Goal: Task Accomplishment & Management: Manage account settings

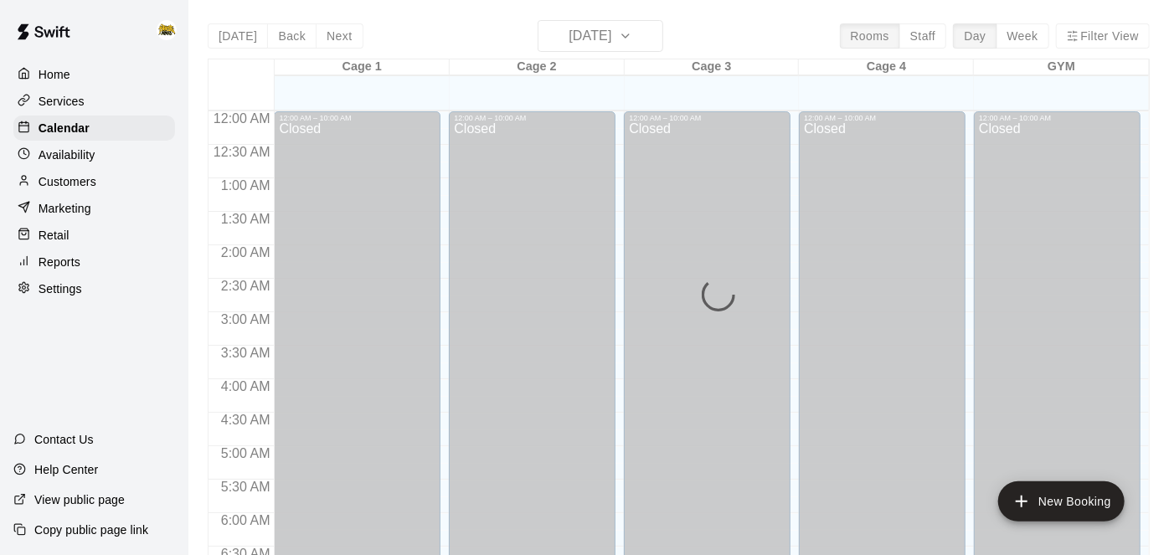
scroll to position [1022, 0]
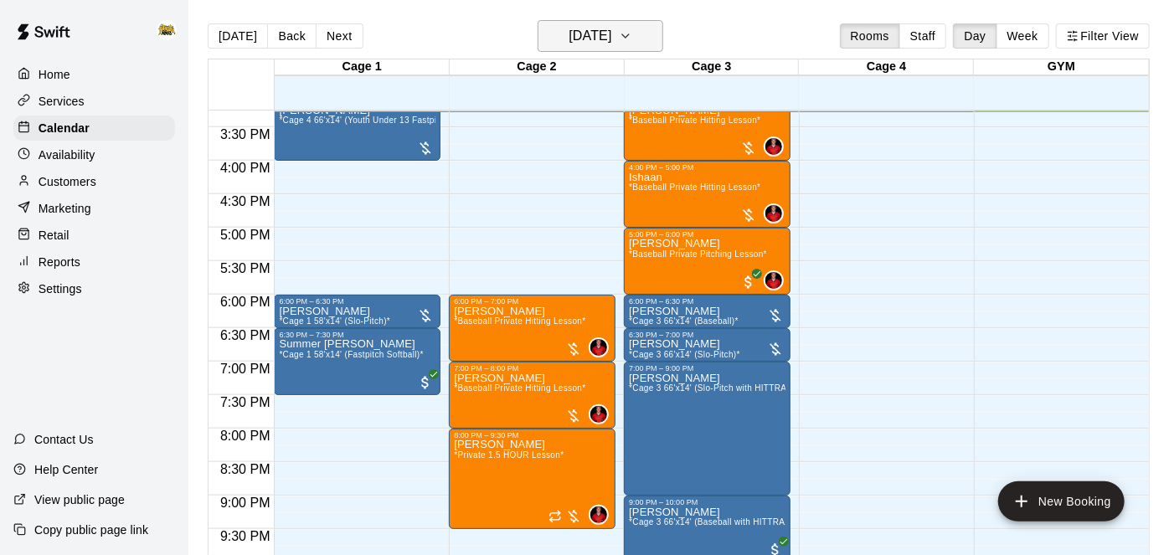
click at [651, 44] on button "[DATE]" at bounding box center [601, 36] width 126 height 32
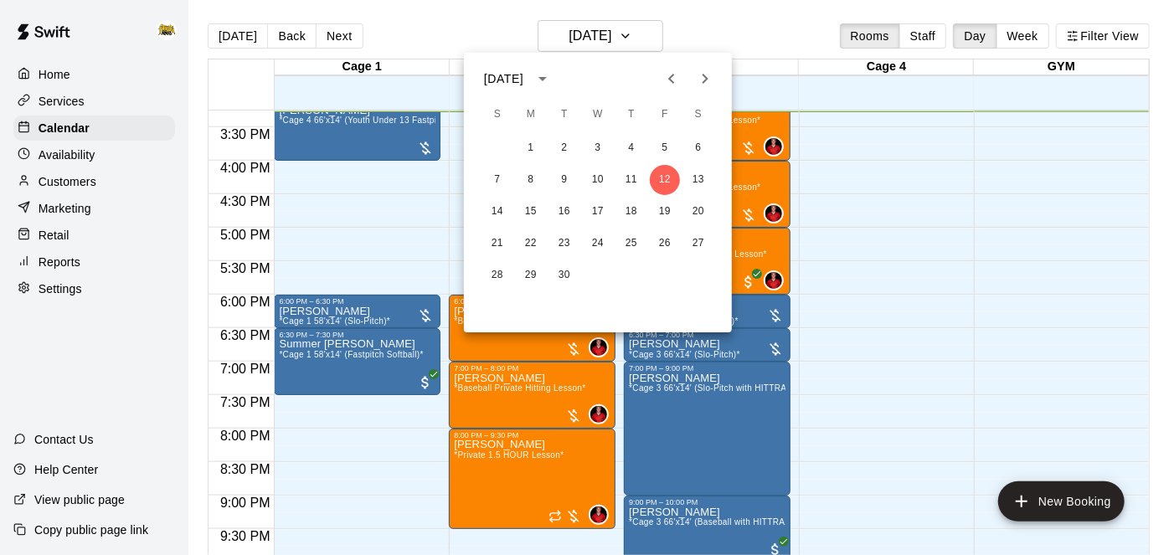
click at [889, 249] on div at bounding box center [584, 277] width 1169 height 555
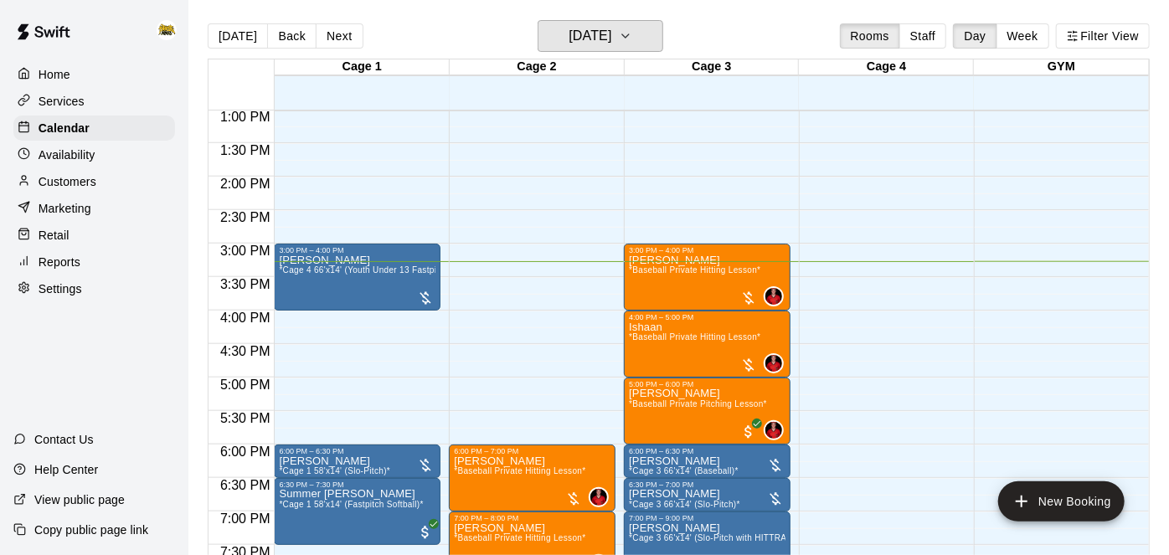
scroll to position [871, 0]
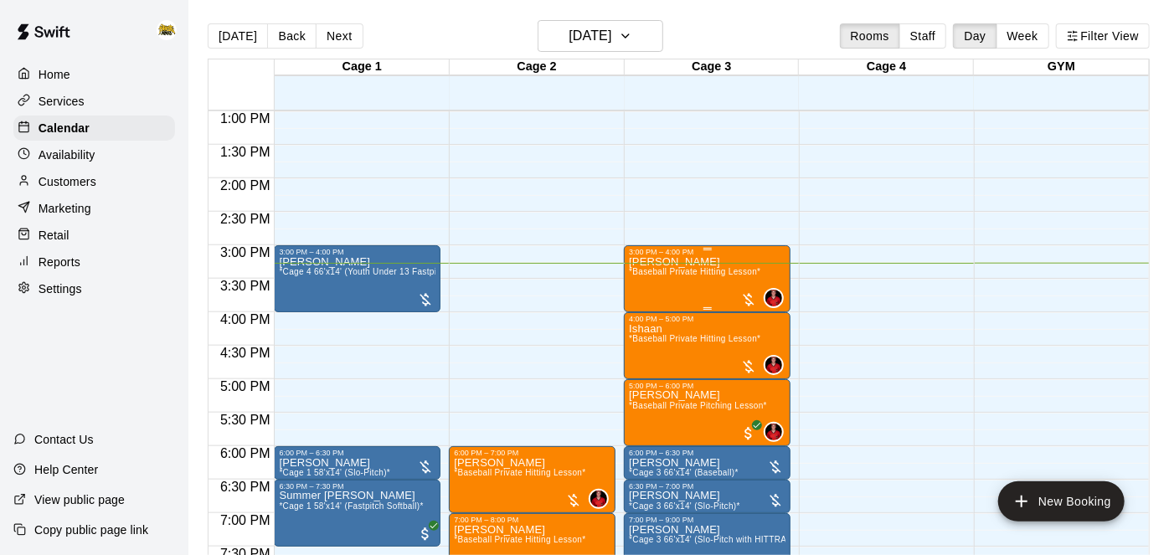
click at [696, 264] on div "[PERSON_NAME] *Baseball Private Hitting Lesson*" at bounding box center [694, 533] width 131 height 555
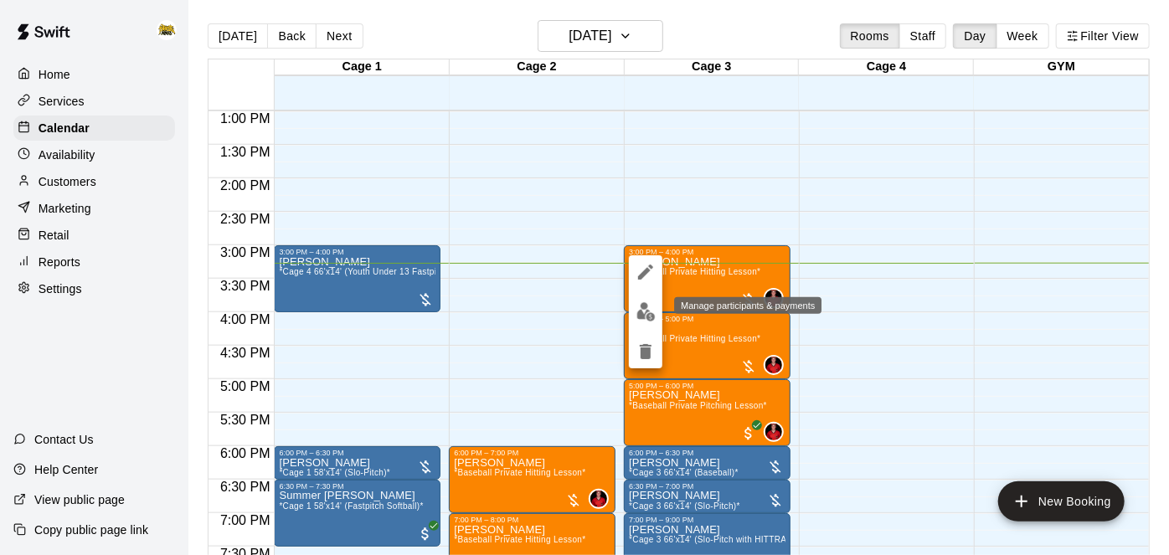
click at [645, 307] on img "edit" at bounding box center [645, 311] width 19 height 19
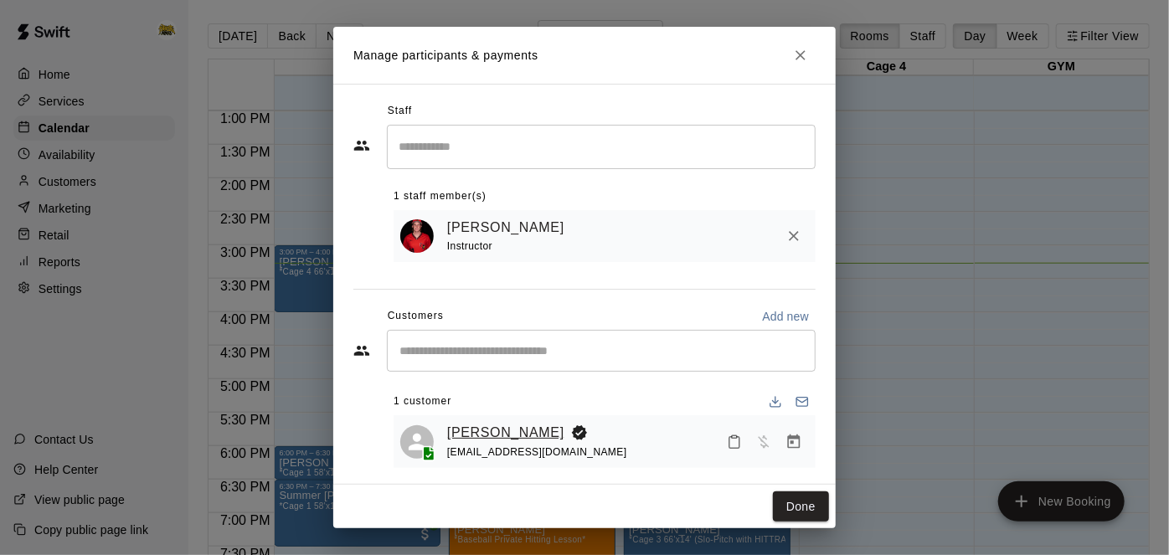
click at [524, 436] on link "[PERSON_NAME]" at bounding box center [505, 433] width 117 height 22
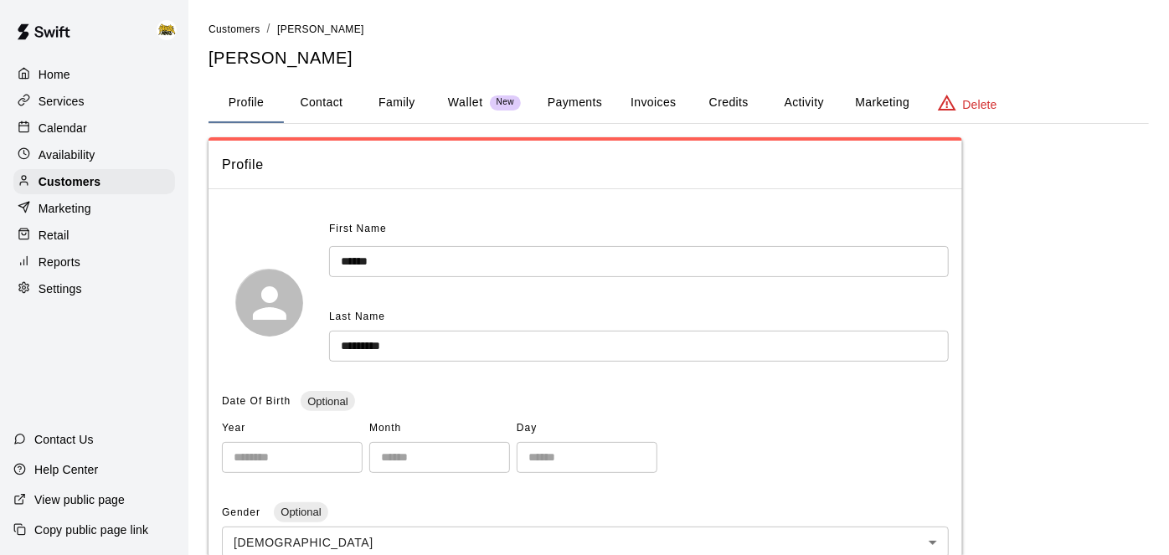
click at [814, 108] on button "Activity" at bounding box center [803, 103] width 75 height 40
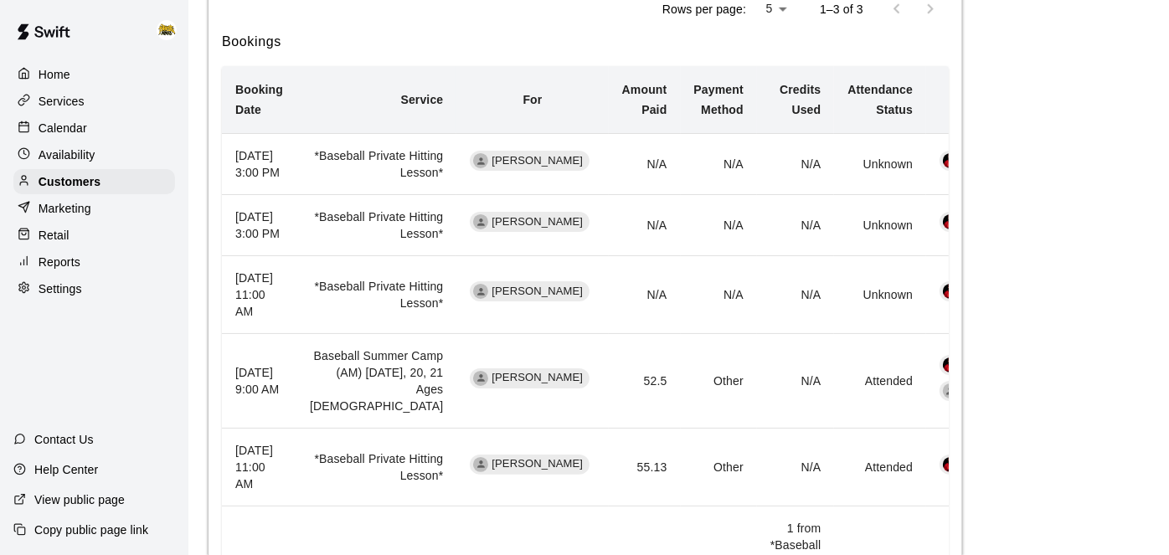
scroll to position [748, 0]
click at [72, 106] on p "Services" at bounding box center [62, 101] width 46 height 17
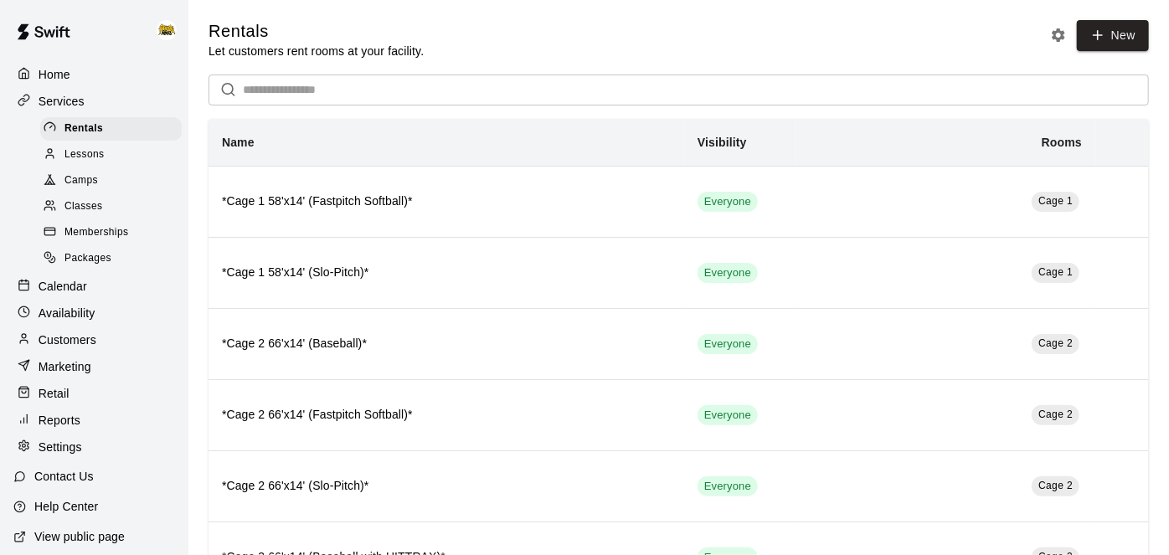
click at [80, 269] on div "Packages" at bounding box center [110, 258] width 141 height 23
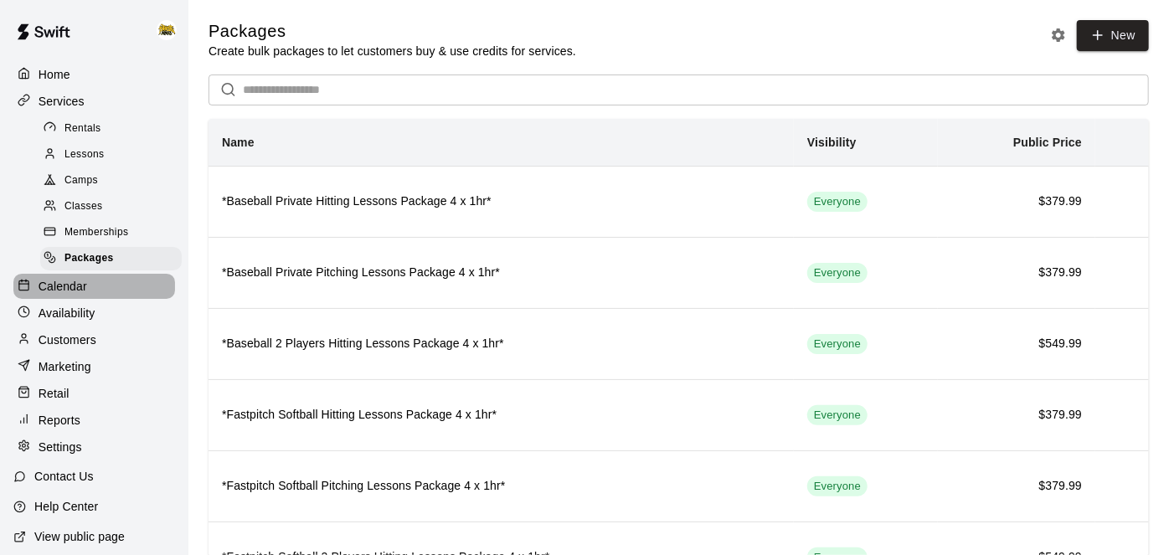
click at [75, 290] on p "Calendar" at bounding box center [63, 286] width 49 height 17
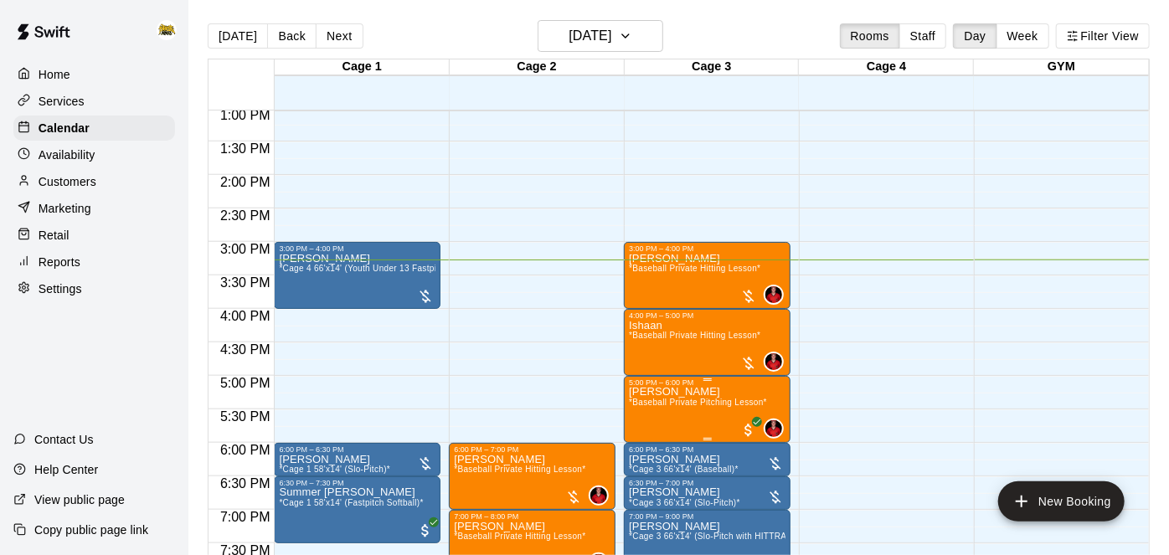
scroll to position [913, 0]
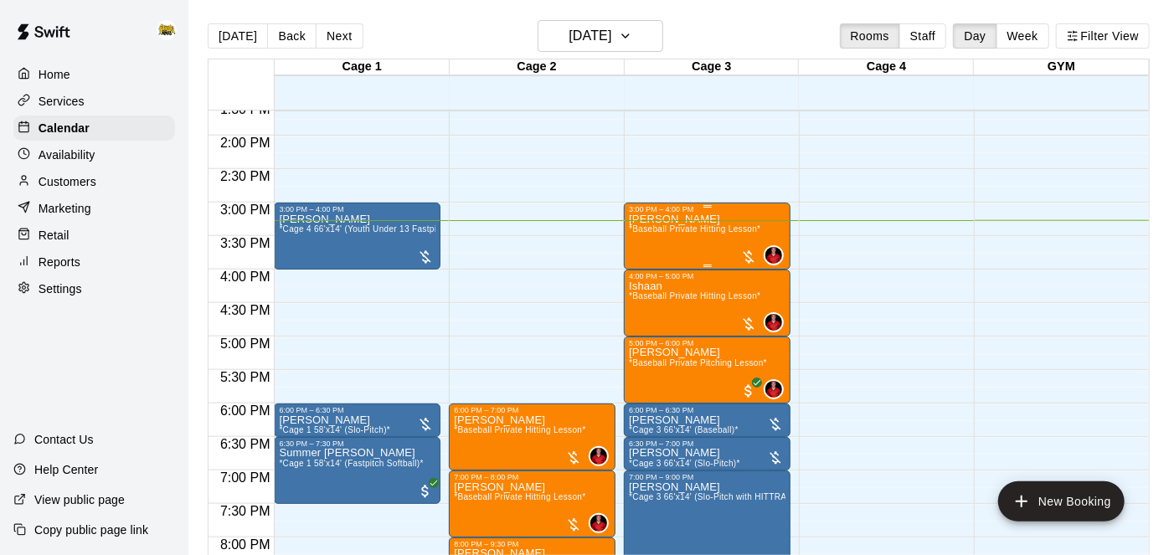
click at [688, 219] on p "[PERSON_NAME]" at bounding box center [694, 219] width 131 height 0
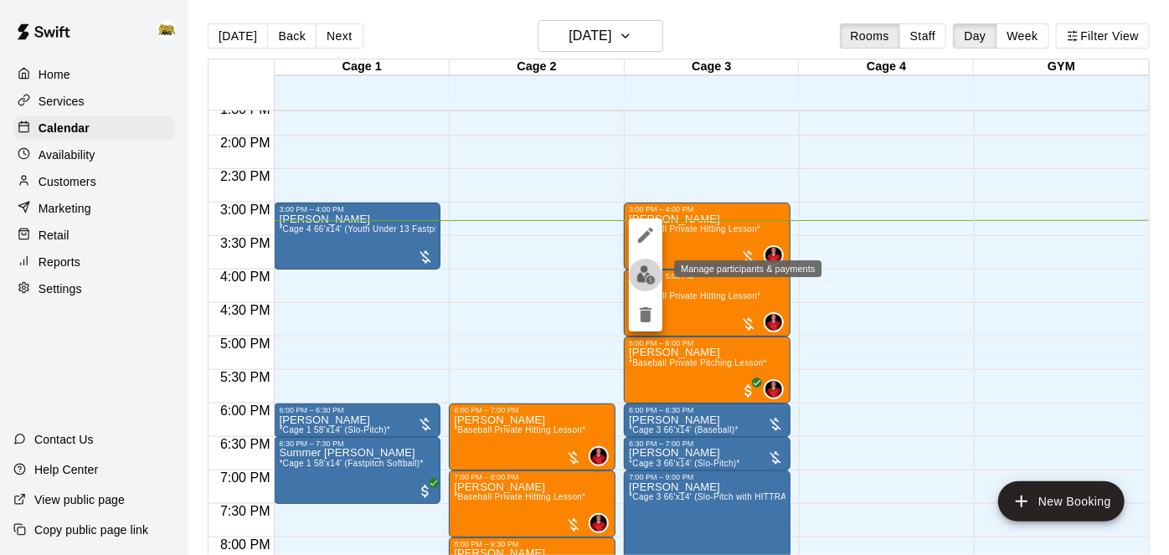
click at [649, 274] on img "edit" at bounding box center [645, 274] width 19 height 19
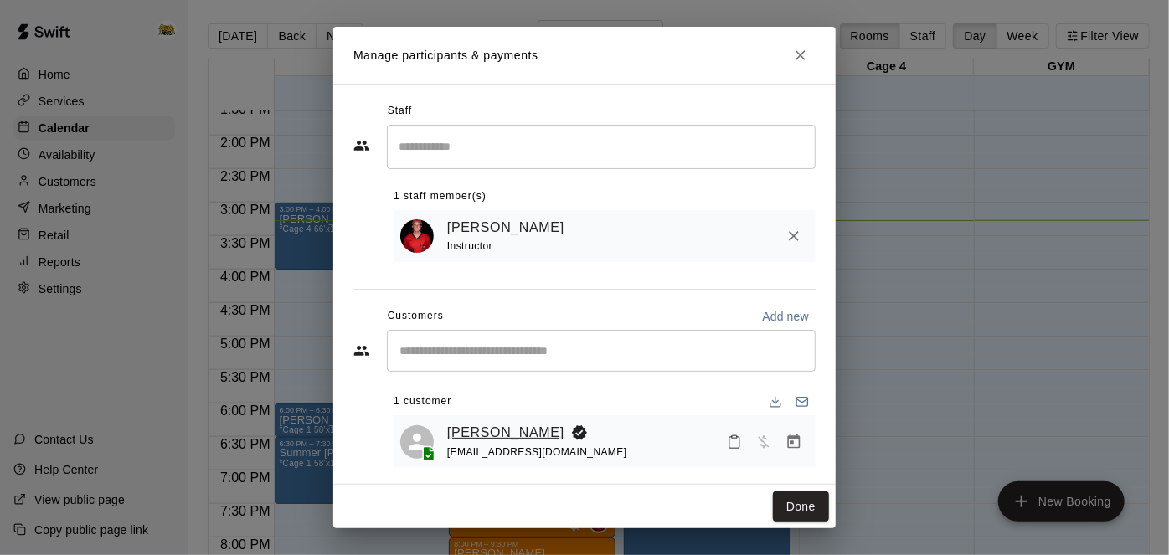
click at [513, 424] on link "[PERSON_NAME]" at bounding box center [505, 433] width 117 height 22
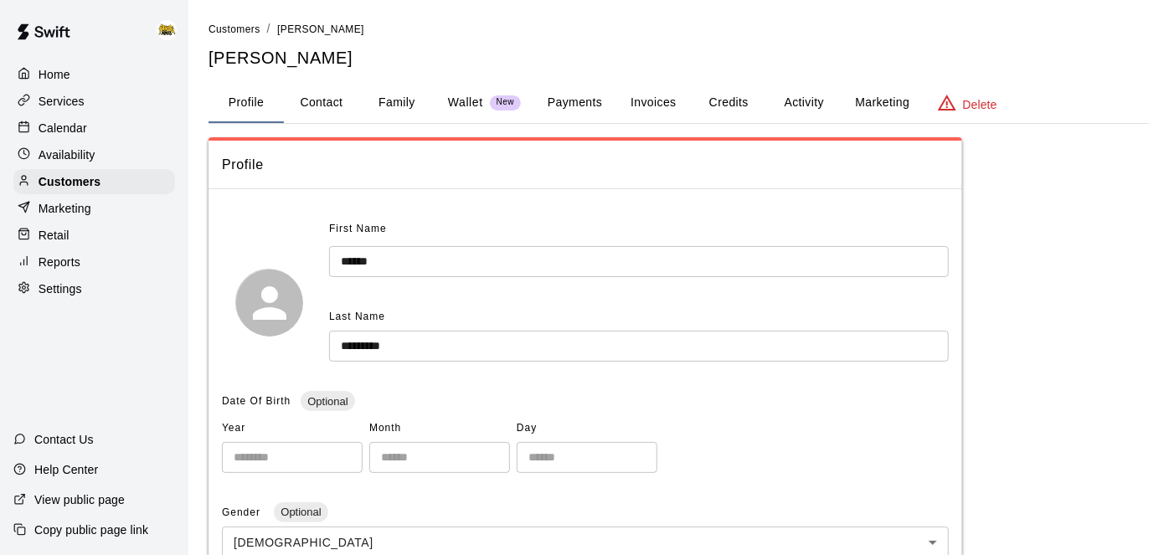
click at [550, 90] on button "Payments" at bounding box center [574, 103] width 81 height 40
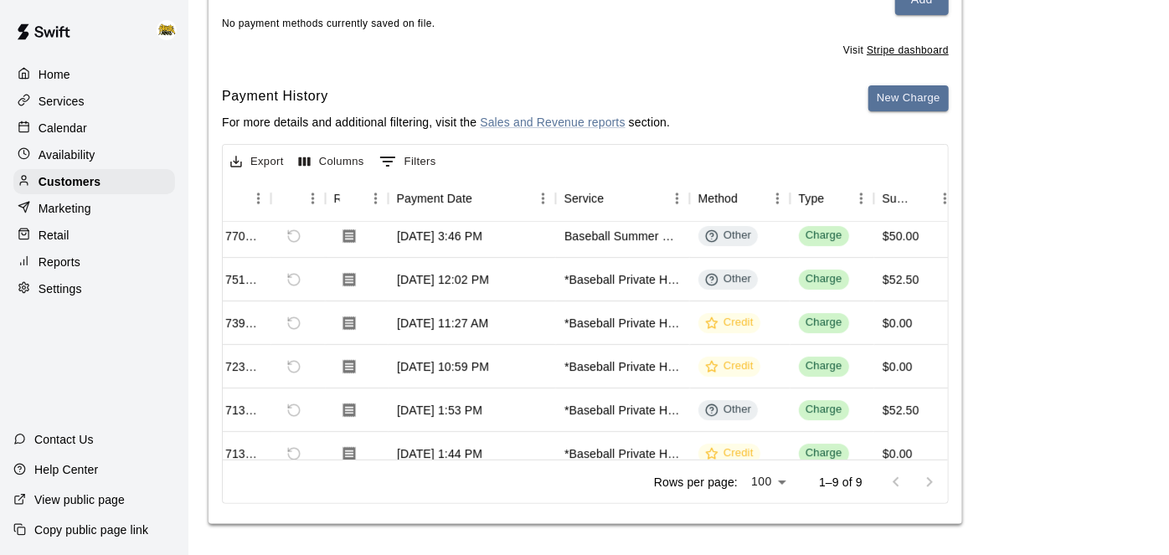
scroll to position [8, 0]
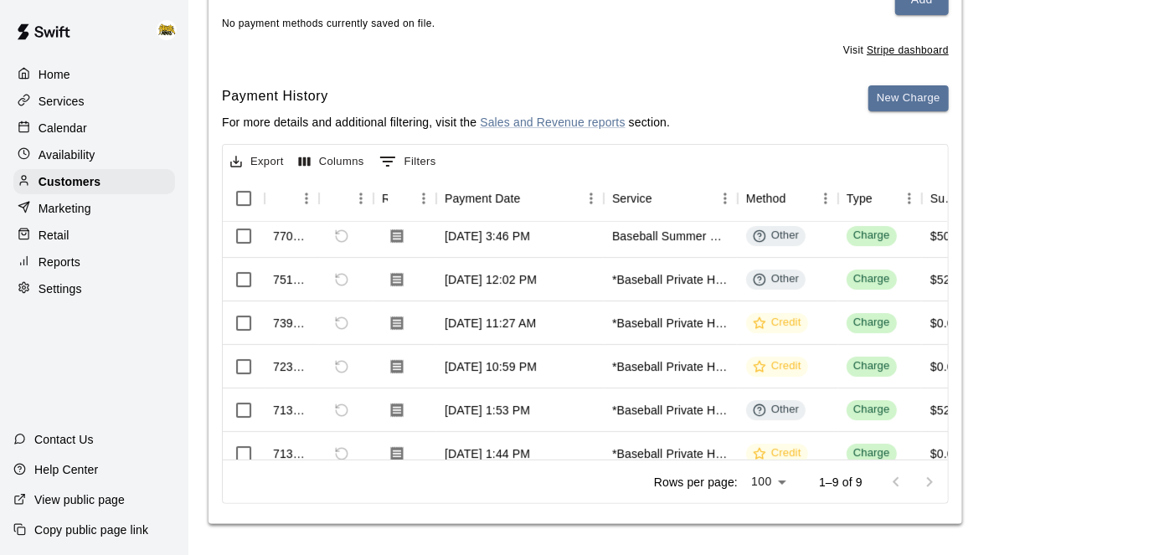
click at [56, 121] on p "Calendar" at bounding box center [63, 128] width 49 height 17
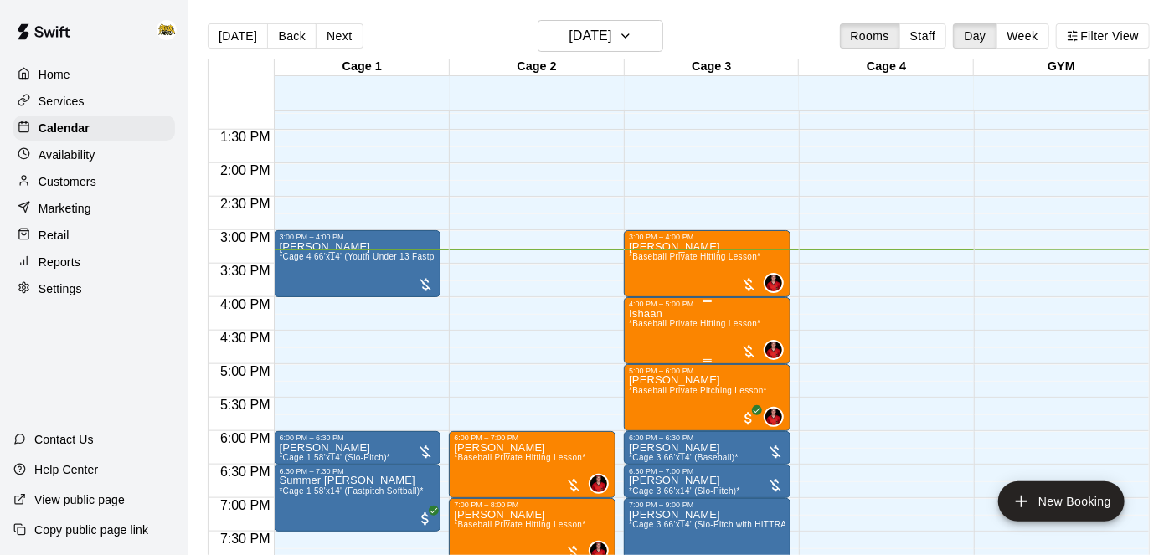
scroll to position [880, 0]
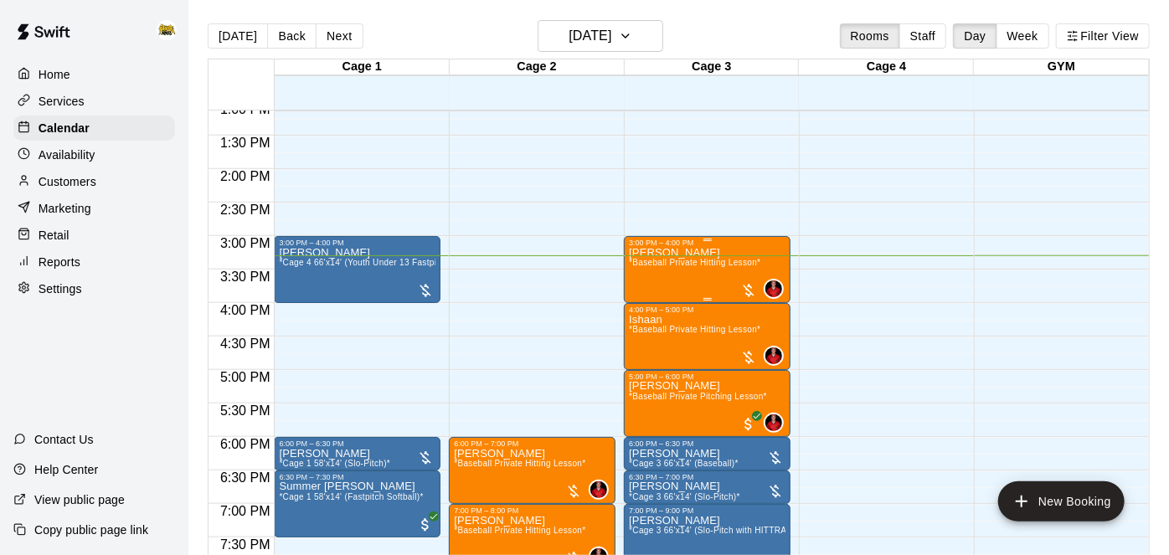
click at [723, 253] on div "Madyx Mitchell *Baseball Private Hitting Lesson*" at bounding box center [694, 524] width 131 height 555
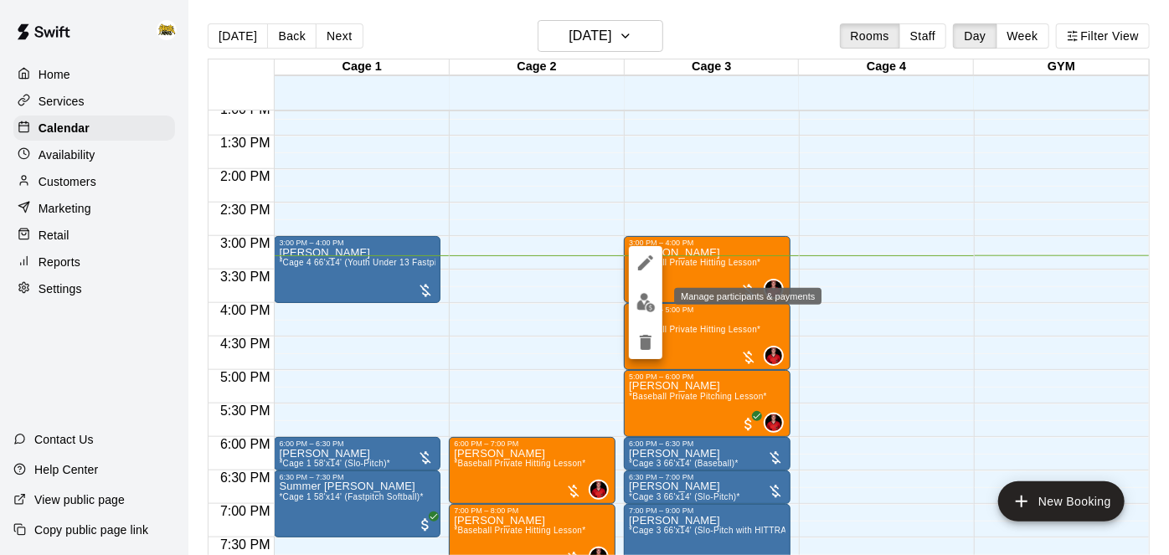
click at [640, 307] on img "edit" at bounding box center [645, 302] width 19 height 19
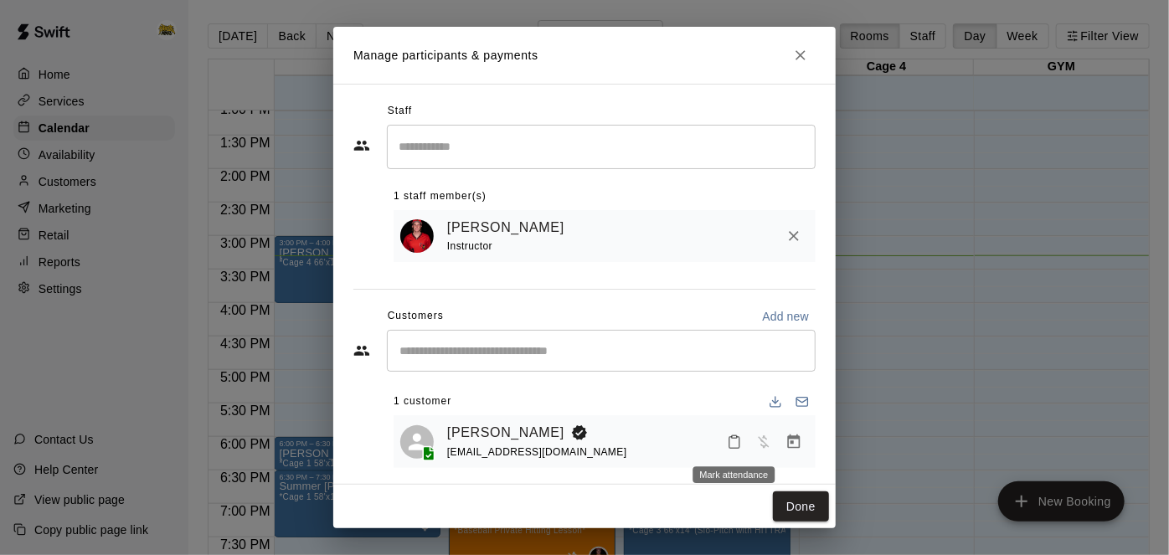
click at [738, 443] on icon "Mark attendance" at bounding box center [734, 442] width 15 height 15
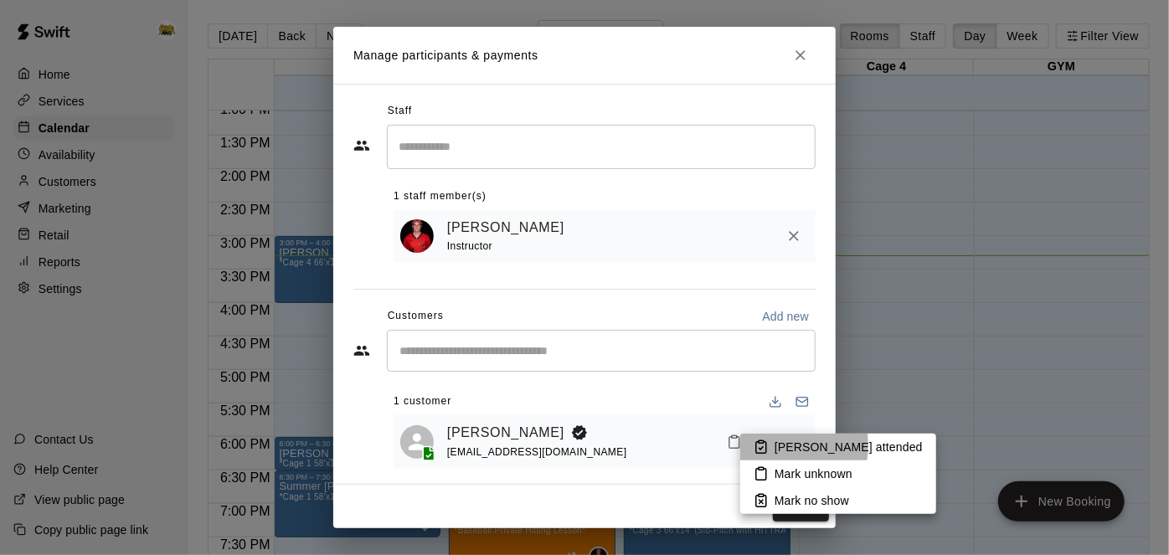
click at [770, 445] on li "[PERSON_NAME] attended" at bounding box center [838, 447] width 196 height 27
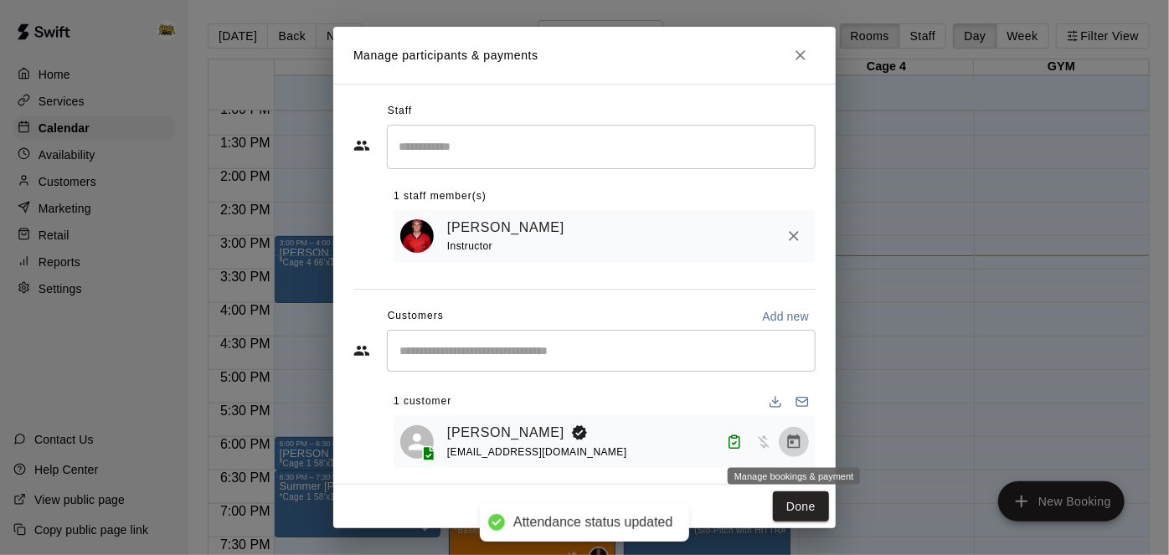
click at [799, 440] on icon "Manage bookings & payment" at bounding box center [794, 441] width 13 height 14
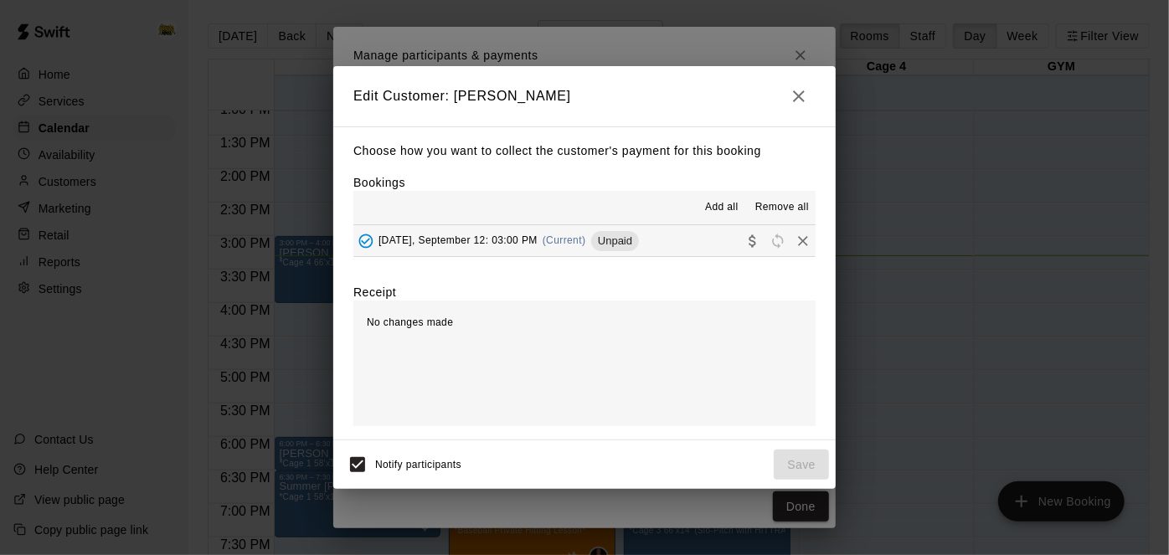
click at [689, 237] on button "Friday, September 12: 03:00 PM (Current) Unpaid" at bounding box center [584, 240] width 462 height 31
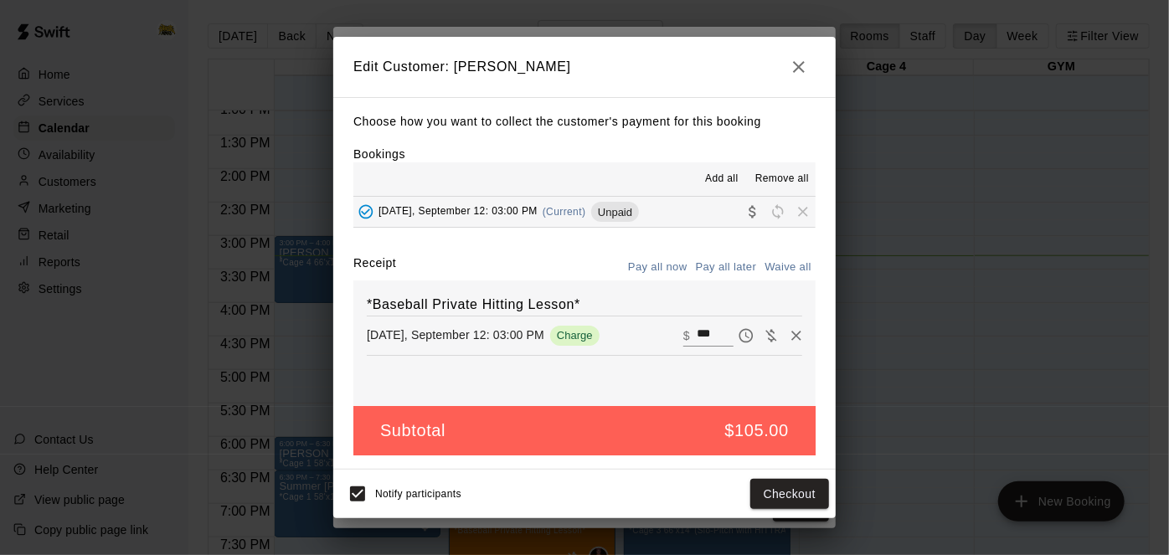
click at [719, 336] on input "***" at bounding box center [715, 336] width 37 height 22
type input "*"
type input "*****"
click at [764, 491] on button "Checkout" at bounding box center [789, 494] width 79 height 31
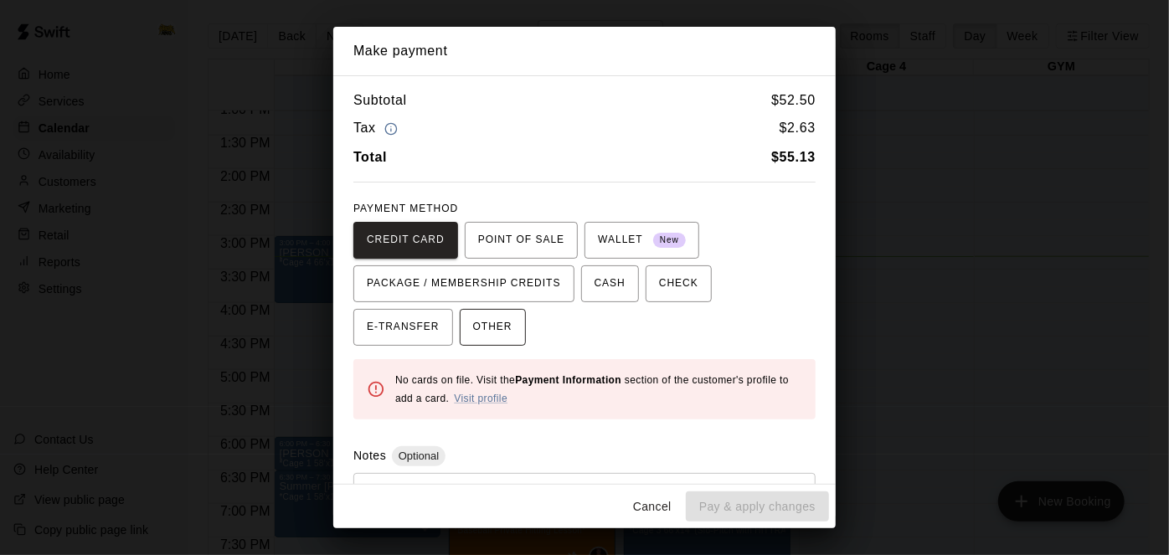
click at [473, 336] on span "OTHER" at bounding box center [492, 327] width 39 height 27
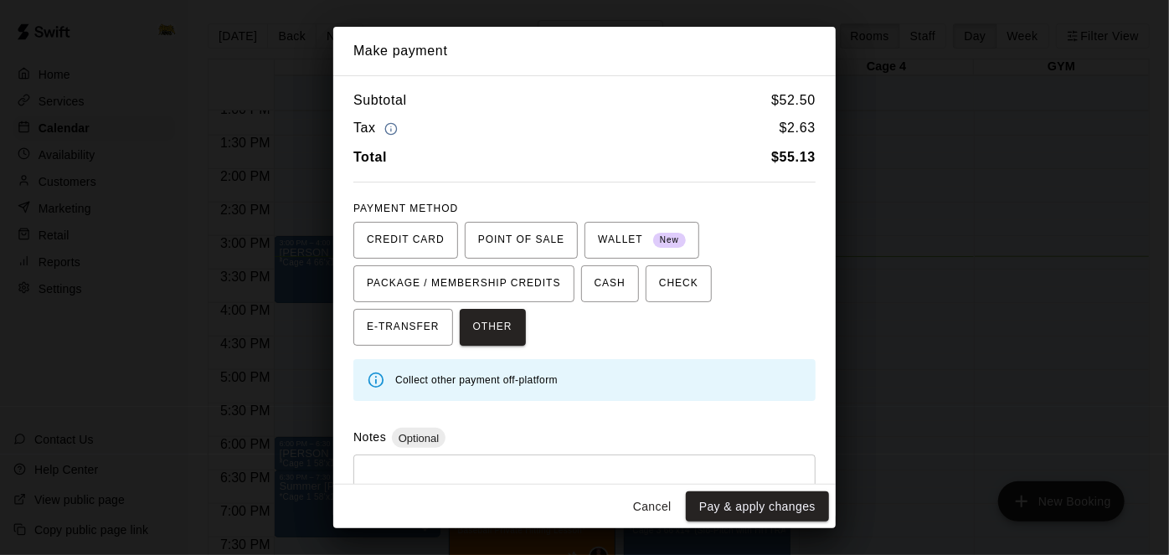
click at [481, 487] on div "Cancel Pay & apply changes" at bounding box center [584, 507] width 502 height 44
click at [496, 469] on textarea at bounding box center [584, 494] width 439 height 50
type textarea "**********"
click at [795, 512] on button "Pay & apply changes" at bounding box center [757, 506] width 143 height 31
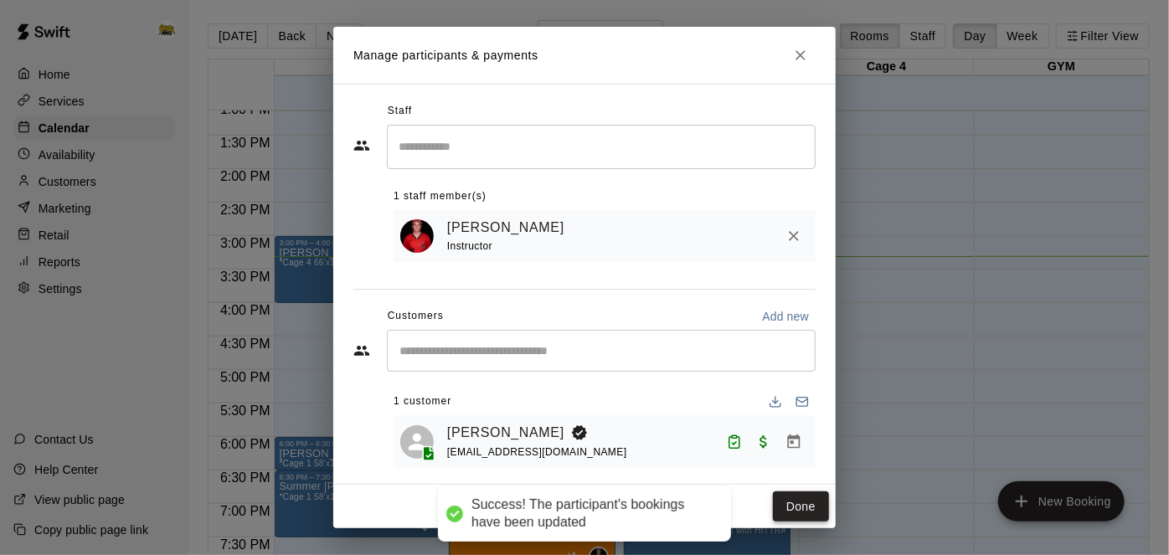
click at [801, 499] on button "Done" at bounding box center [801, 506] width 56 height 31
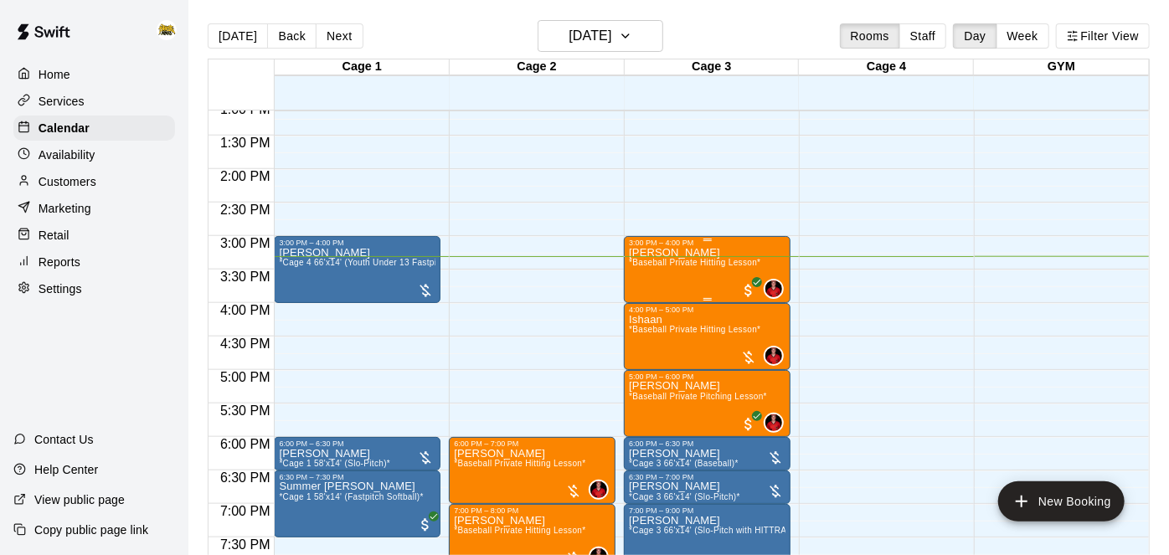
click at [715, 262] on span "*Baseball Private Hitting Lesson*" at bounding box center [694, 262] width 131 height 9
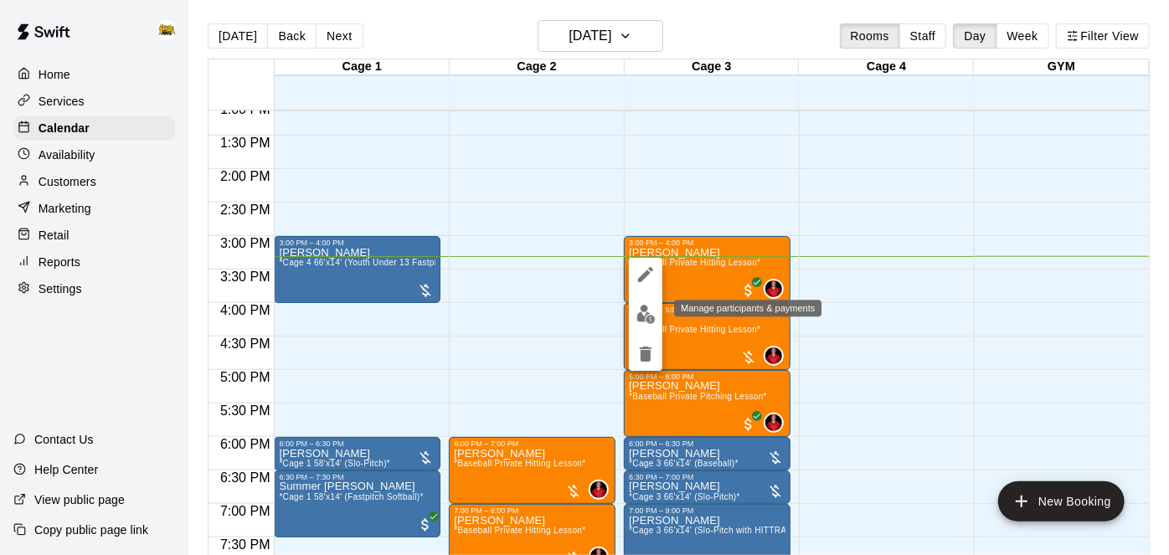
click at [641, 322] on img "edit" at bounding box center [645, 314] width 19 height 19
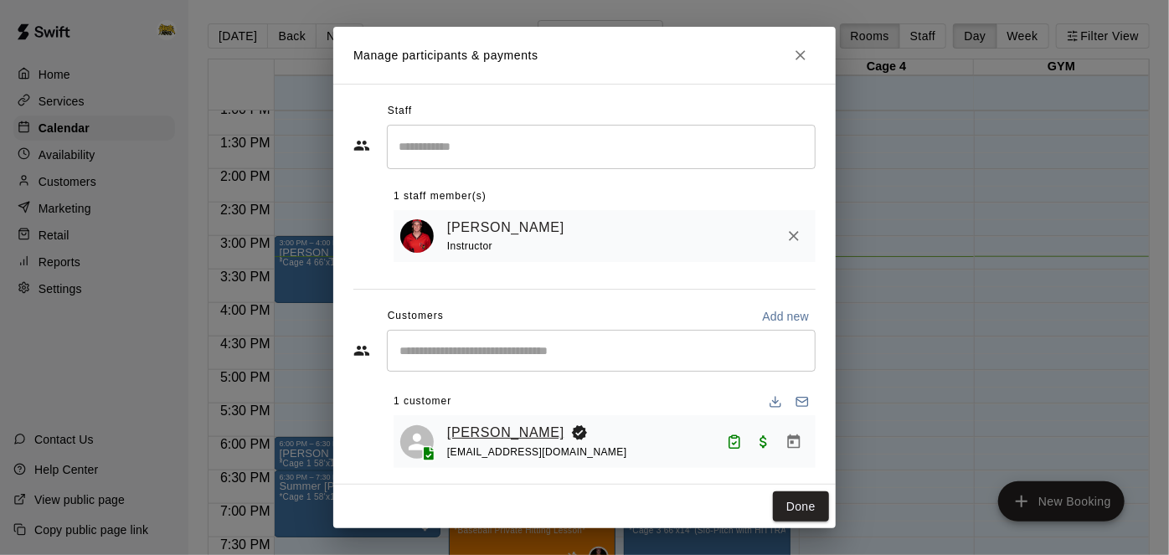
click at [516, 429] on link "[PERSON_NAME]" at bounding box center [505, 433] width 117 height 22
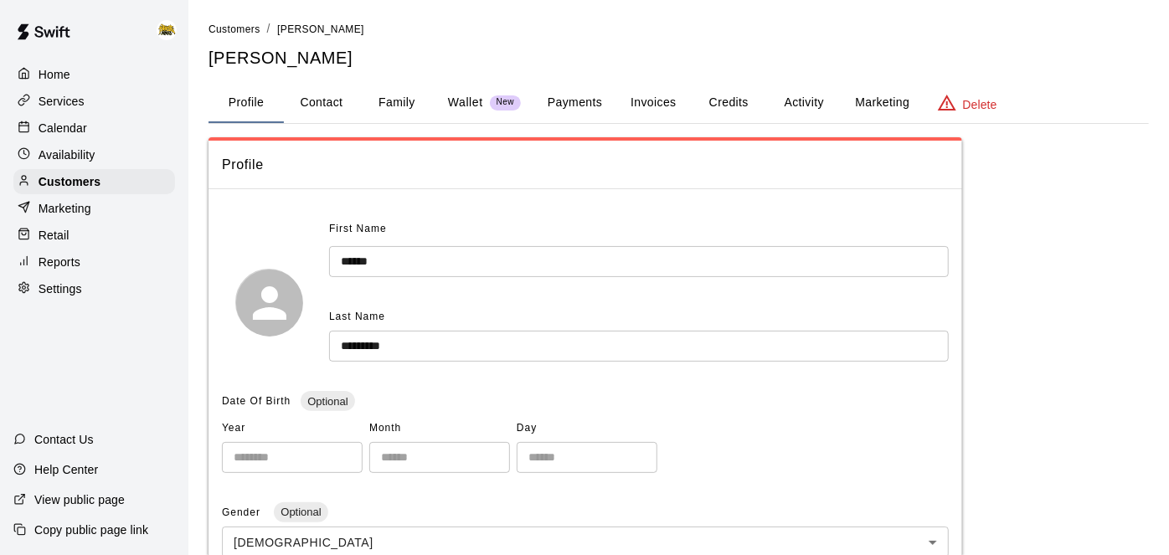
click at [820, 103] on button "Activity" at bounding box center [803, 103] width 75 height 40
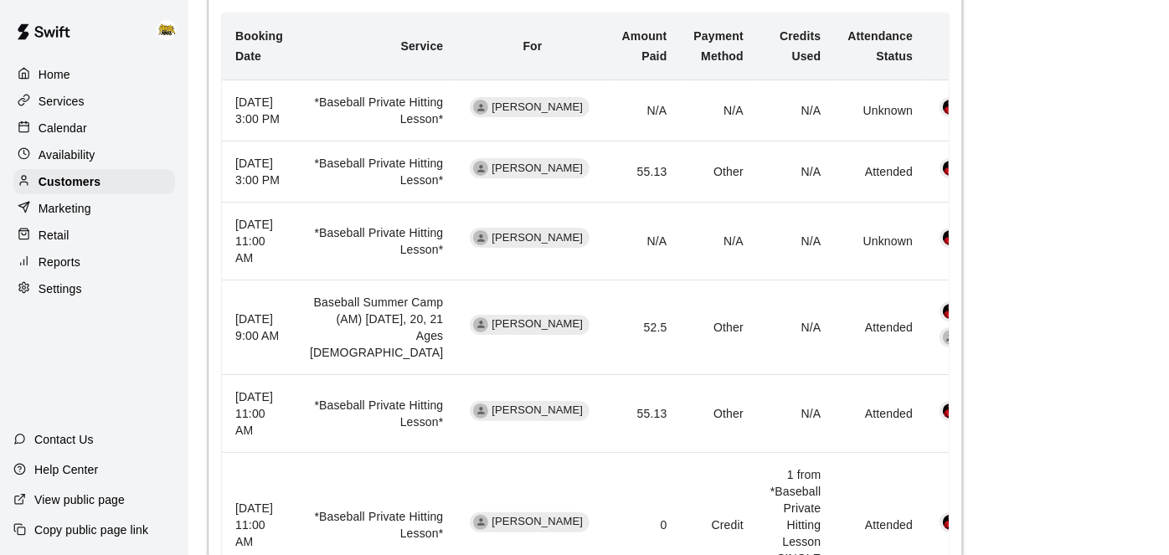
scroll to position [808, 0]
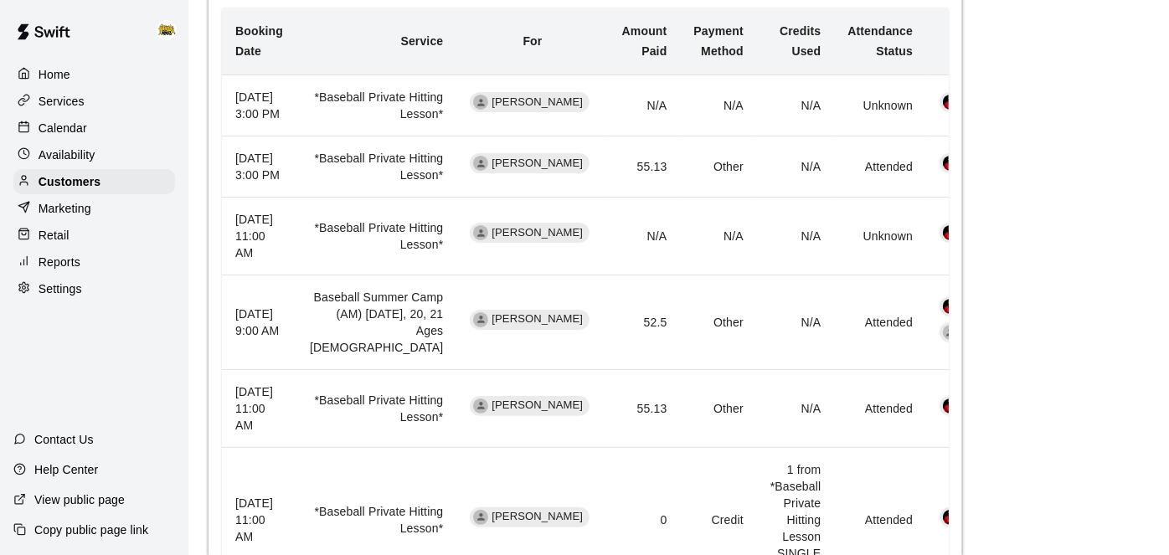
click at [75, 122] on p "Calendar" at bounding box center [63, 128] width 49 height 17
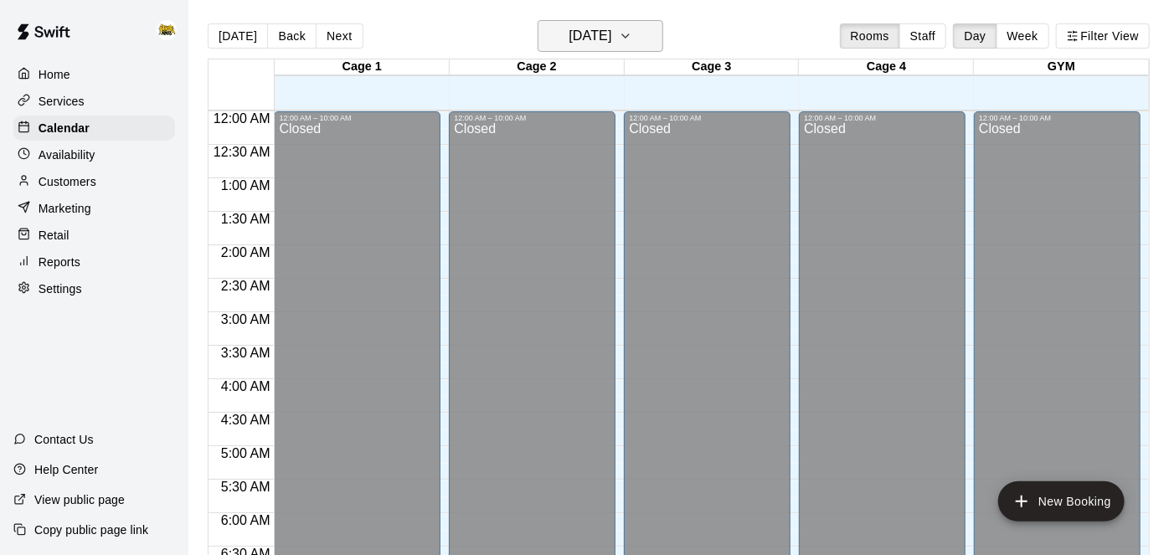
scroll to position [1027, 0]
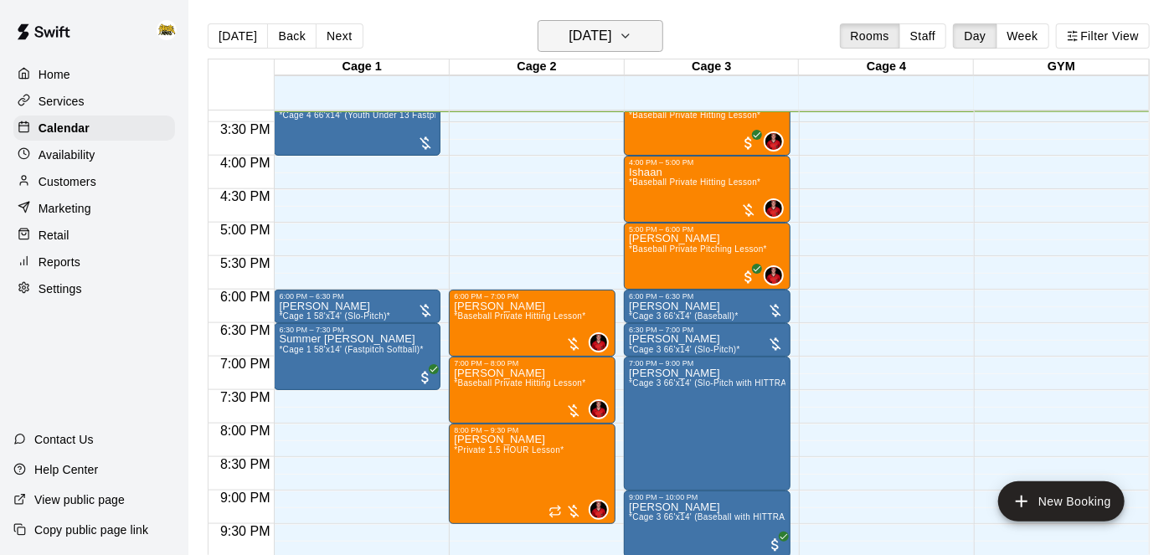
click at [635, 33] on button "[DATE]" at bounding box center [601, 36] width 126 height 32
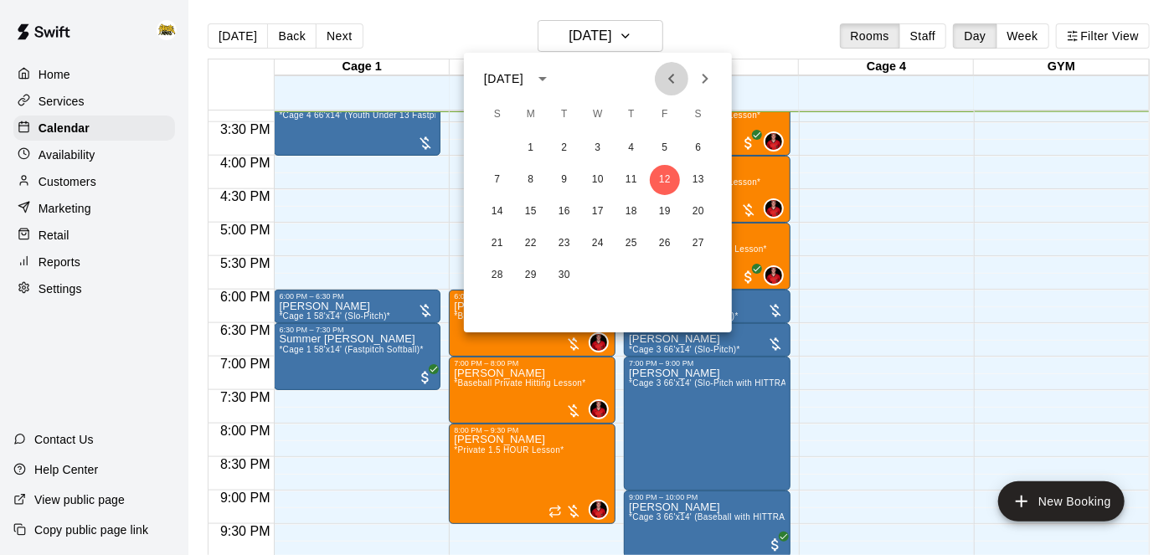
click at [672, 81] on icon "Previous month" at bounding box center [671, 79] width 6 height 10
click at [630, 275] on button "28" at bounding box center [631, 275] width 30 height 30
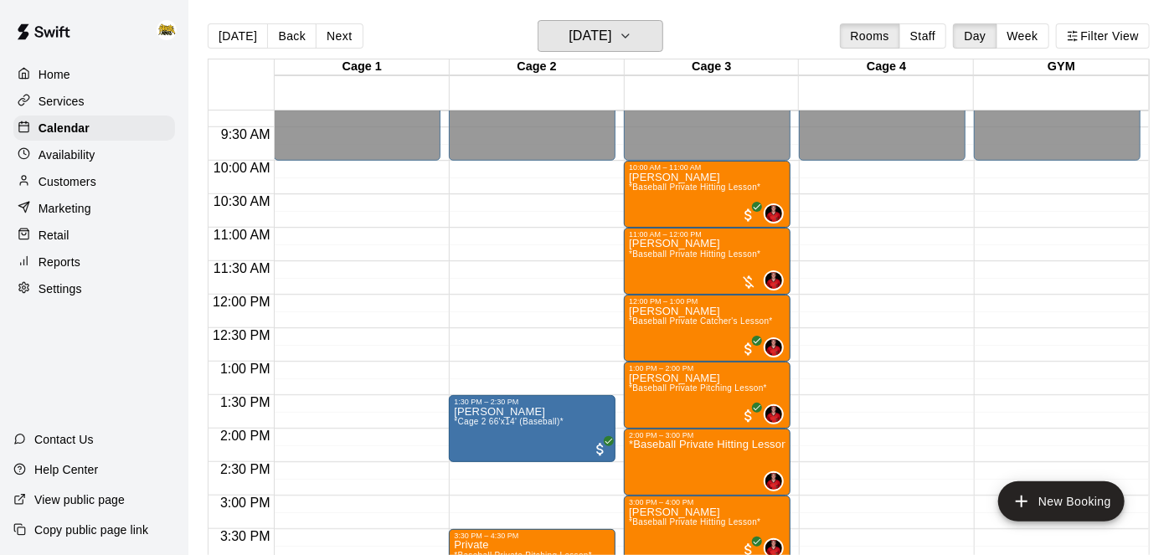
scroll to position [620, 0]
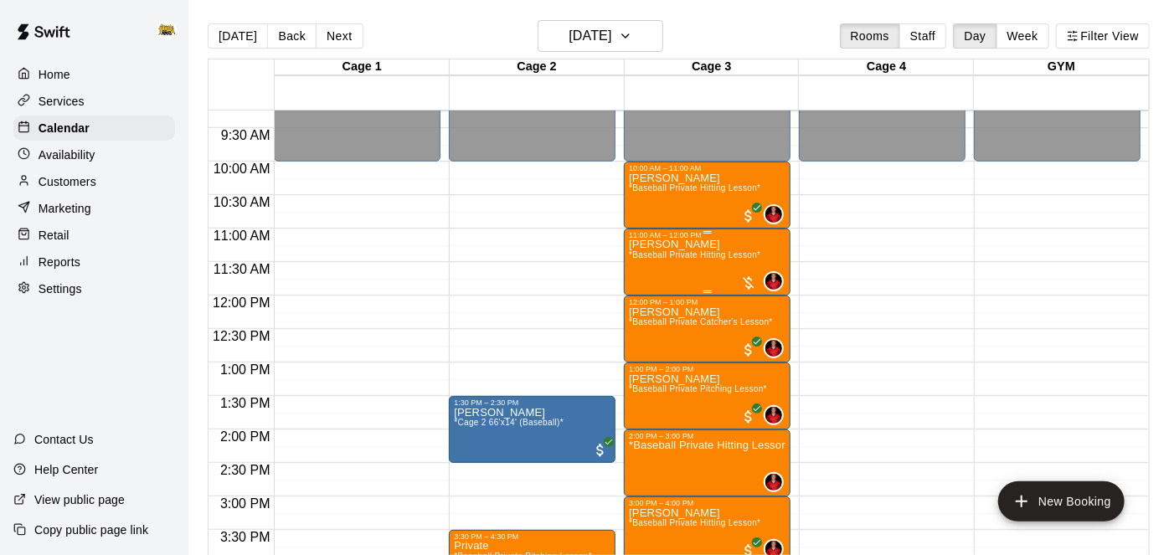
click at [712, 252] on span "*Baseball Private Hitting Lesson*" at bounding box center [694, 254] width 131 height 9
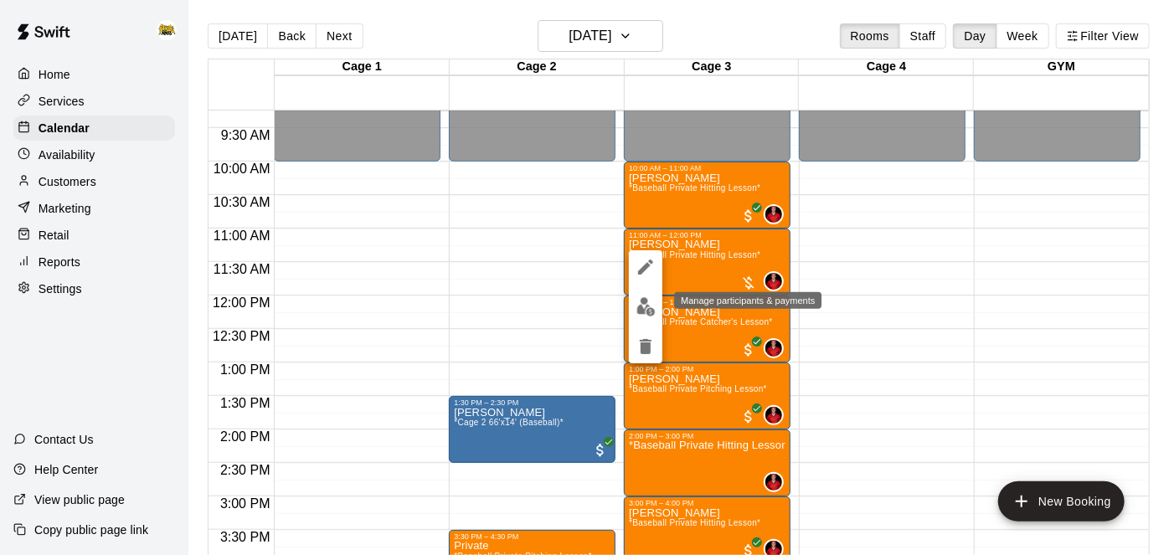
click at [645, 302] on img "edit" at bounding box center [645, 306] width 19 height 19
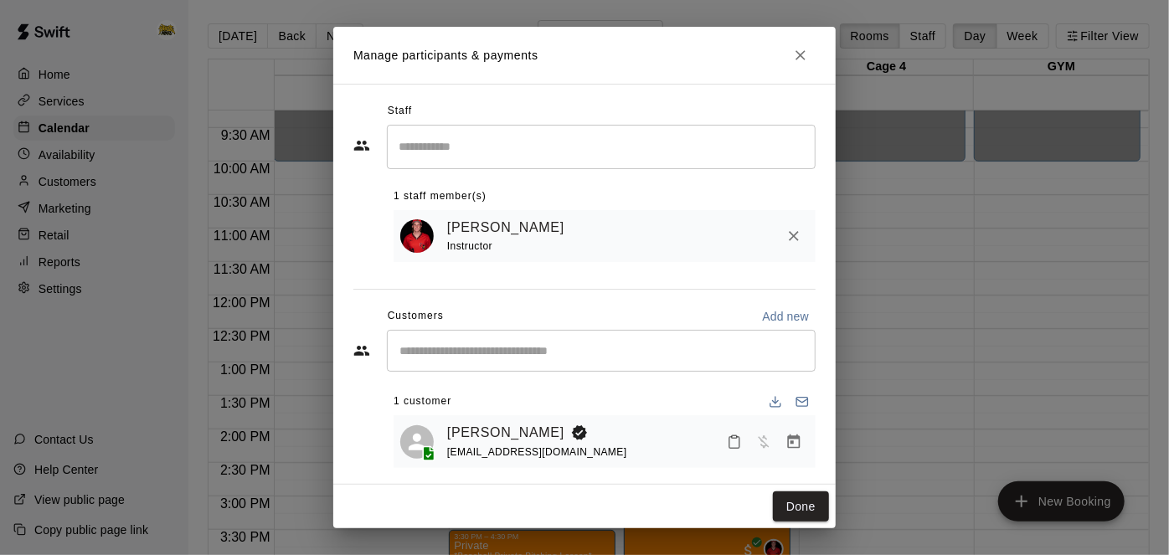
click at [736, 444] on icon "Mark attendance" at bounding box center [734, 442] width 15 height 15
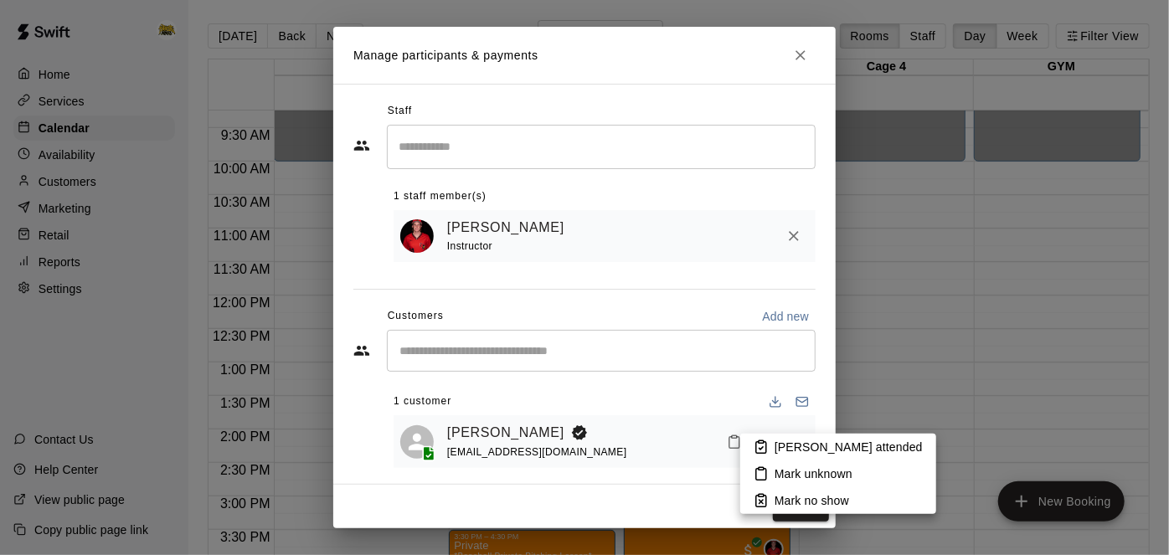
click at [776, 448] on p "[PERSON_NAME] attended" at bounding box center [848, 447] width 148 height 17
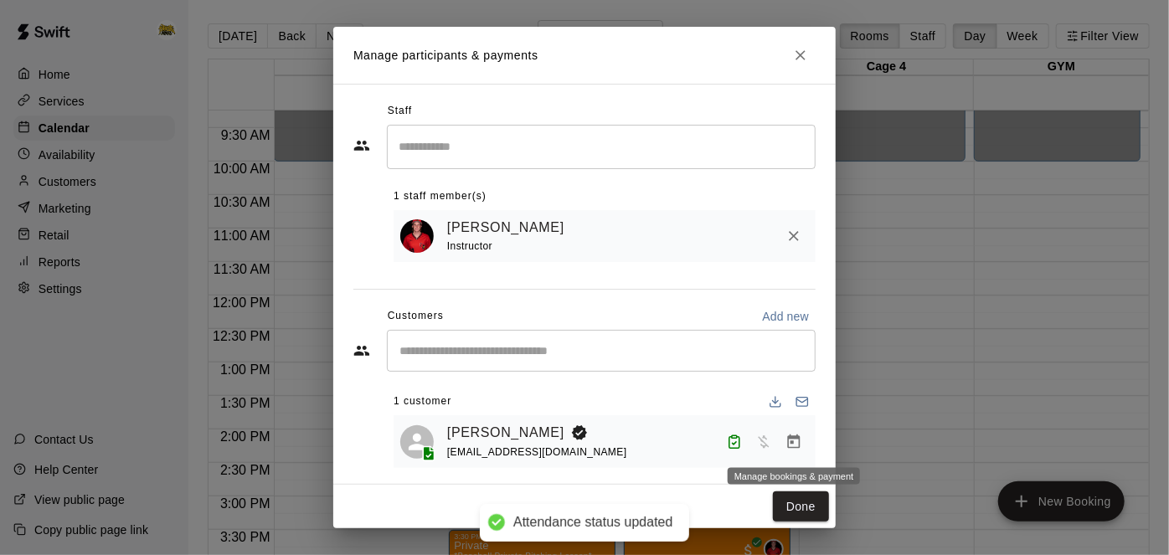
click at [789, 445] on icon "Manage bookings & payment" at bounding box center [793, 442] width 17 height 17
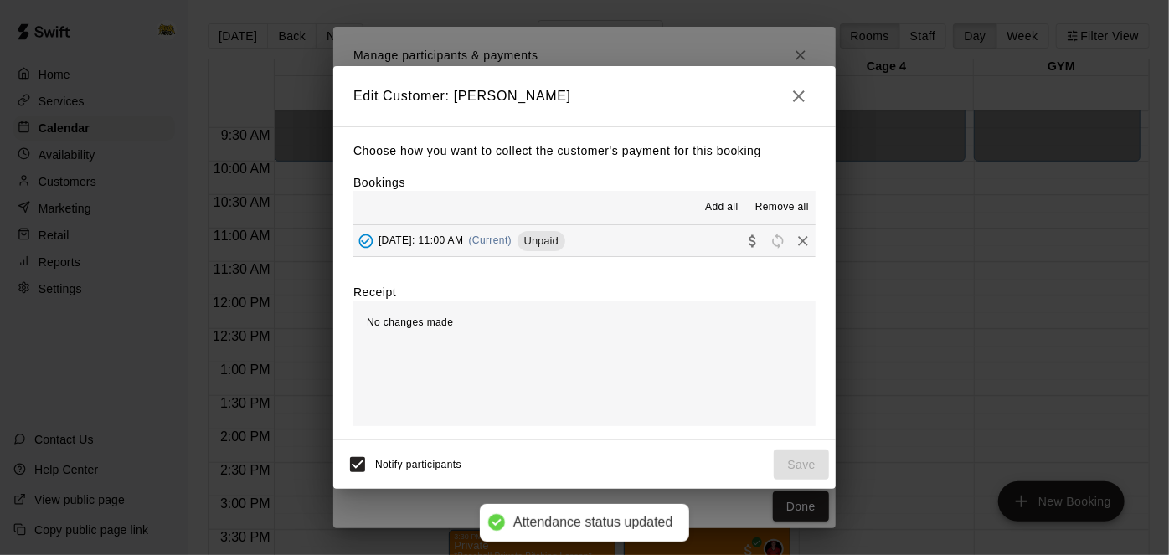
click at [658, 243] on button "Thursday, August 28: 11:00 AM (Current) Unpaid" at bounding box center [584, 240] width 462 height 31
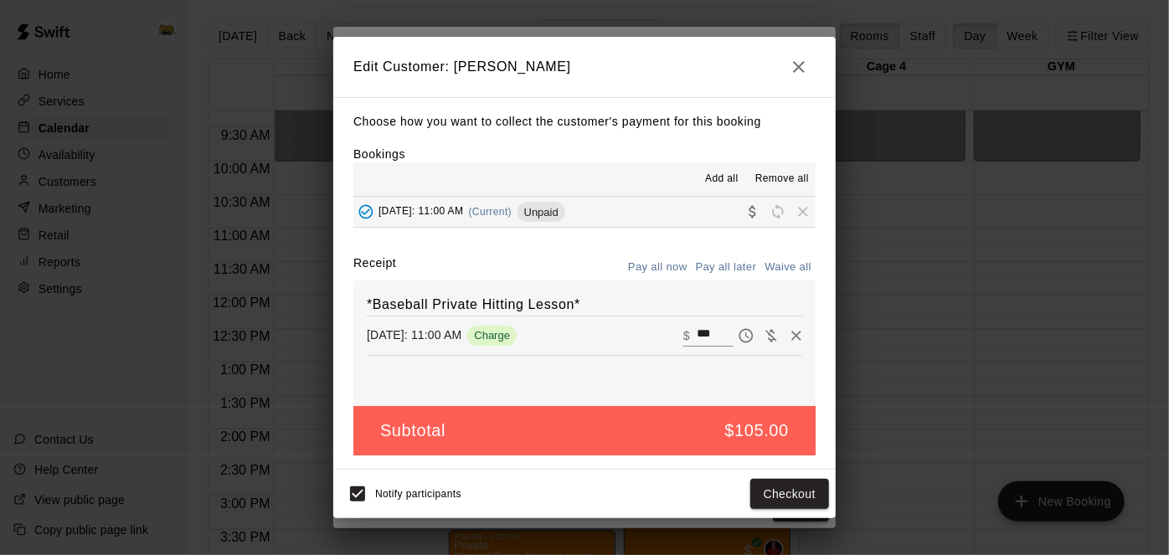
click at [720, 337] on input "***" at bounding box center [715, 336] width 37 height 22
type input "*"
type input "*****"
click at [776, 489] on button "Checkout" at bounding box center [789, 494] width 79 height 31
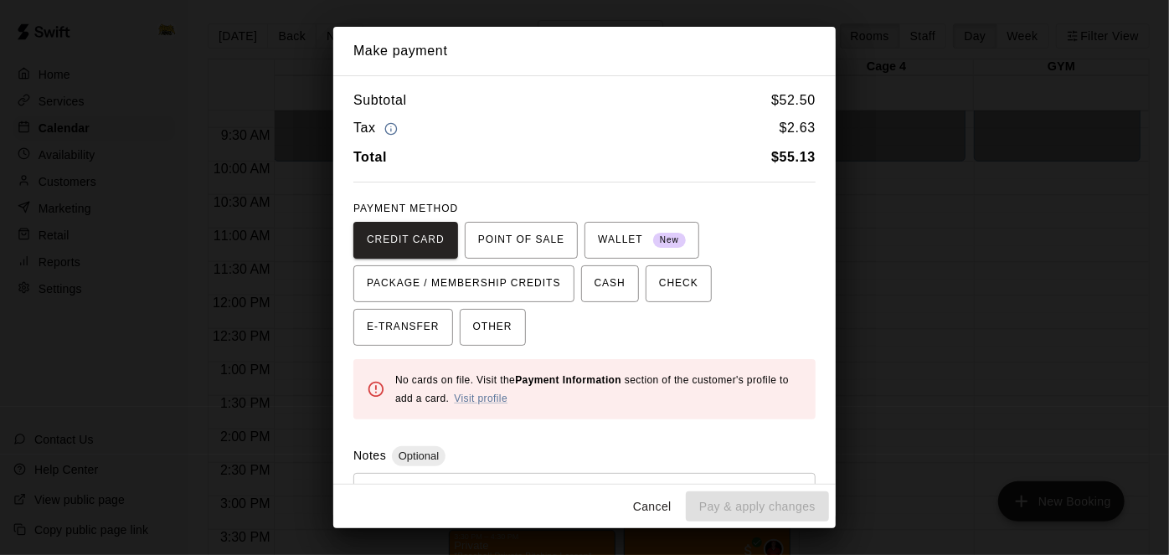
scroll to position [77, 0]
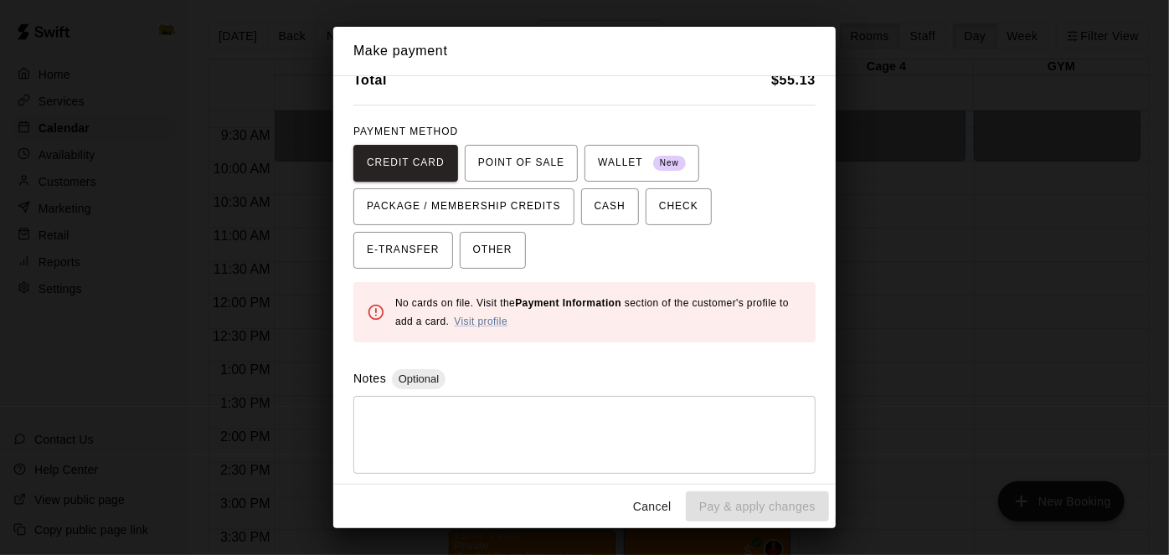
click at [486, 444] on textarea at bounding box center [584, 434] width 439 height 50
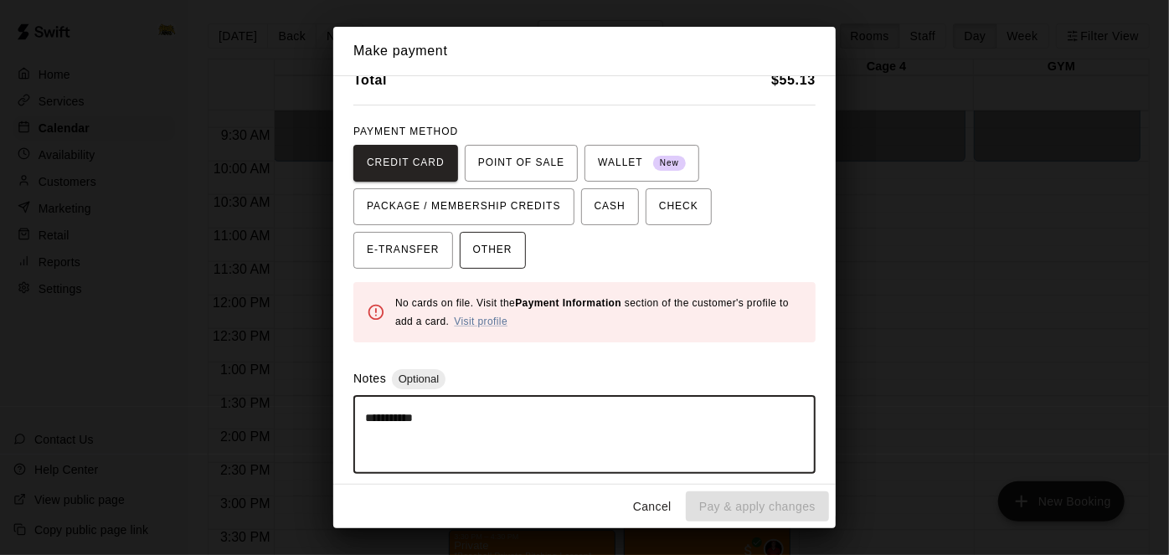
type textarea "**********"
click at [473, 240] on span "OTHER" at bounding box center [492, 250] width 39 height 27
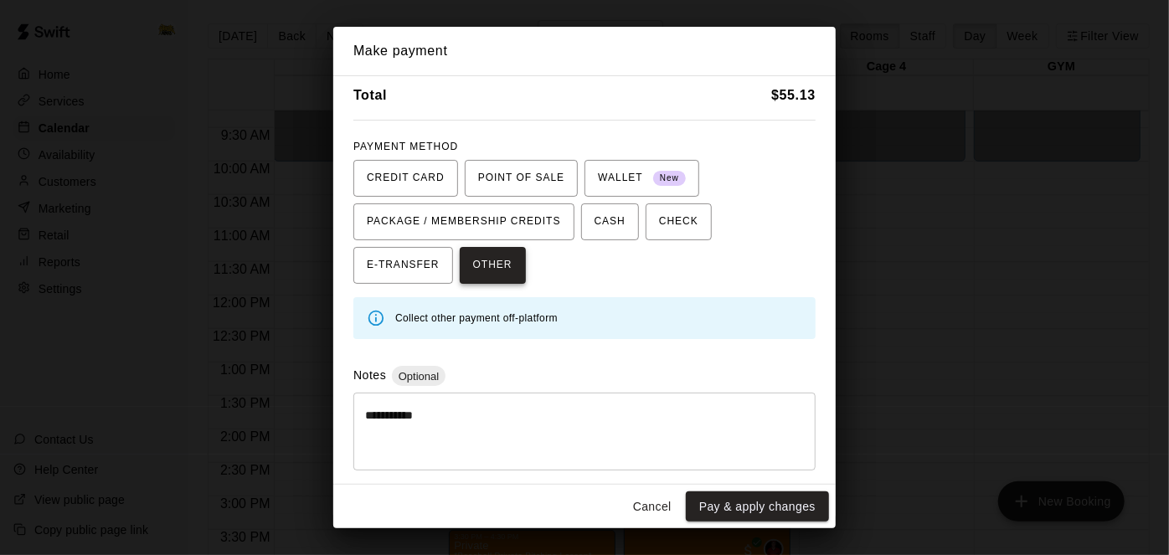
scroll to position [59, 0]
click at [748, 524] on div "Cancel Pay & apply changes" at bounding box center [584, 507] width 502 height 44
click at [753, 502] on button "Pay & apply changes" at bounding box center [757, 506] width 143 height 31
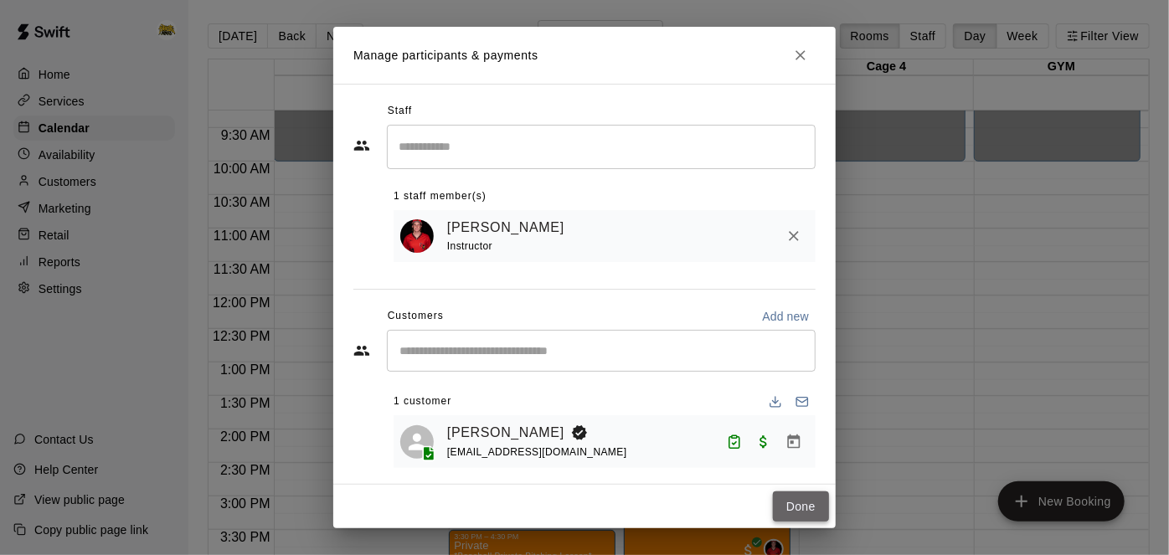
click at [816, 507] on button "Done" at bounding box center [801, 506] width 56 height 31
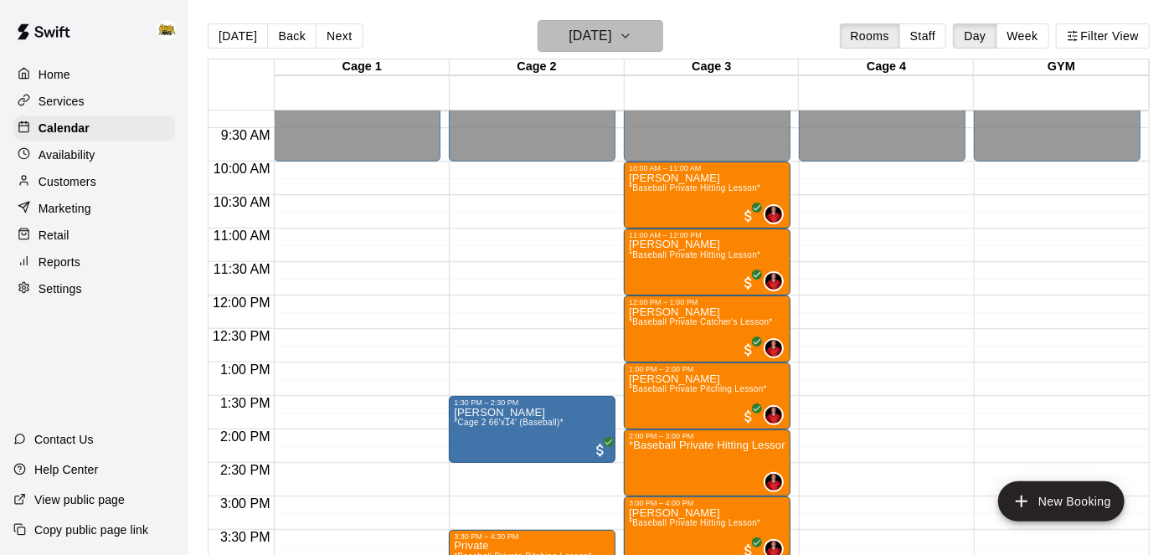
click at [595, 39] on h6 "Thursday Aug 28" at bounding box center [589, 35] width 43 height 23
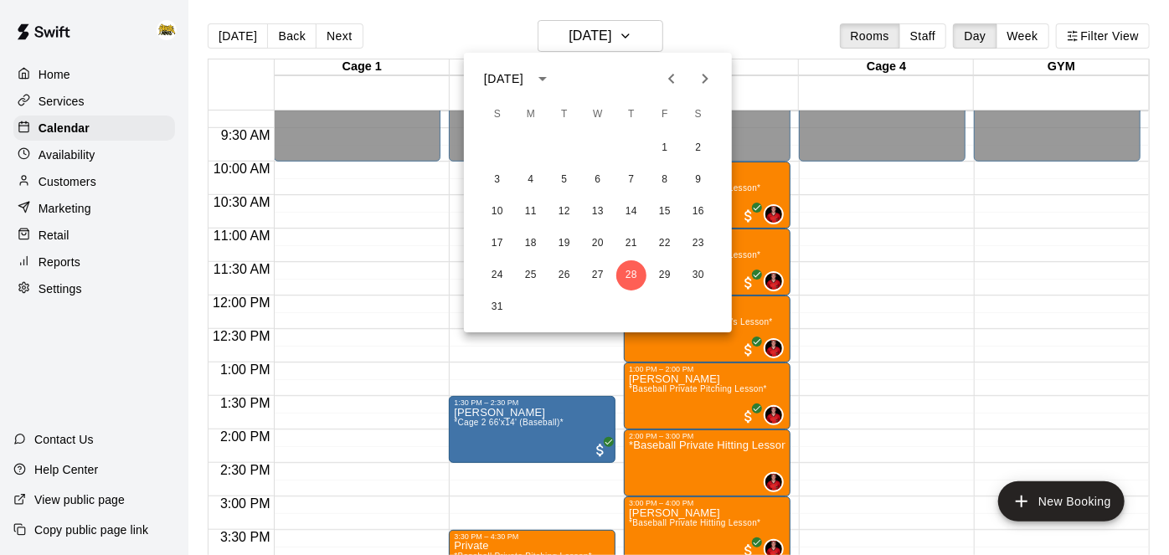
click at [709, 85] on icon "Next month" at bounding box center [705, 79] width 20 height 20
click at [656, 186] on button "12" at bounding box center [665, 180] width 30 height 30
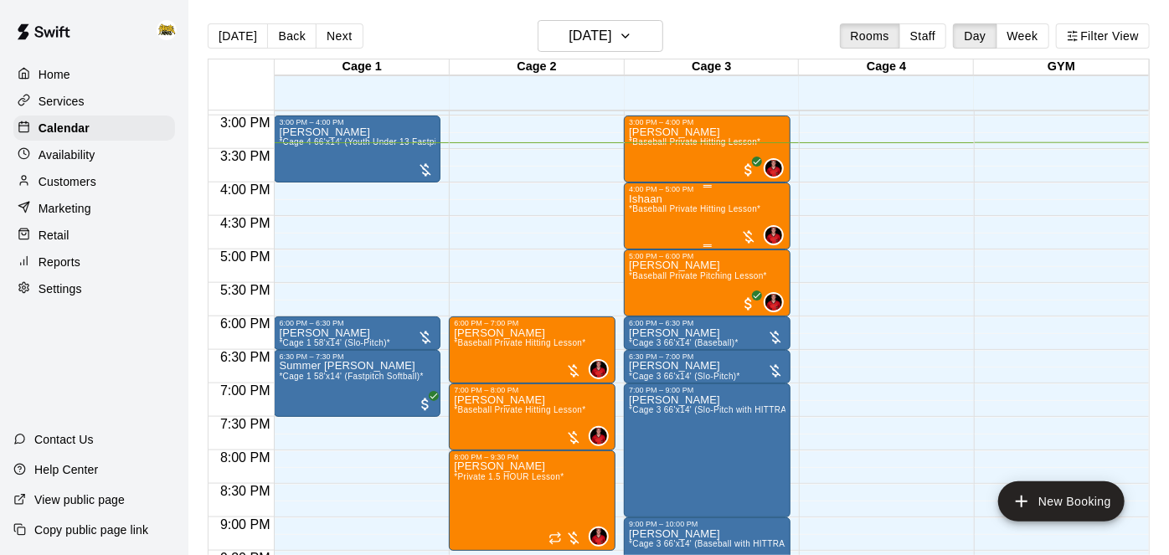
scroll to position [1013, 0]
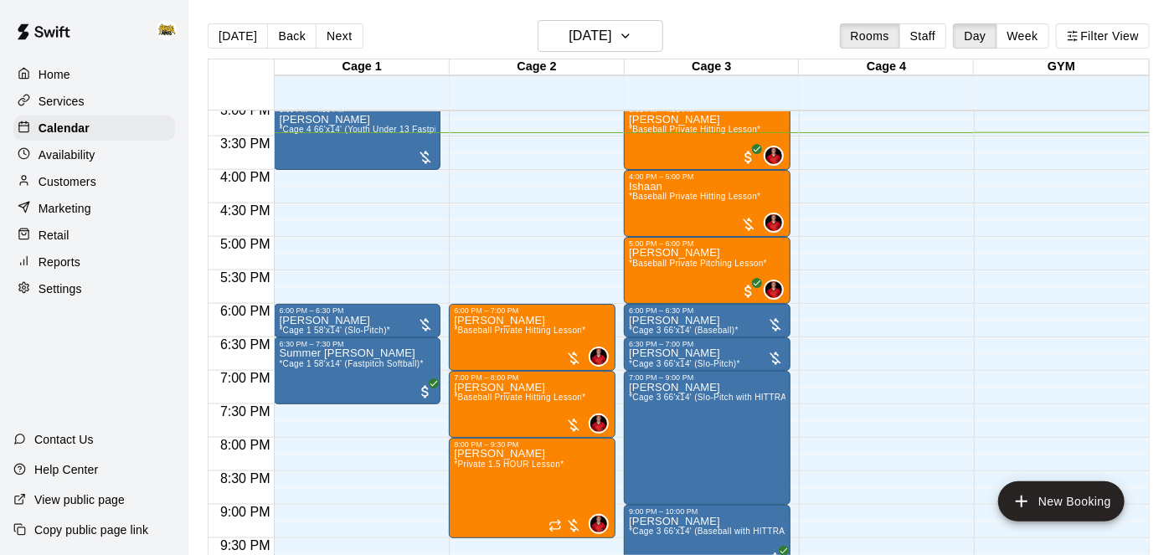
click at [82, 294] on div "Settings" at bounding box center [94, 288] width 162 height 25
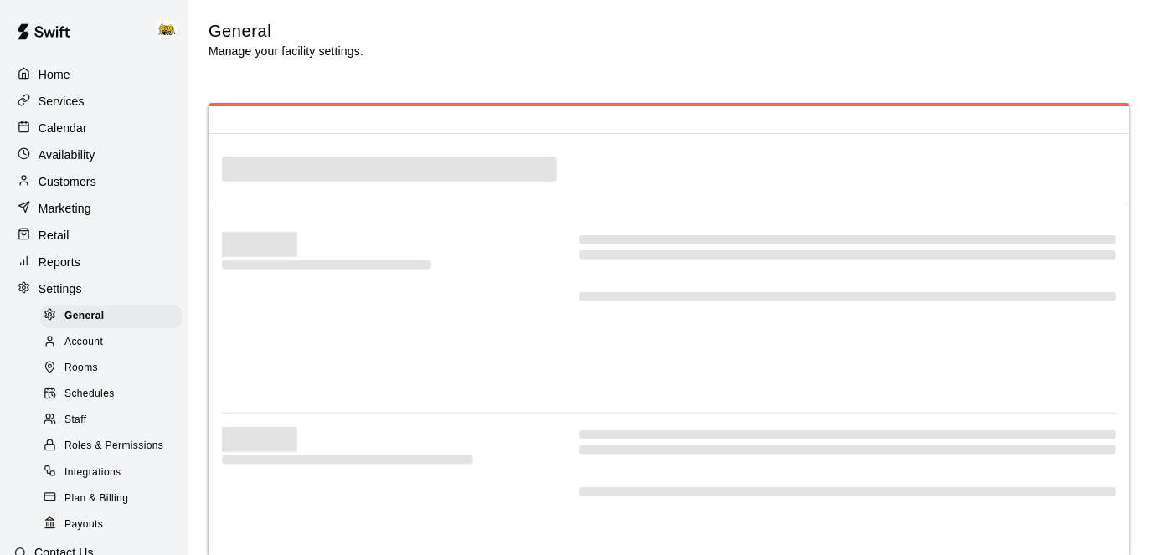
click at [80, 424] on span "Staff" at bounding box center [75, 420] width 22 height 17
select select "**"
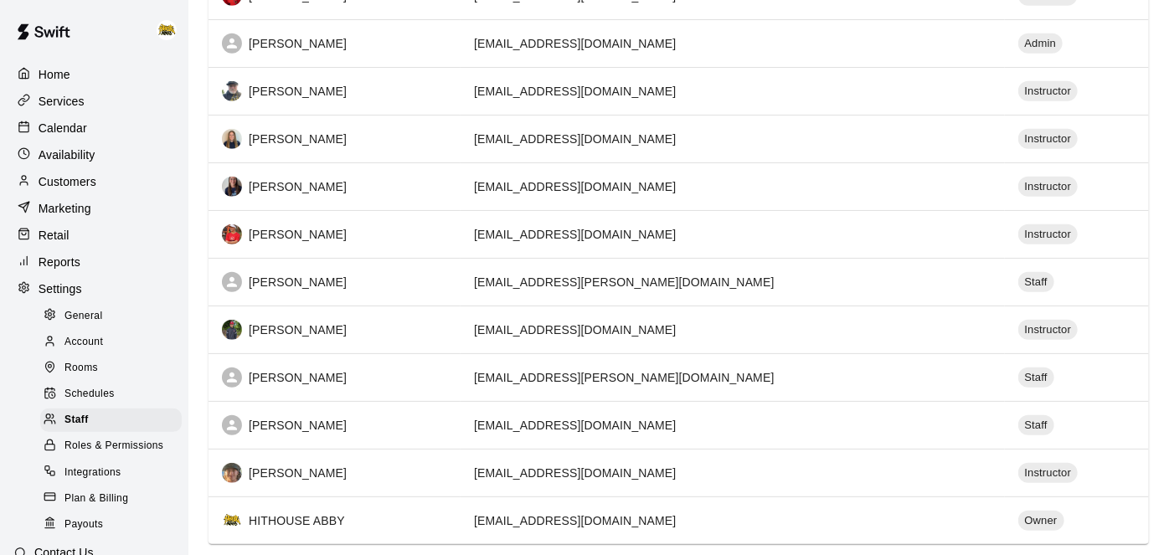
scroll to position [610, 0]
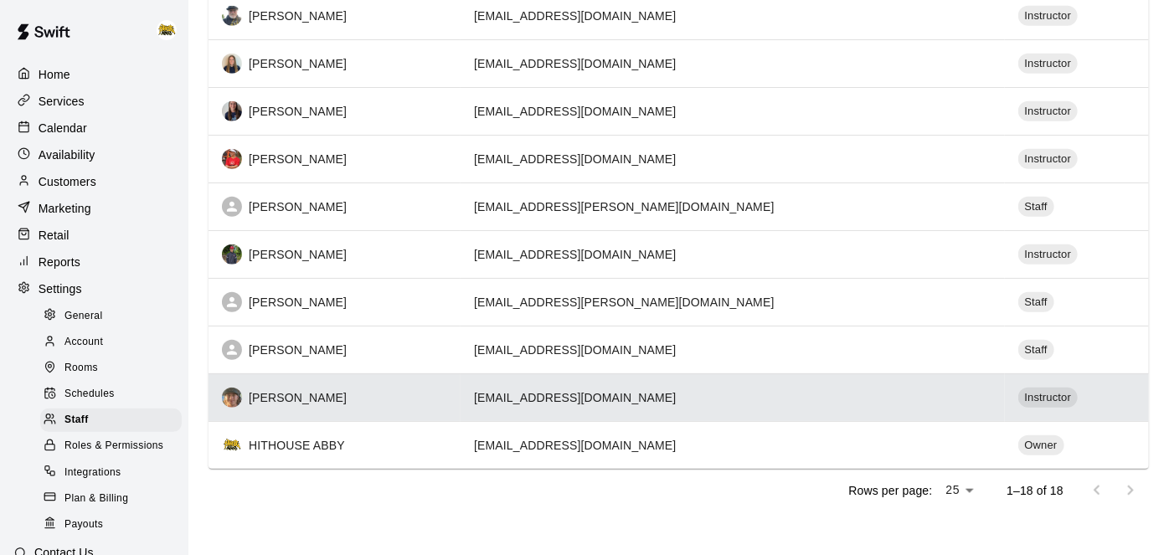
click at [612, 404] on td "jberenbaumpt@gmail.com" at bounding box center [731, 397] width 543 height 48
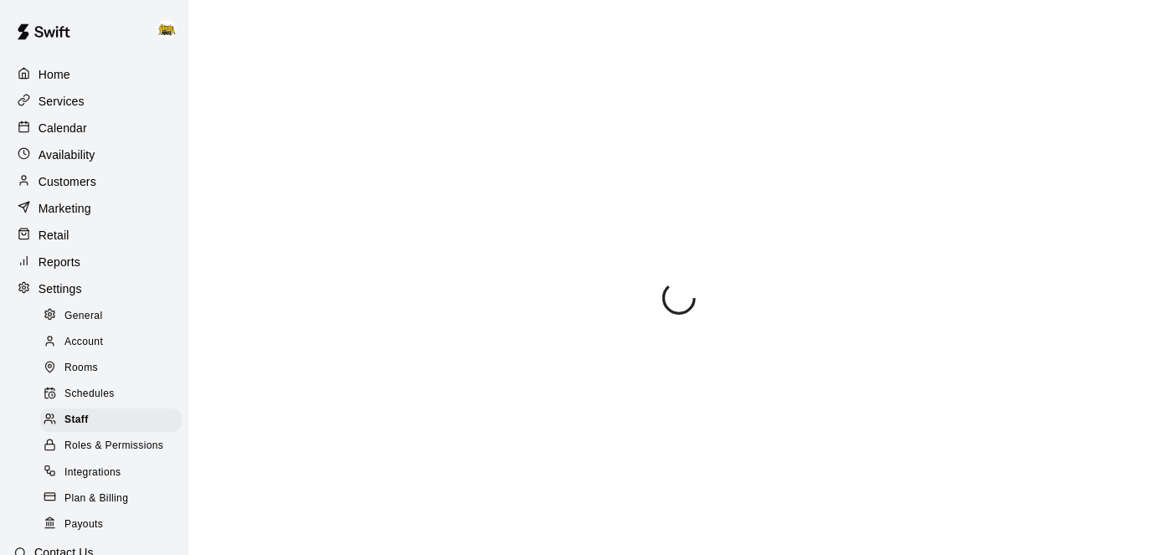
select select "**"
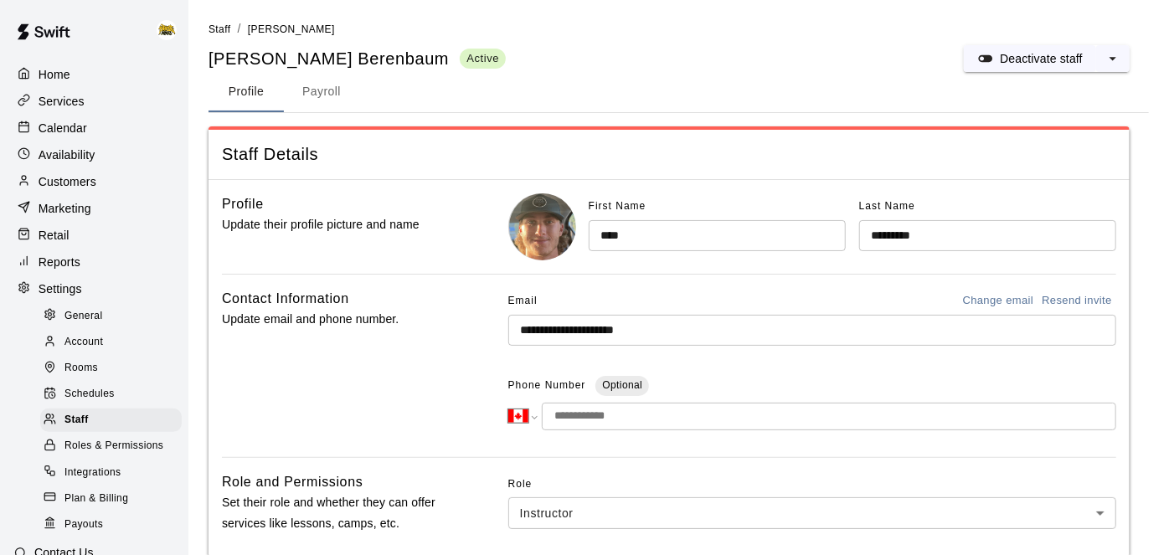
click at [1089, 299] on button "Resend invite" at bounding box center [1076, 301] width 79 height 26
click at [763, 417] on input "tel" at bounding box center [829, 417] width 574 height 28
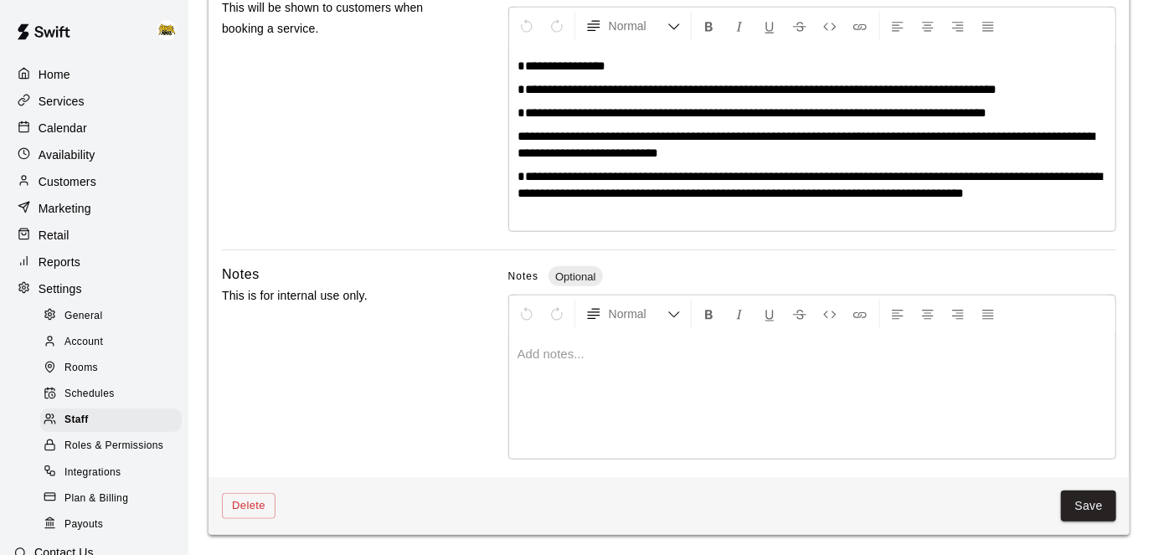
scroll to position [621, 0]
type input "**********"
click at [1101, 512] on button "Save" at bounding box center [1088, 506] width 55 height 31
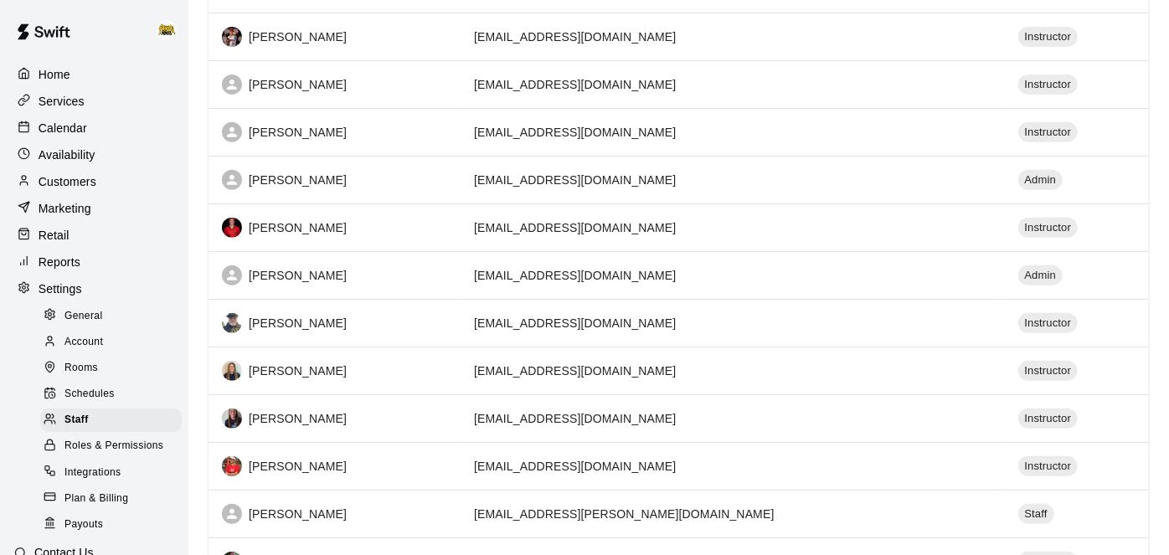
scroll to position [234, 0]
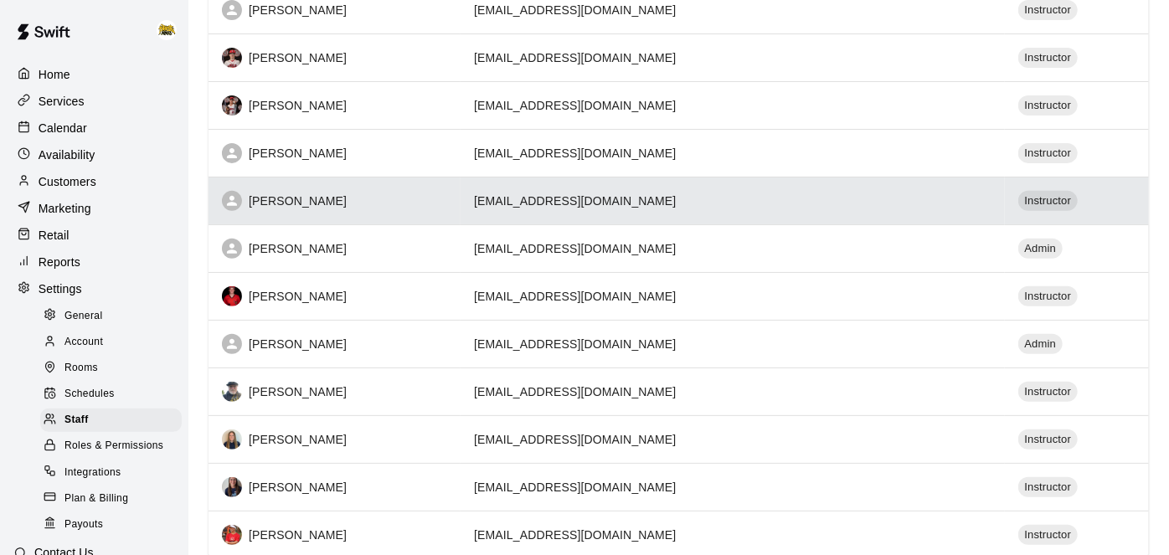
click at [731, 211] on td "cbeau1134@gmail.com" at bounding box center [731, 201] width 543 height 48
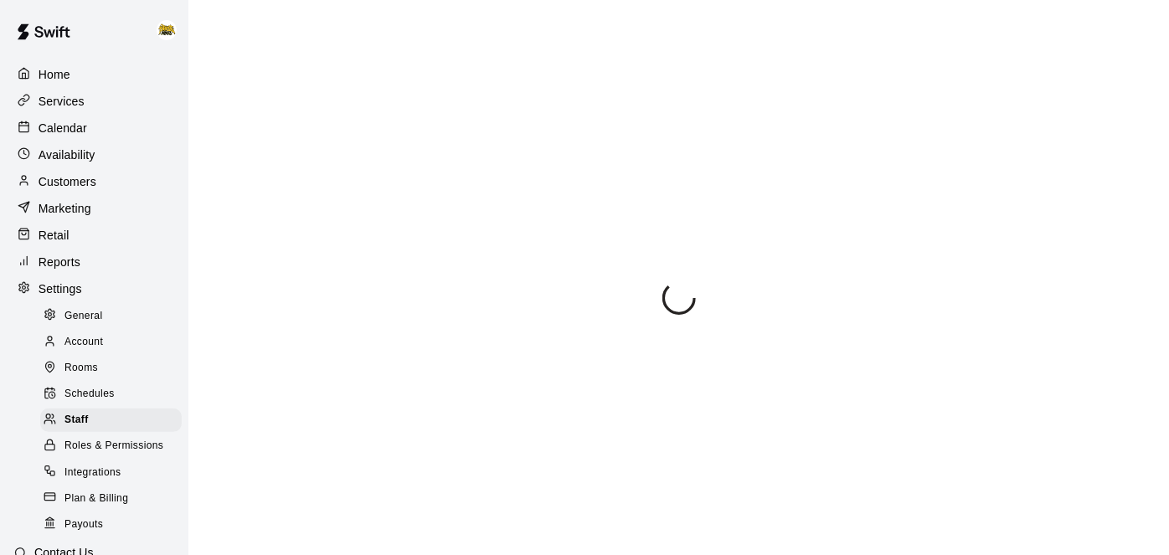
select select "**"
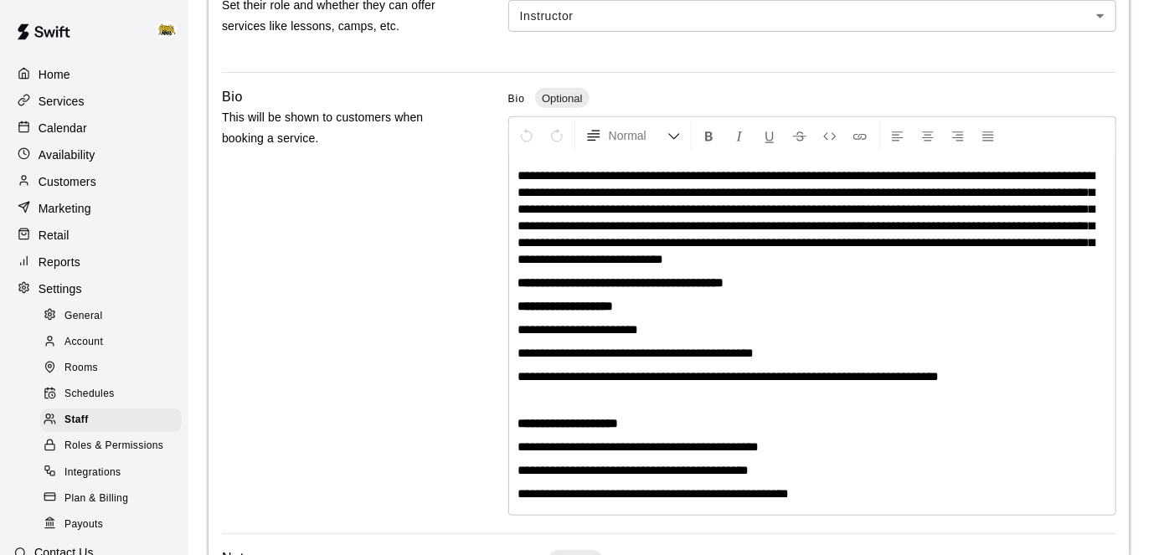
scroll to position [496, 0]
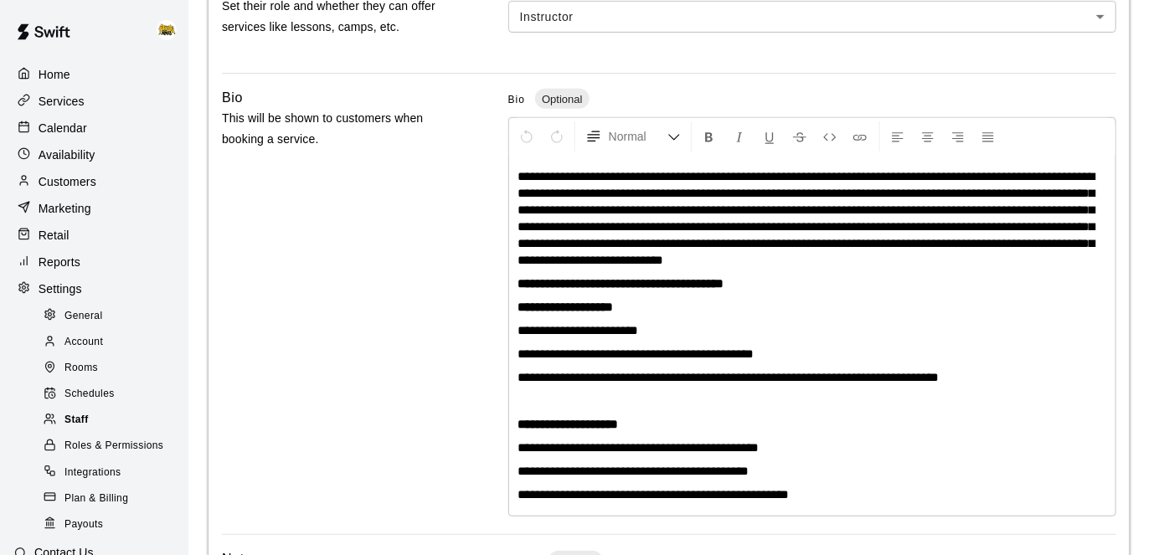
click at [83, 419] on span "Staff" at bounding box center [76, 420] width 24 height 17
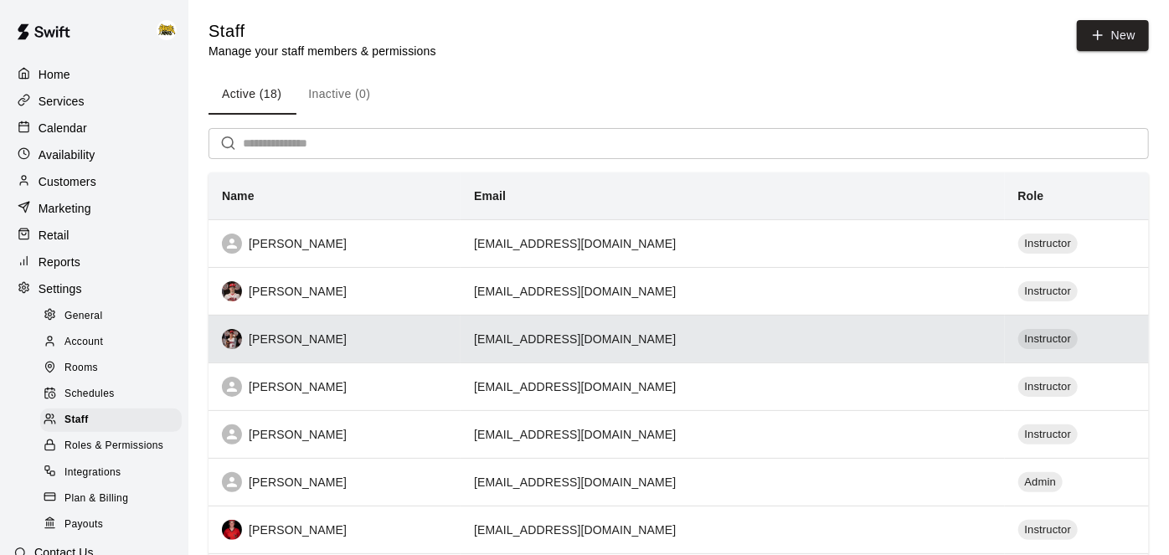
click at [727, 347] on td "ameinen17@icloud.com" at bounding box center [731, 339] width 543 height 48
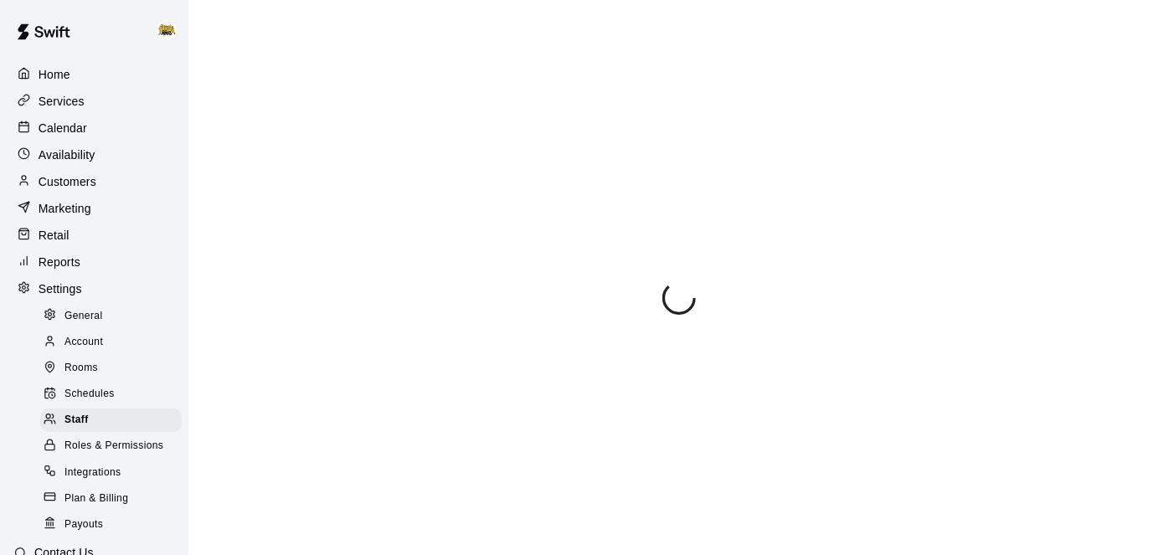
select select "**"
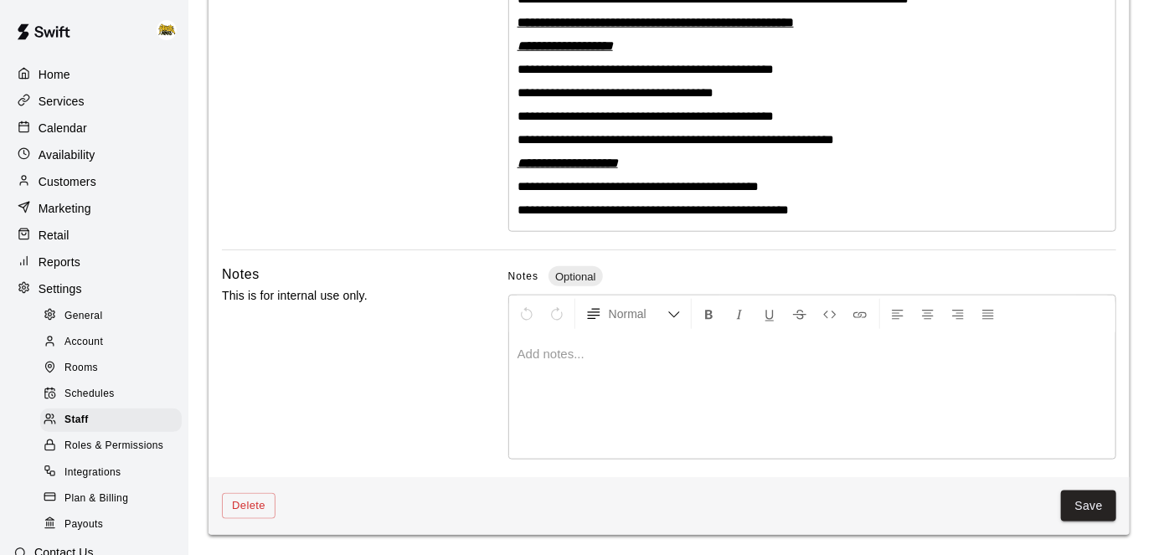
scroll to position [759, 0]
click at [1098, 522] on button "Save" at bounding box center [1088, 506] width 55 height 31
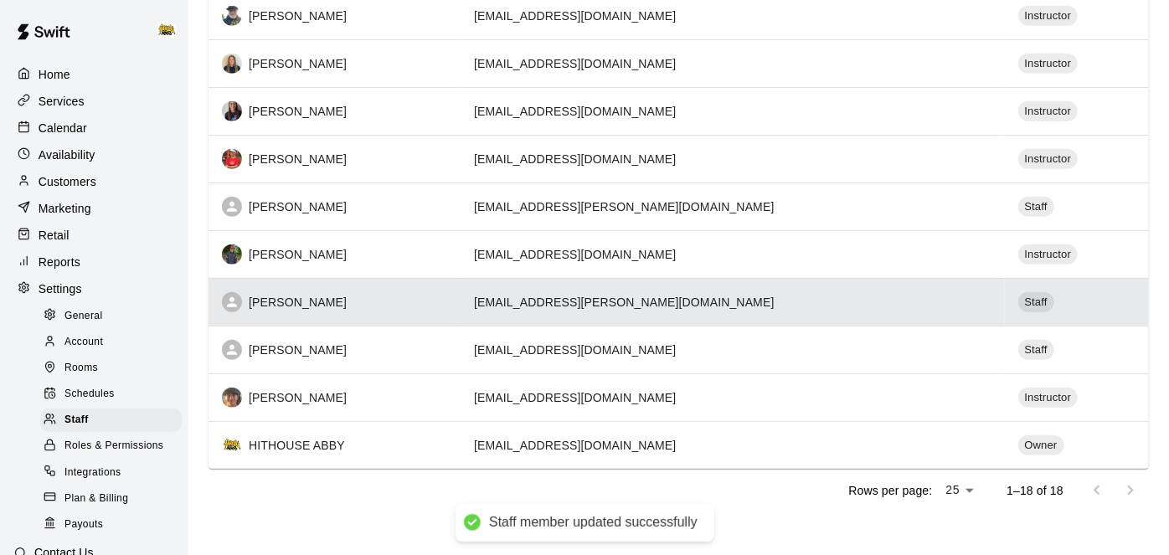
scroll to position [609, 0]
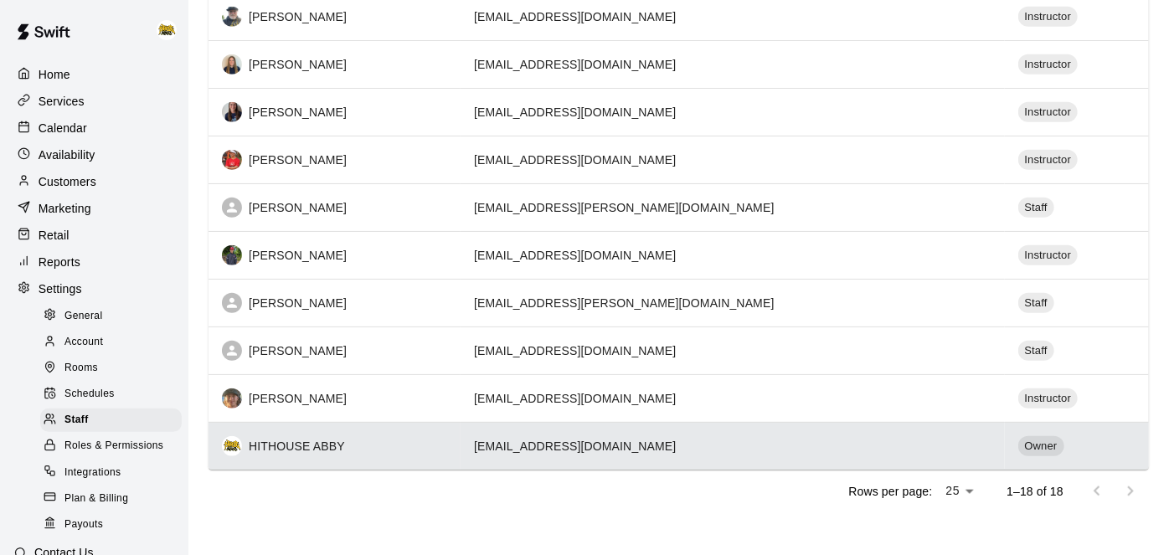
click at [280, 422] on th "HITHOUSE ABBY" at bounding box center [334, 446] width 252 height 48
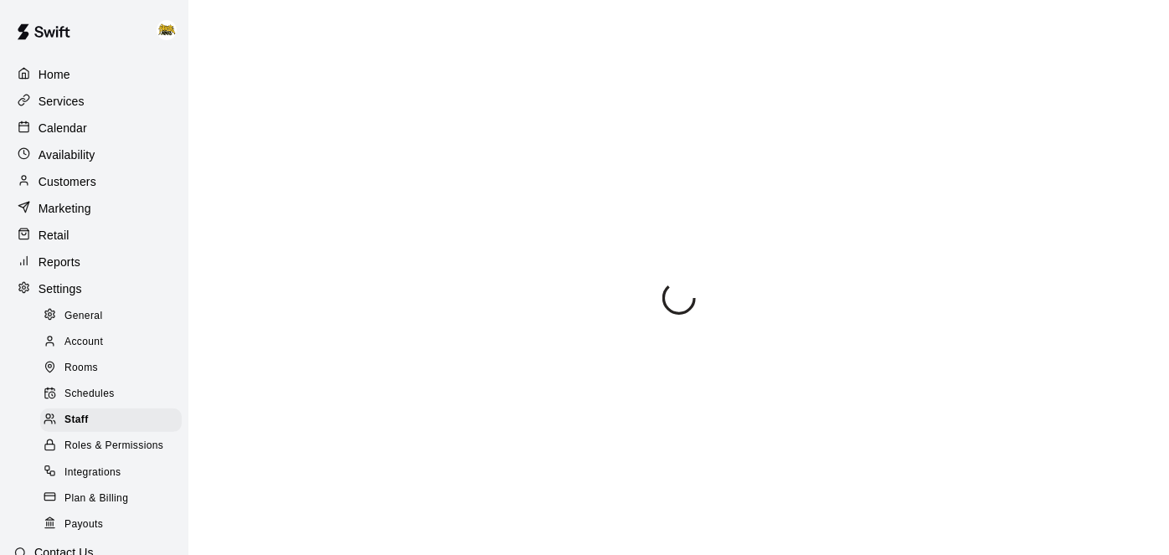
select select "**"
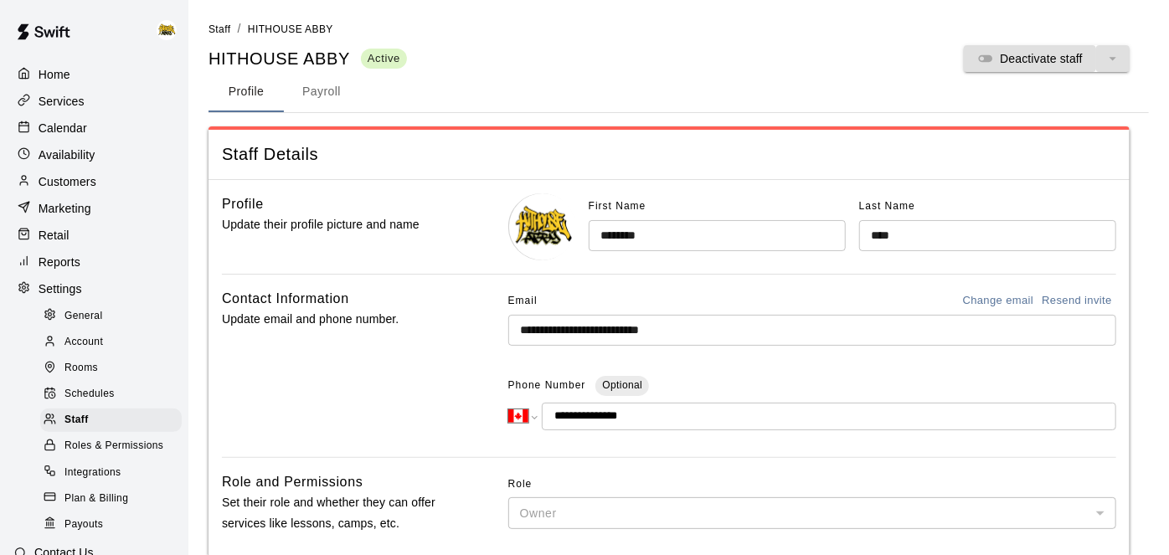
scroll to position [124, 0]
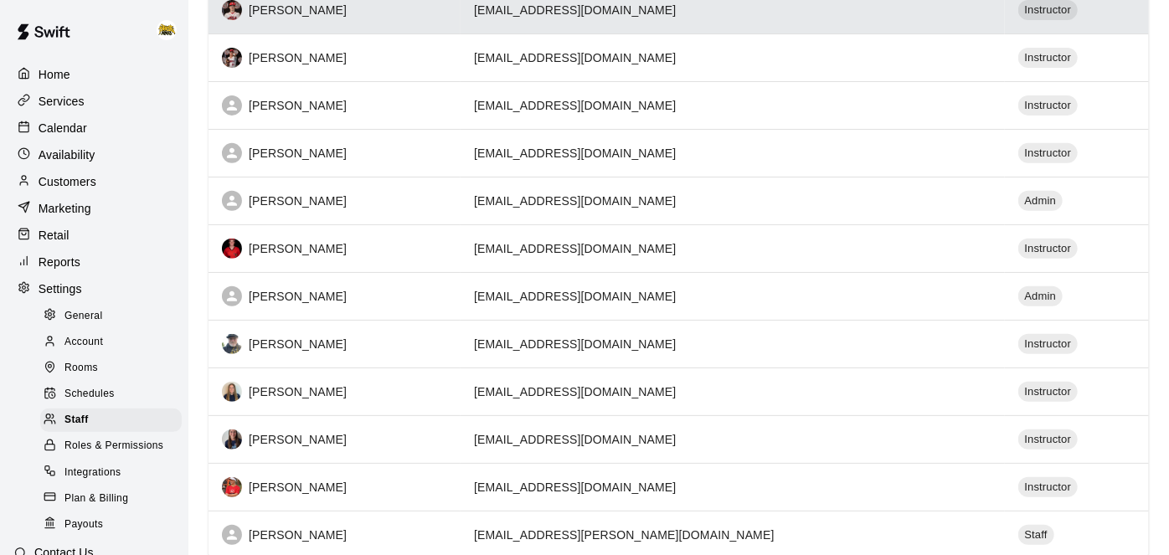
scroll to position [397, 0]
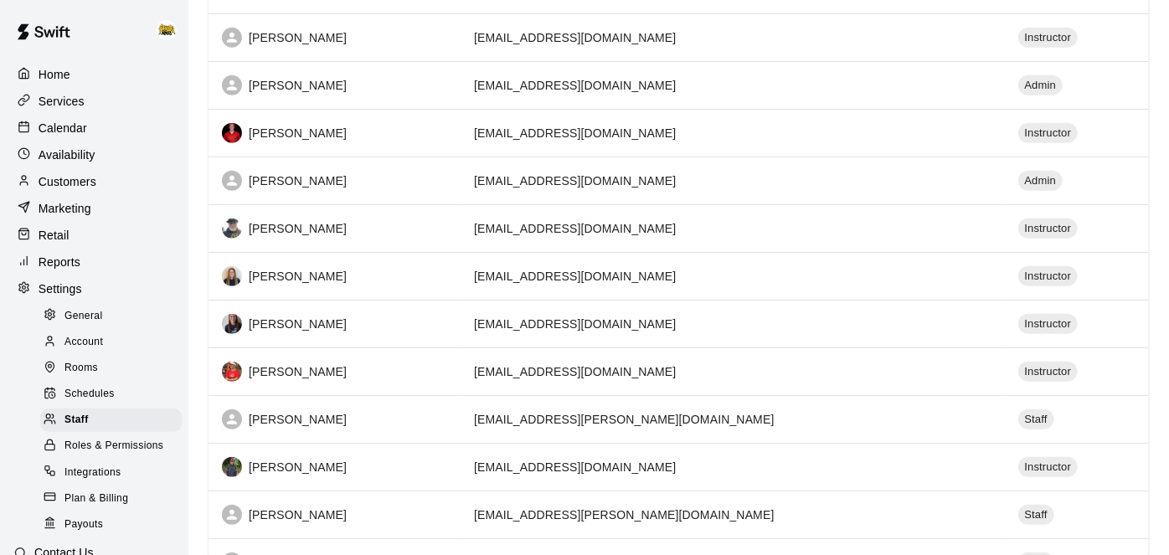
click at [76, 131] on p "Calendar" at bounding box center [63, 128] width 49 height 17
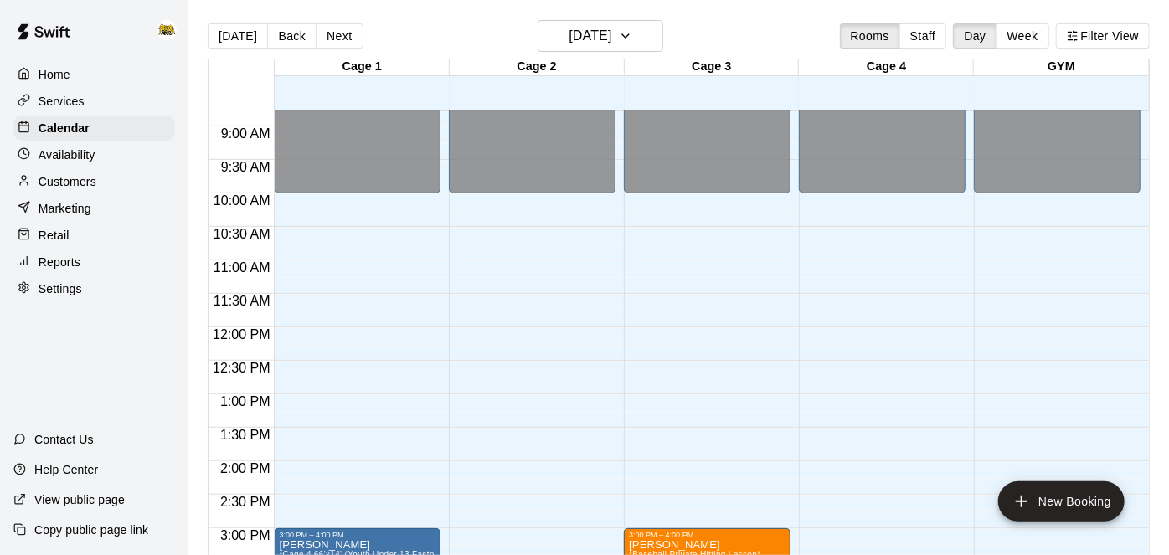
scroll to position [603, 0]
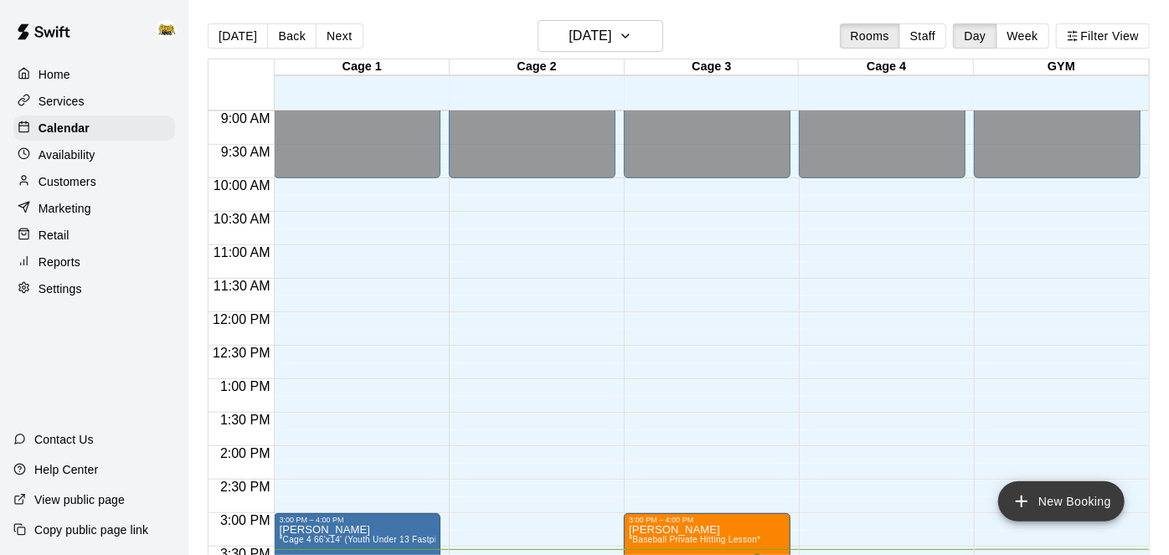
click at [1017, 502] on icon "add" at bounding box center [1021, 501] width 20 height 20
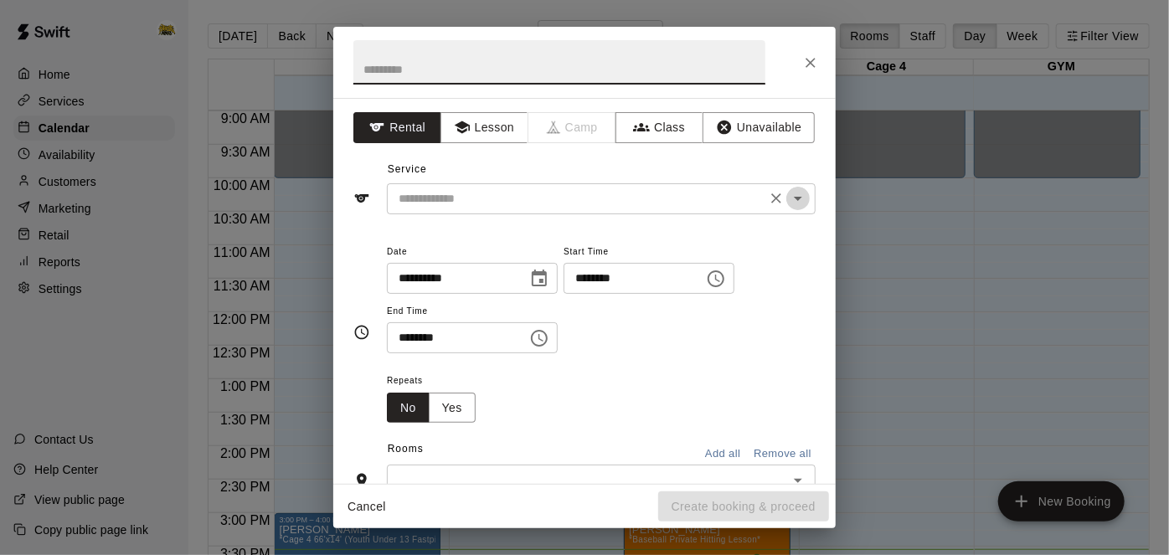
click at [792, 197] on icon "Open" at bounding box center [798, 198] width 20 height 20
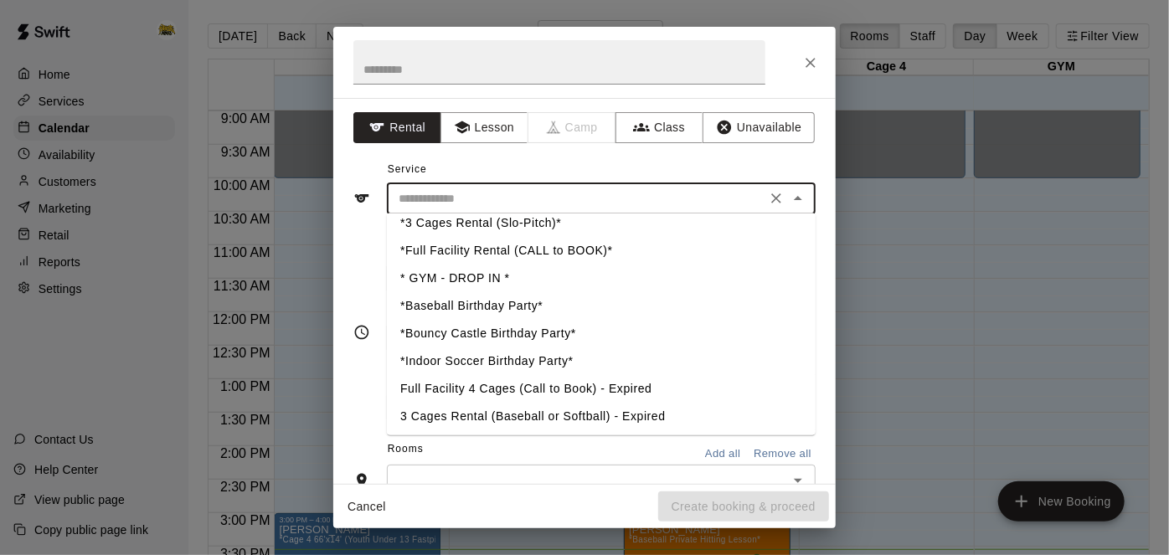
scroll to position [512, 0]
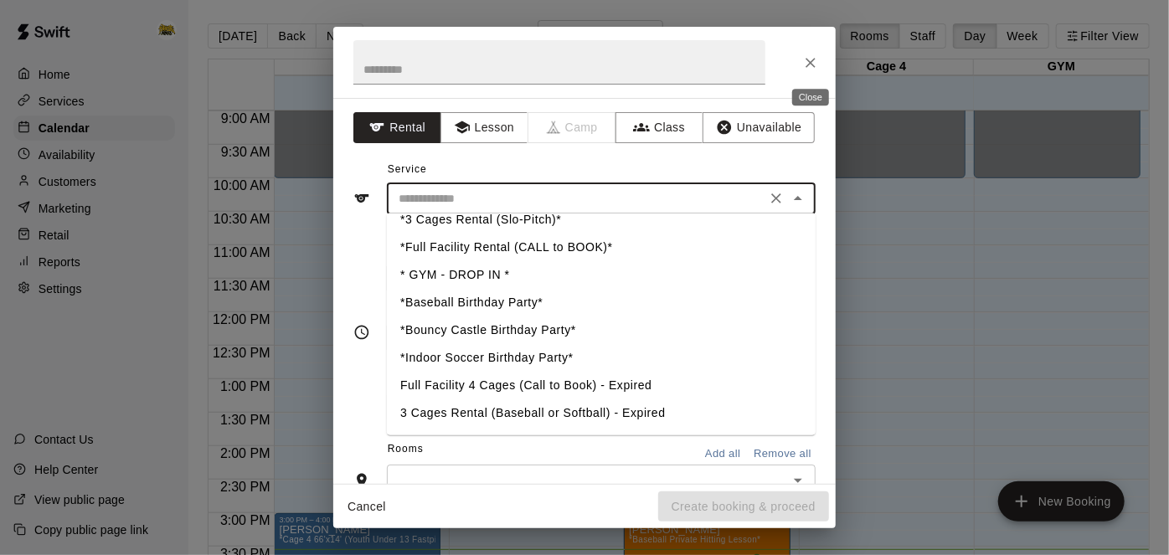
click at [805, 67] on icon "Close" at bounding box center [810, 62] width 17 height 17
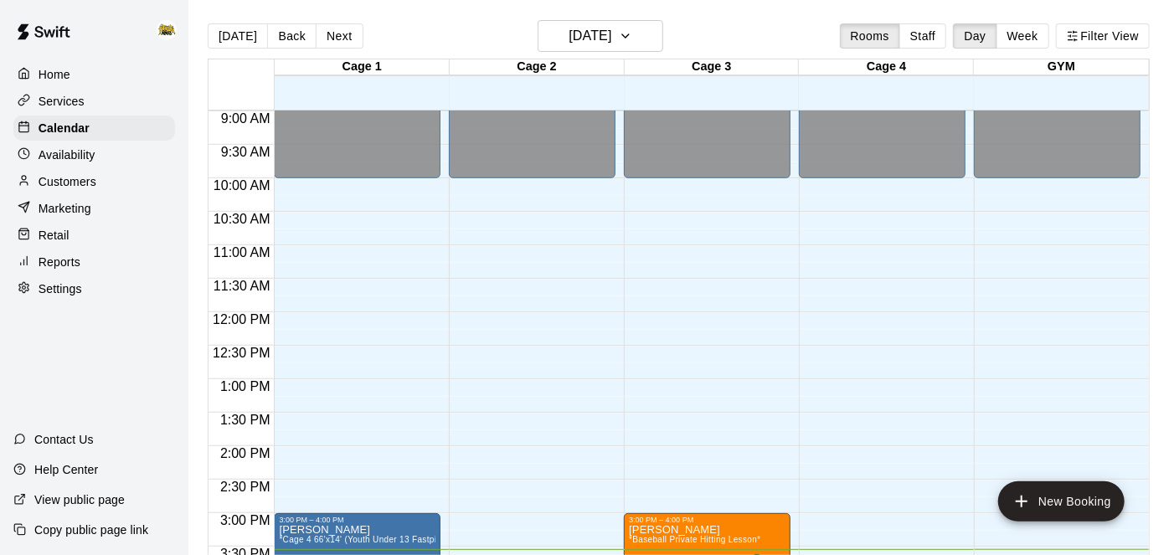
click at [50, 110] on div "Services" at bounding box center [94, 101] width 162 height 25
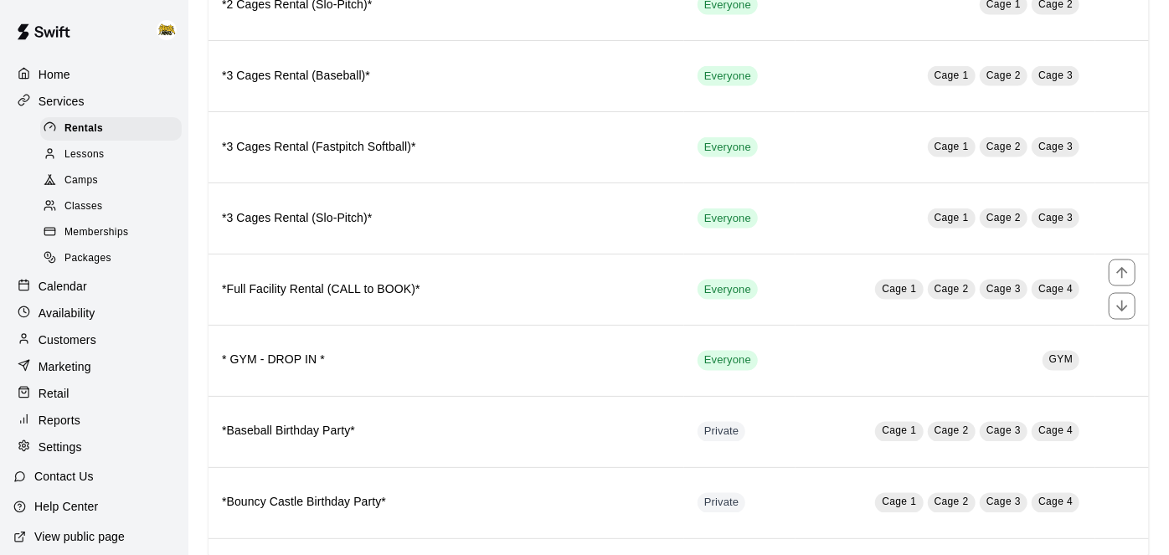
scroll to position [1266, 0]
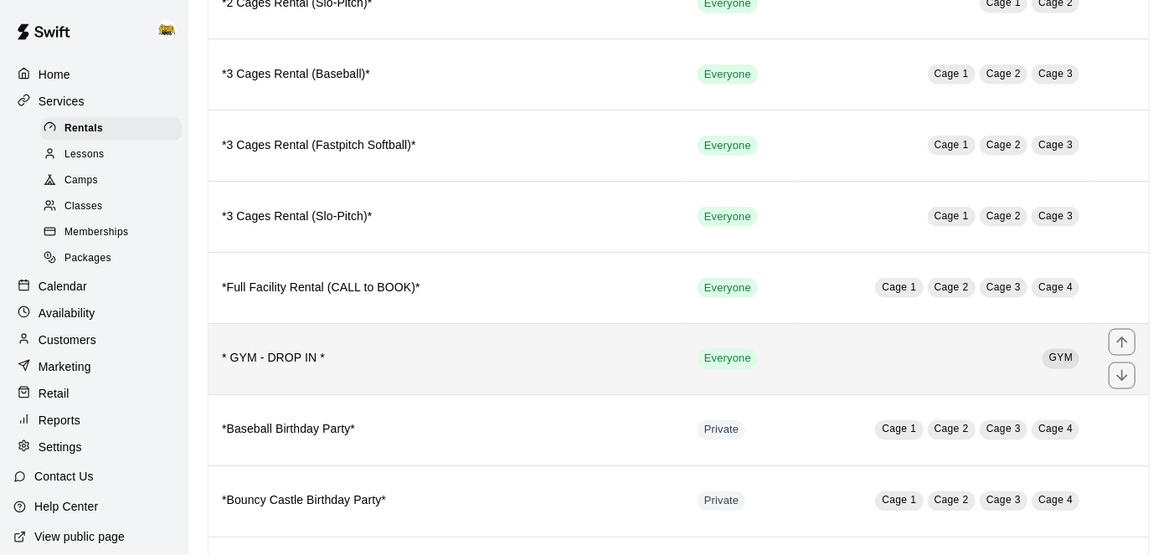
click at [559, 350] on h6 "* GYM - DROP IN *" at bounding box center [446, 359] width 449 height 18
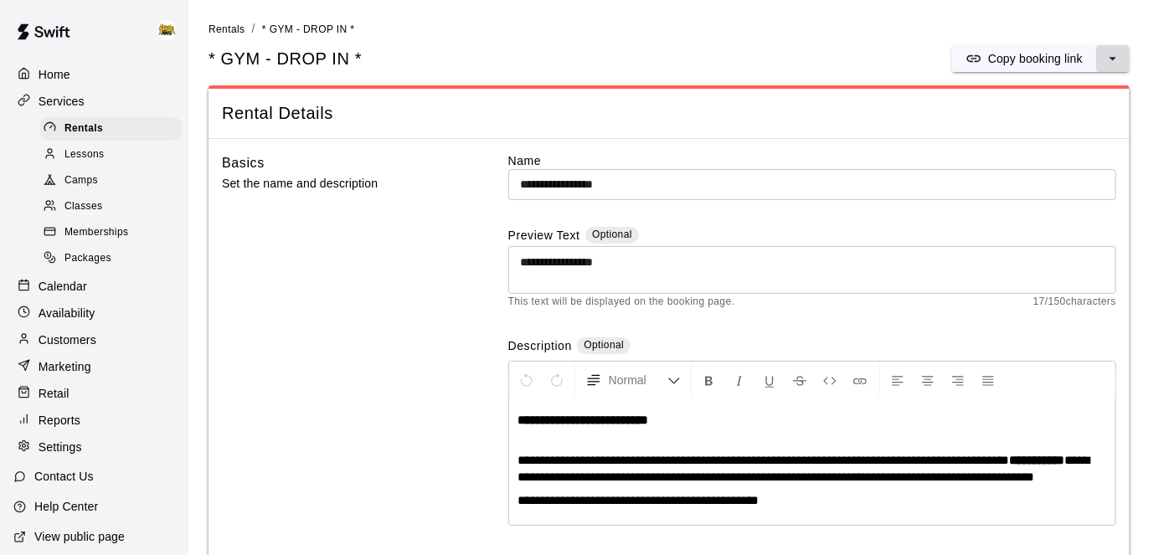
click at [1111, 57] on icon "select merge strategy" at bounding box center [1112, 58] width 7 height 3
click at [1056, 121] on h6 "Duplicate rental" at bounding box center [1046, 120] width 83 height 18
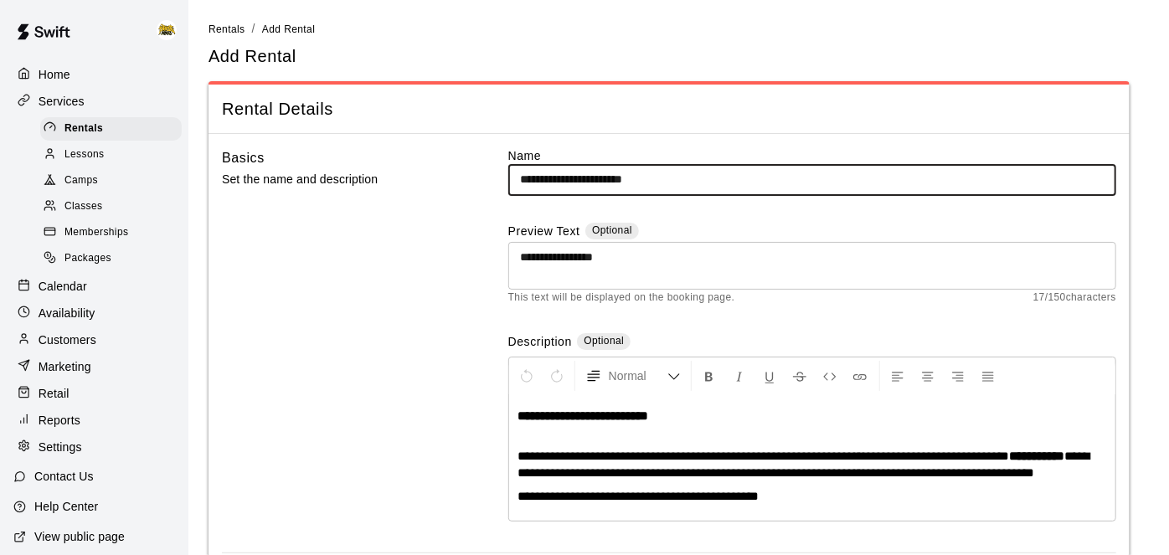
click at [721, 172] on input "**********" at bounding box center [812, 179] width 608 height 31
drag, startPoint x: 615, startPoint y: 178, endPoint x: 352, endPoint y: 193, distance: 264.1
click at [352, 193] on div "**********" at bounding box center [669, 349] width 894 height 405
type input "**********"
click at [614, 258] on textarea "**********" at bounding box center [812, 265] width 584 height 33
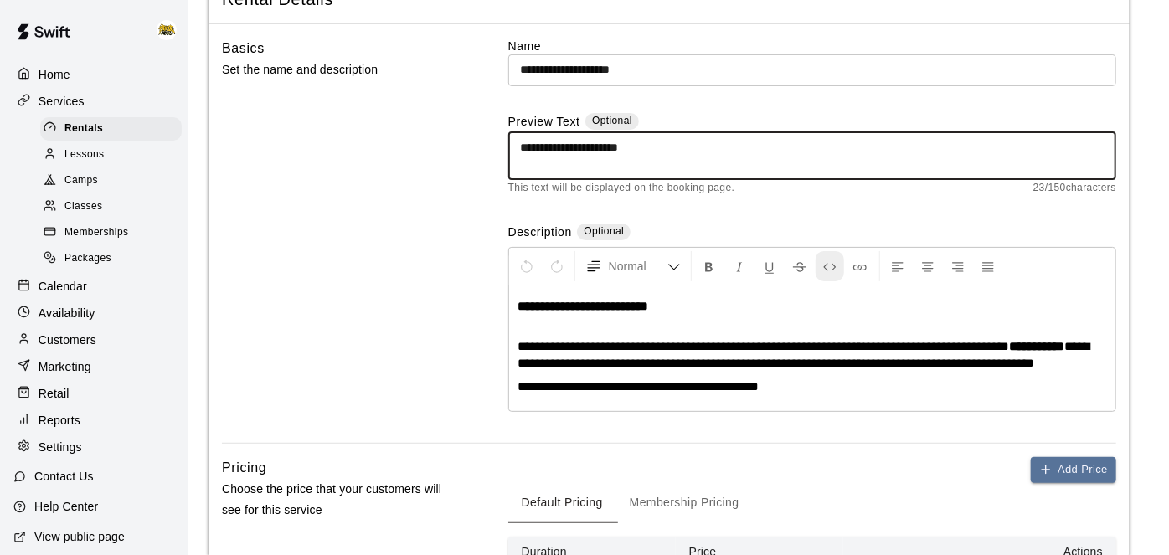
scroll to position [116, 0]
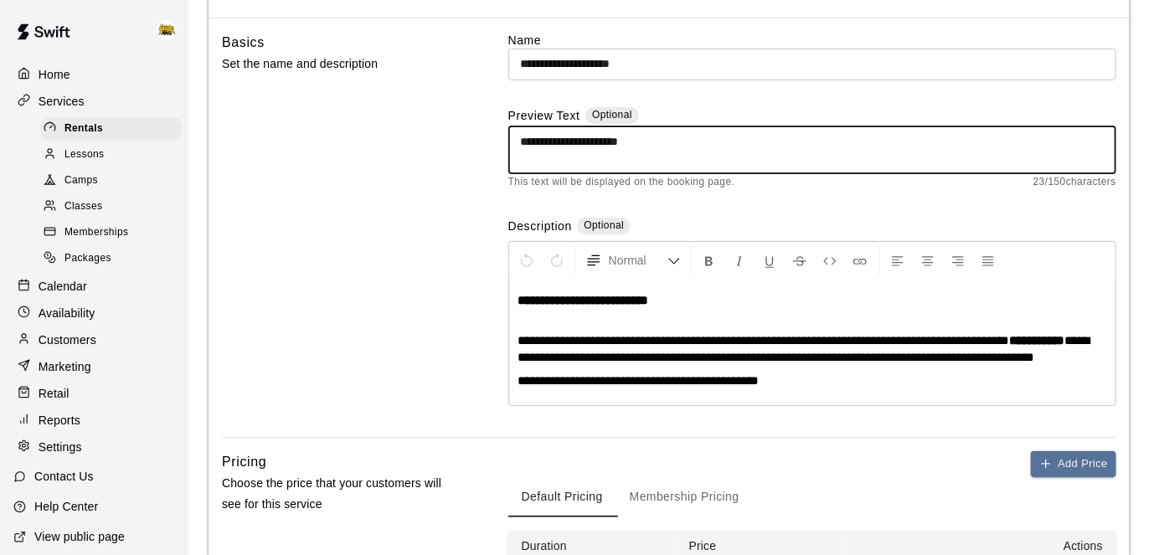
type textarea "**********"
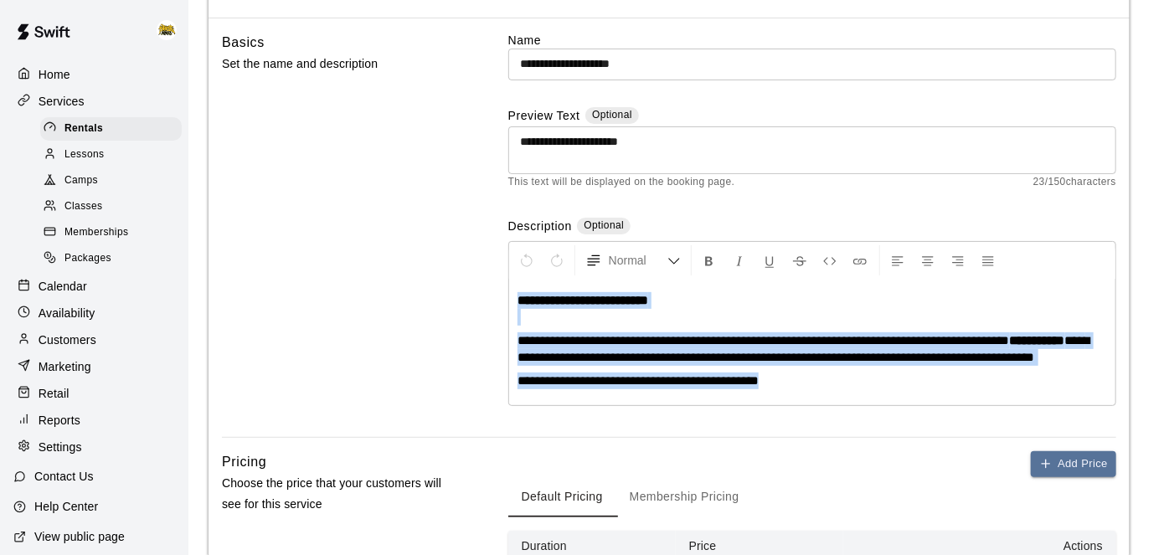
drag, startPoint x: 810, startPoint y: 383, endPoint x: 499, endPoint y: 301, distance: 321.1
click at [499, 301] on div "**********" at bounding box center [669, 234] width 894 height 405
click at [533, 334] on span "**********" at bounding box center [763, 340] width 492 height 13
drag, startPoint x: 807, startPoint y: 378, endPoint x: 501, endPoint y: 342, distance: 307.8
click at [501, 342] on div "**********" at bounding box center [669, 234] width 894 height 405
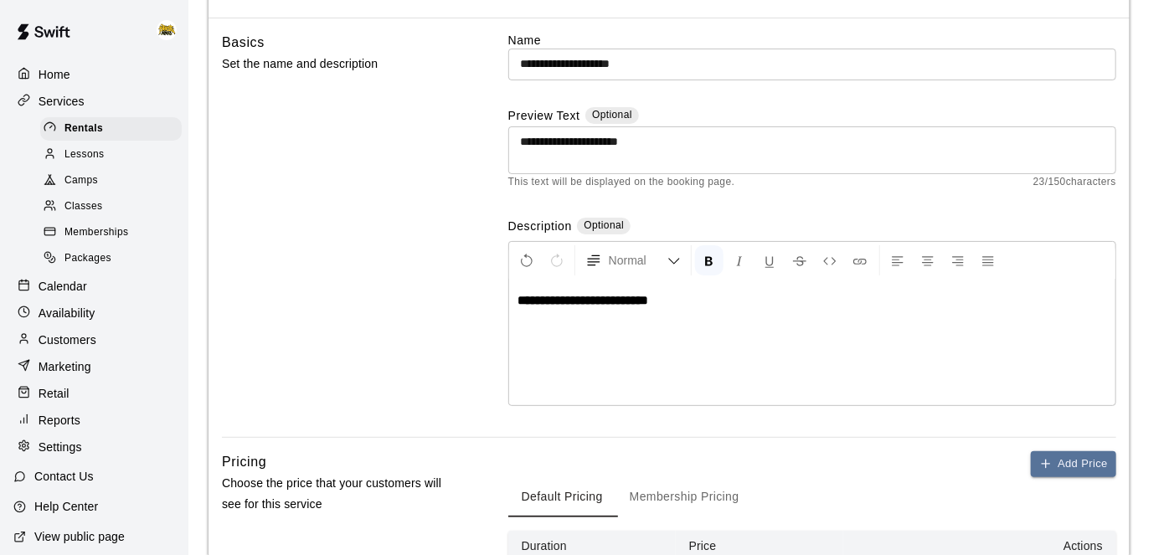
click at [594, 297] on strong "**********" at bounding box center [582, 300] width 131 height 13
click at [548, 296] on strong "**********" at bounding box center [582, 300] width 131 height 13
click at [617, 296] on strong "**********" at bounding box center [660, 300] width 286 height 13
click at [887, 302] on p "**********" at bounding box center [811, 308] width 589 height 33
click at [540, 300] on strong "**********" at bounding box center [605, 300] width 176 height 13
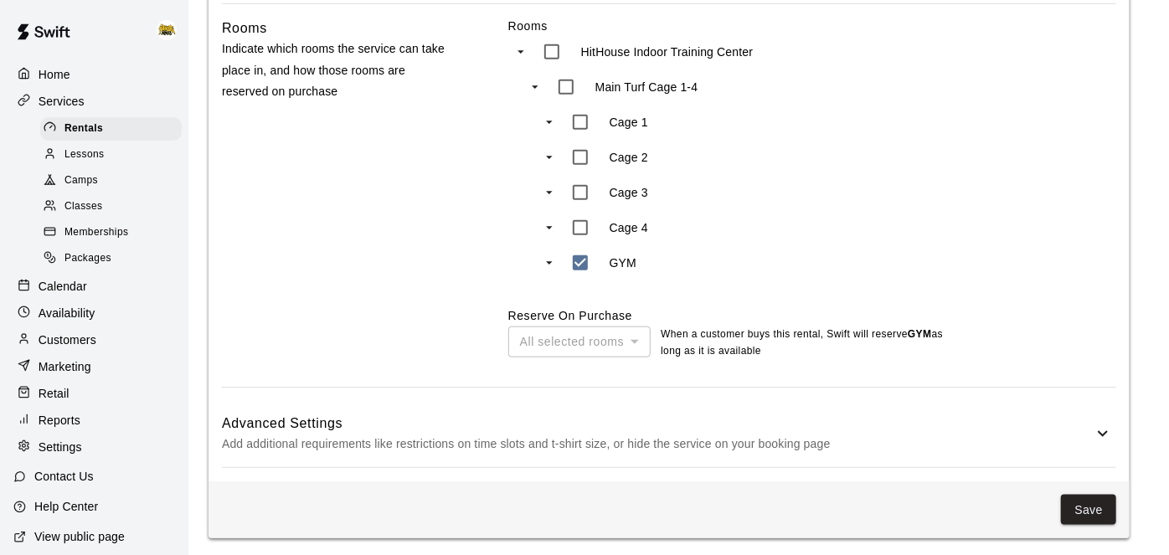
scroll to position [742, 0]
click at [637, 327] on div "All selected rooms" at bounding box center [579, 342] width 142 height 31
click at [1102, 438] on icon at bounding box center [1103, 434] width 20 height 20
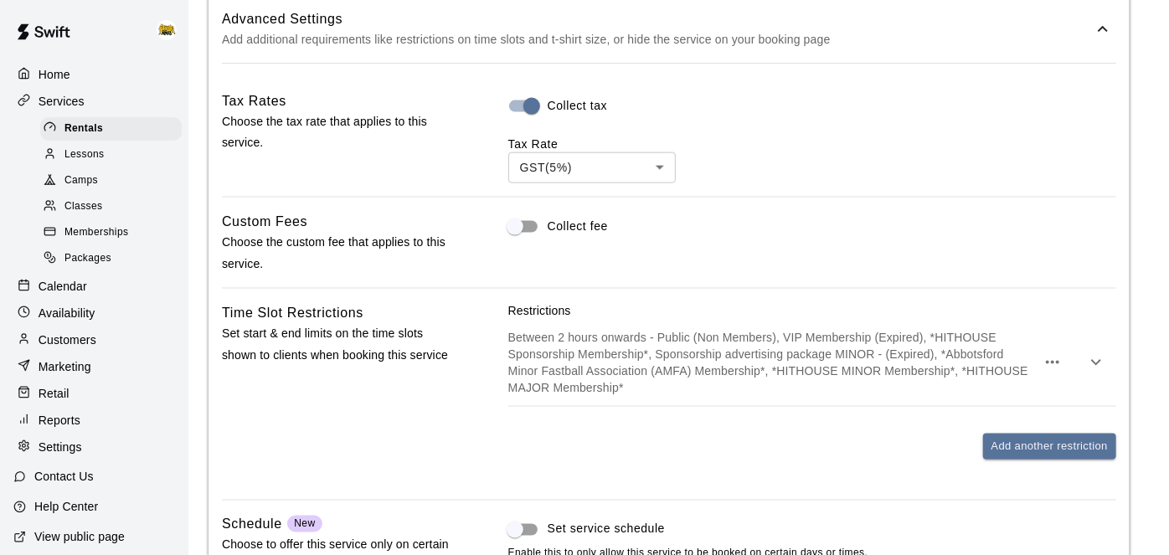
scroll to position [1226, 0]
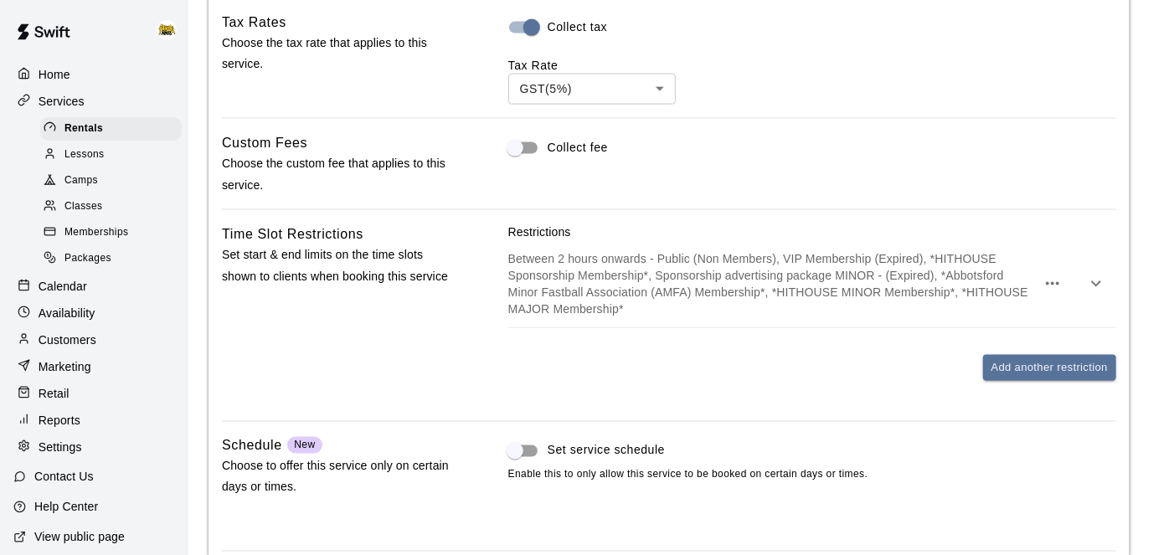
click at [1098, 282] on icon "button" at bounding box center [1096, 284] width 20 height 20
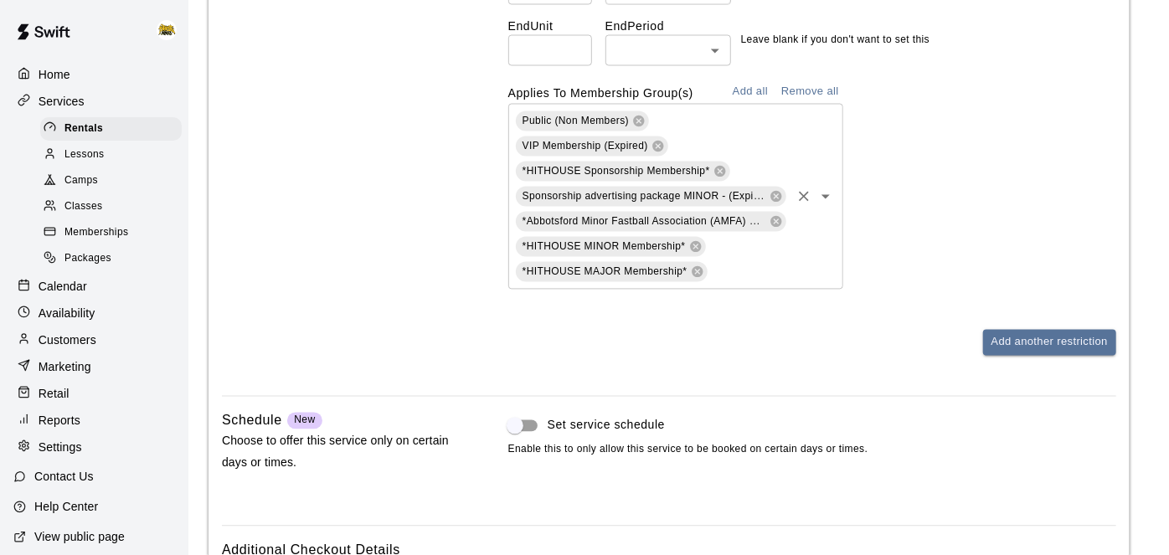
scroll to position [1584, 0]
click at [774, 193] on icon at bounding box center [775, 194] width 13 height 13
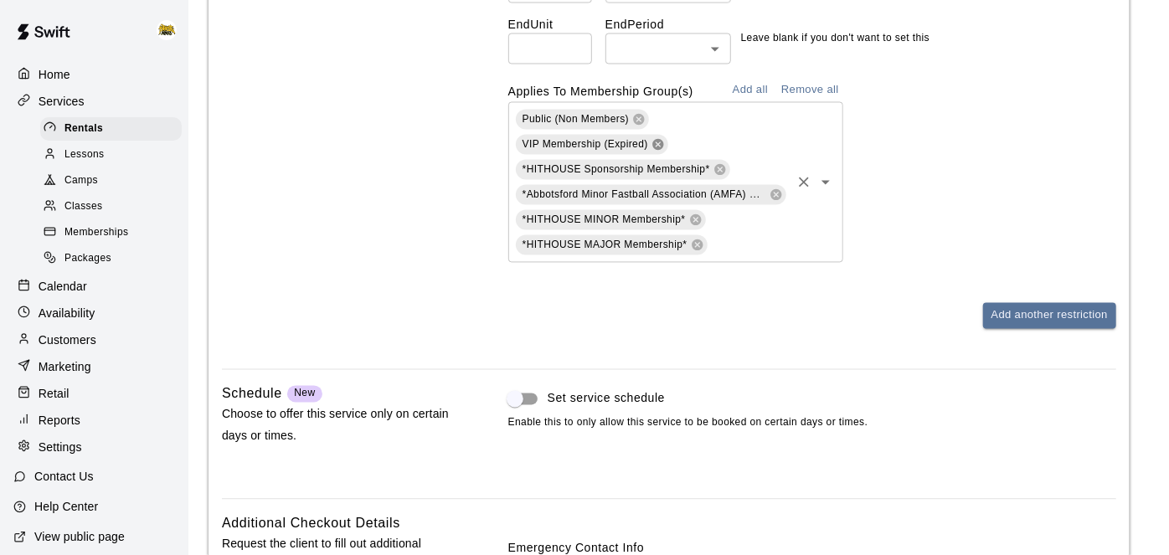
click at [656, 146] on icon at bounding box center [657, 144] width 11 height 11
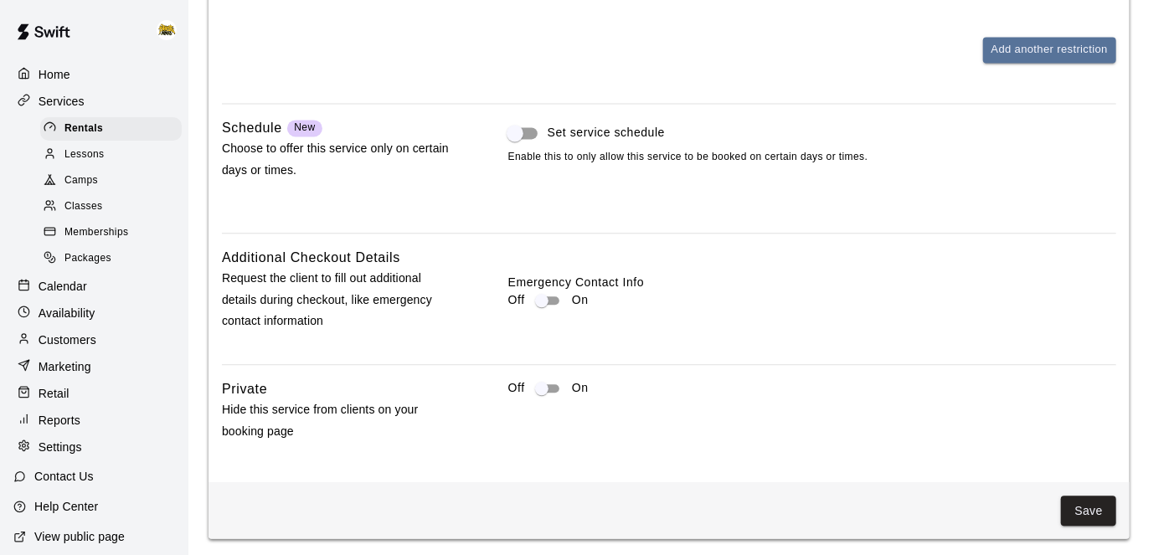
scroll to position [1822, 0]
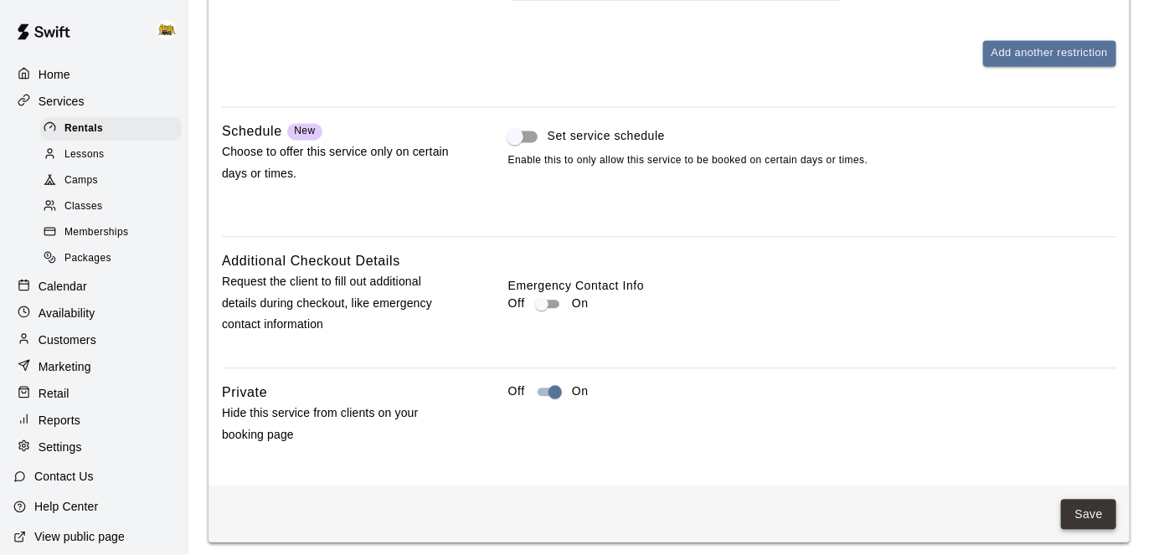
click at [1078, 516] on button "Save" at bounding box center [1088, 514] width 55 height 31
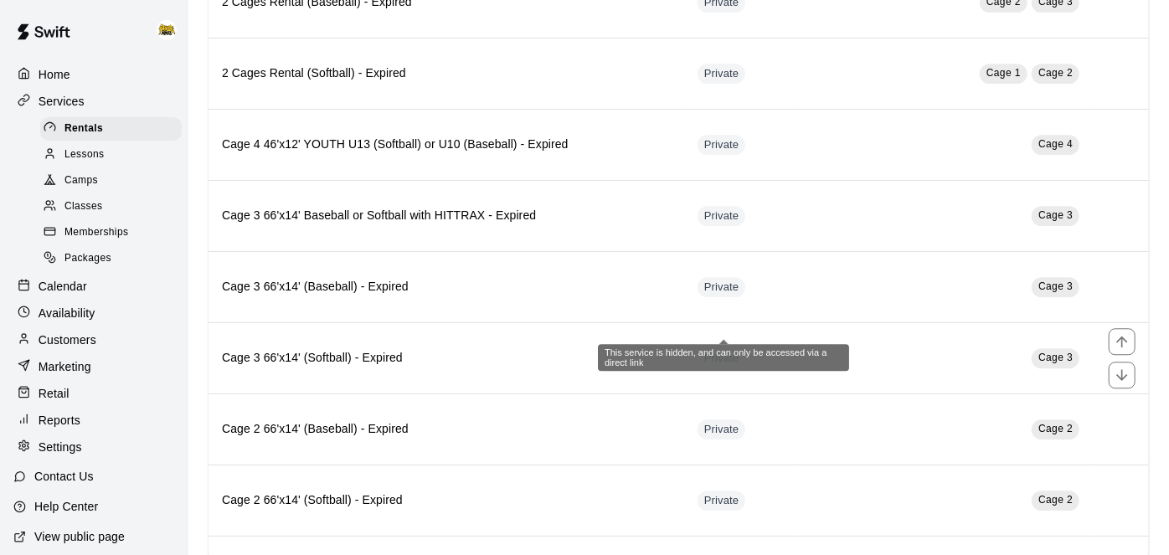
scroll to position [2164, 0]
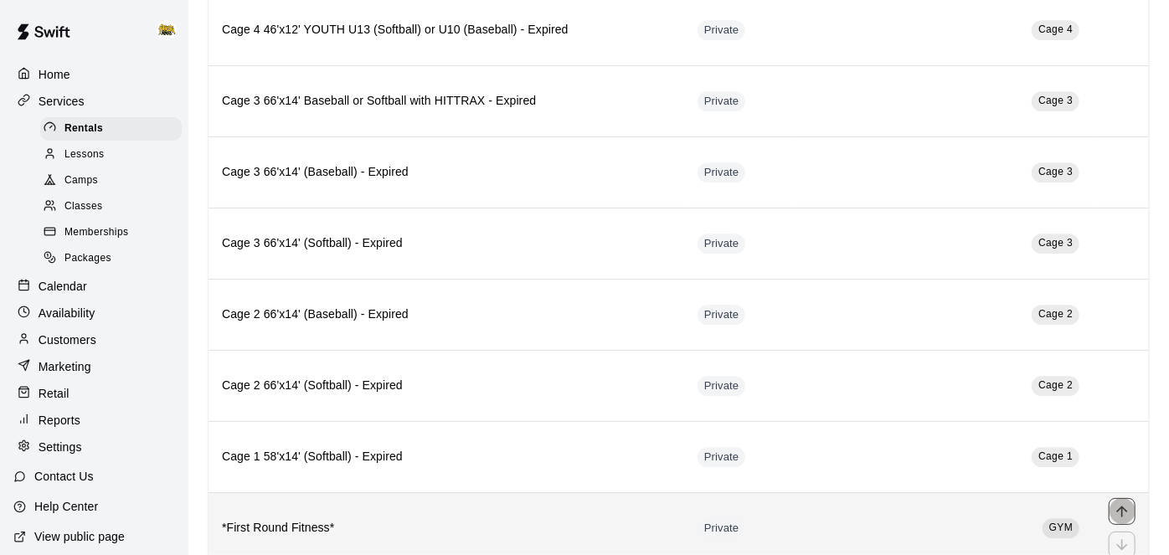
click at [1126, 503] on icon "move item up" at bounding box center [1122, 511] width 17 height 17
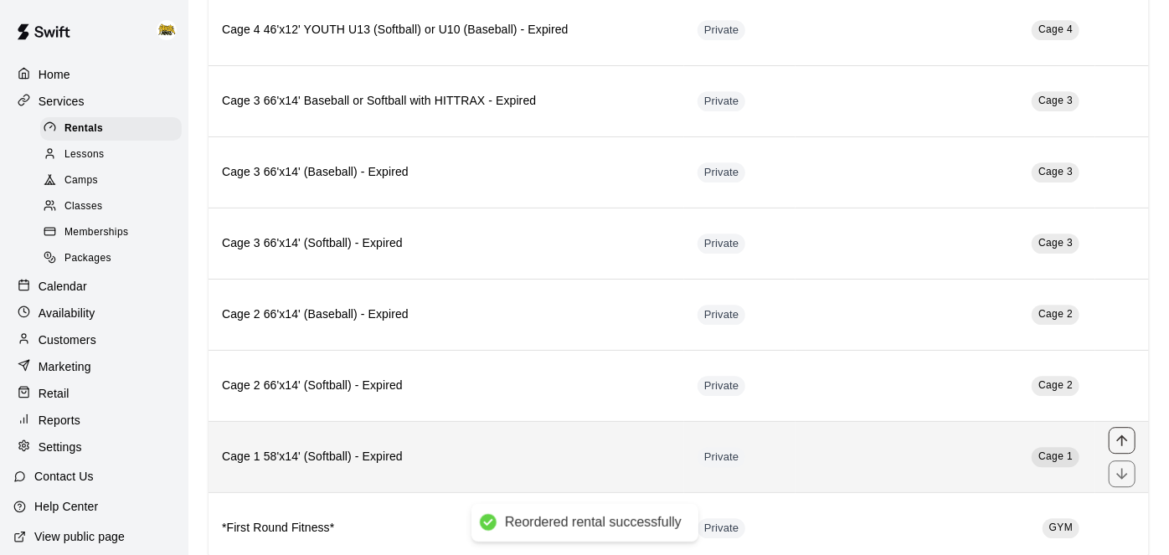
click at [1122, 498] on div "simple table" at bounding box center [1121, 528] width 27 height 60
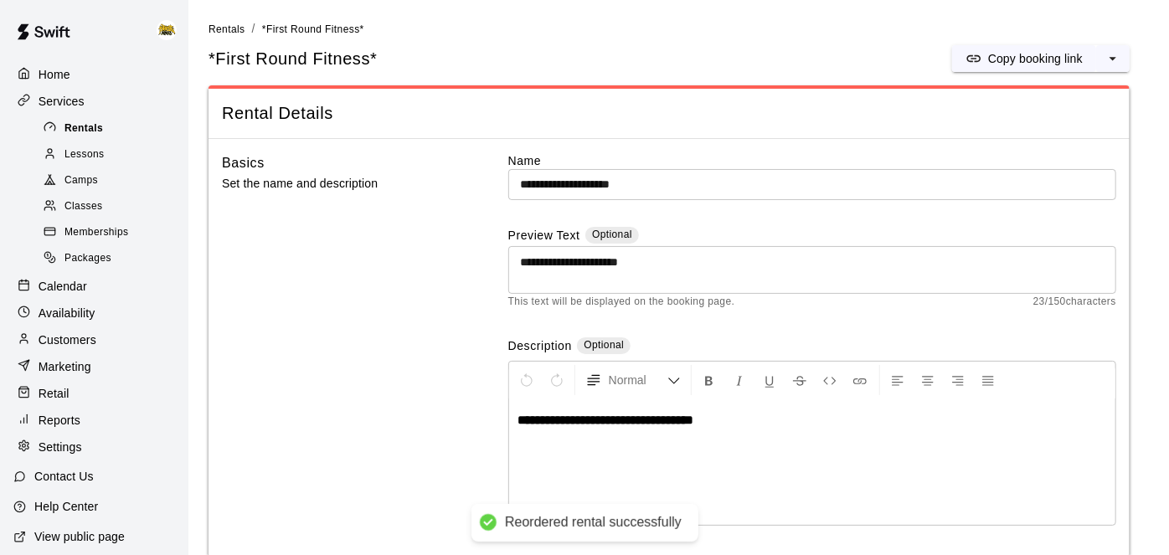
click at [121, 125] on div "Rentals" at bounding box center [110, 128] width 141 height 23
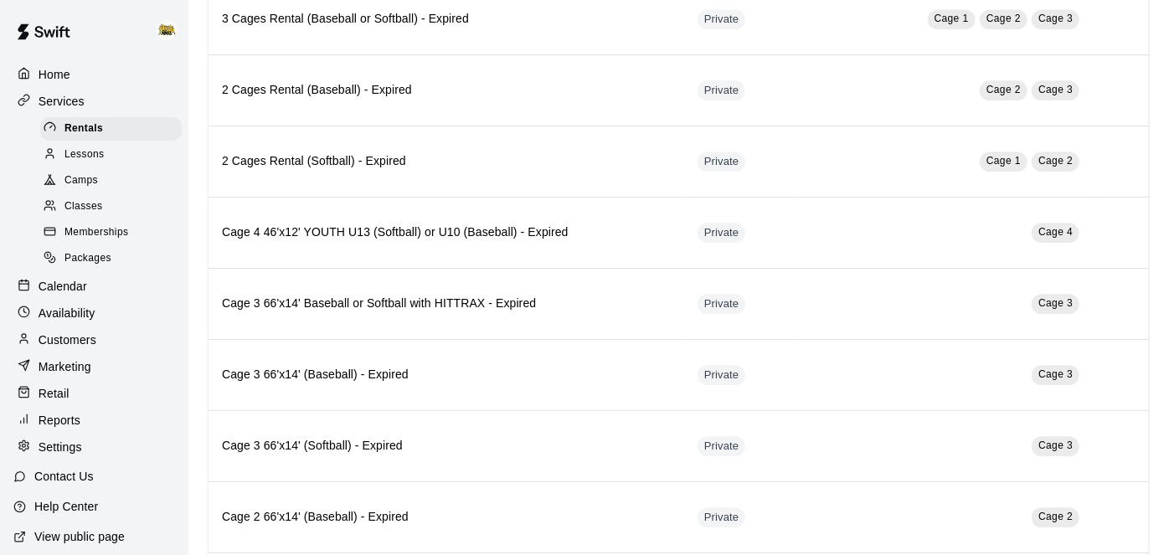
scroll to position [2164, 0]
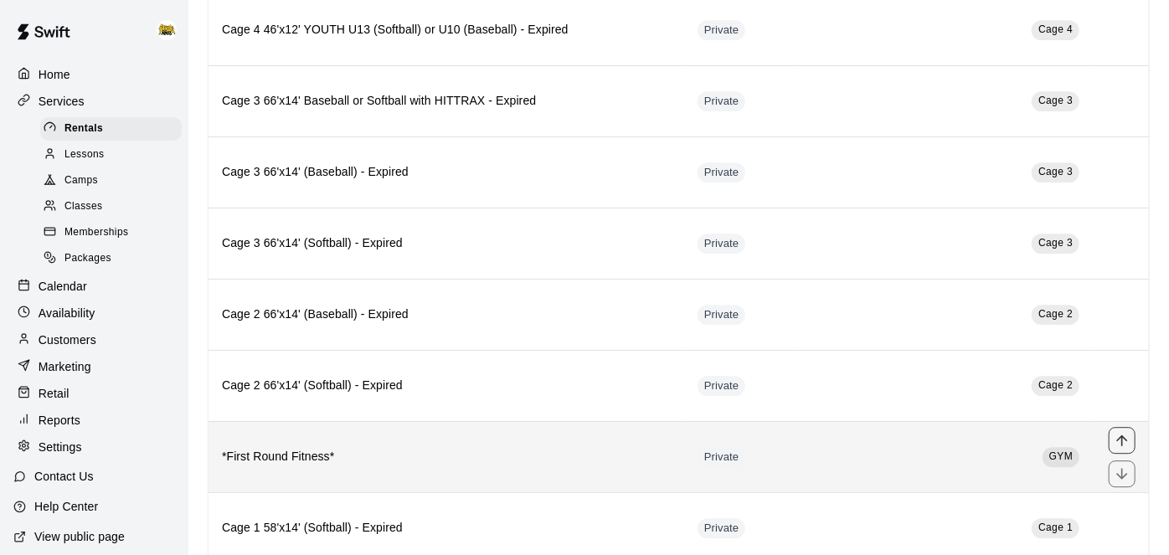
click at [1130, 427] on button "move item up" at bounding box center [1121, 440] width 27 height 27
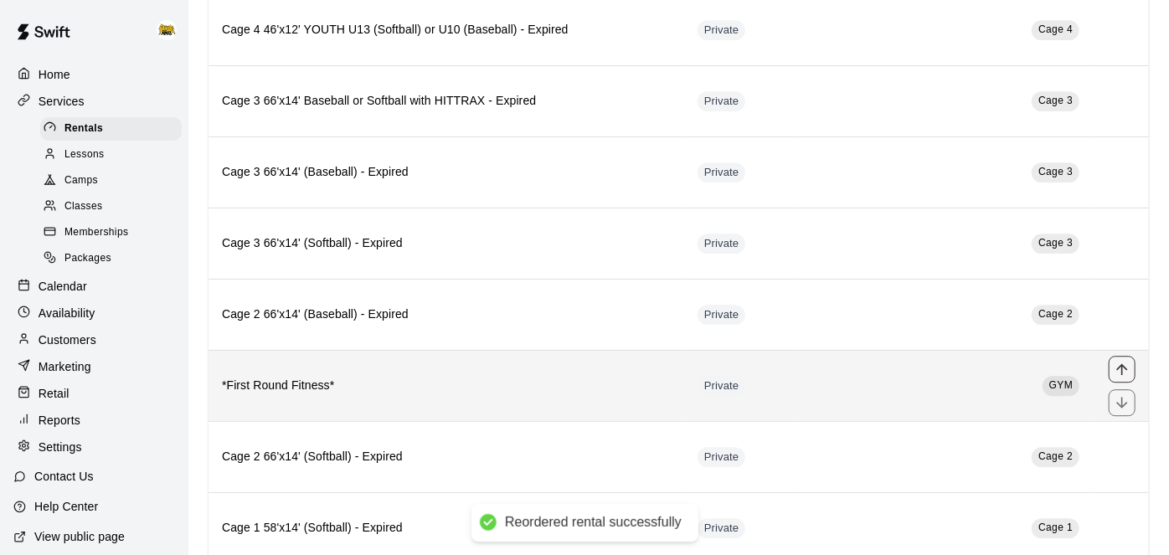
click at [1124, 361] on icon "move item up" at bounding box center [1122, 369] width 17 height 17
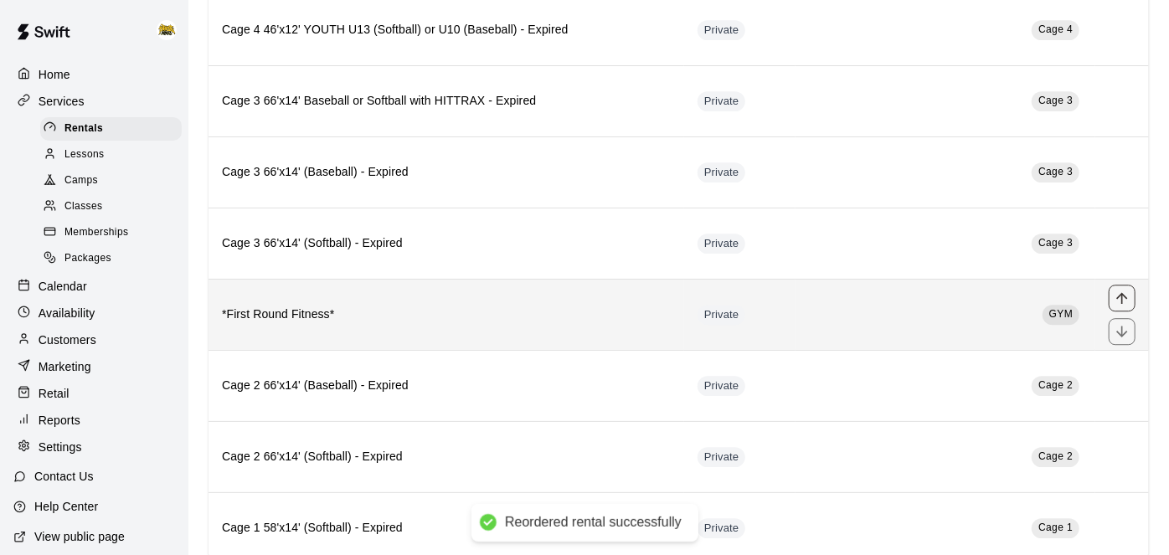
click at [1118, 292] on icon "move item up" at bounding box center [1121, 297] width 11 height 11
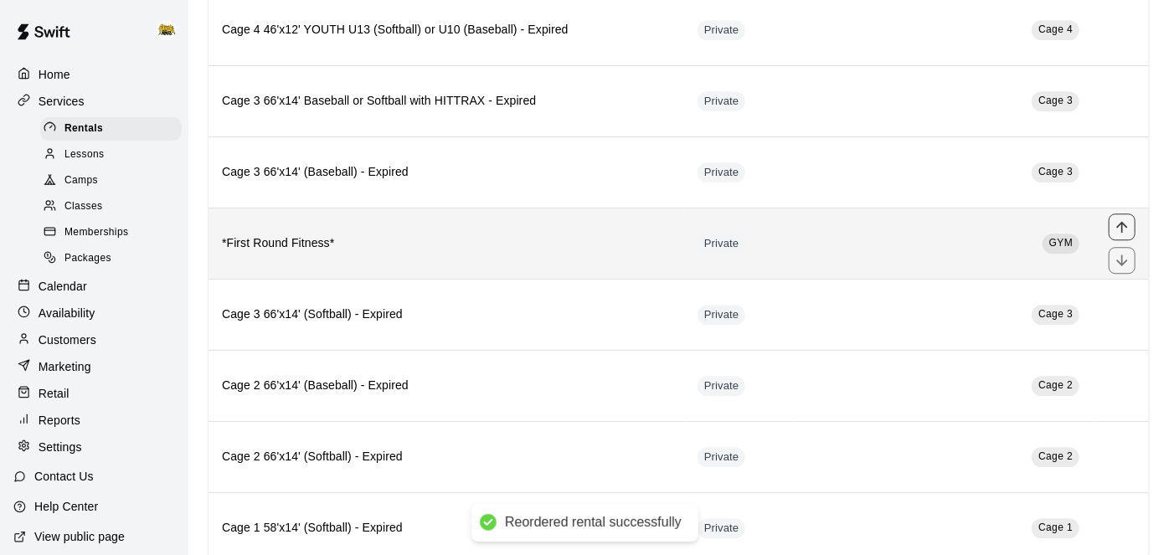
click at [1127, 219] on icon "move item up" at bounding box center [1122, 227] width 17 height 17
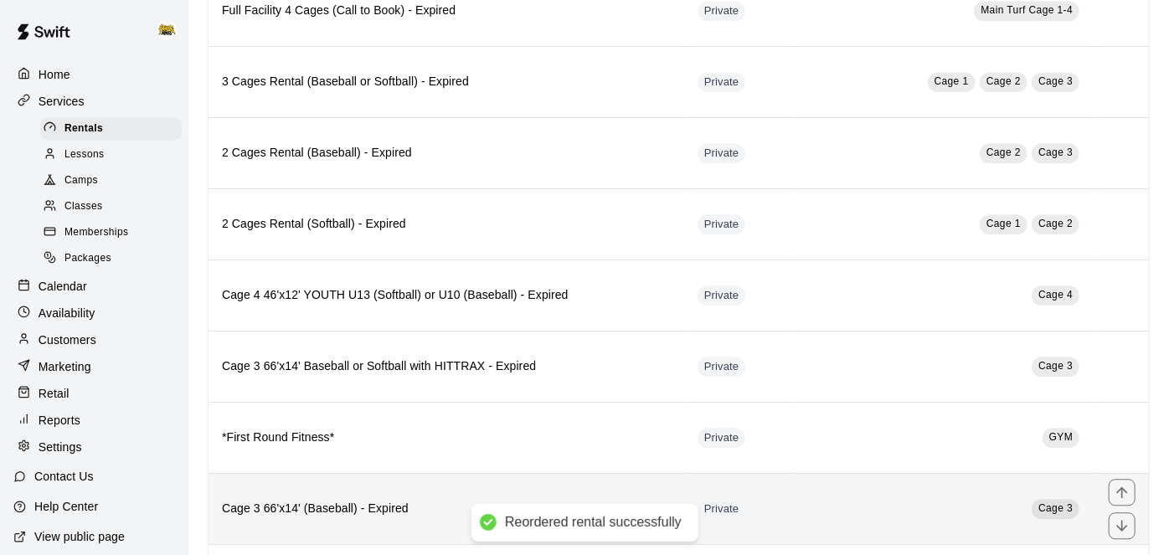
scroll to position [1895, 0]
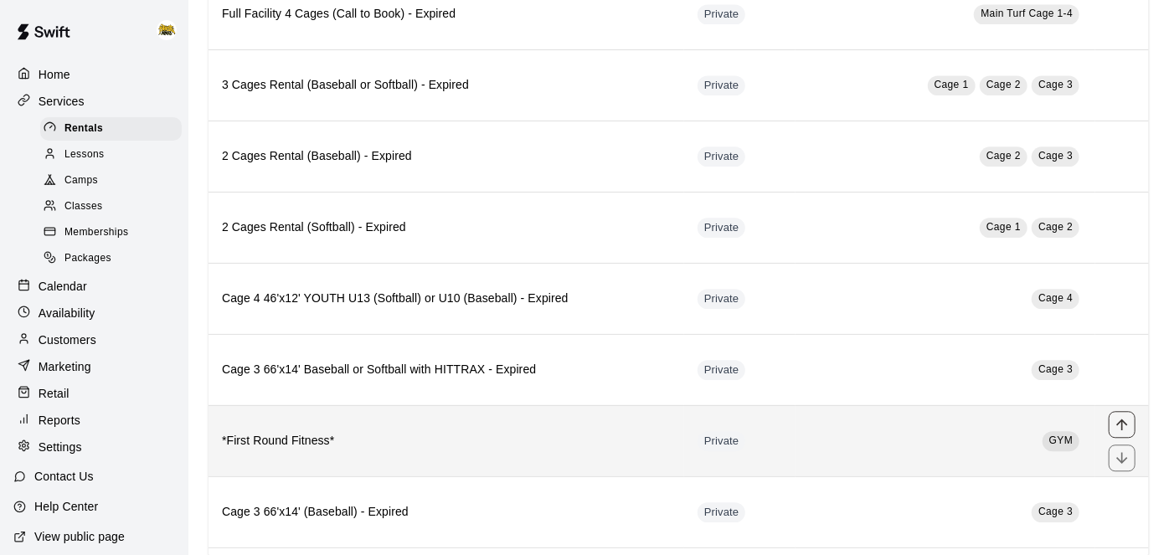
click at [1122, 419] on icon "move item up" at bounding box center [1121, 424] width 11 height 11
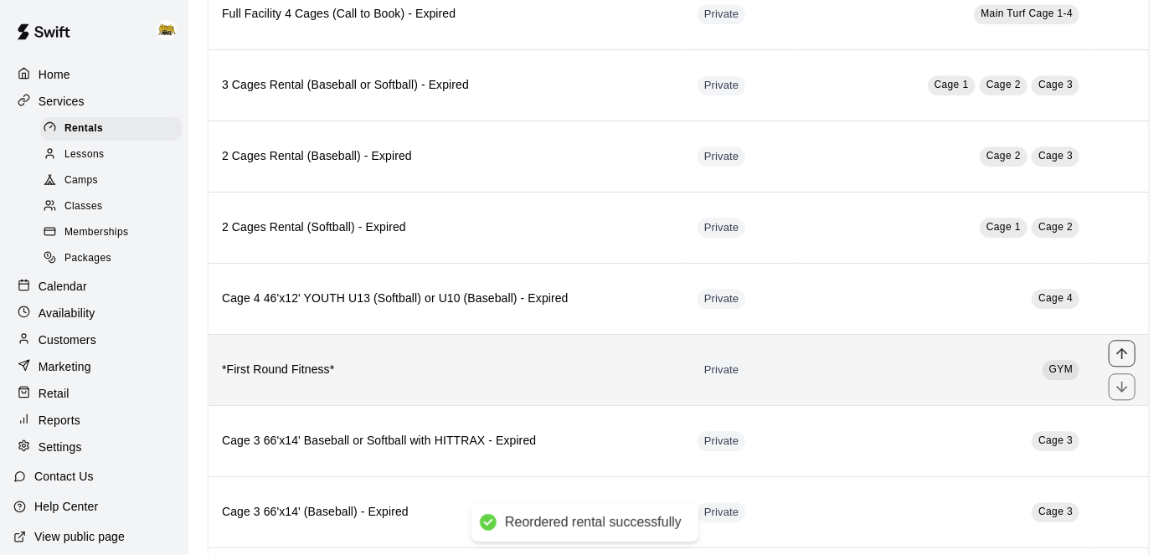
click at [1123, 345] on icon "move item up" at bounding box center [1122, 353] width 17 height 17
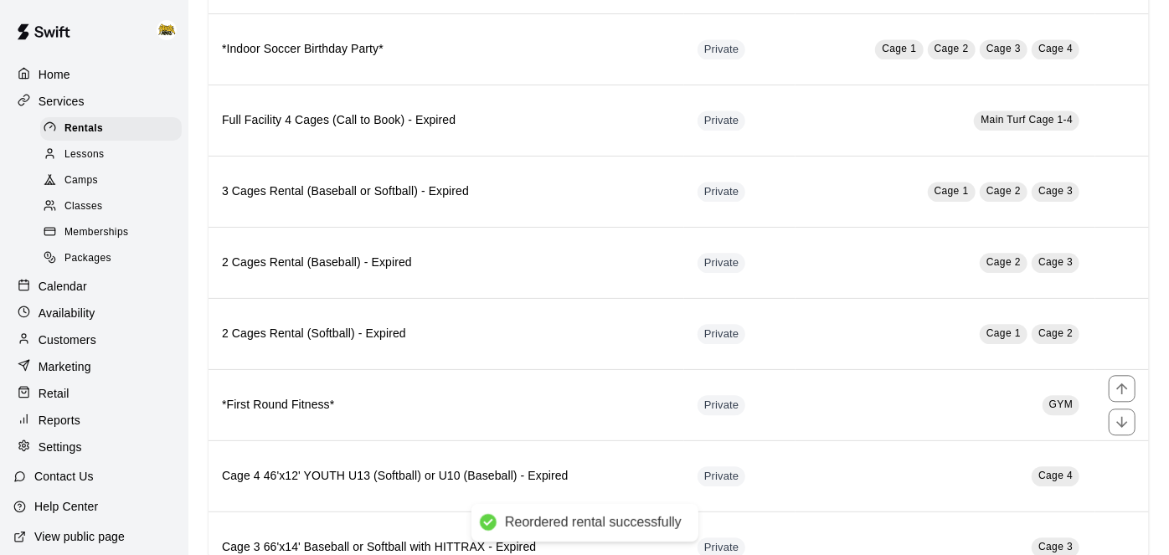
scroll to position [1787, 0]
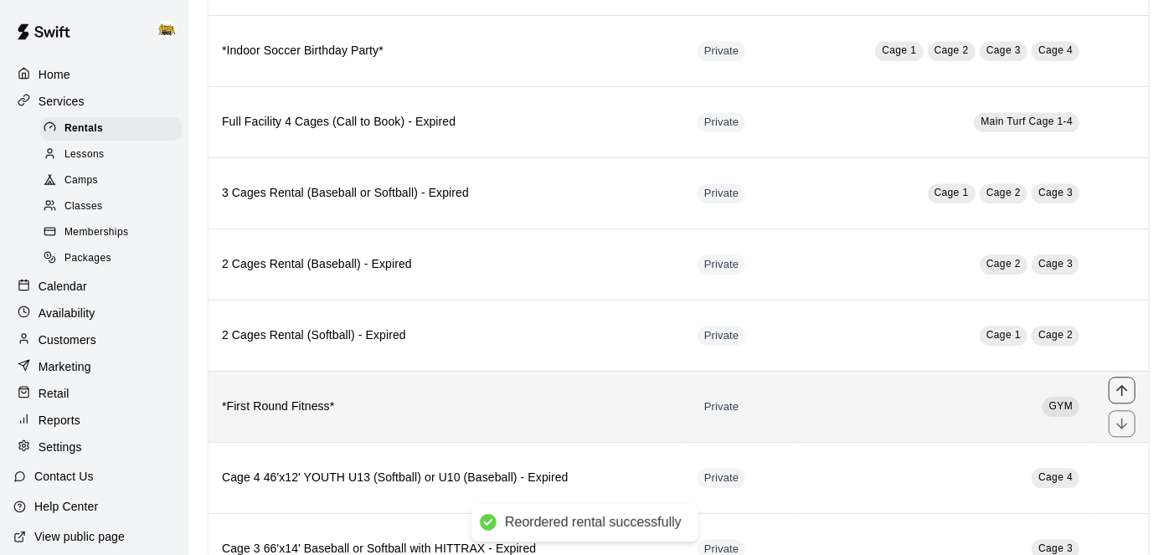
click at [1121, 384] on icon "move item up" at bounding box center [1121, 389] width 11 height 11
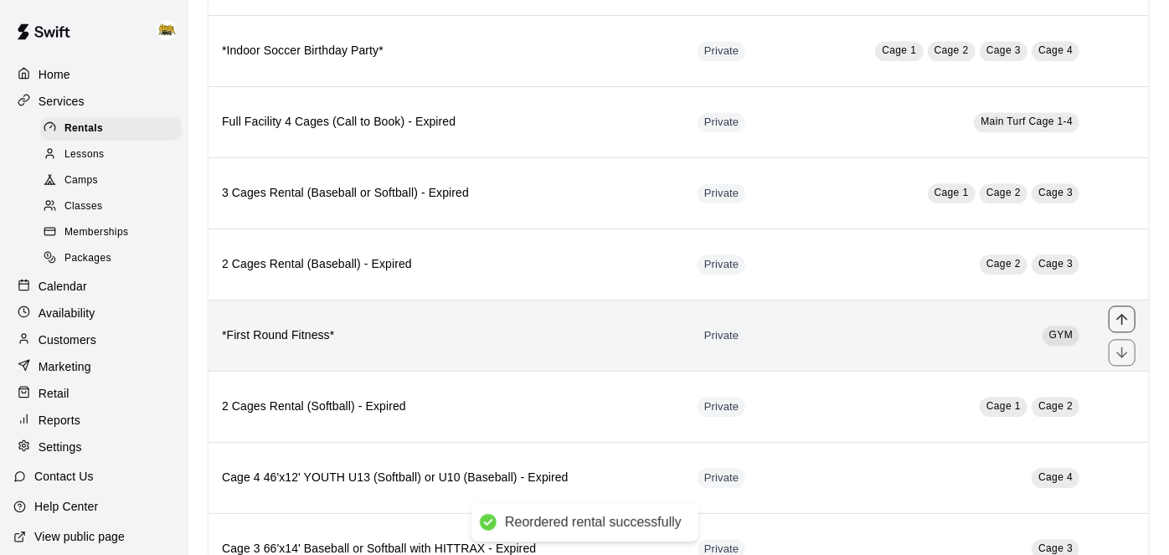
click at [1124, 311] on icon "move item up" at bounding box center [1122, 319] width 17 height 17
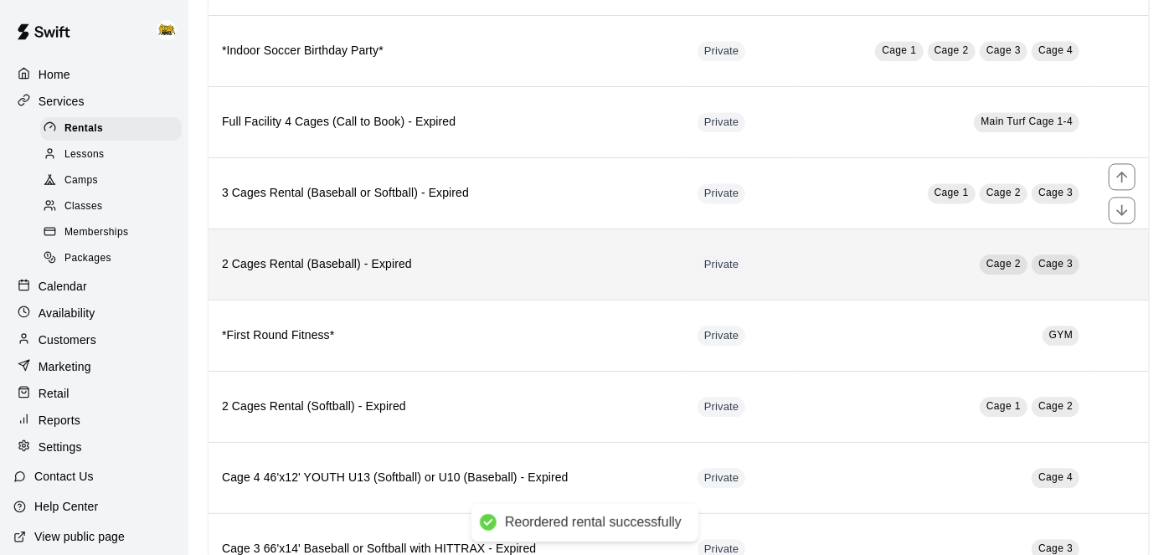
scroll to position [1657, 0]
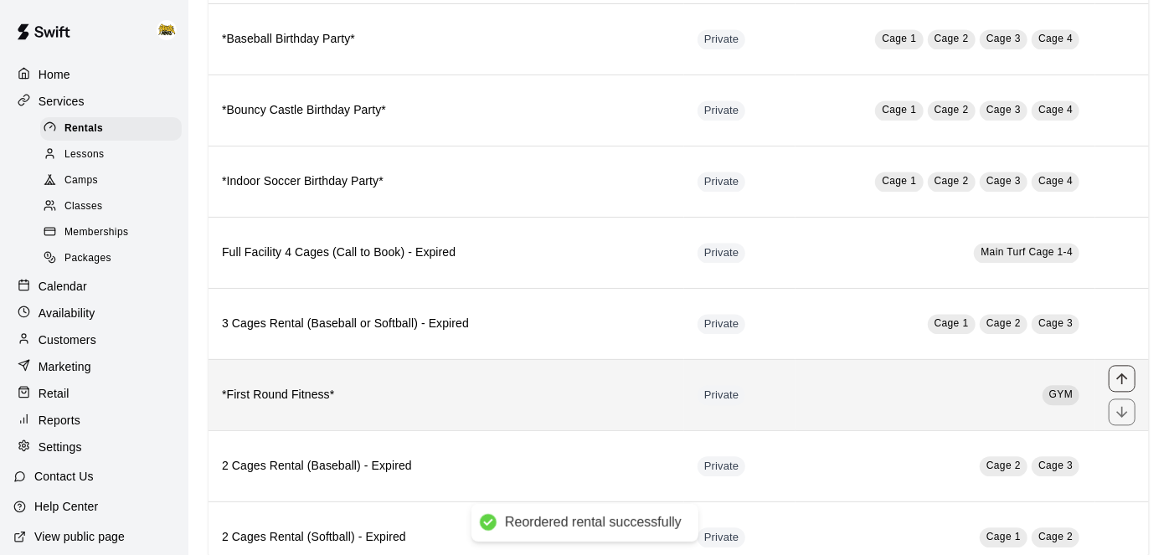
click at [1122, 373] on icon "move item up" at bounding box center [1121, 378] width 11 height 11
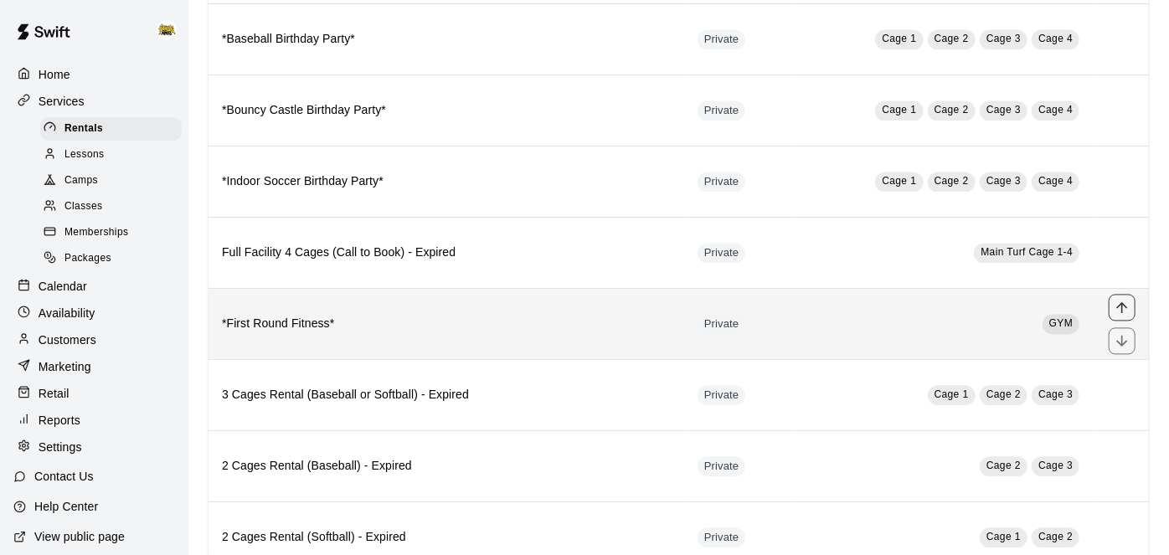
click at [1127, 299] on icon "move item up" at bounding box center [1122, 307] width 17 height 17
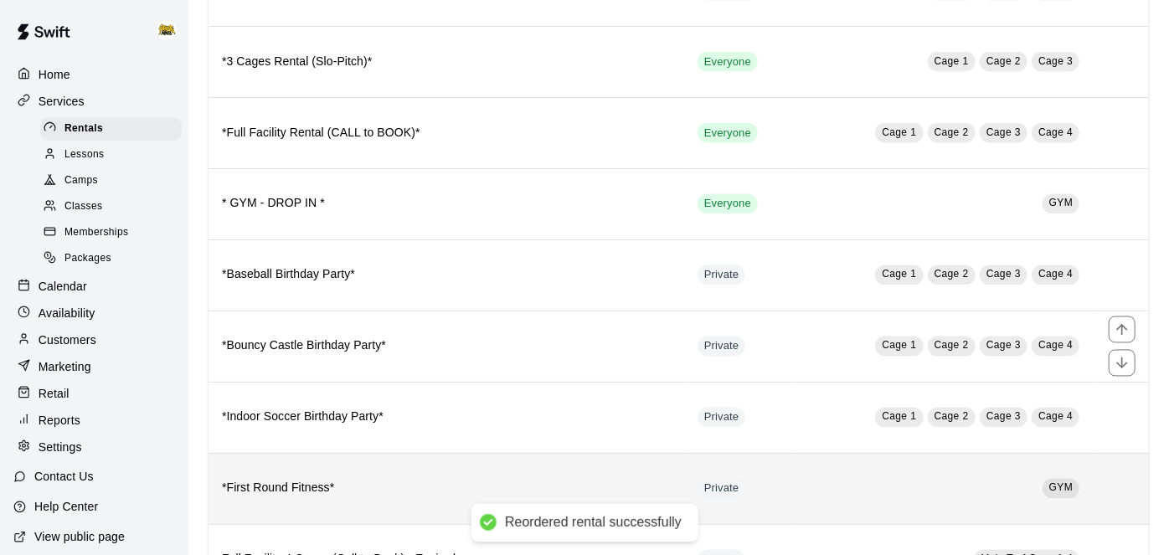
scroll to position [1420, 0]
click at [1126, 467] on icon "move item up" at bounding box center [1121, 472] width 11 height 11
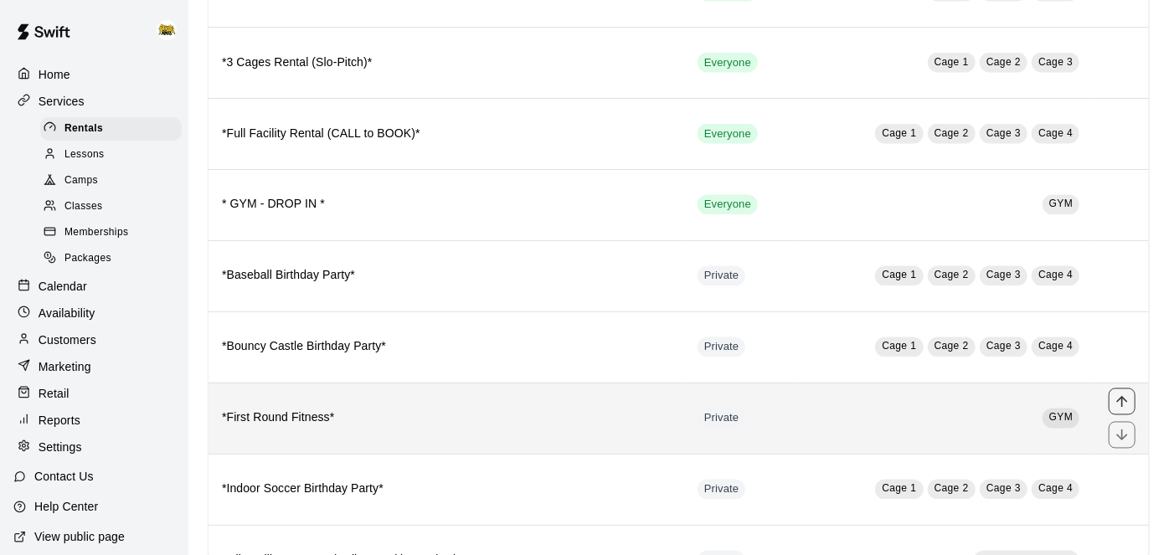
click at [1119, 396] on icon "move item up" at bounding box center [1121, 401] width 11 height 11
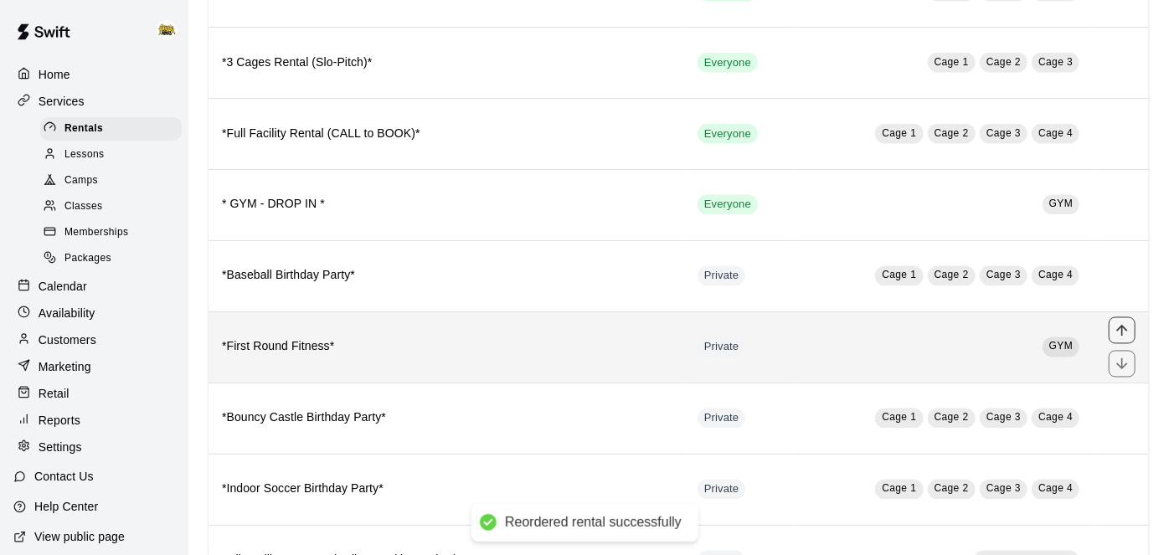
click at [1121, 322] on icon "move item up" at bounding box center [1122, 330] width 17 height 17
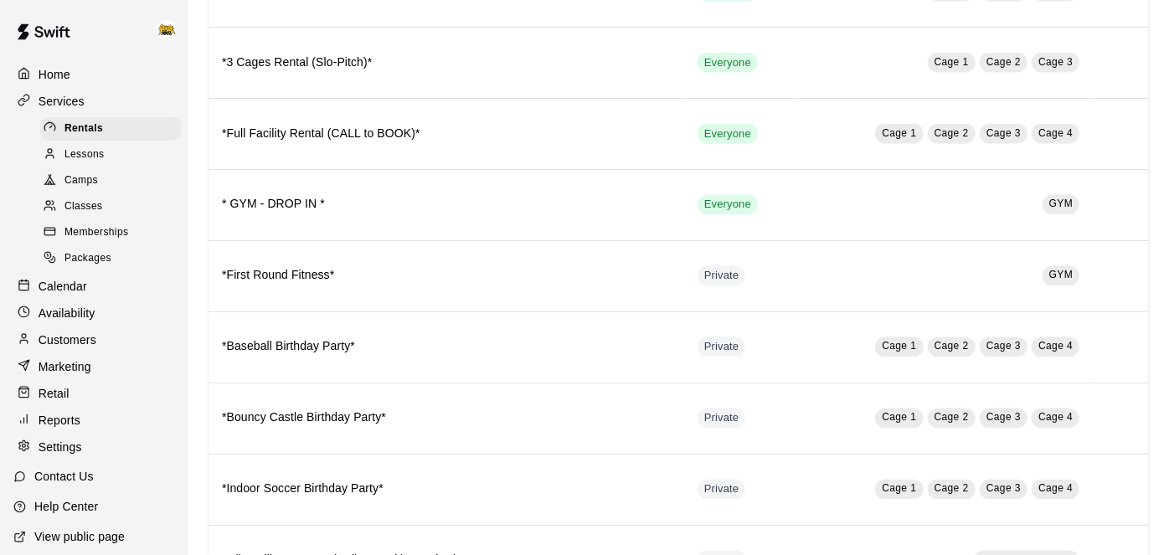
click at [77, 279] on p "Calendar" at bounding box center [63, 286] width 49 height 17
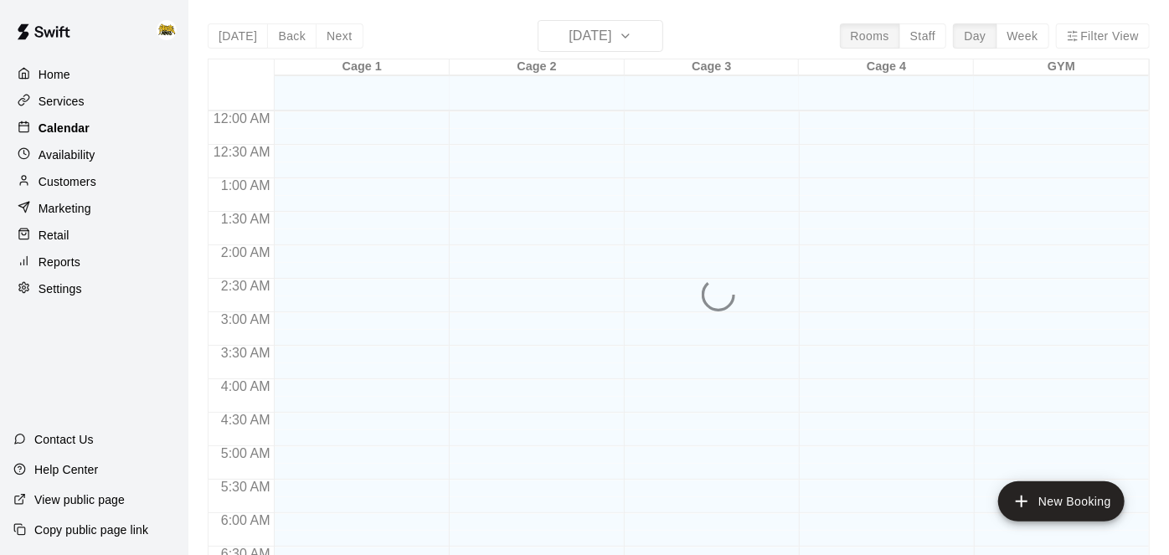
scroll to position [1060, 0]
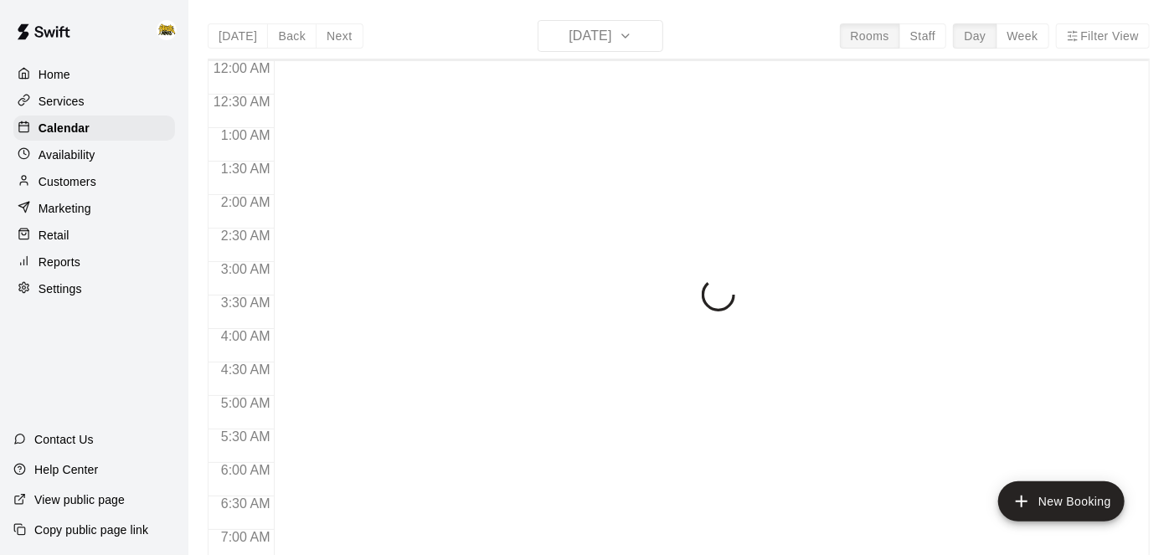
click at [643, 40] on div "Today Back Next Friday Sep 12 Rooms Staff Day Week Filter View 12:00 AM 12:30 A…" at bounding box center [679, 297] width 942 height 555
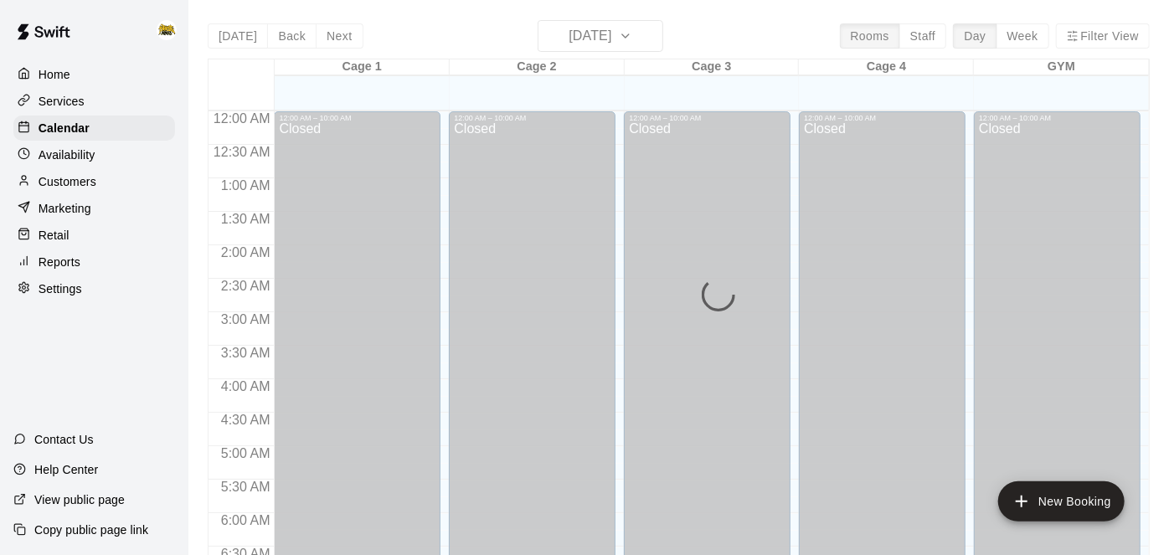
scroll to position [1060, 0]
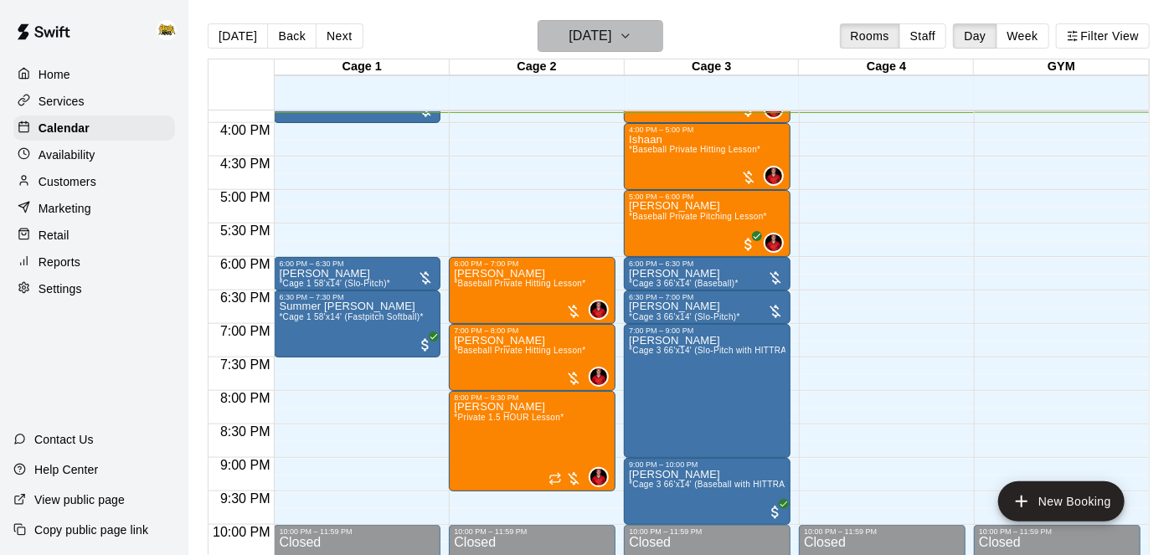
click at [632, 40] on icon "button" at bounding box center [625, 36] width 13 height 20
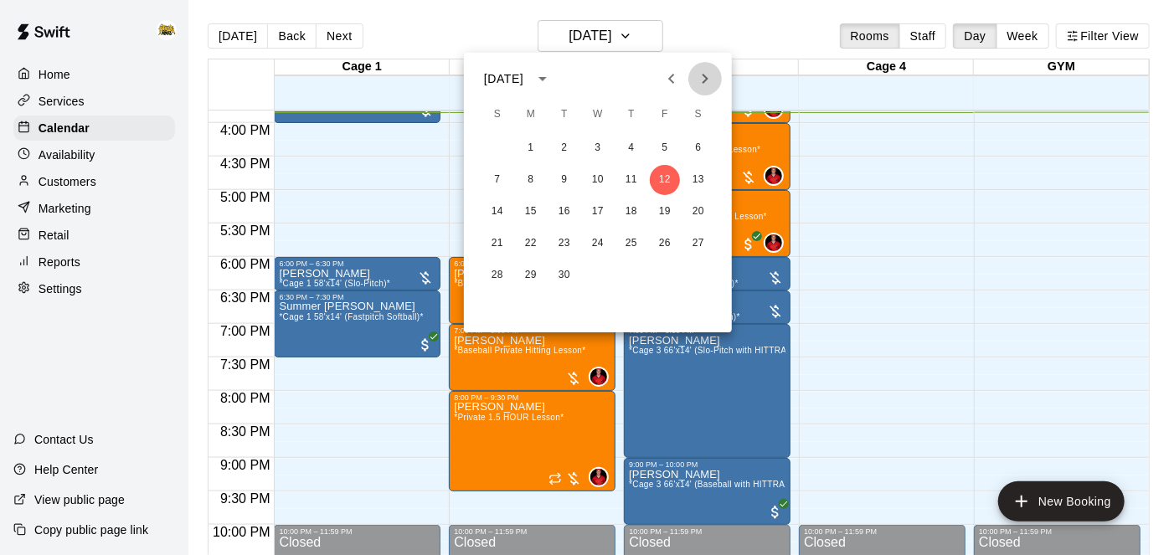
click at [710, 72] on icon "Next month" at bounding box center [705, 79] width 20 height 20
click at [666, 81] on icon "Previous month" at bounding box center [671, 79] width 20 height 20
click at [707, 80] on icon "Next month" at bounding box center [705, 79] width 20 height 20
click at [666, 82] on icon "Previous month" at bounding box center [671, 79] width 20 height 20
click at [813, 203] on div at bounding box center [584, 277] width 1169 height 555
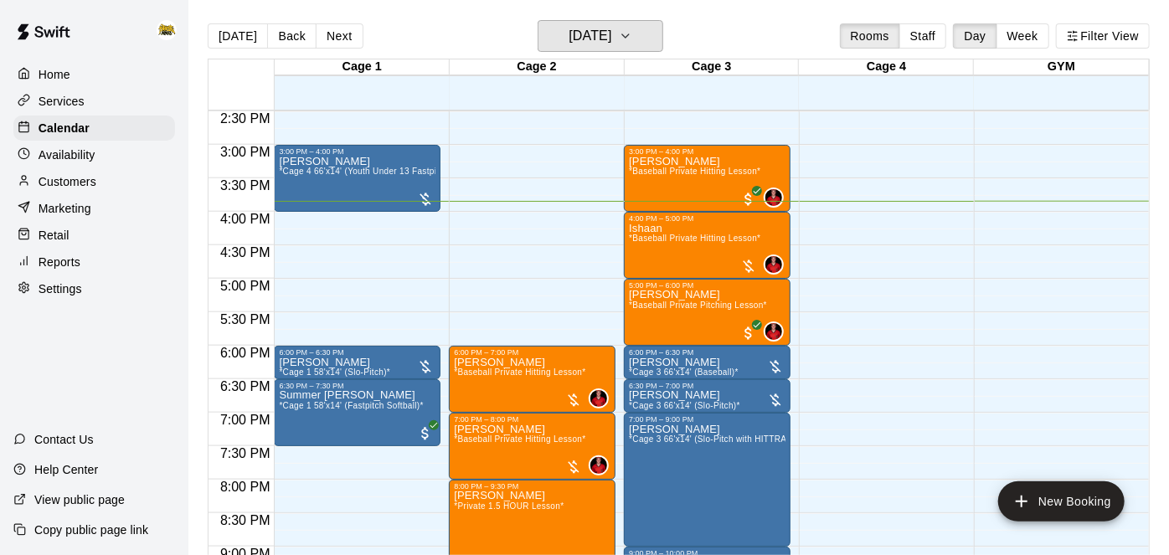
scroll to position [967, 0]
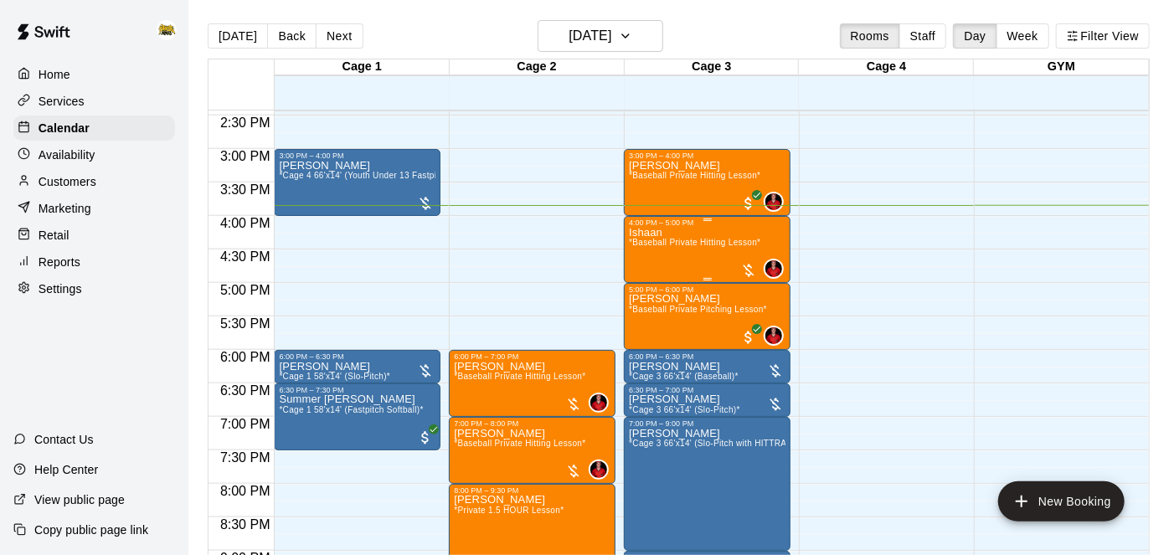
click at [712, 238] on span "*Baseball Private Hitting Lesson*" at bounding box center [694, 242] width 131 height 9
click at [646, 298] on img "edit" at bounding box center [645, 294] width 19 height 19
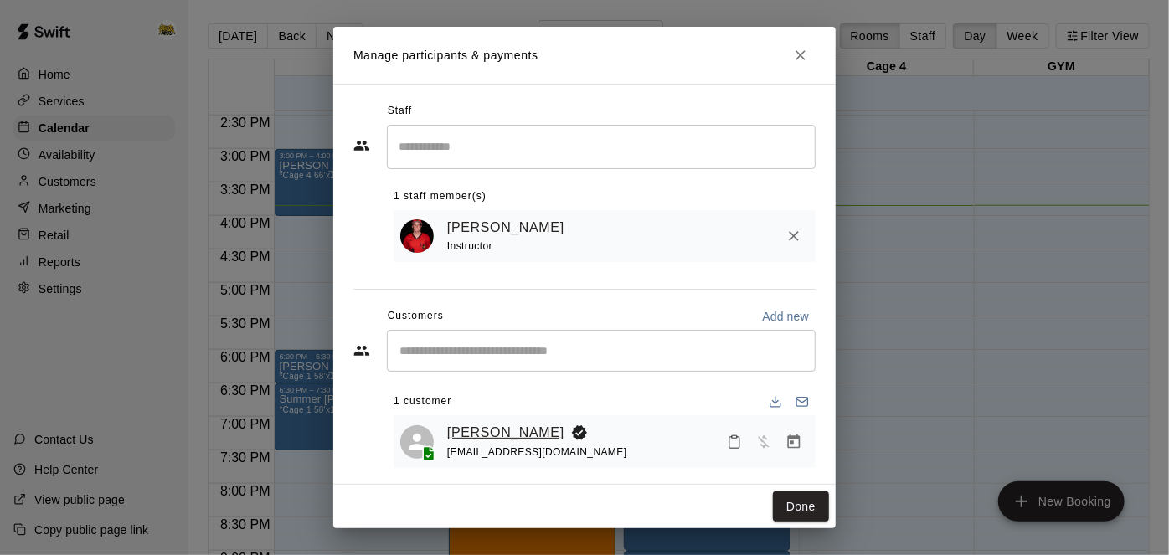
click at [492, 422] on link "Ishaan Neger" at bounding box center [505, 433] width 117 height 22
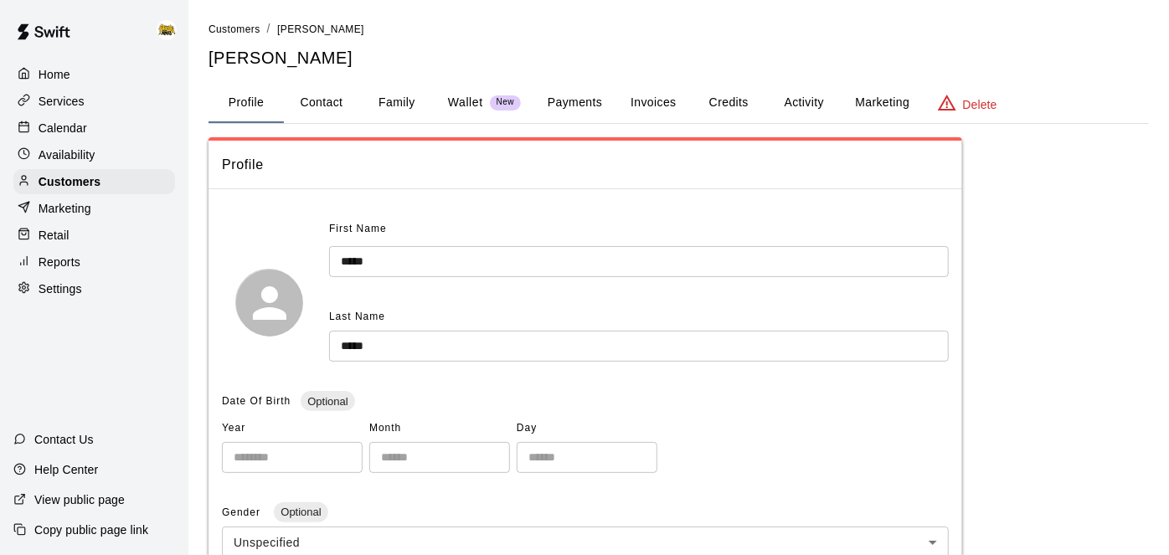
click at [579, 97] on button "Payments" at bounding box center [574, 103] width 81 height 40
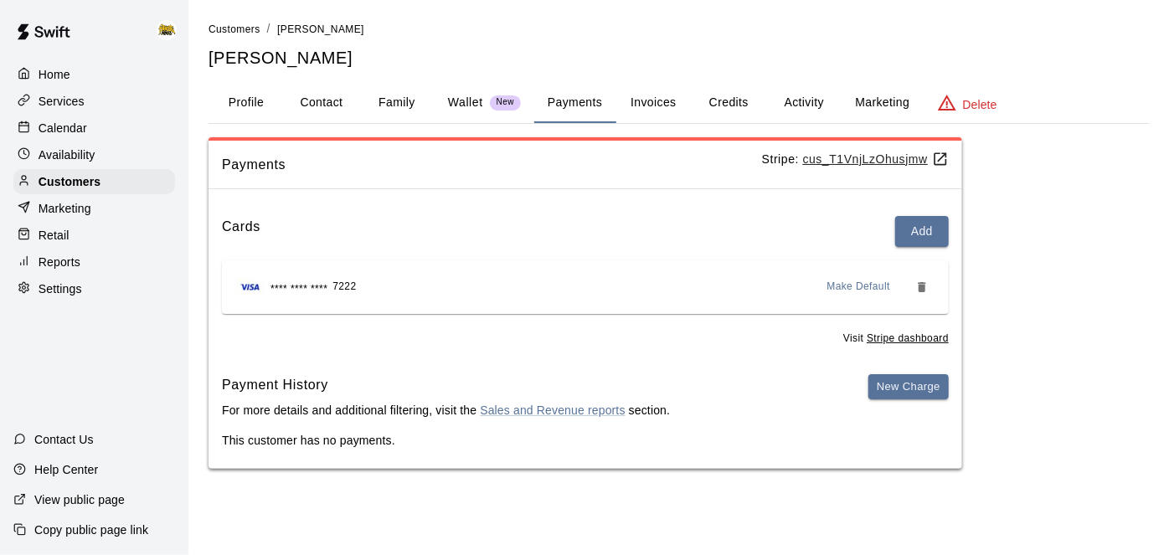
click at [62, 127] on p "Calendar" at bounding box center [63, 128] width 49 height 17
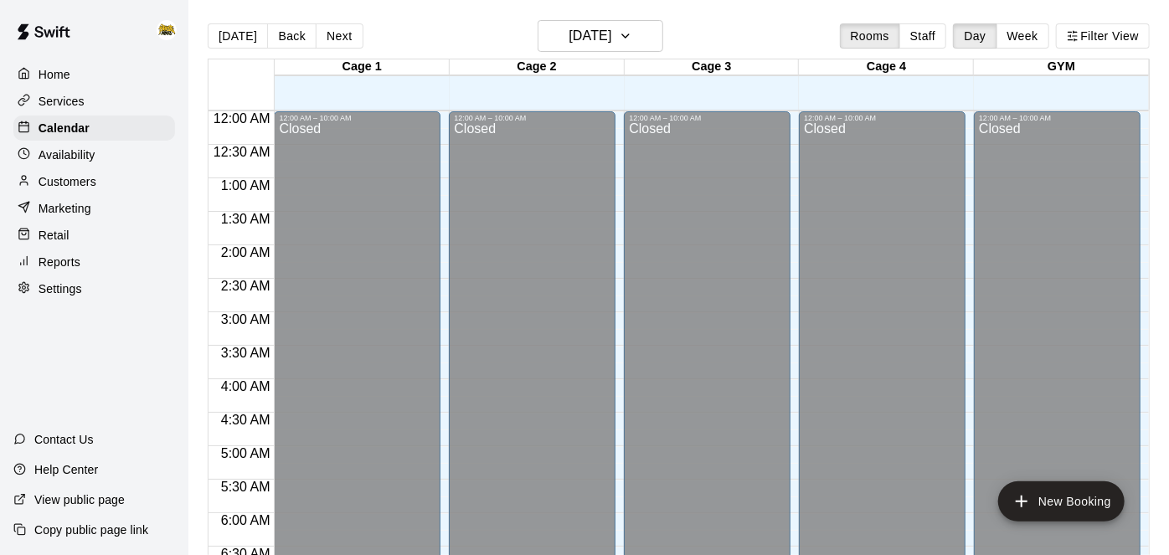
scroll to position [1062, 0]
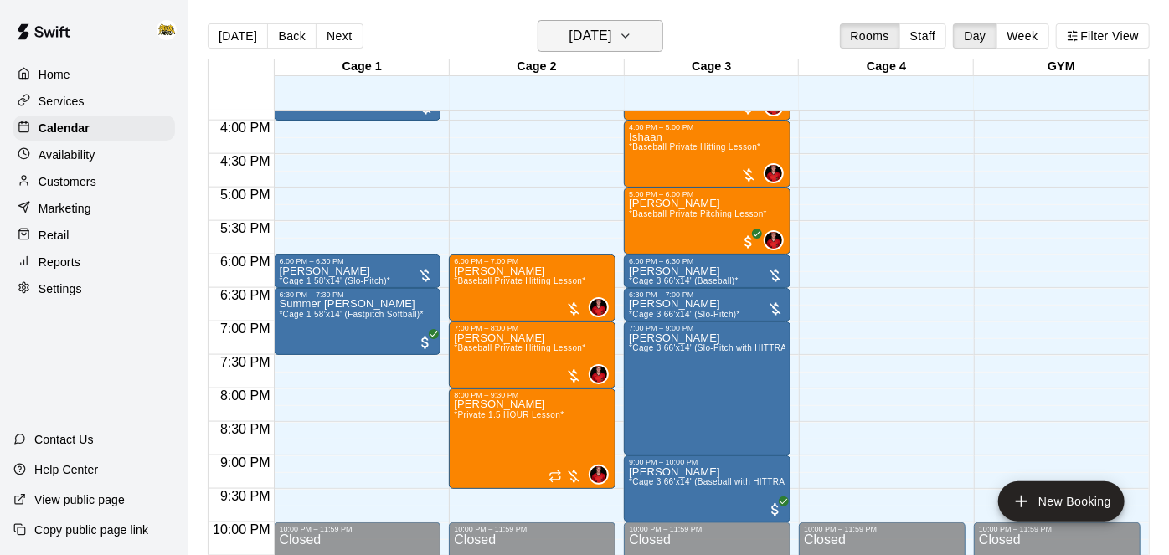
click at [632, 42] on icon "button" at bounding box center [625, 36] width 13 height 20
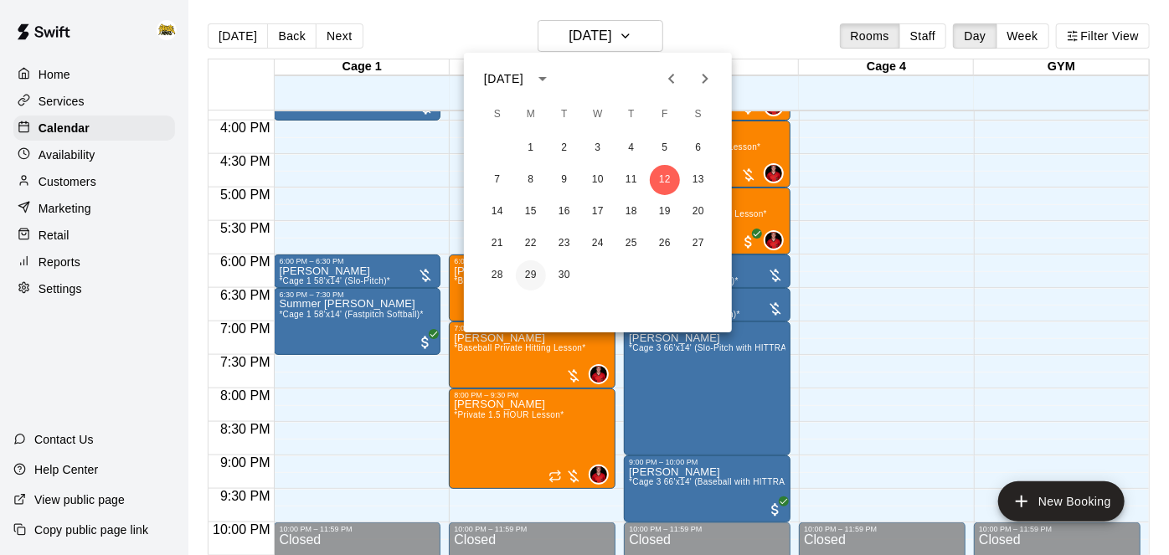
click at [532, 278] on button "29" at bounding box center [531, 275] width 30 height 30
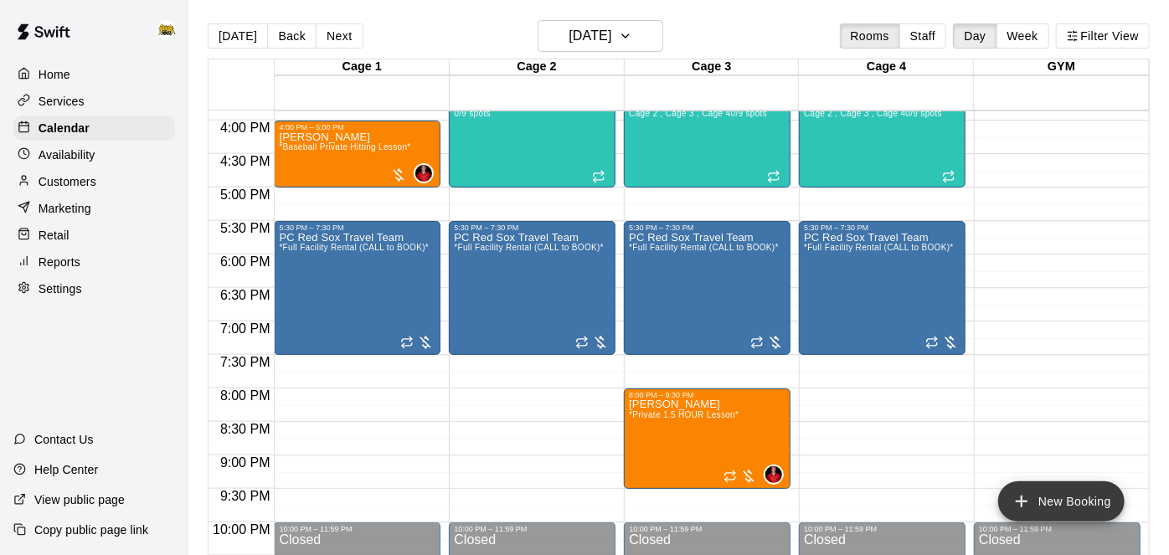
click at [1026, 505] on icon "add" at bounding box center [1021, 501] width 20 height 20
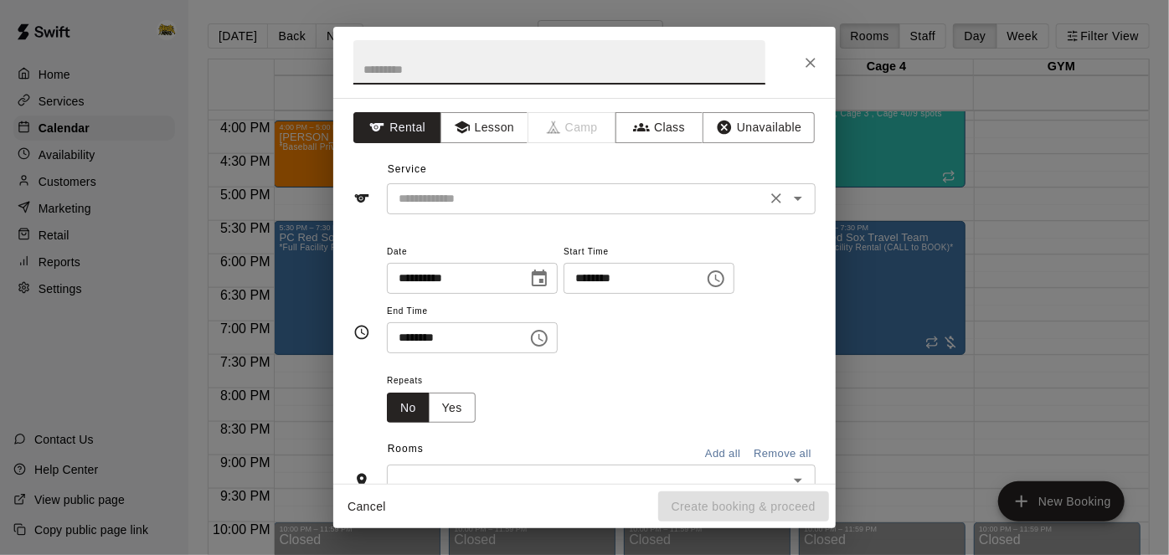
click at [800, 197] on icon "Open" at bounding box center [798, 199] width 8 height 4
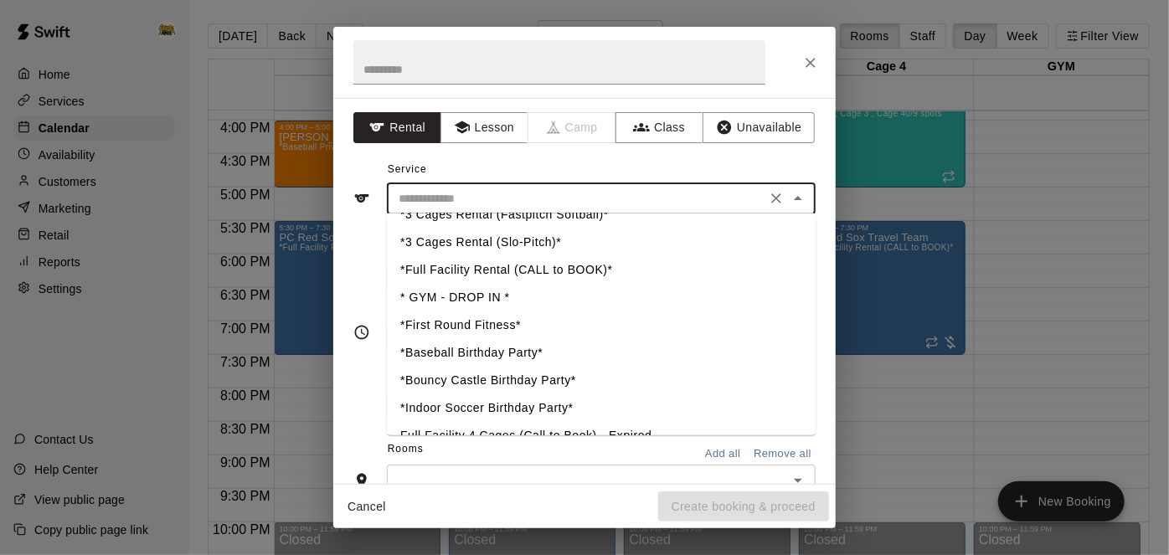
scroll to position [494, 0]
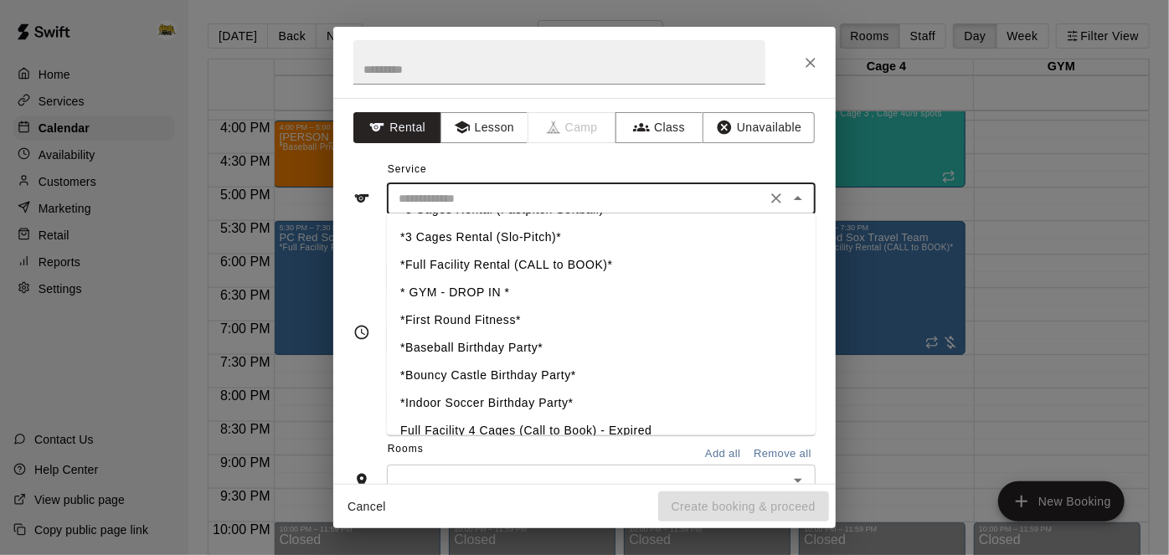
click at [440, 323] on li "*First Round Fitness*" at bounding box center [601, 320] width 429 height 28
type input "**********"
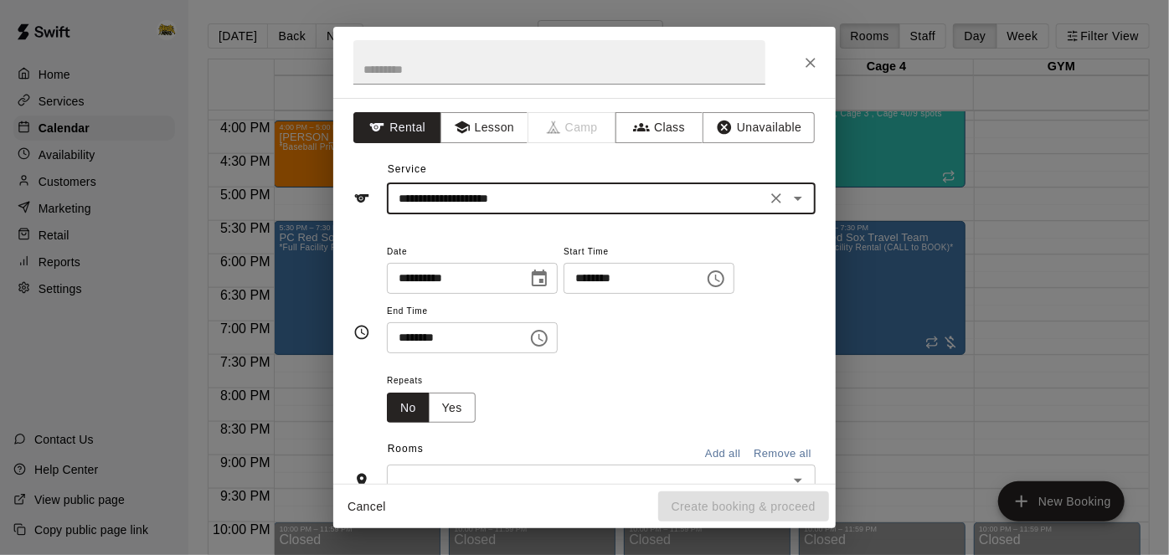
click at [516, 353] on input "********" at bounding box center [451, 337] width 129 height 31
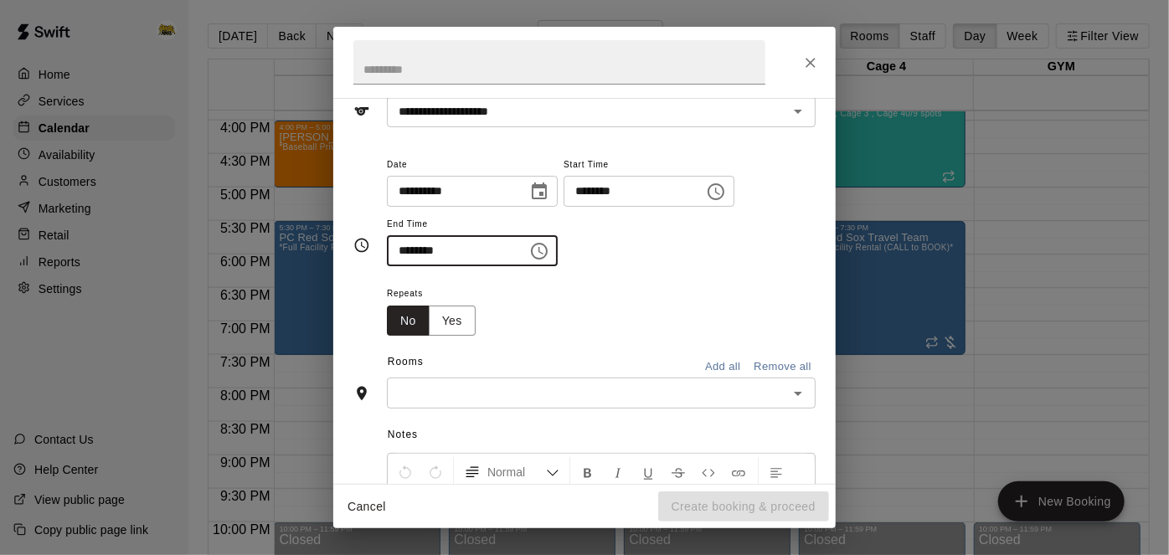
scroll to position [97, 0]
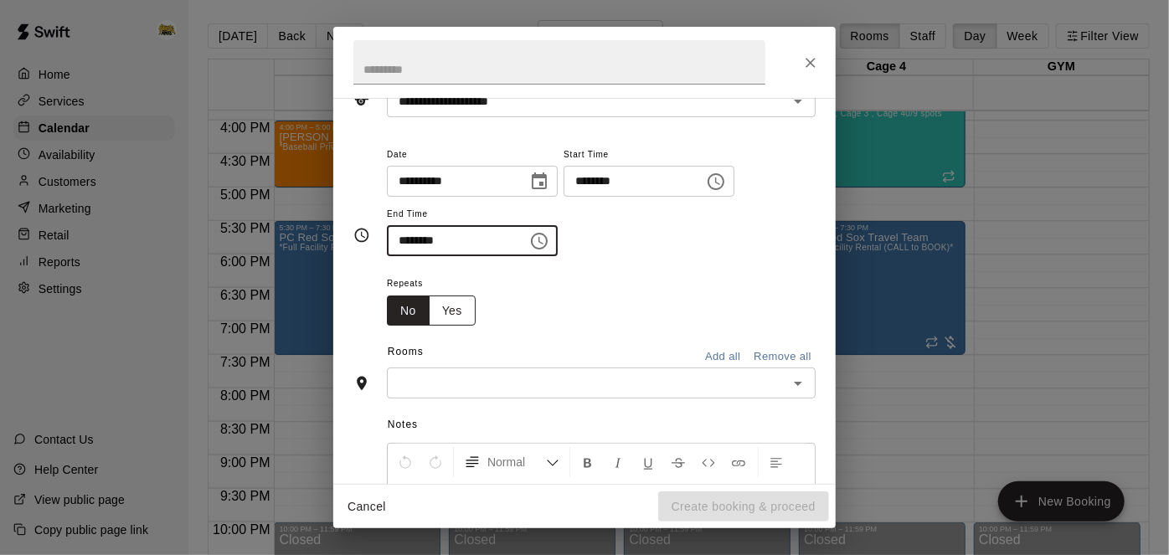
type input "********"
click at [468, 327] on button "Yes" at bounding box center [452, 311] width 47 height 31
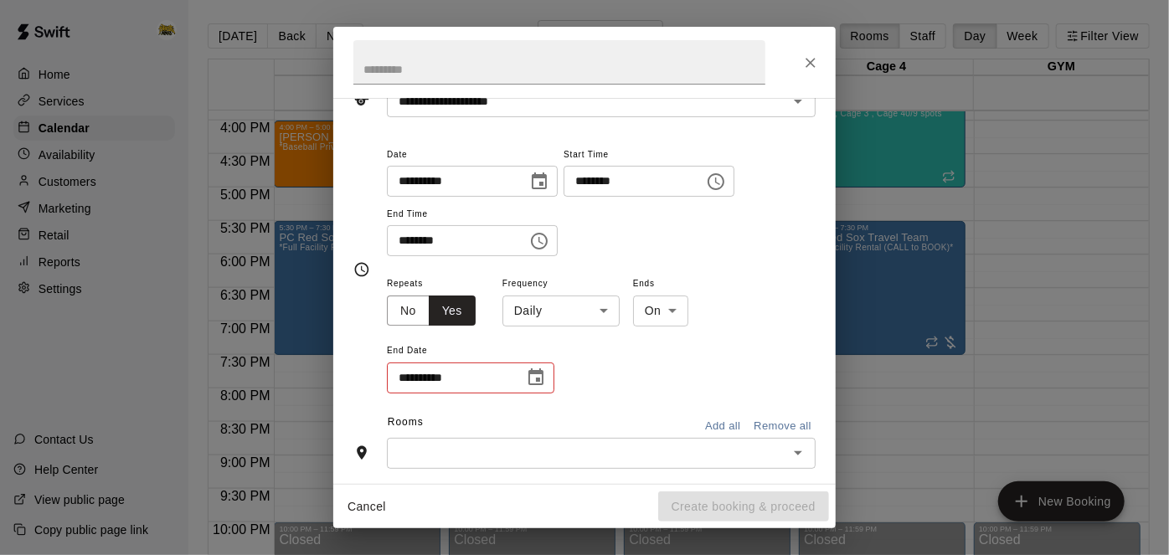
click at [610, 375] on body "Home Services Calendar Availability Customers Marketing Retail Reports Settings…" at bounding box center [584, 291] width 1169 height 582
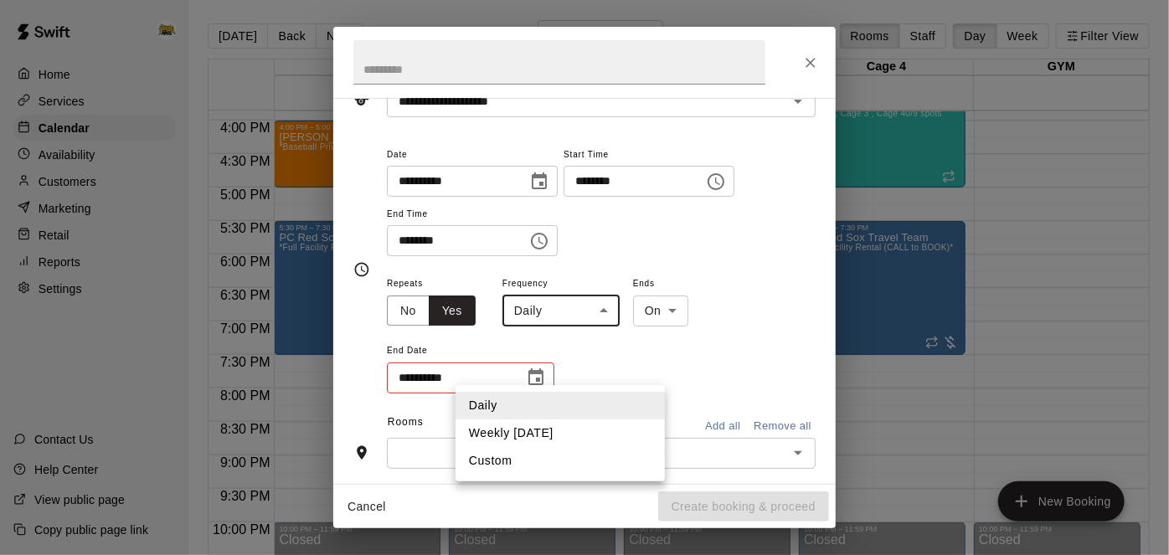
click at [572, 431] on li "Weekly on Monday" at bounding box center [559, 433] width 209 height 28
type input "******"
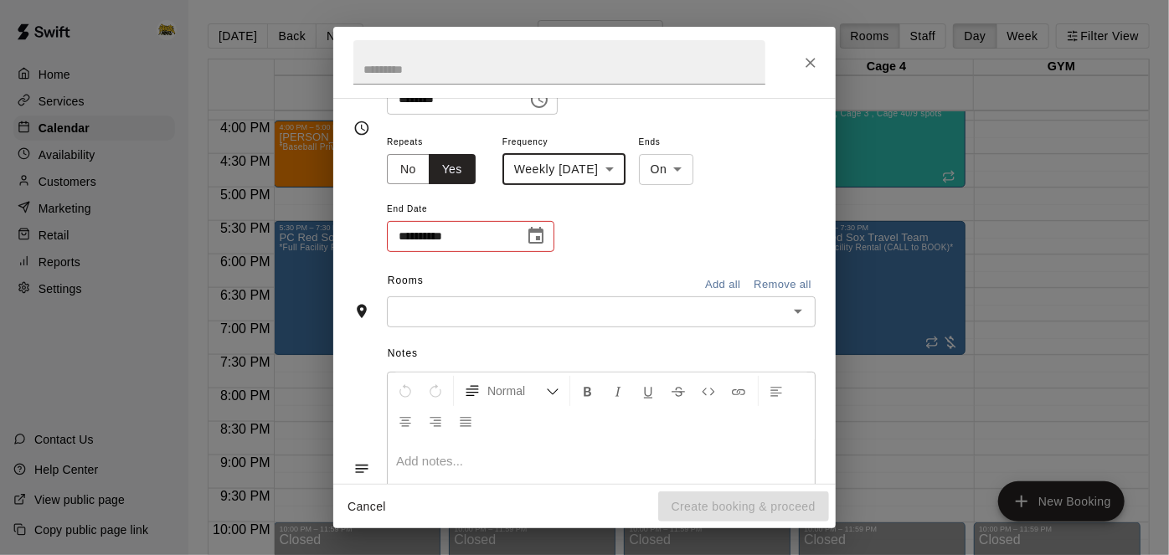
scroll to position [240, 0]
click at [802, 320] on icon "Open" at bounding box center [798, 310] width 20 height 20
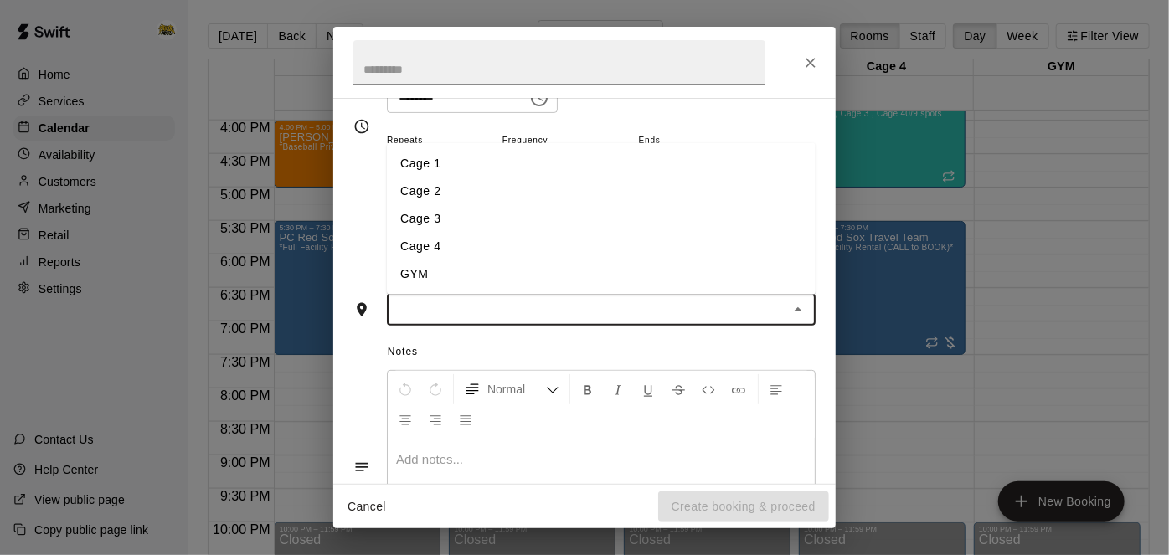
click at [590, 288] on li "GYM" at bounding box center [601, 274] width 429 height 28
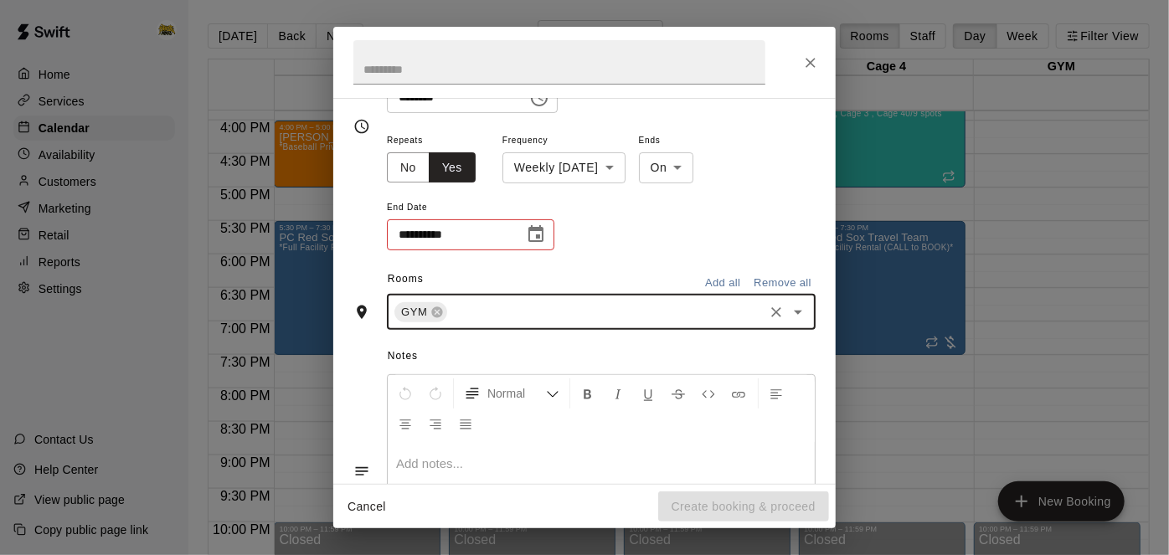
click at [696, 224] on body "Home Services Calendar Availability Customers Marketing Retail Reports Settings…" at bounding box center [584, 291] width 1169 height 582
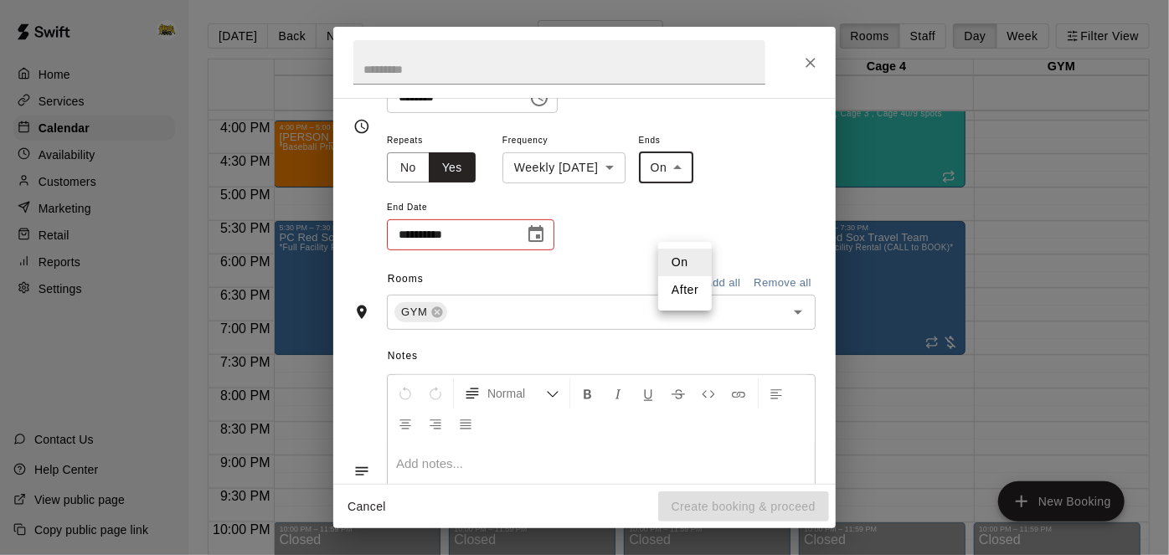
click at [584, 285] on div at bounding box center [584, 277] width 1169 height 555
click at [542, 244] on icon "Choose date" at bounding box center [536, 234] width 20 height 20
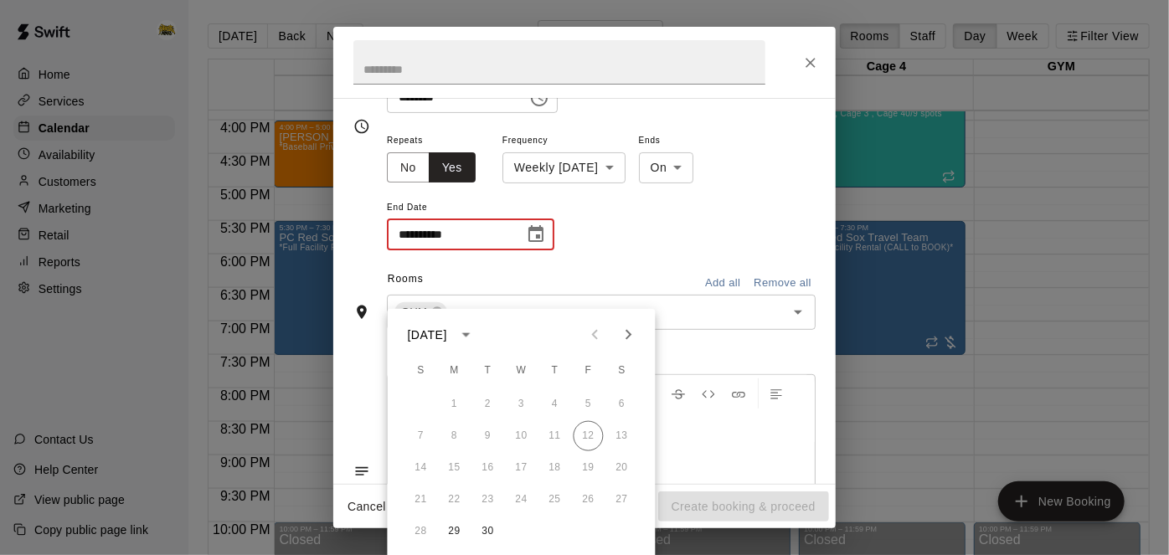
click at [621, 334] on icon "Next month" at bounding box center [629, 335] width 20 height 20
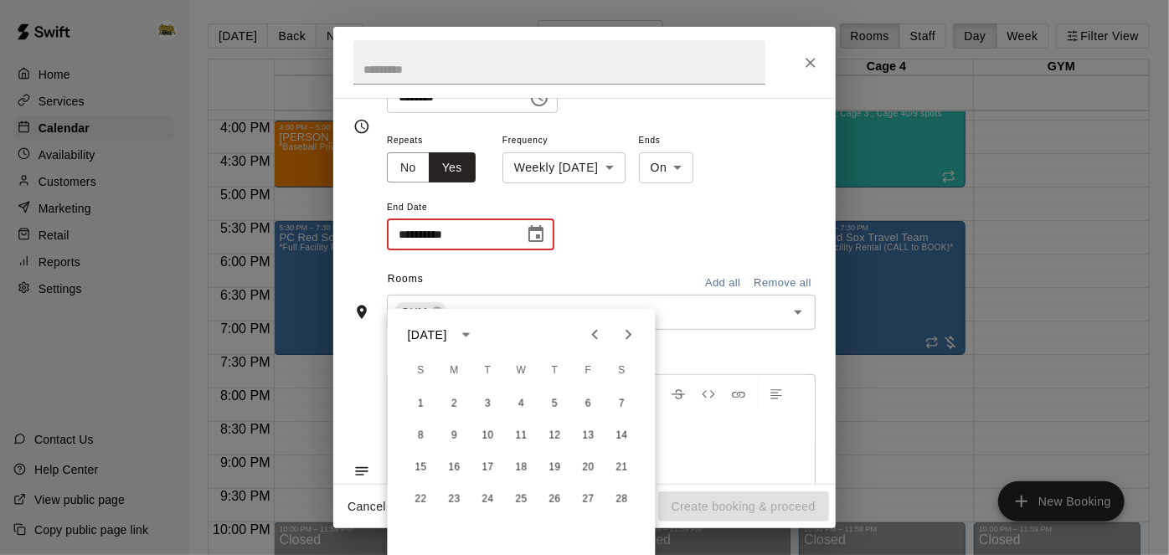
click at [621, 334] on icon "Next month" at bounding box center [629, 335] width 20 height 20
click at [593, 333] on icon "Previous month" at bounding box center [595, 335] width 6 height 10
click at [640, 338] on button "Next month" at bounding box center [628, 334] width 33 height 33
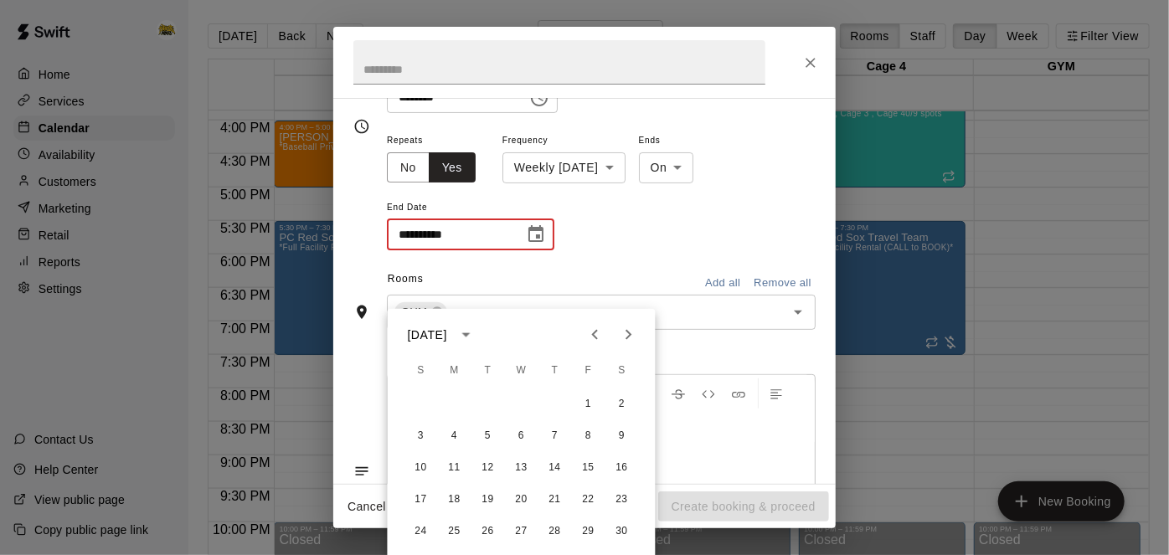
click at [640, 338] on button "Next month" at bounding box center [628, 334] width 33 height 33
click at [592, 531] on button "31" at bounding box center [589, 532] width 30 height 30
type input "**********"
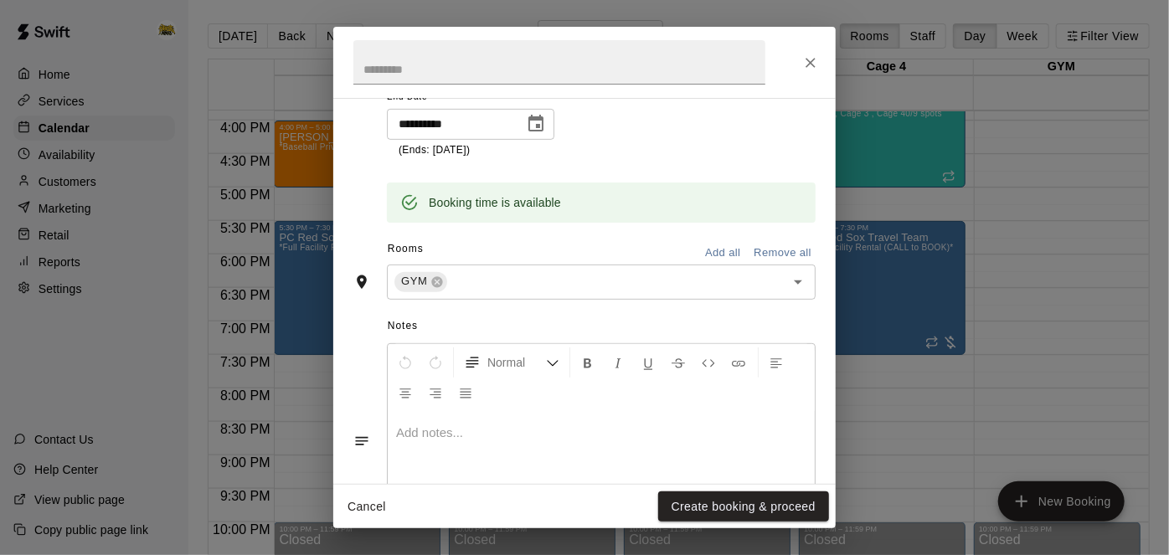
scroll to position [403, 0]
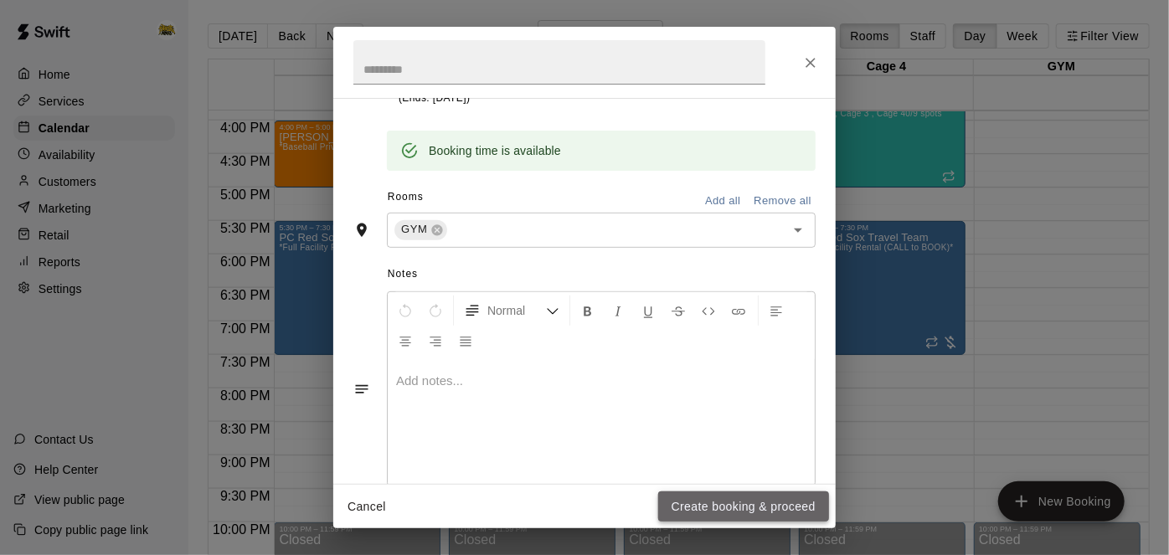
click at [736, 510] on button "Create booking & proceed" at bounding box center [743, 506] width 171 height 31
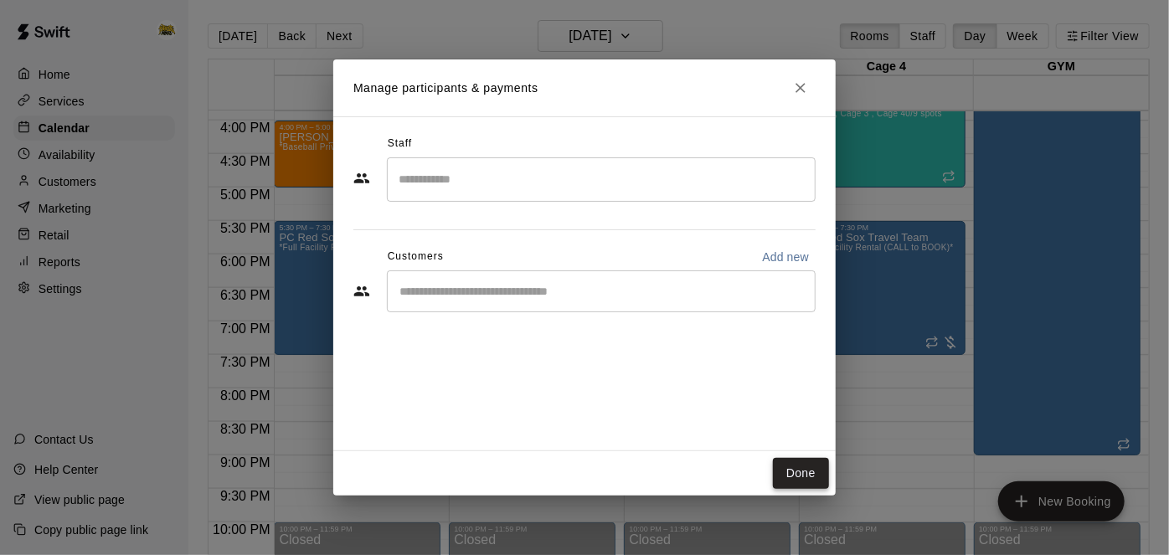
click at [805, 474] on button "Done" at bounding box center [801, 473] width 56 height 31
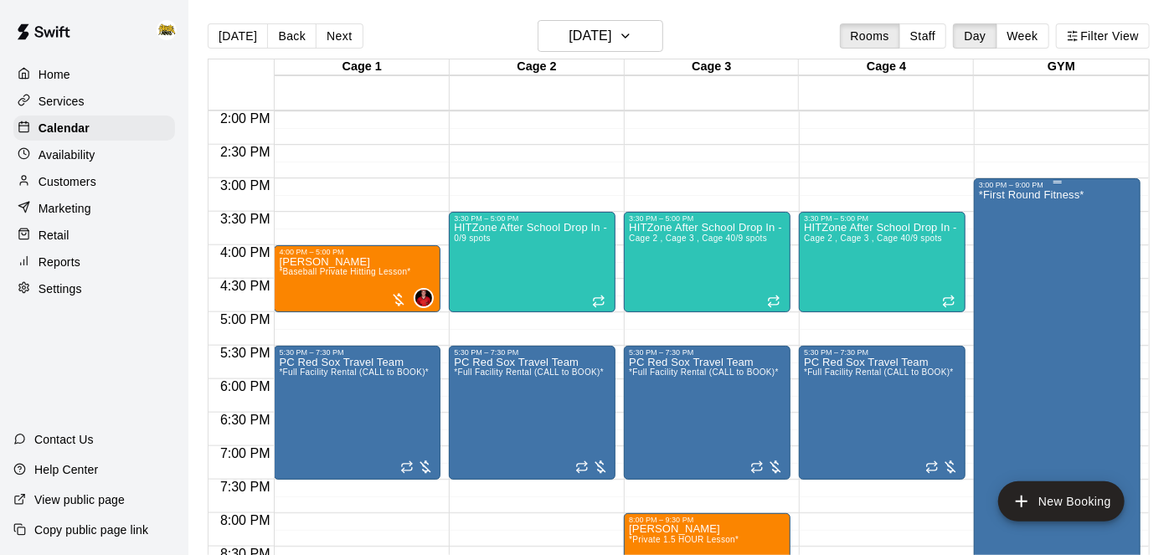
scroll to position [938, 0]
click at [660, 30] on button "Monday Sep 29" at bounding box center [601, 36] width 126 height 32
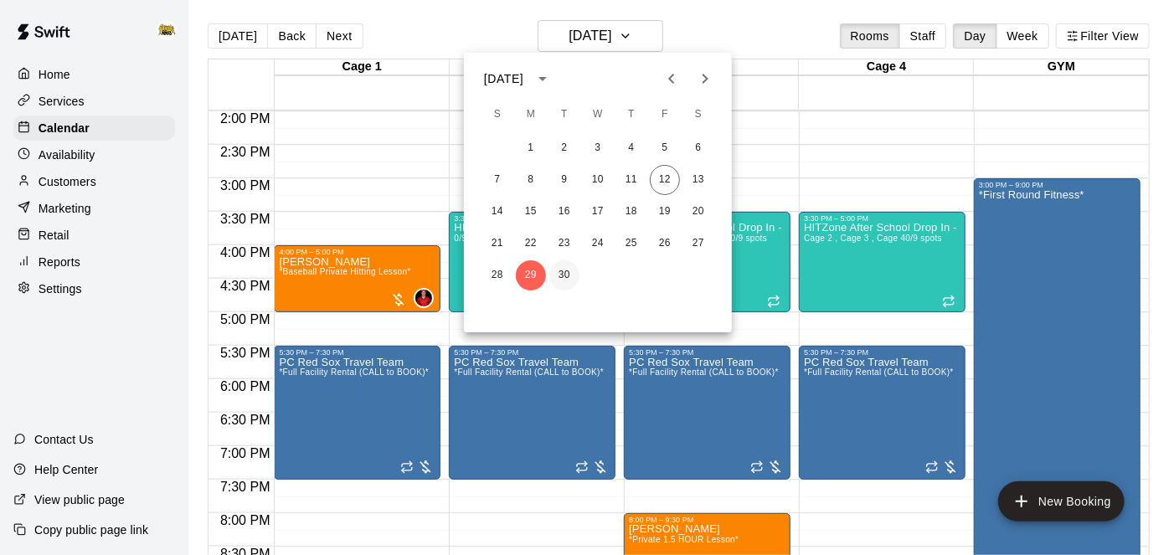
click at [569, 275] on button "30" at bounding box center [564, 275] width 30 height 30
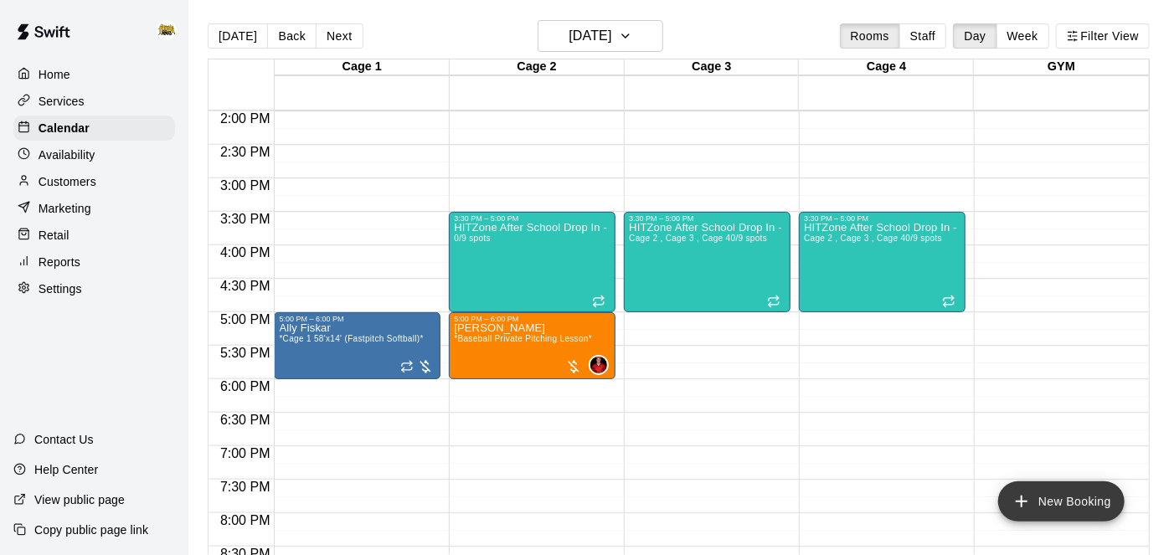
click at [1024, 517] on button "New Booking" at bounding box center [1061, 501] width 126 height 40
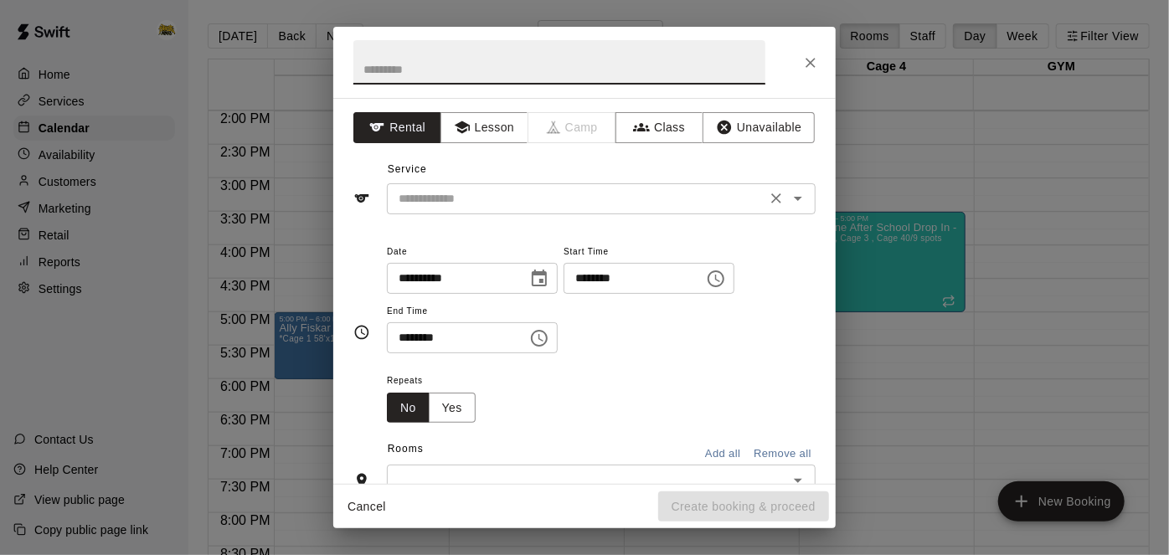
click at [801, 203] on icon "Open" at bounding box center [798, 198] width 20 height 20
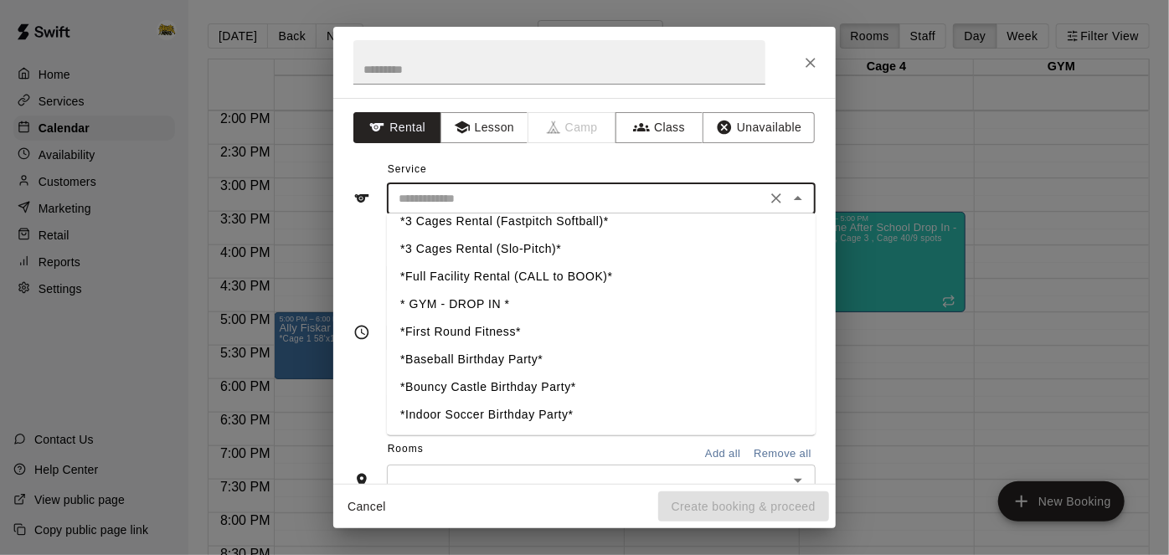
scroll to position [484, 0]
click at [450, 323] on li "*First Round Fitness*" at bounding box center [601, 330] width 429 height 28
type input "**********"
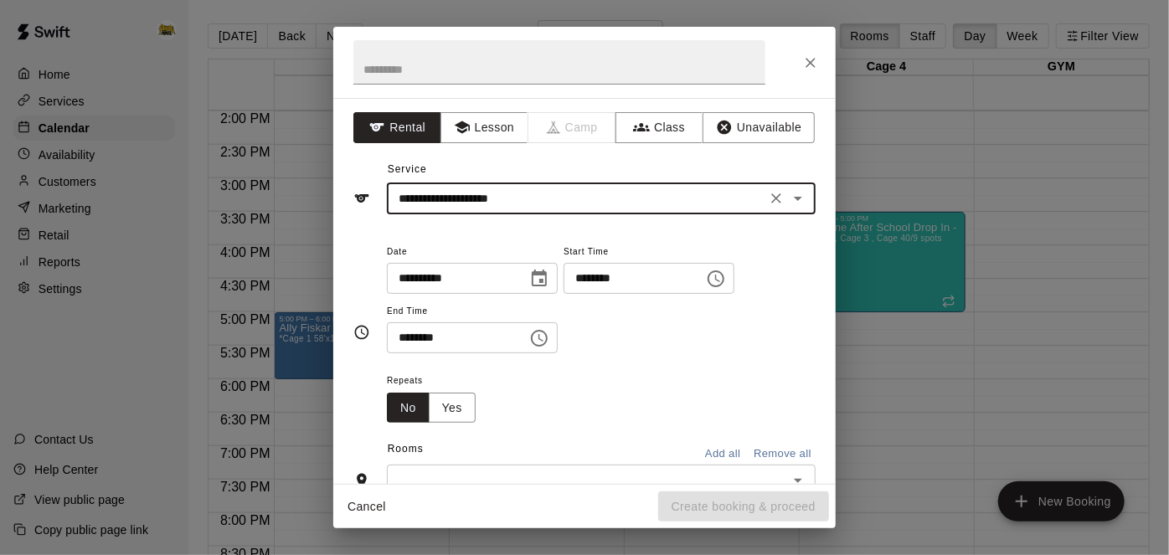
click at [563, 294] on input "********" at bounding box center [627, 278] width 129 height 31
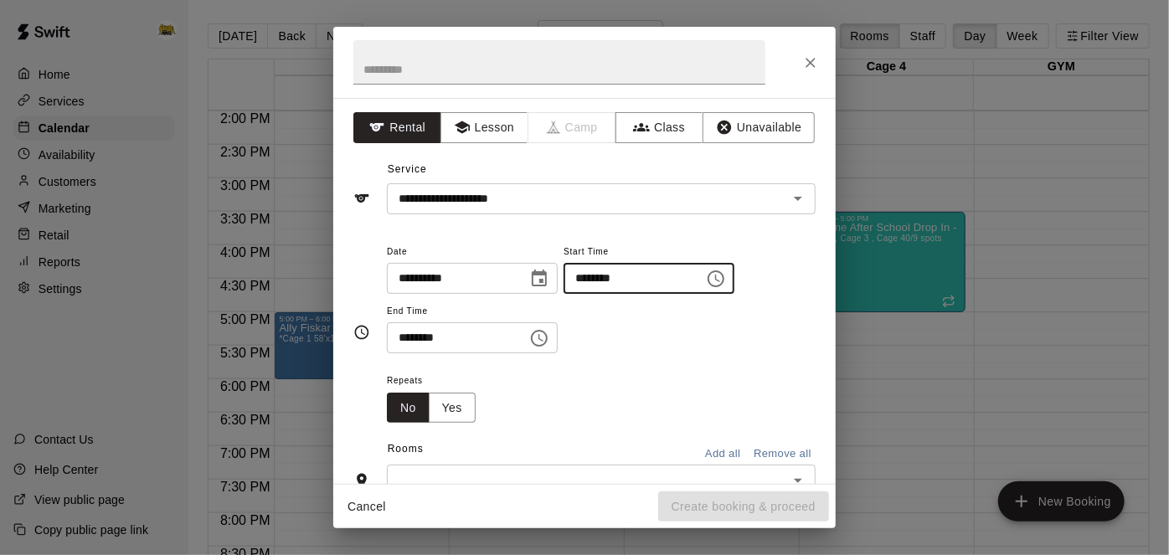
type input "********"
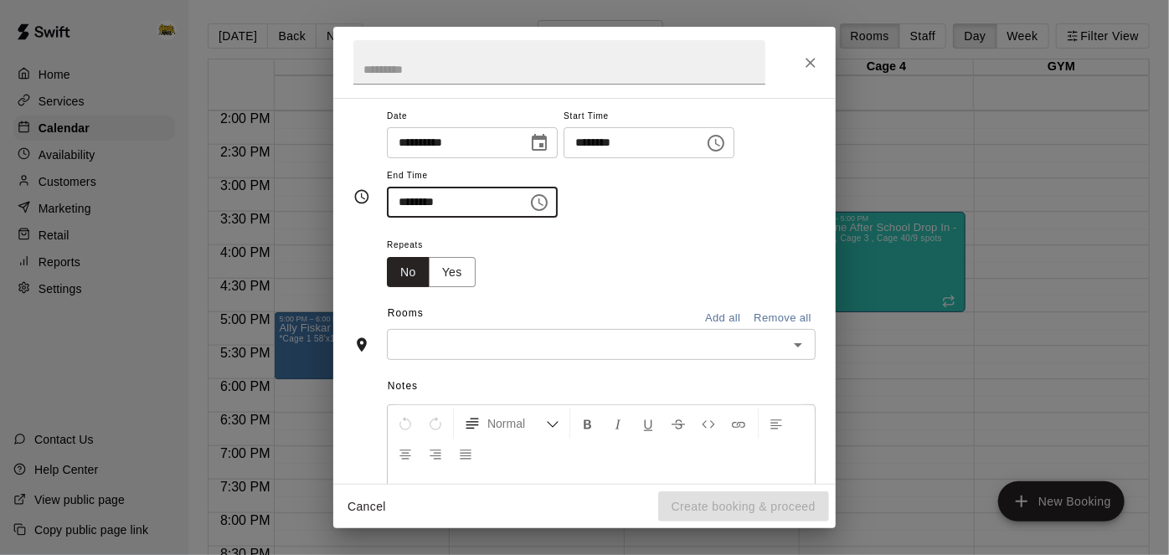
scroll to position [136, 0]
type input "********"
click at [463, 287] on button "Yes" at bounding box center [452, 271] width 47 height 31
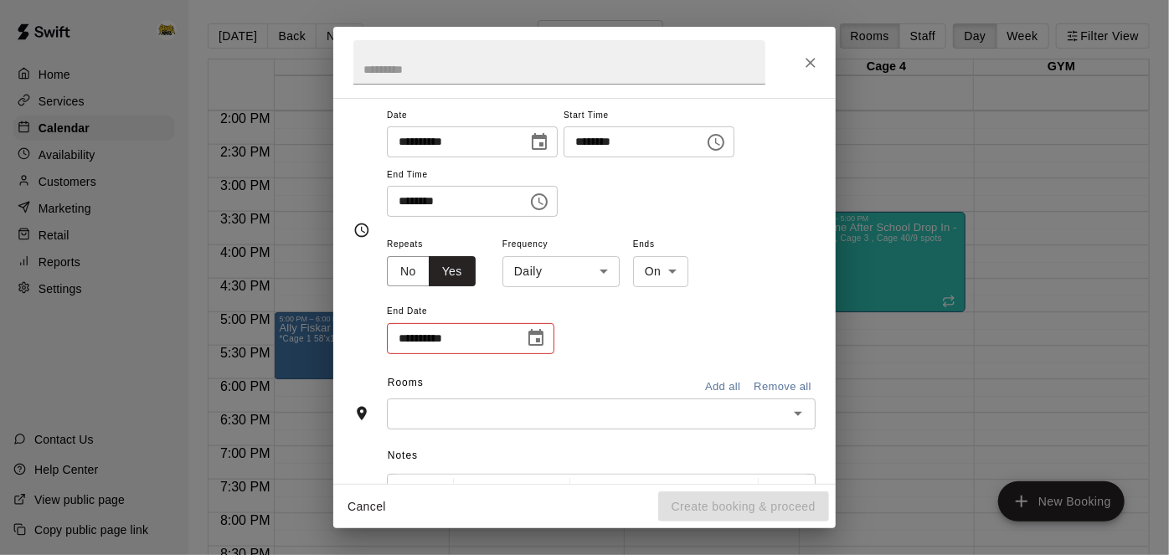
click at [613, 328] on body "Home Services Calendar Availability Customers Marketing Retail Reports Settings…" at bounding box center [584, 291] width 1169 height 582
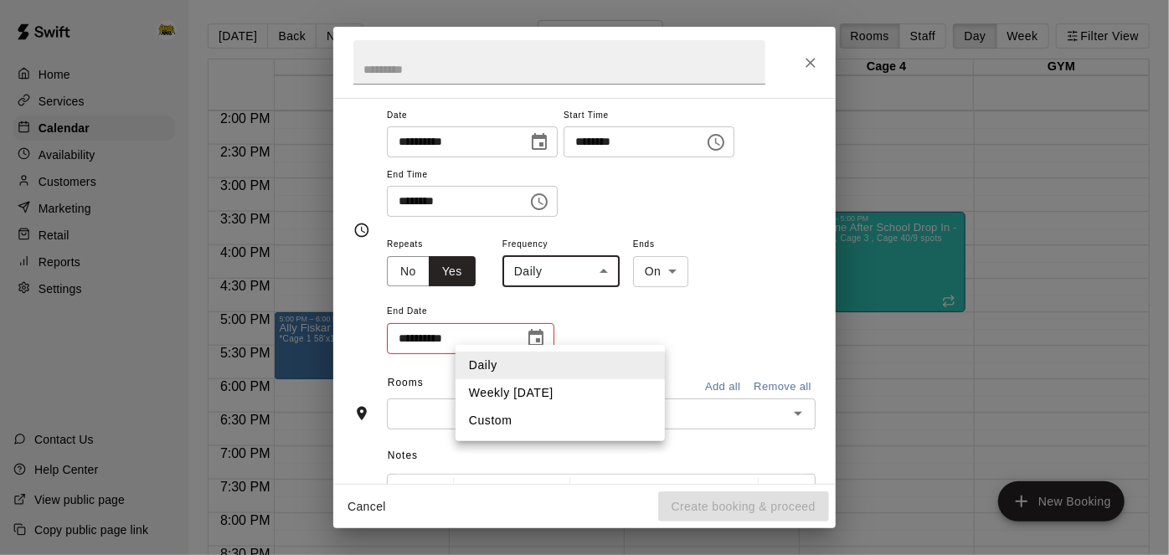
click at [602, 389] on li "Weekly on Tuesday" at bounding box center [559, 393] width 209 height 28
type input "******"
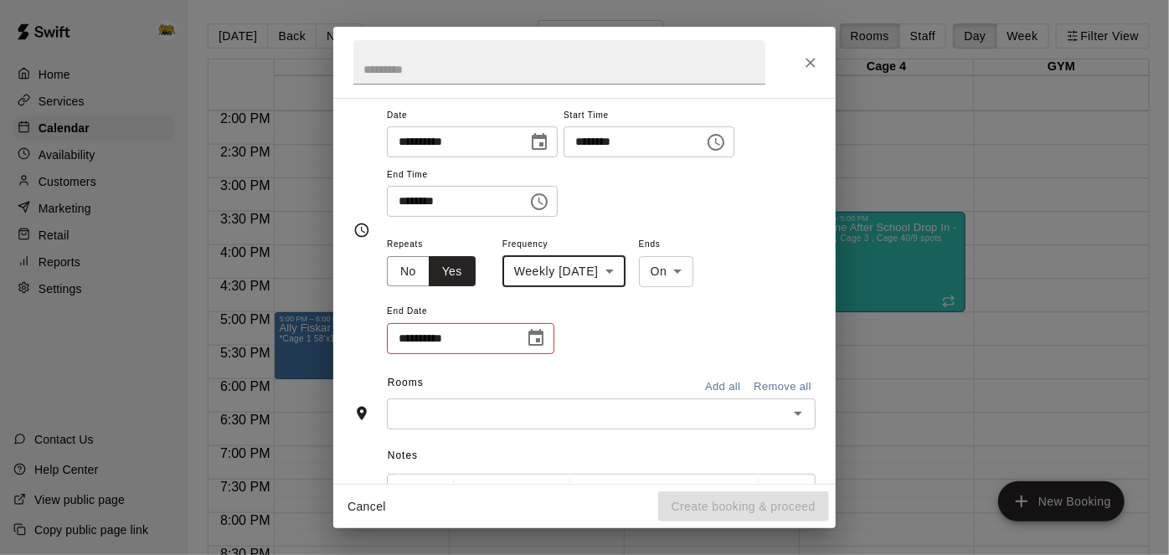
click at [543, 348] on icon "Choose date" at bounding box center [536, 338] width 20 height 20
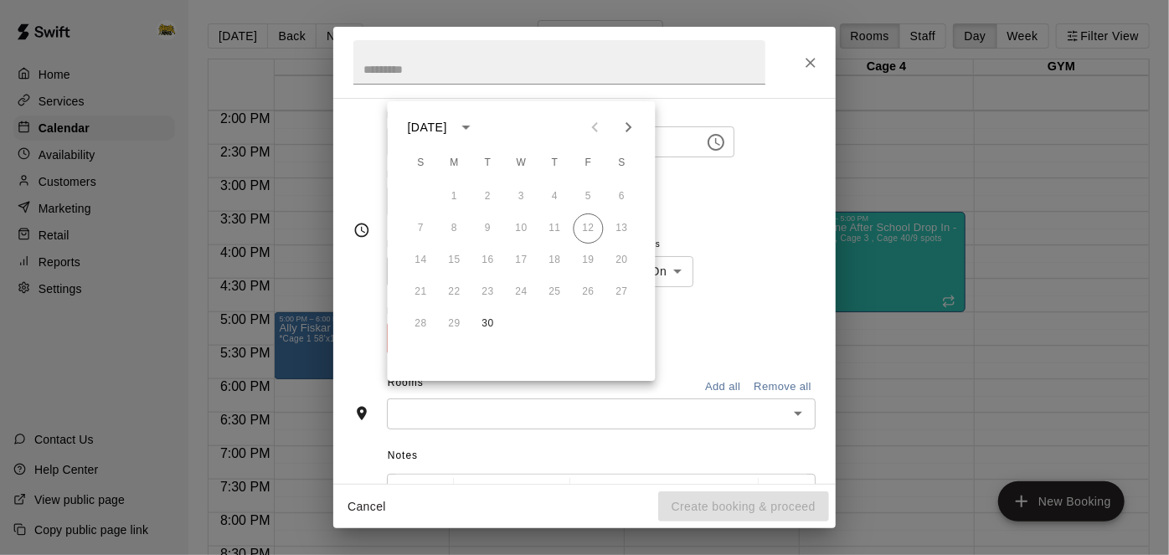
click at [625, 130] on icon "Next month" at bounding box center [629, 127] width 20 height 20
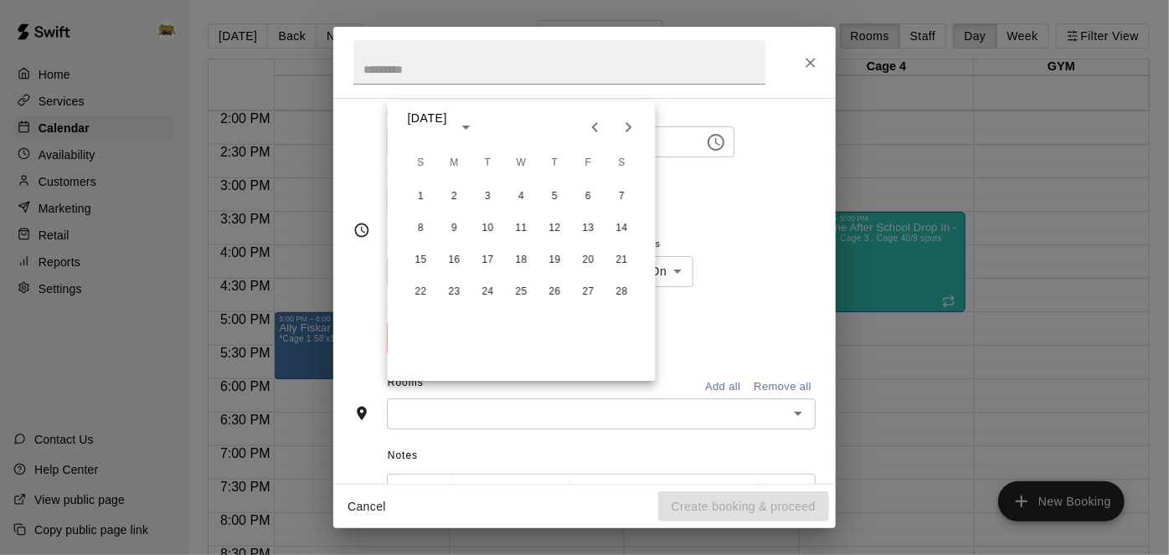
click at [625, 130] on icon "Next month" at bounding box center [629, 127] width 20 height 20
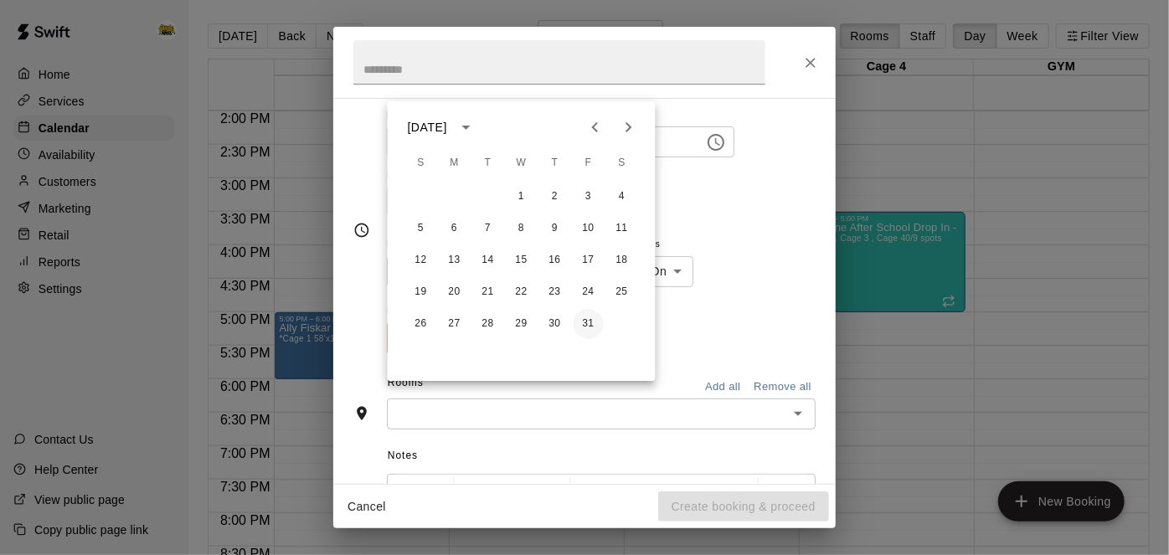
click at [590, 321] on button "31" at bounding box center [589, 324] width 30 height 30
type input "**********"
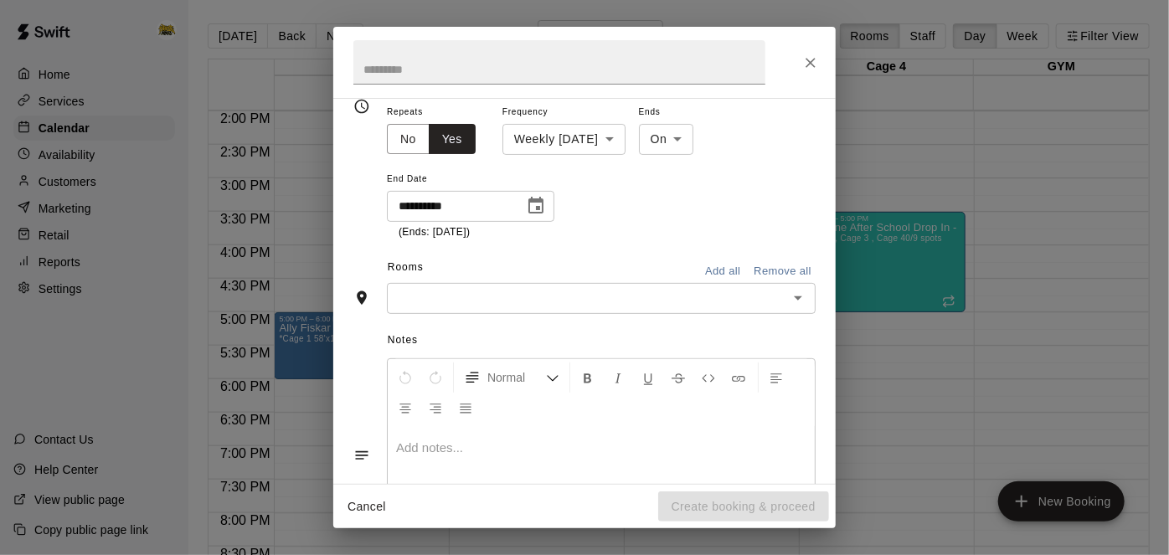
scroll to position [270, 0]
click at [802, 307] on icon "Open" at bounding box center [798, 297] width 20 height 20
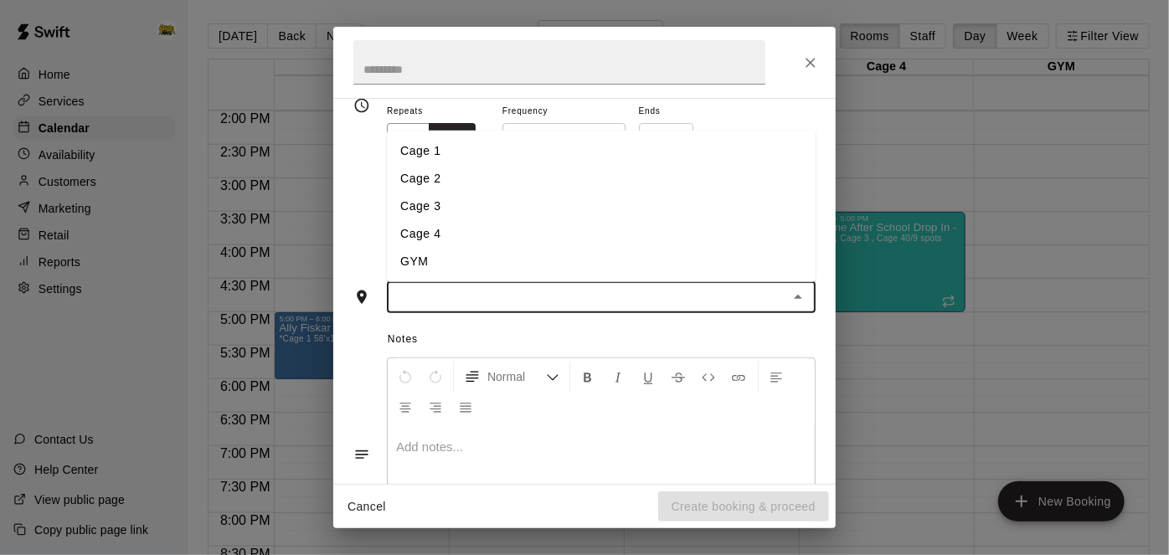
click at [648, 275] on li "GYM" at bounding box center [601, 262] width 429 height 28
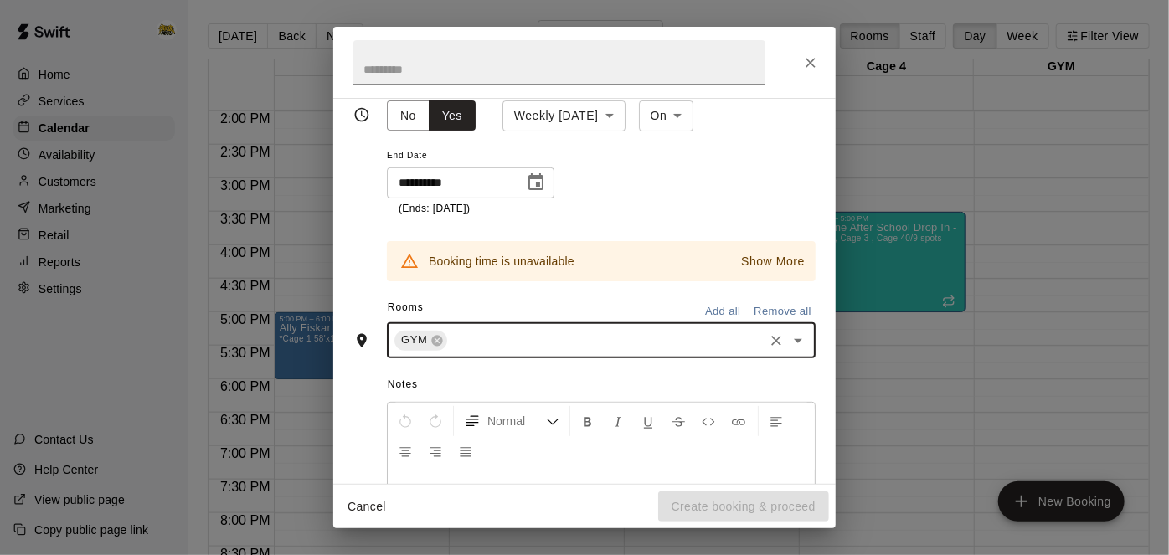
scroll to position [301, 0]
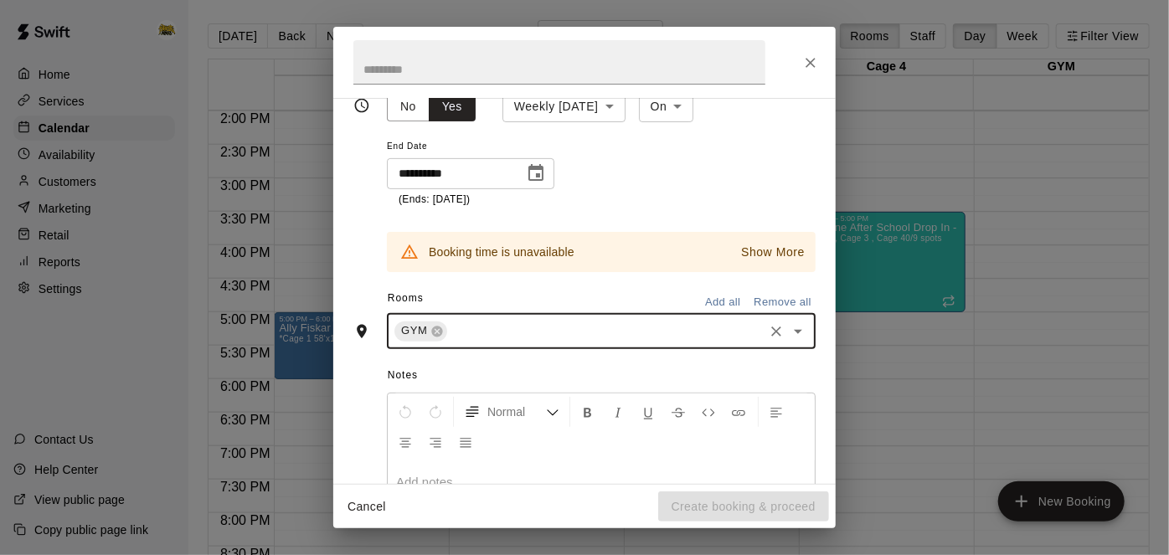
click at [768, 261] on p "Show More" at bounding box center [773, 253] width 64 height 18
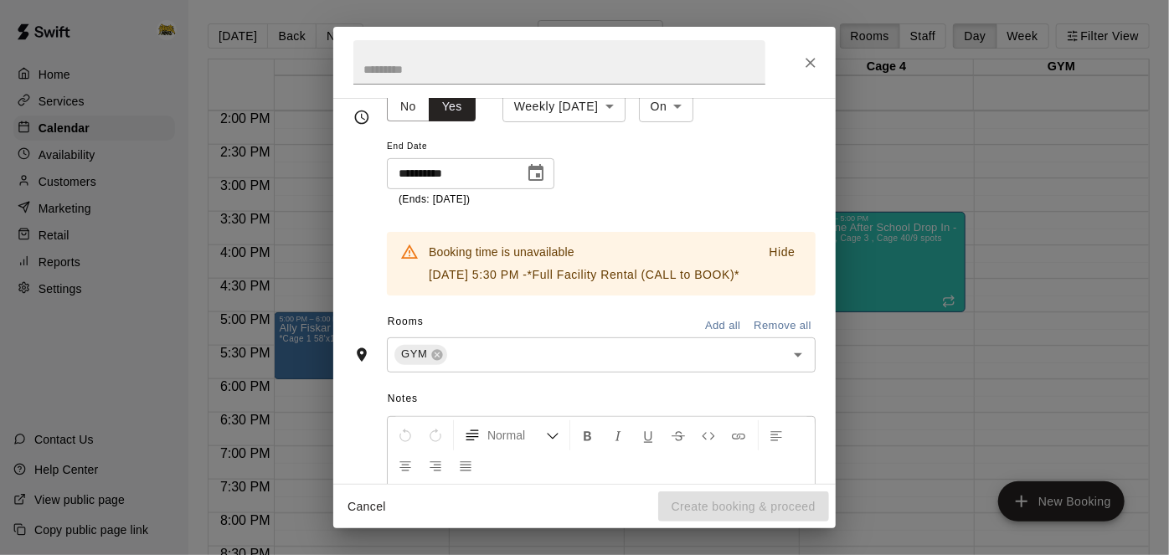
scroll to position [322, 0]
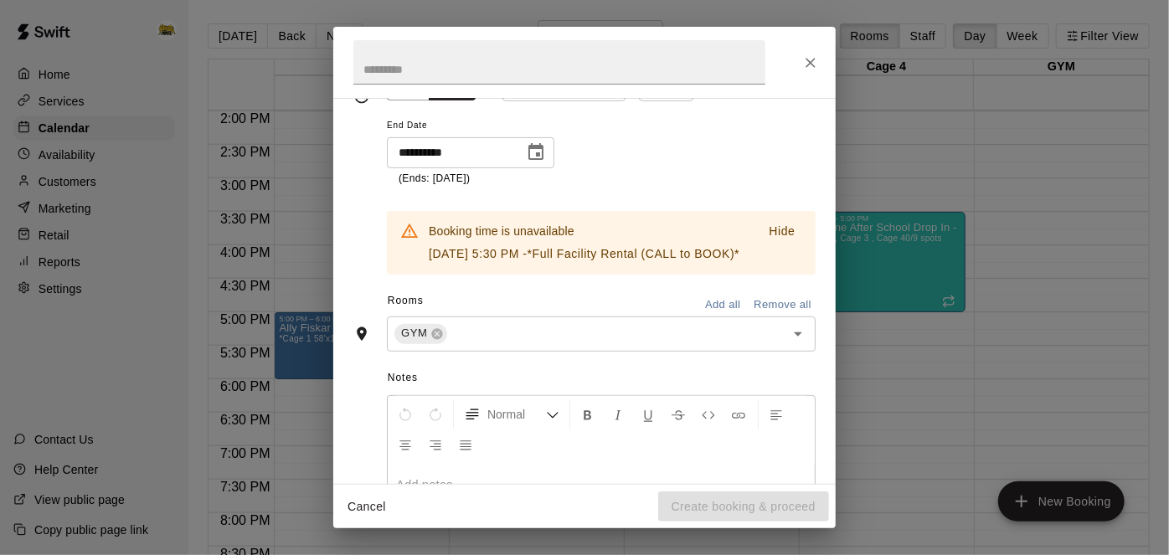
click at [369, 508] on button "Cancel" at bounding box center [367, 506] width 54 height 31
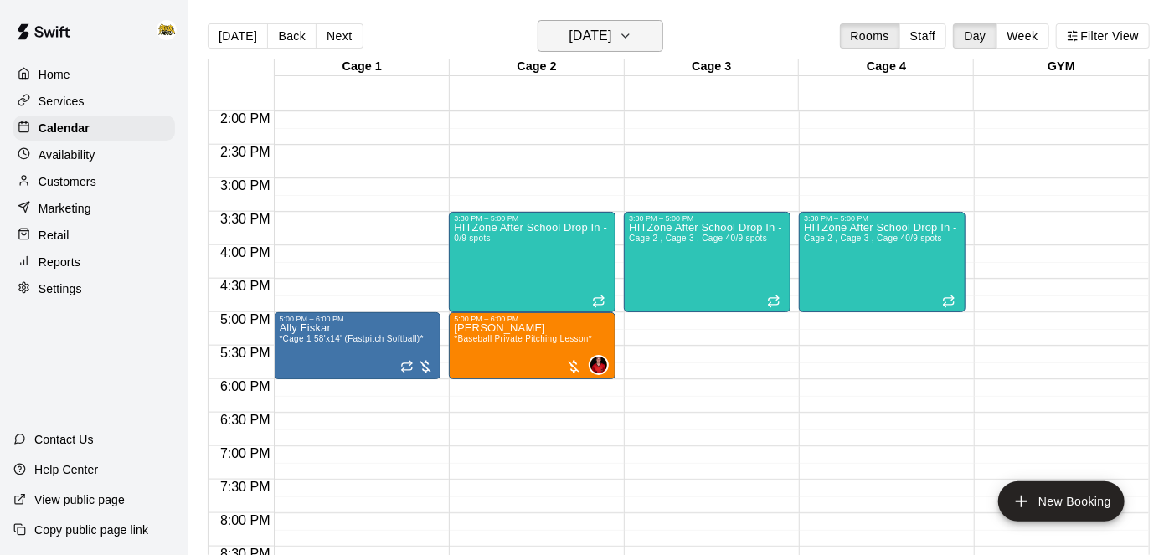
click at [609, 45] on h6 "Tuesday Sep 30" at bounding box center [589, 35] width 43 height 23
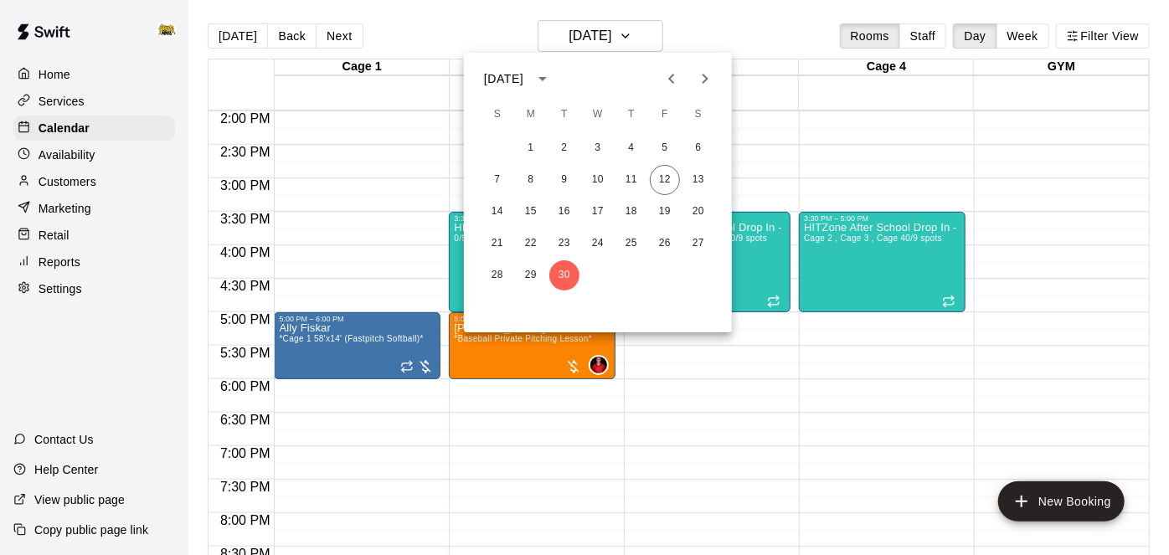
click at [695, 78] on icon "Next month" at bounding box center [705, 79] width 20 height 20
click at [565, 217] on button "14" at bounding box center [564, 212] width 30 height 30
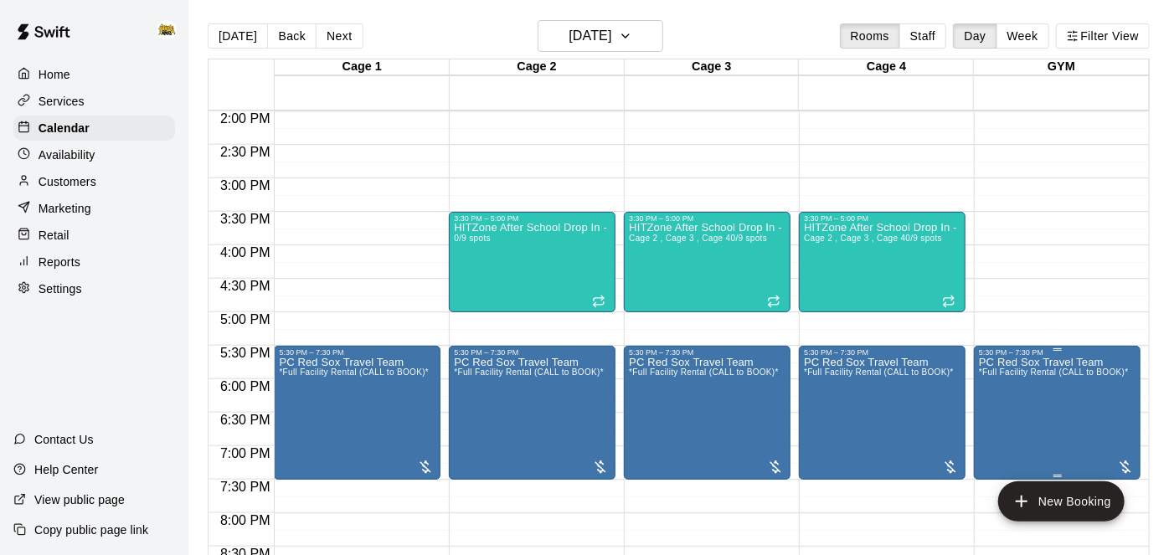
click at [996, 367] on icon "edit" at bounding box center [995, 373] width 20 height 20
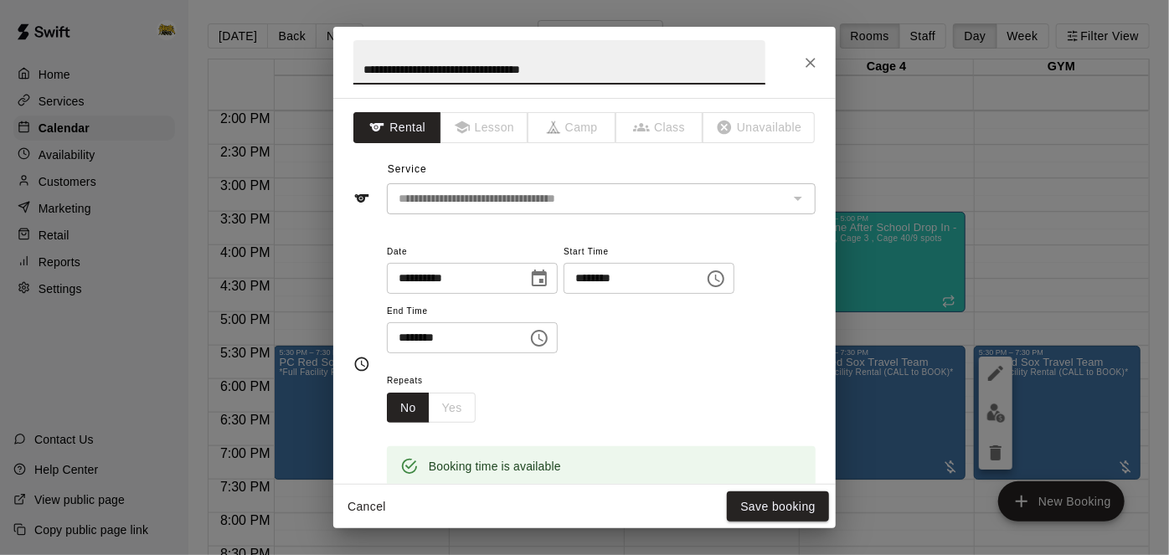
scroll to position [335, 0]
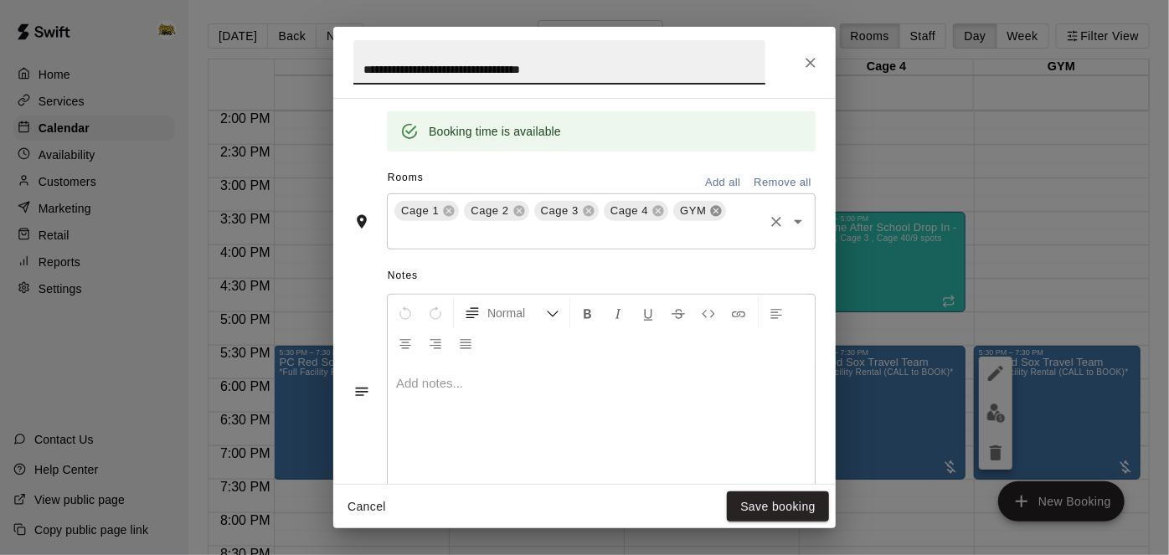
click at [711, 218] on icon at bounding box center [715, 210] width 13 height 13
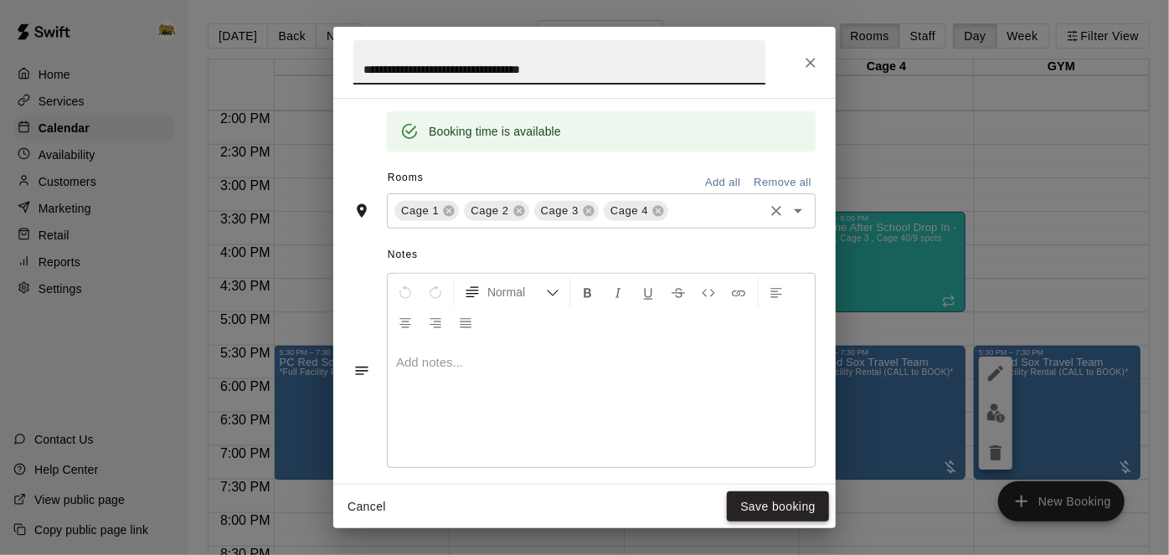
click at [778, 508] on button "Save booking" at bounding box center [778, 506] width 102 height 31
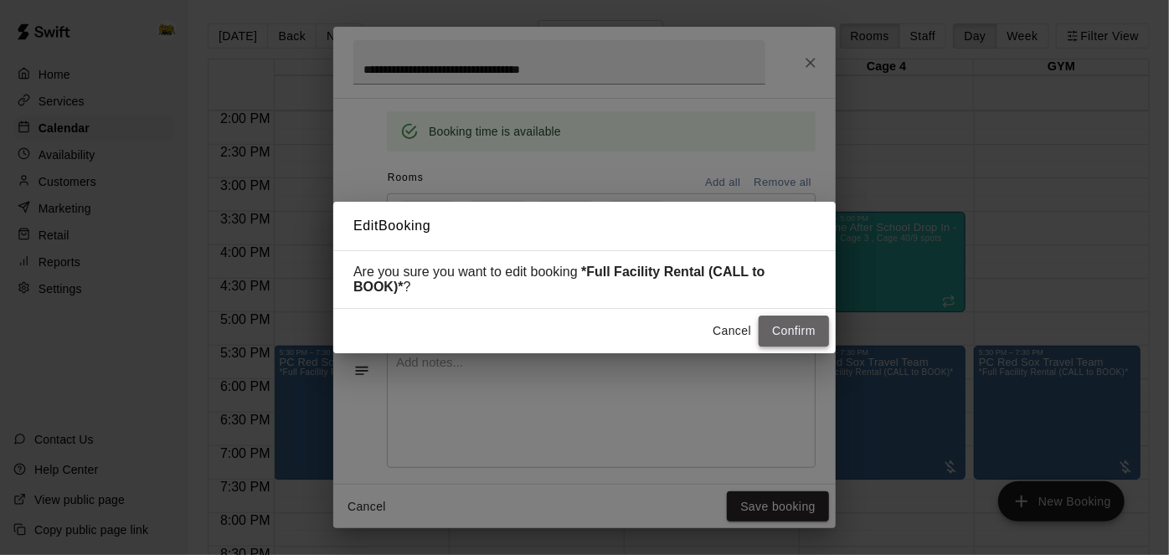
click at [805, 330] on button "Confirm" at bounding box center [794, 331] width 70 height 31
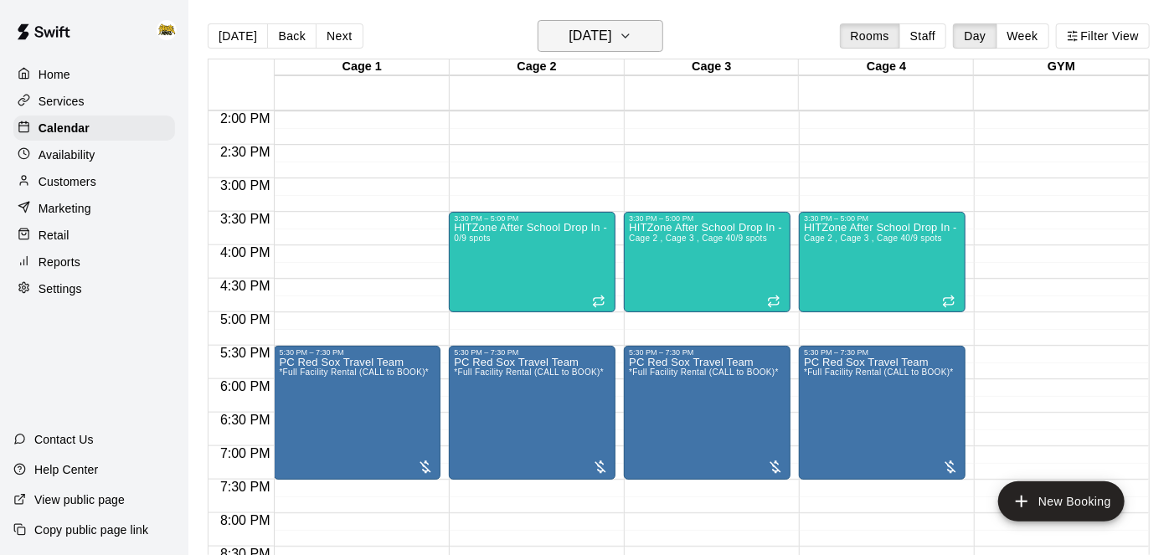
click at [611, 41] on h6 "Tuesday Oct 14" at bounding box center [589, 35] width 43 height 23
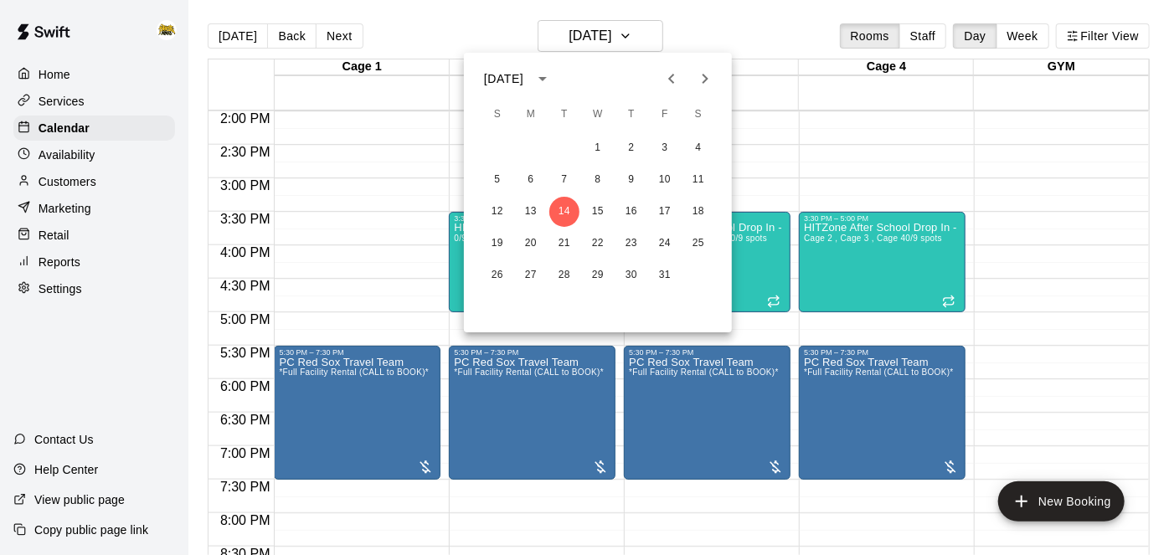
click at [666, 81] on icon "Previous month" at bounding box center [671, 79] width 20 height 20
click at [561, 280] on button "30" at bounding box center [564, 275] width 30 height 30
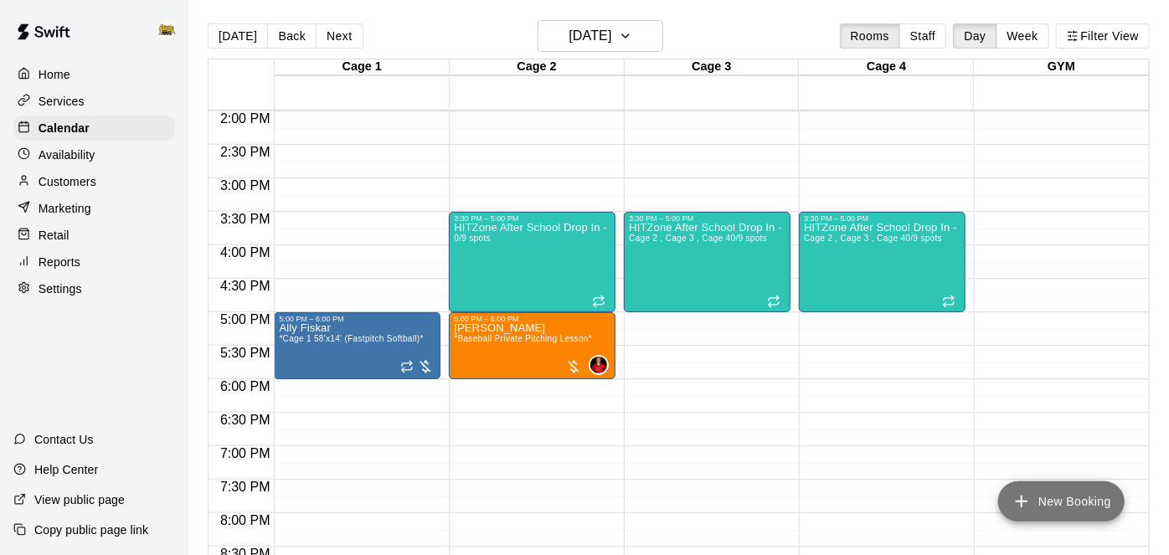
click at [1016, 508] on icon "add" at bounding box center [1021, 501] width 20 height 20
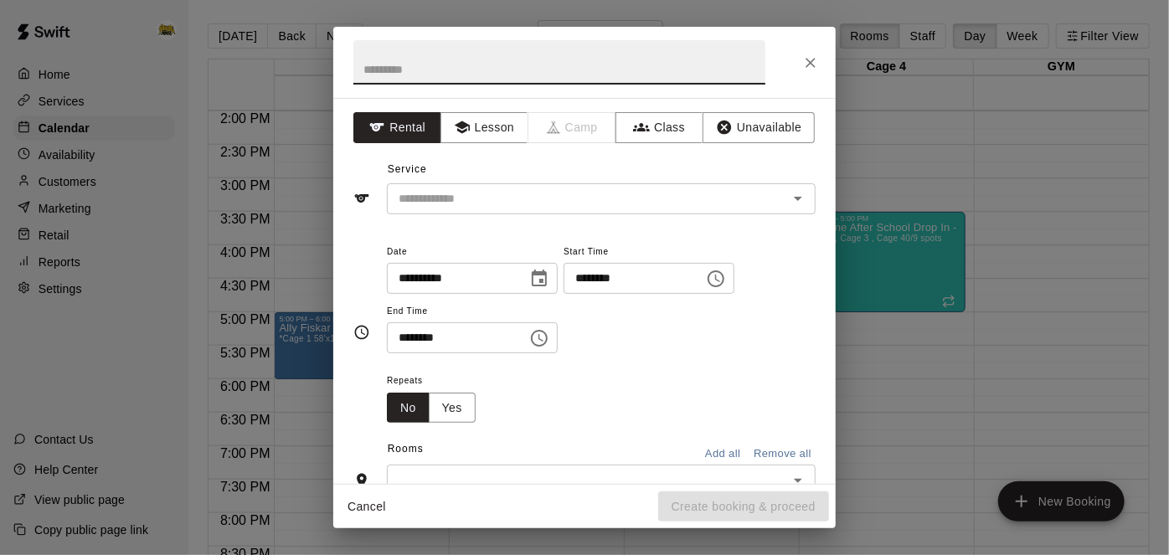
click at [371, 505] on button "Cancel" at bounding box center [367, 506] width 54 height 31
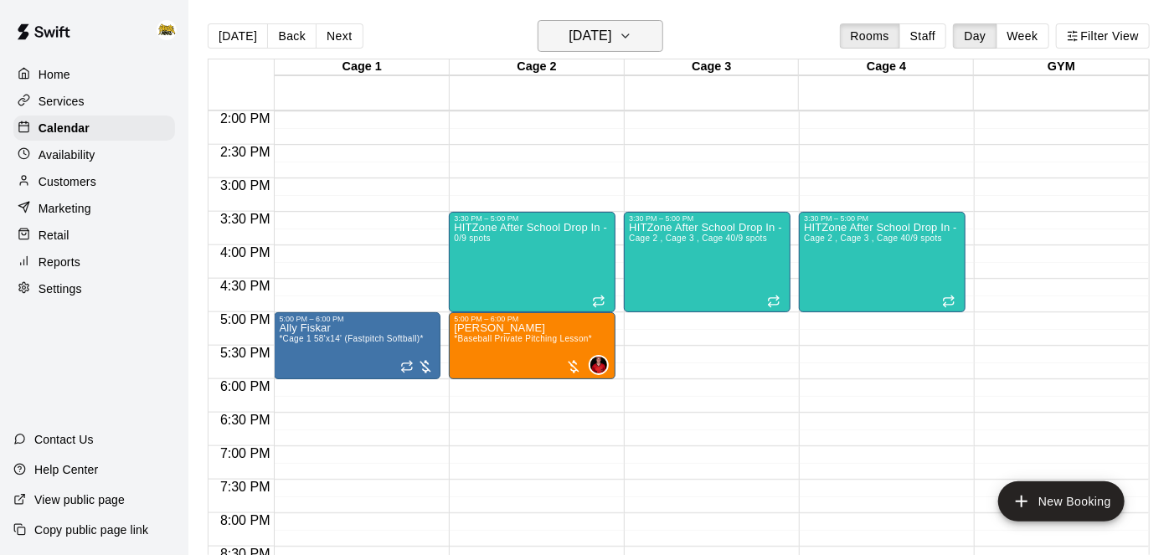
click at [589, 41] on h6 "Tuesday Sep 30" at bounding box center [589, 35] width 43 height 23
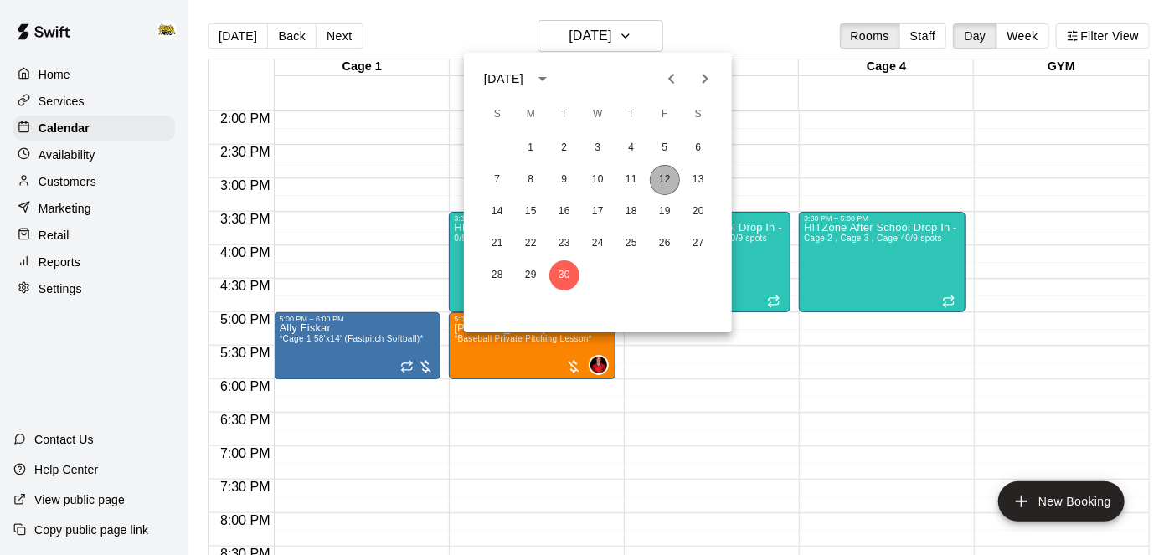
click at [661, 169] on button "12" at bounding box center [665, 180] width 30 height 30
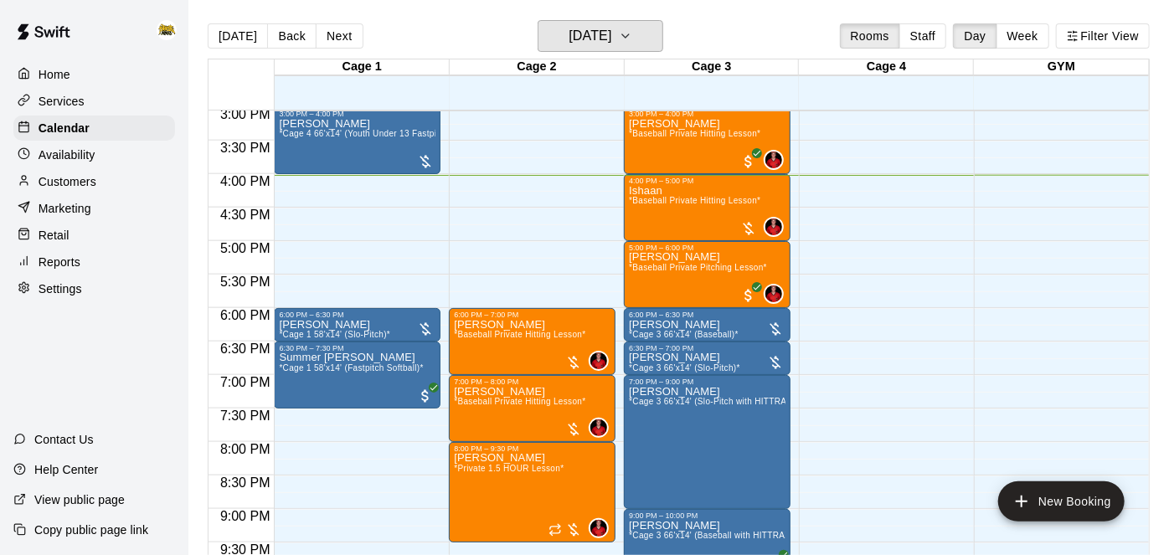
scroll to position [928, 0]
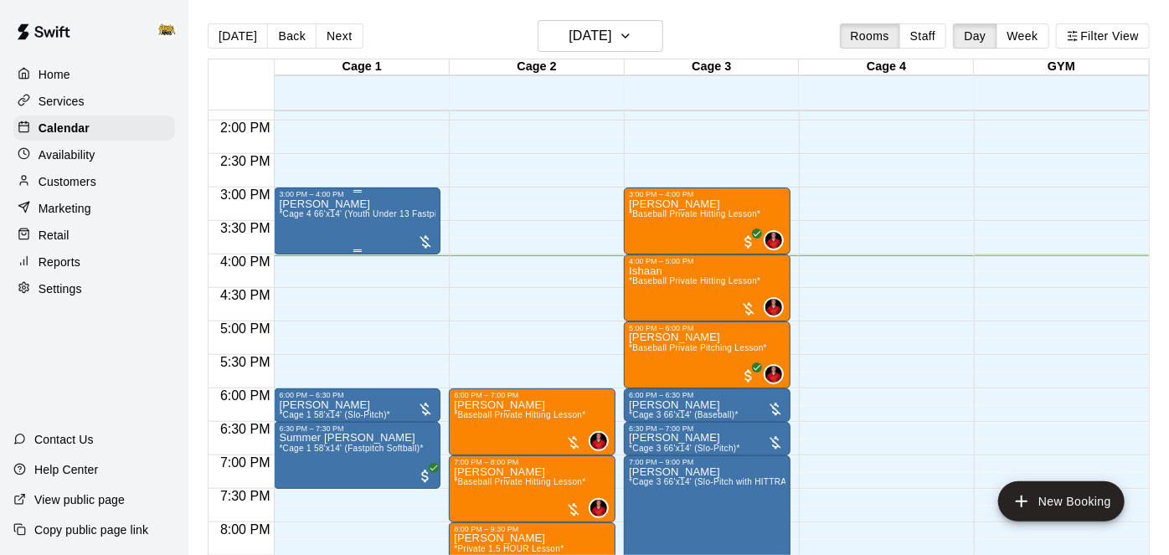
click at [392, 204] on div "Aria Dirven *Cage 4 66'x14' (Youth Under 13 Fastpitch Softball)*" at bounding box center [357, 475] width 157 height 555
click at [291, 252] on img "edit" at bounding box center [294, 254] width 19 height 19
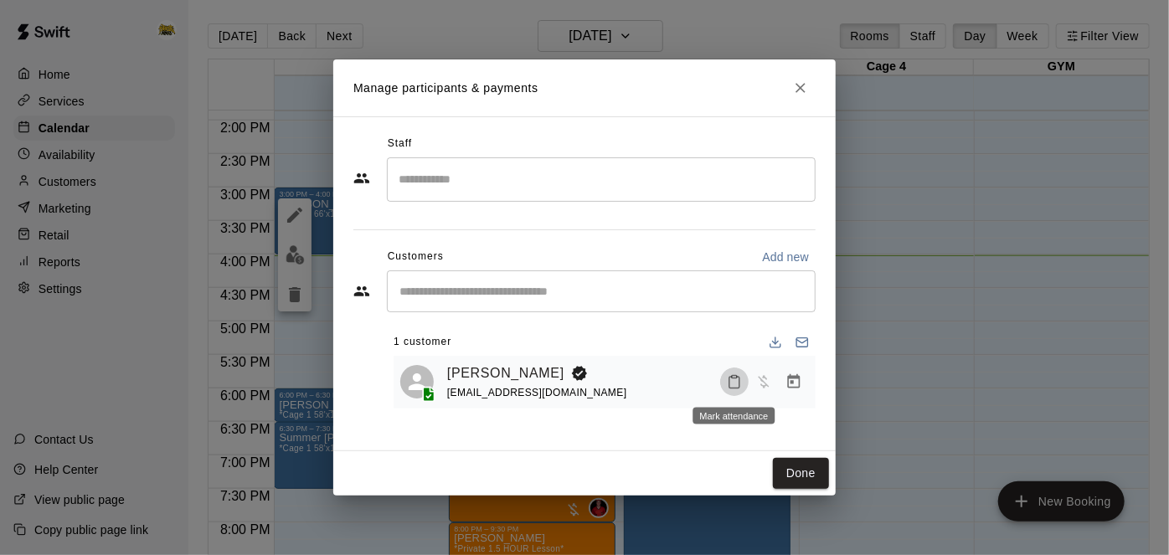
click at [731, 385] on icon "Mark attendance" at bounding box center [734, 381] width 15 height 15
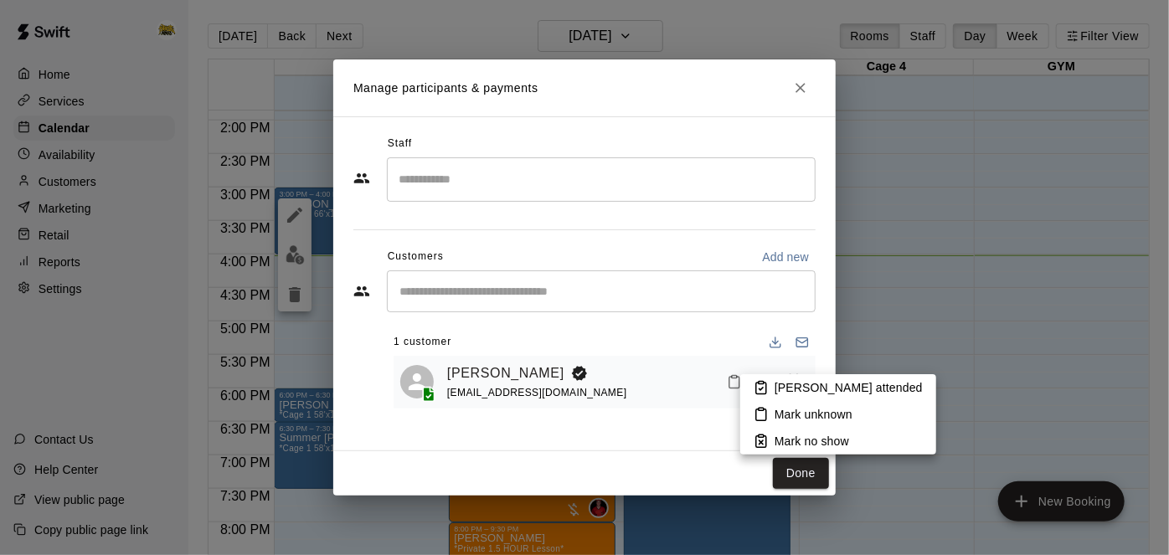
click at [769, 385] on li "[PERSON_NAME] attended" at bounding box center [838, 387] width 196 height 27
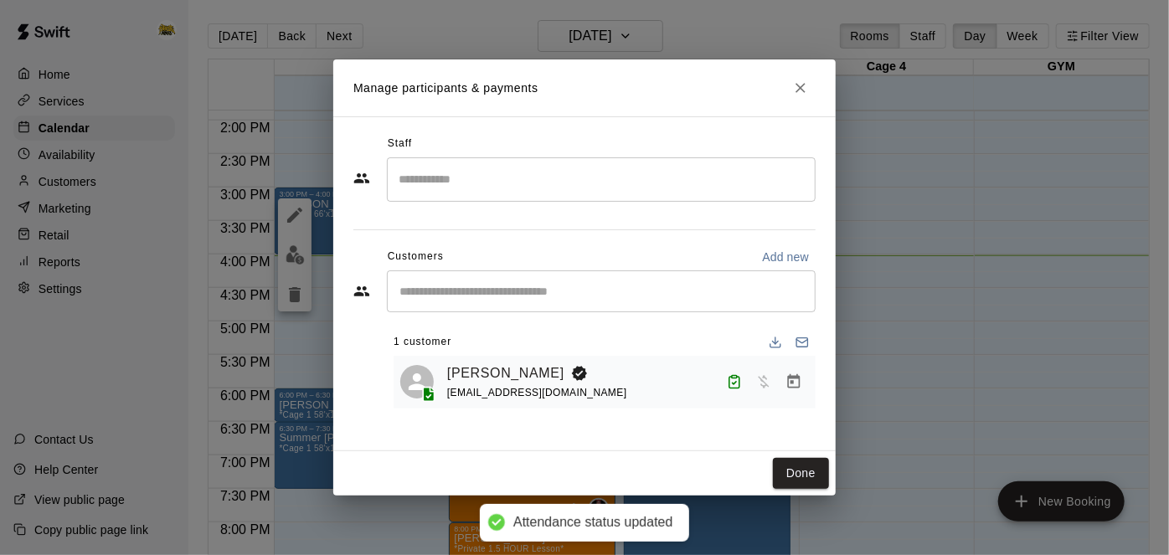
click at [793, 384] on icon "Manage bookings & payment" at bounding box center [793, 381] width 17 height 17
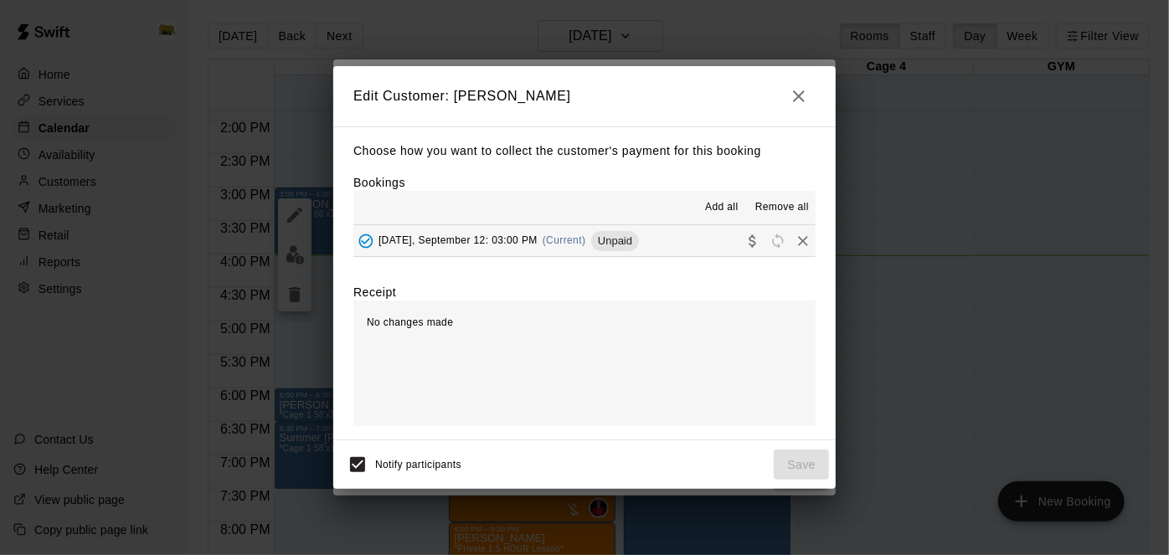
click at [704, 257] on div "Choose how you want to collect the customer's payment for this booking Bookings…" at bounding box center [584, 283] width 502 height 314
click at [697, 233] on button "Friday, September 12: 03:00 PM (Current) Unpaid" at bounding box center [584, 240] width 462 height 31
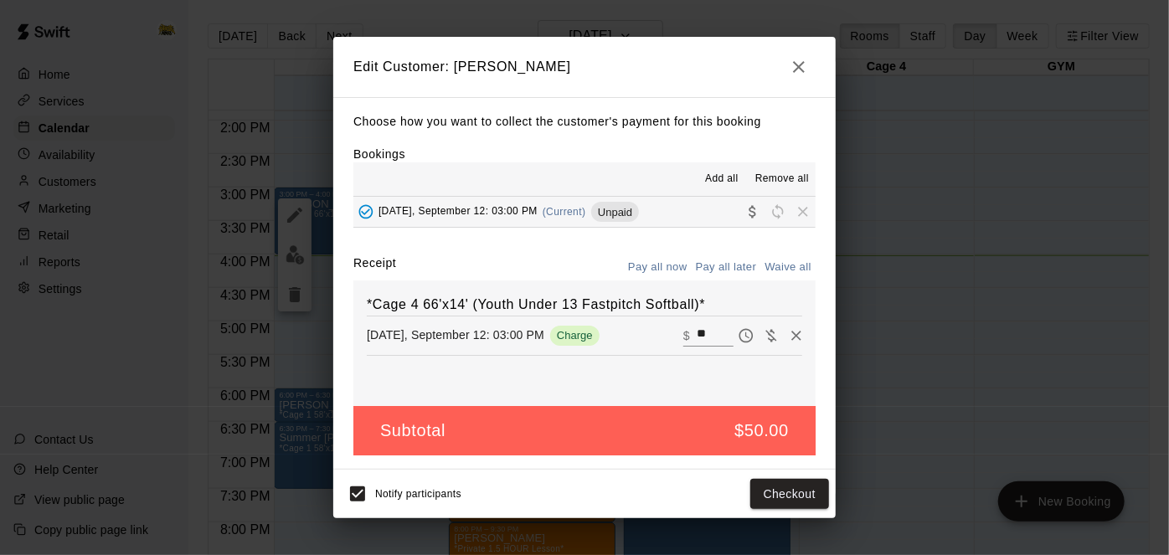
click at [717, 339] on input "**" at bounding box center [715, 336] width 37 height 22
type input "*"
type input "**"
click at [798, 494] on button "Checkout" at bounding box center [789, 494] width 79 height 31
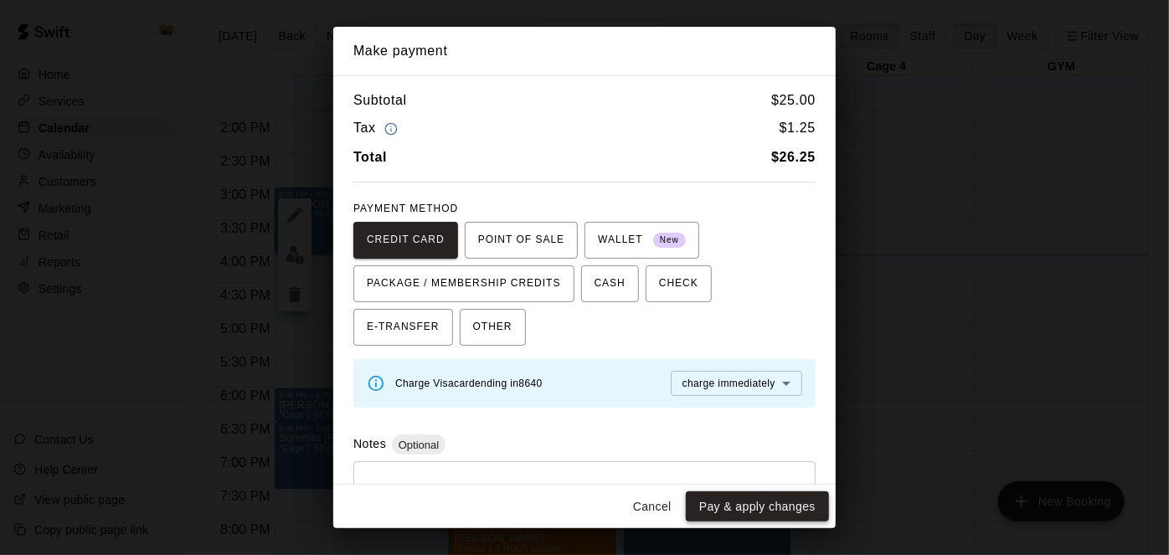
click at [790, 517] on button "Pay & apply changes" at bounding box center [757, 506] width 143 height 31
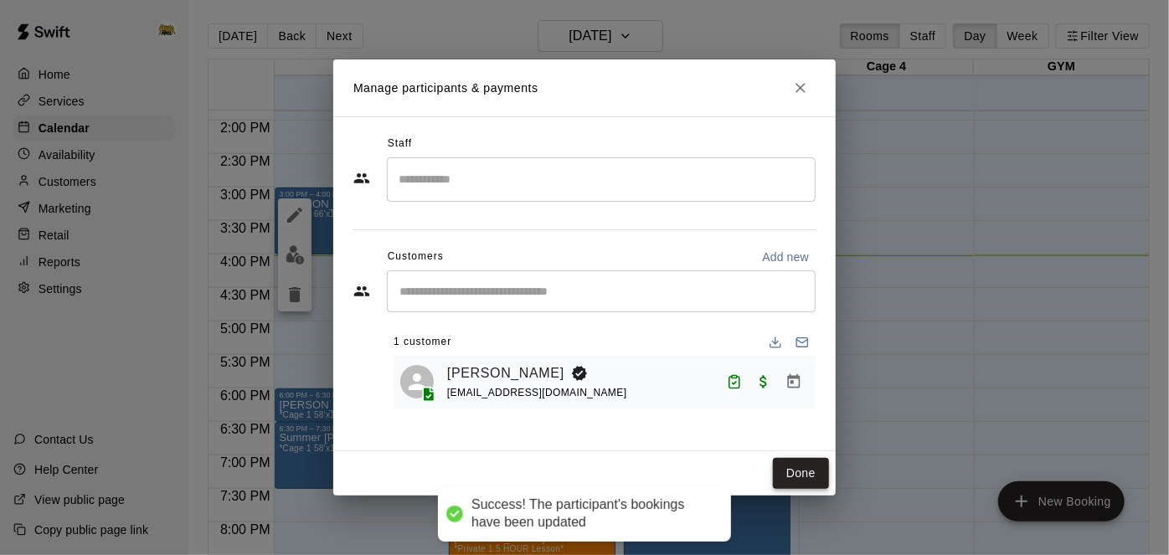
click at [804, 469] on button "Done" at bounding box center [801, 473] width 56 height 31
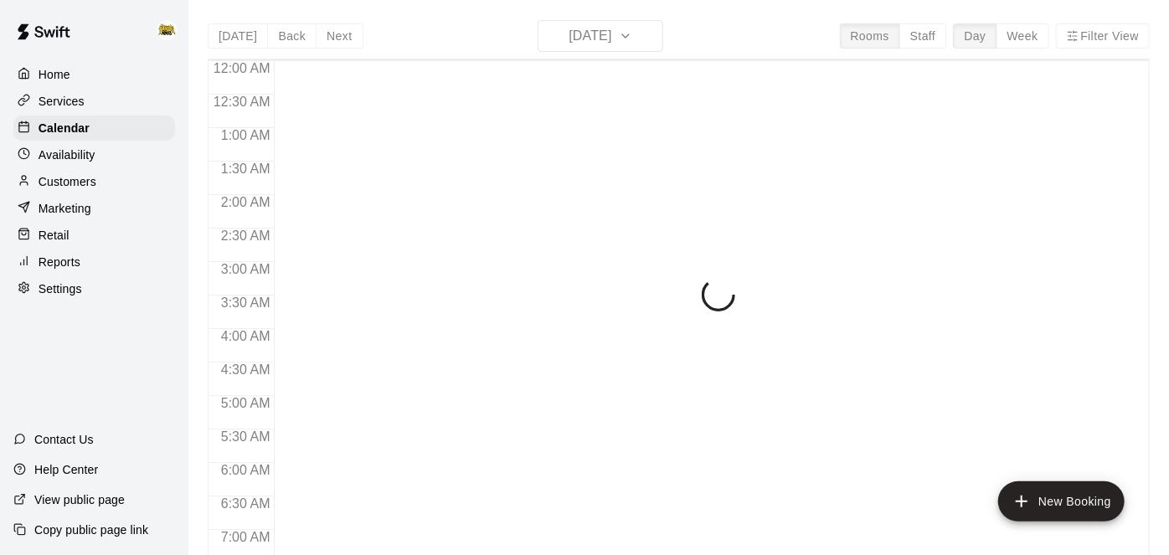
scroll to position [1084, 0]
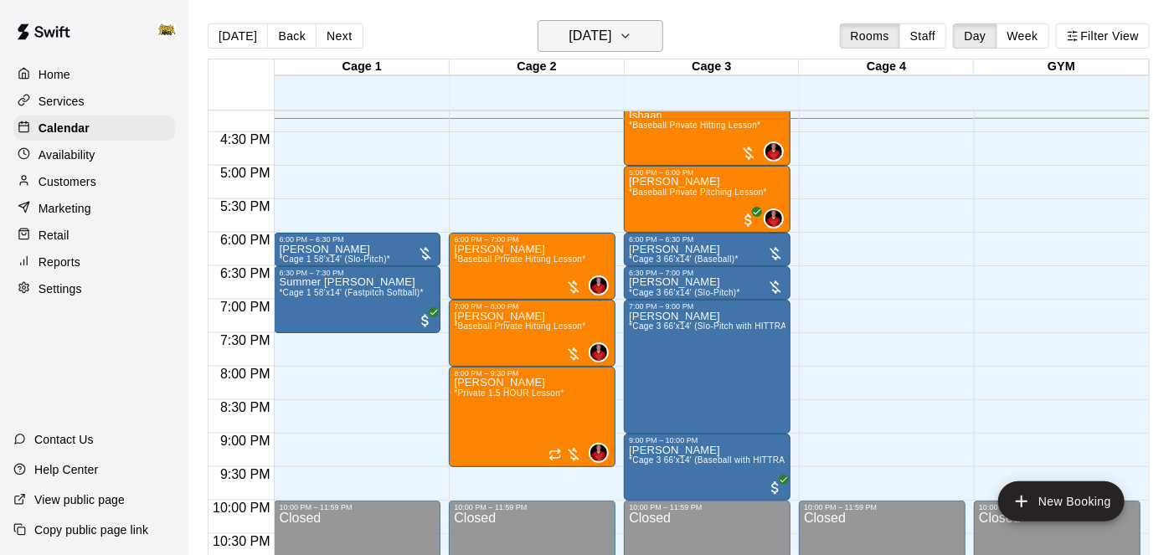
click at [632, 42] on icon "button" at bounding box center [625, 36] width 13 height 20
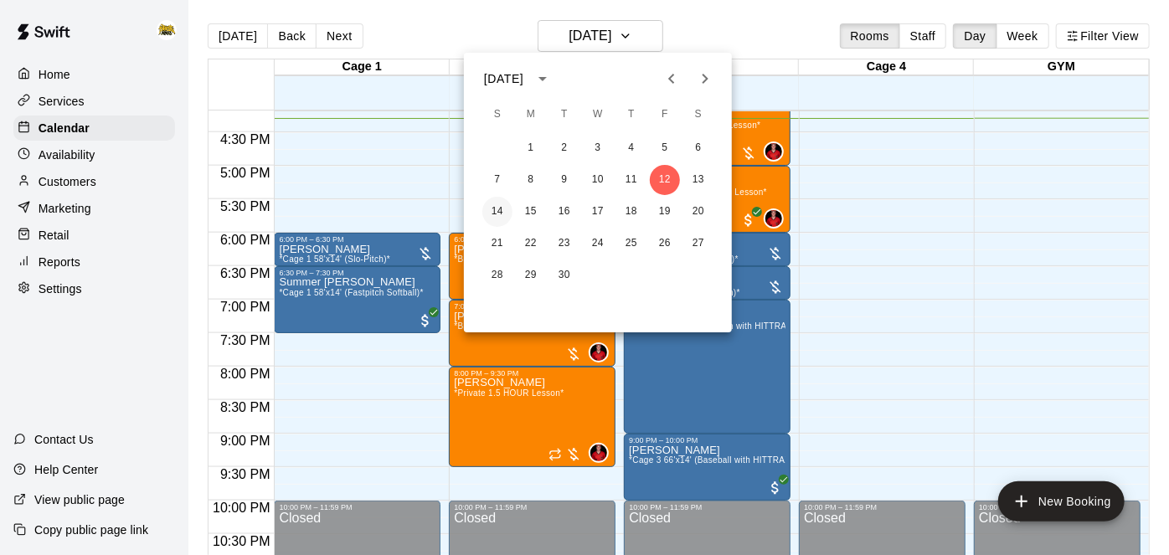
click at [500, 212] on button "14" at bounding box center [497, 212] width 30 height 30
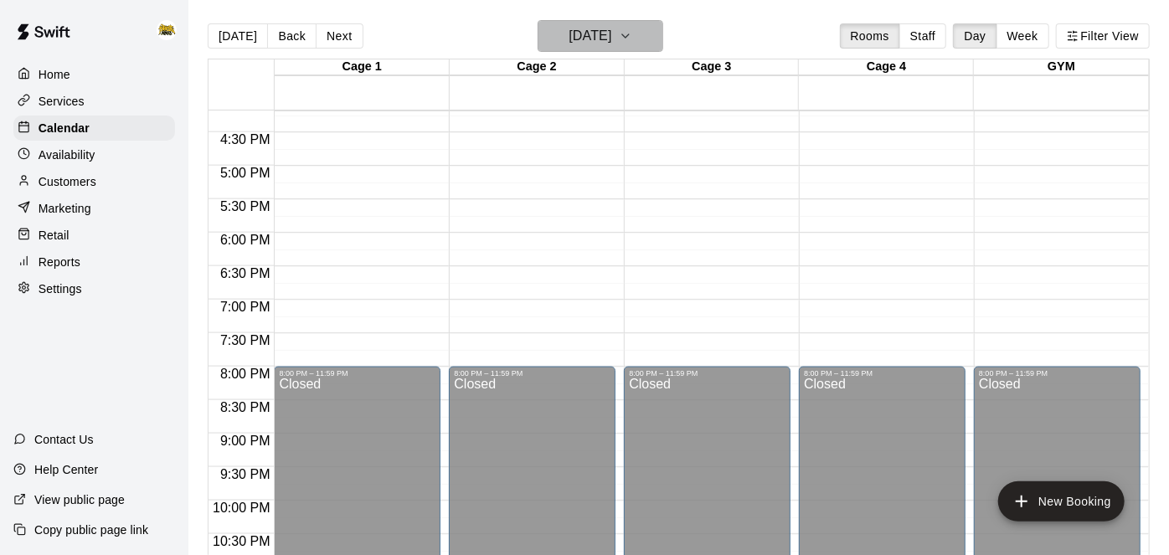
click at [653, 37] on button "Sunday Sep 14" at bounding box center [601, 36] width 126 height 32
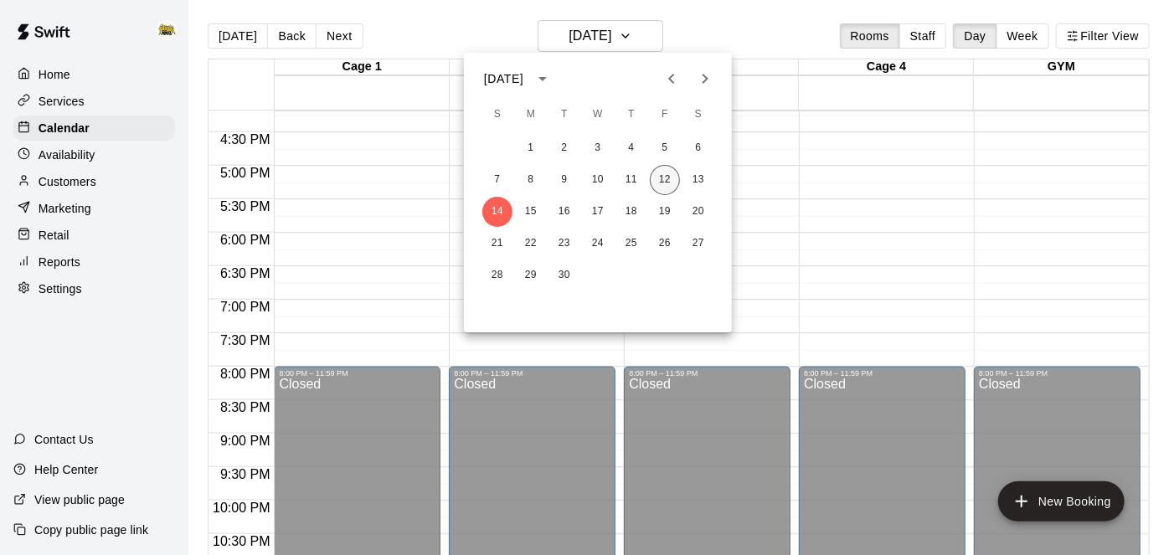
click at [671, 179] on button "12" at bounding box center [665, 180] width 30 height 30
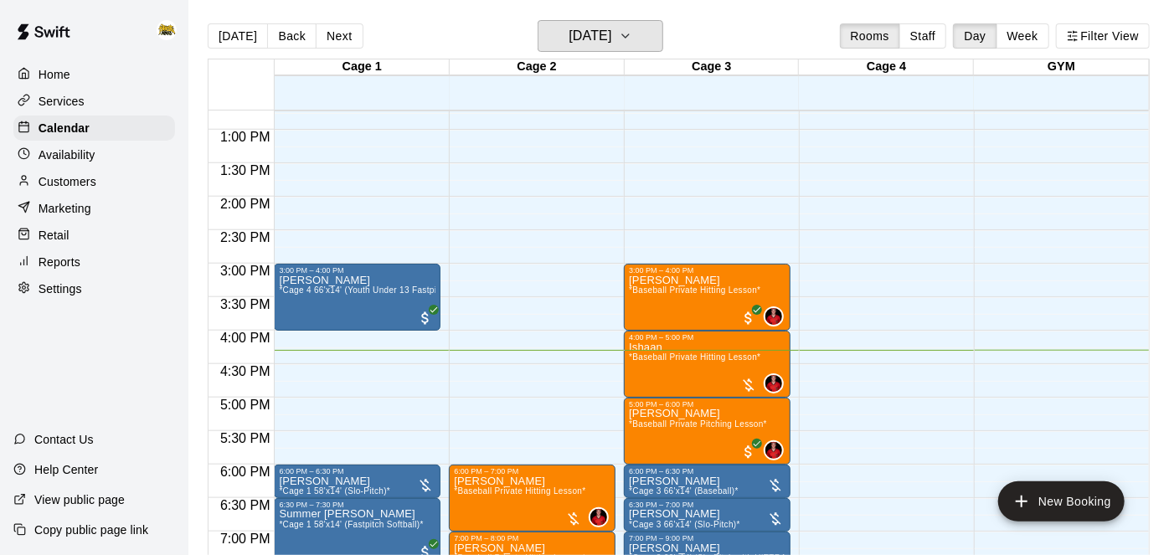
scroll to position [851, 0]
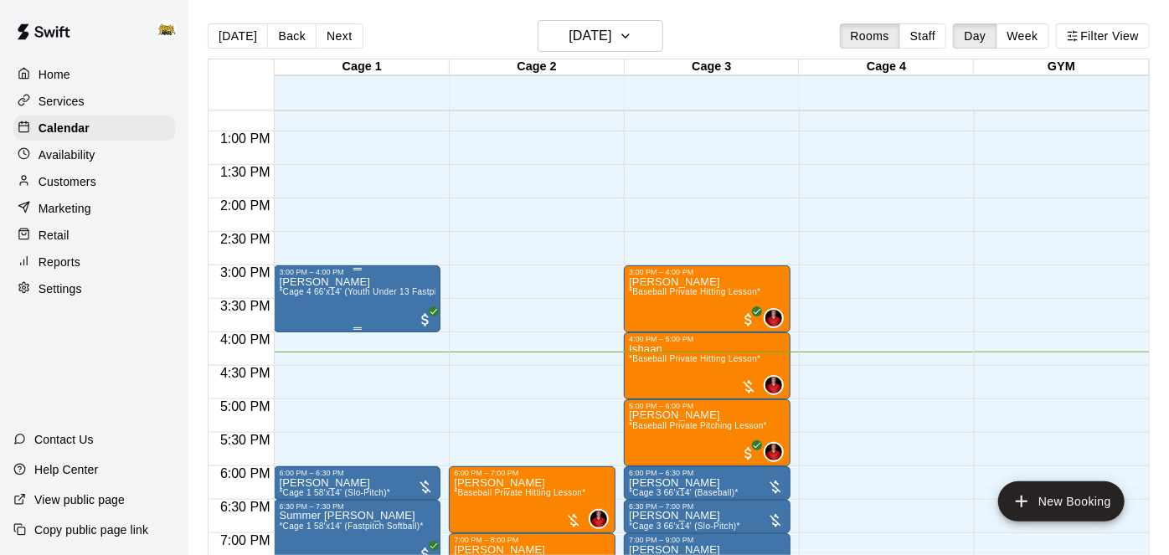
click at [396, 287] on span "*Cage 4 66'x14' (Youth Under 13 Fastpitch Softball)*" at bounding box center [383, 291] width 208 height 9
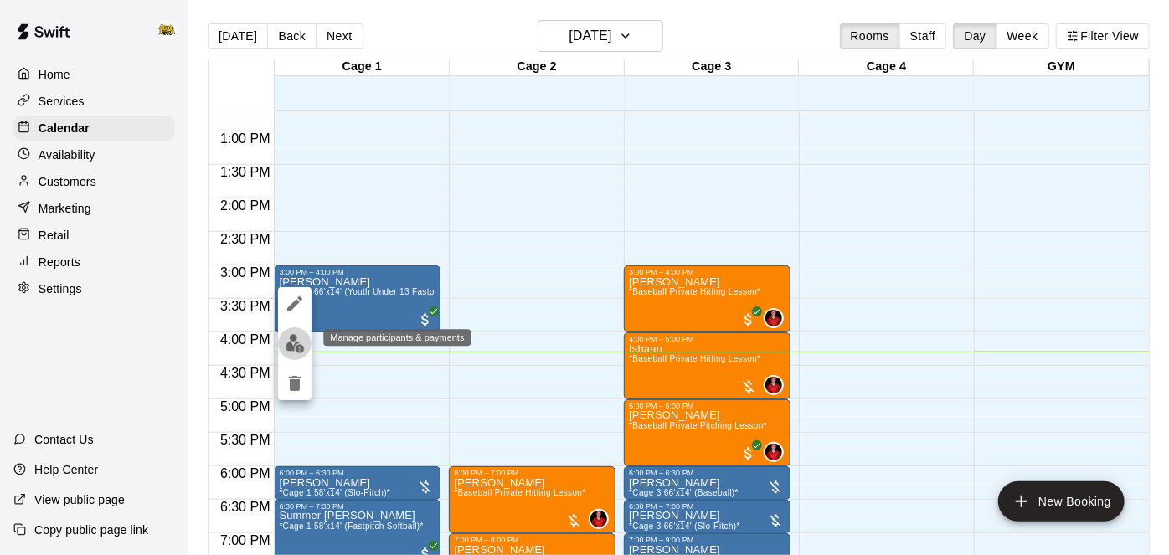
click at [300, 342] on img "edit" at bounding box center [294, 343] width 19 height 19
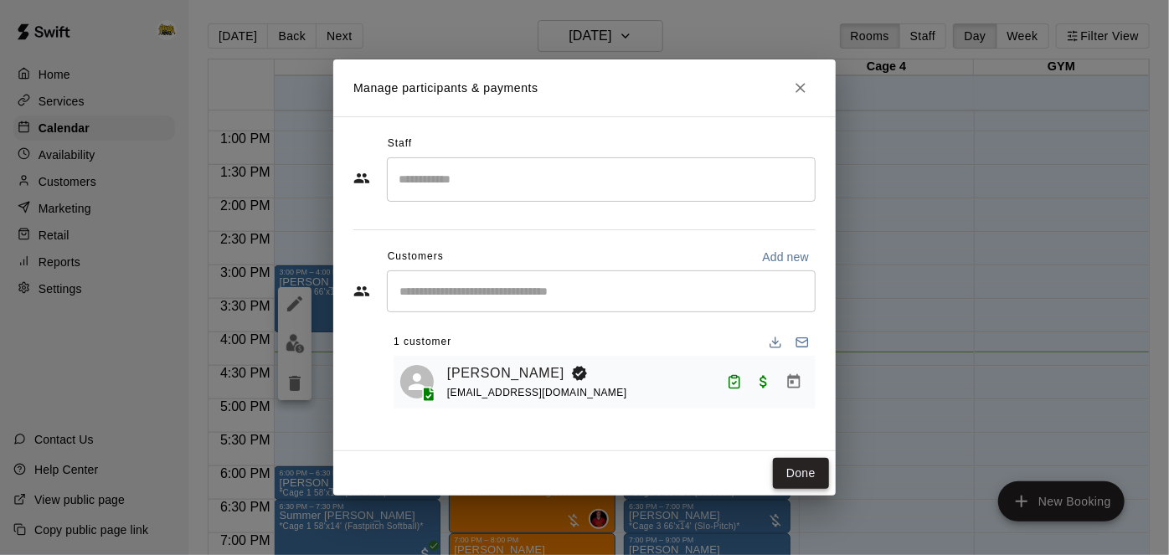
click at [793, 476] on button "Done" at bounding box center [801, 473] width 56 height 31
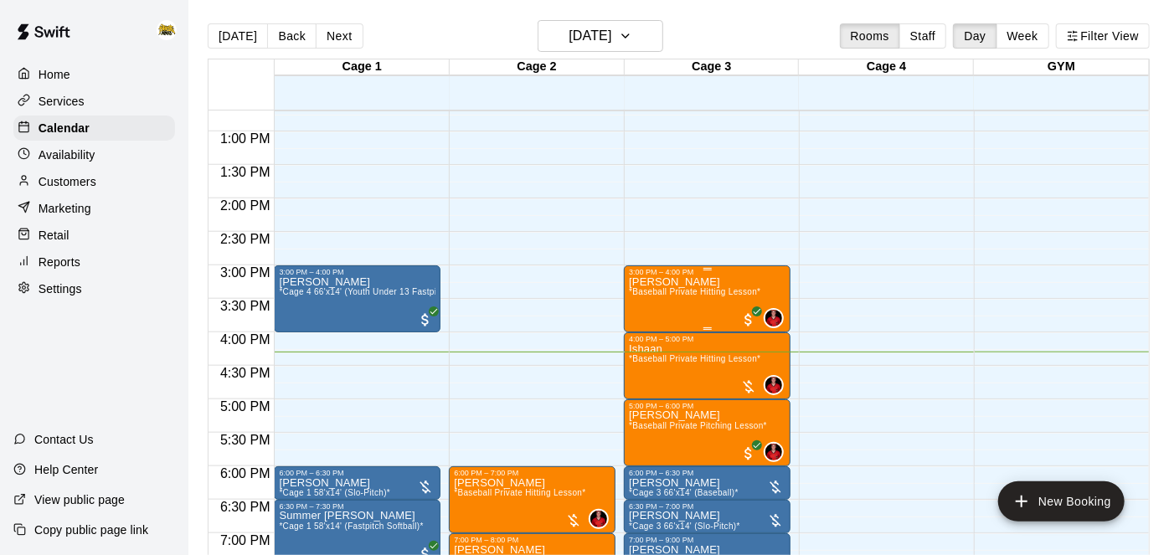
click at [712, 291] on span "*Baseball Private Hitting Lesson*" at bounding box center [694, 291] width 131 height 9
click at [836, 322] on div at bounding box center [584, 277] width 1169 height 555
click at [678, 363] on span "*Baseball Private Hitting Lesson*" at bounding box center [694, 358] width 131 height 9
click at [640, 421] on button "edit" at bounding box center [645, 410] width 33 height 33
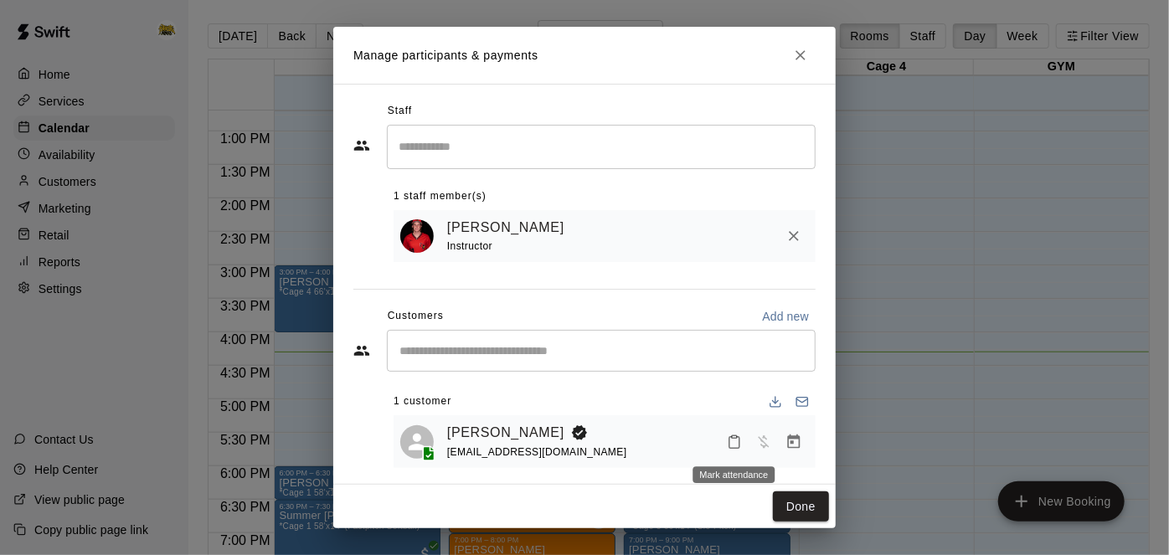
click at [732, 447] on icon "Mark attendance" at bounding box center [734, 443] width 10 height 12
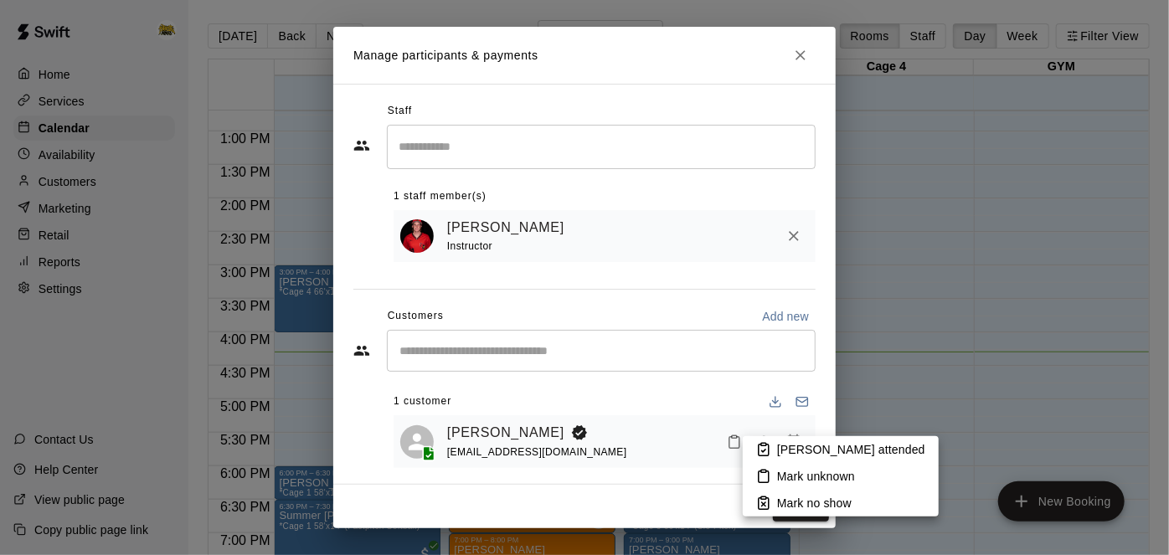
click at [774, 447] on li "[PERSON_NAME] attended" at bounding box center [841, 449] width 196 height 27
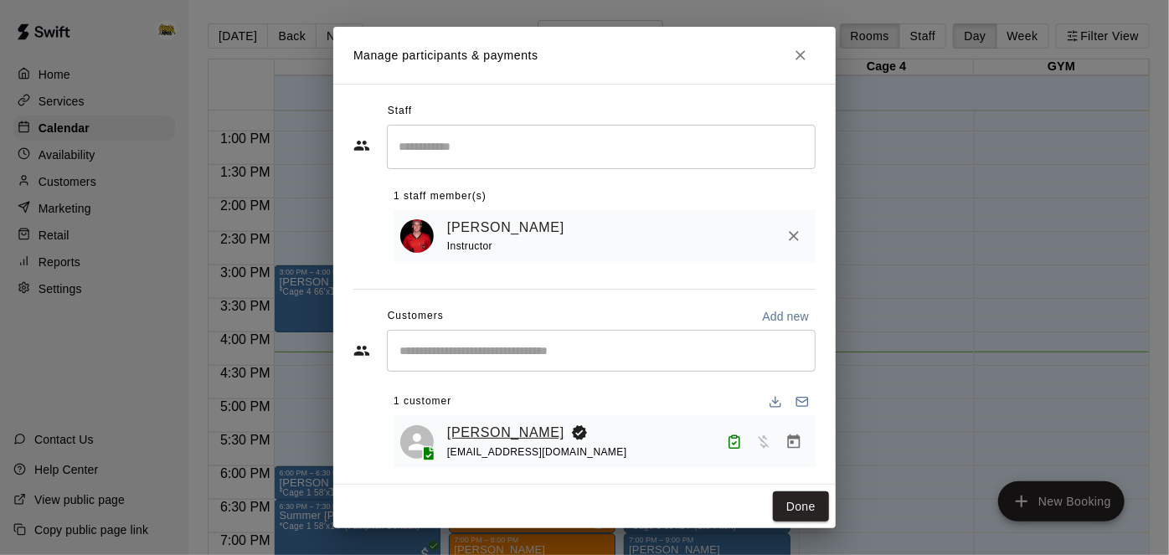
click at [510, 429] on link "Ishaan Neger" at bounding box center [505, 433] width 117 height 22
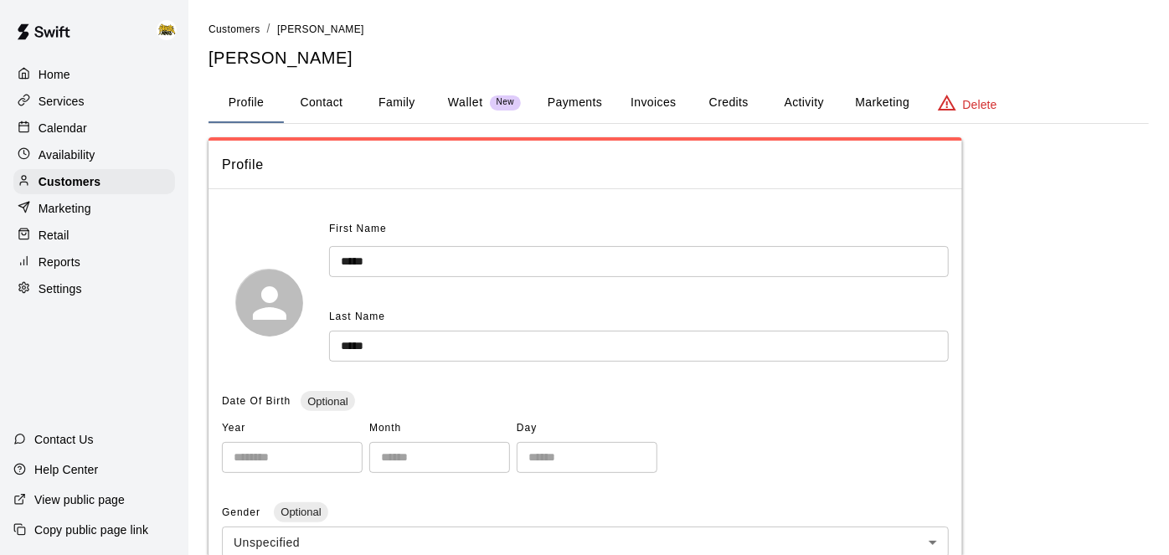
click at [576, 99] on button "Payments" at bounding box center [574, 103] width 81 height 40
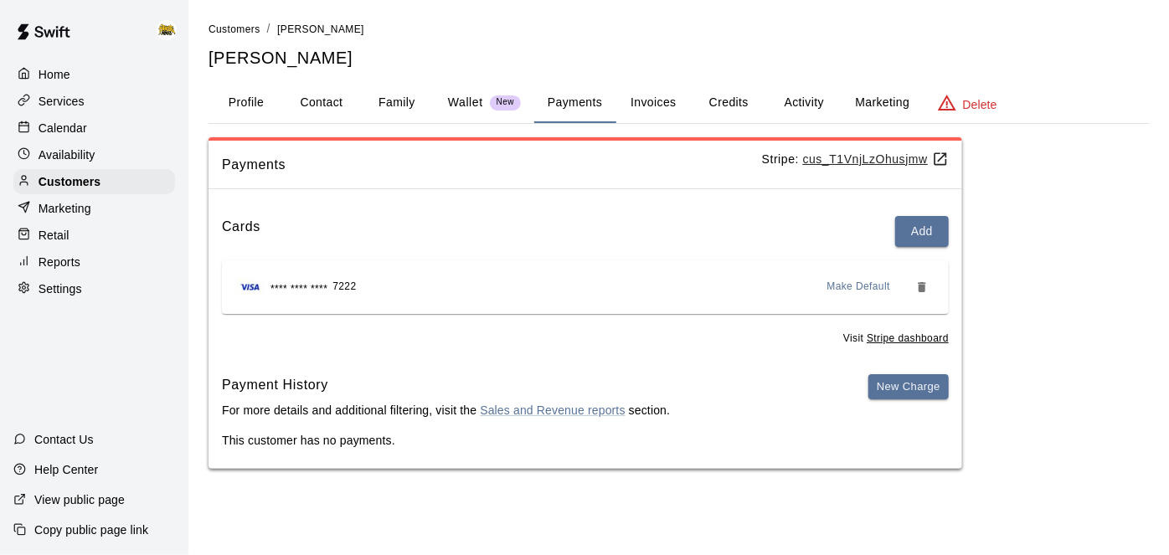
click at [401, 100] on button "Family" at bounding box center [396, 103] width 75 height 40
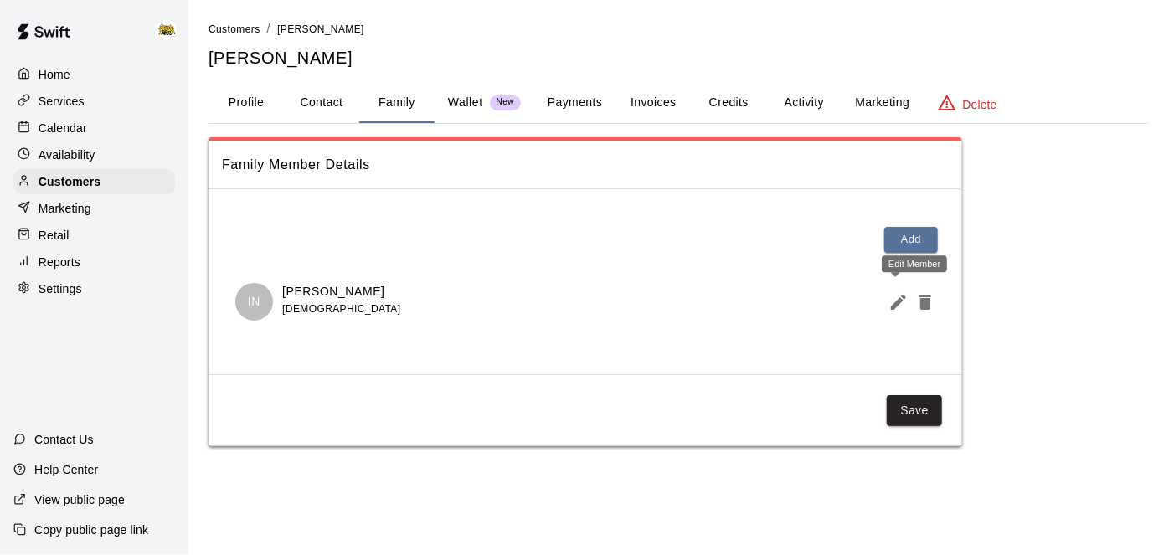
click at [898, 299] on icon "Edit Member" at bounding box center [898, 302] width 15 height 15
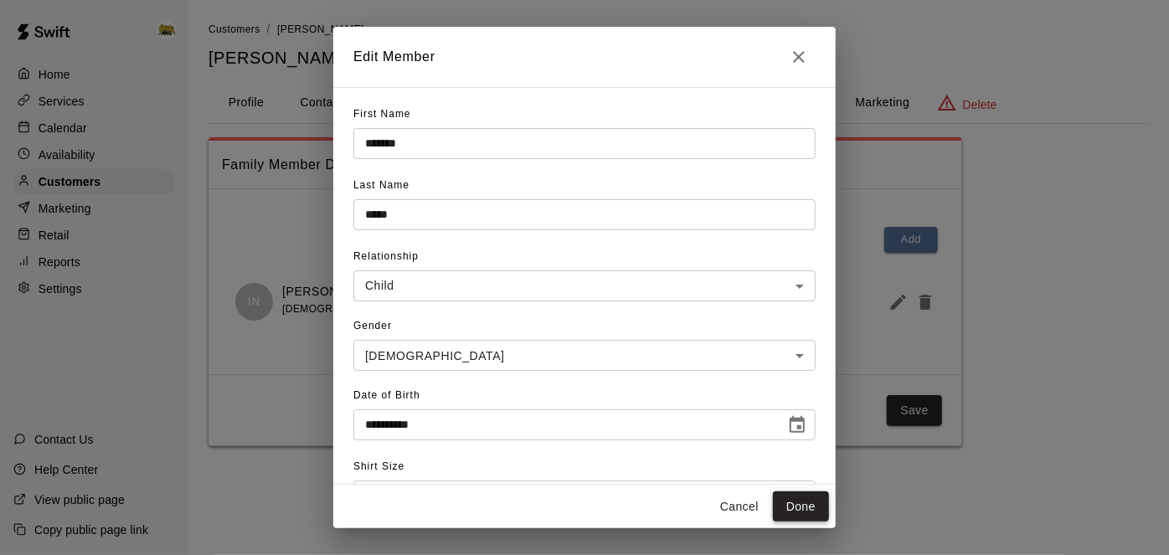
click at [792, 506] on button "Done" at bounding box center [801, 506] width 56 height 31
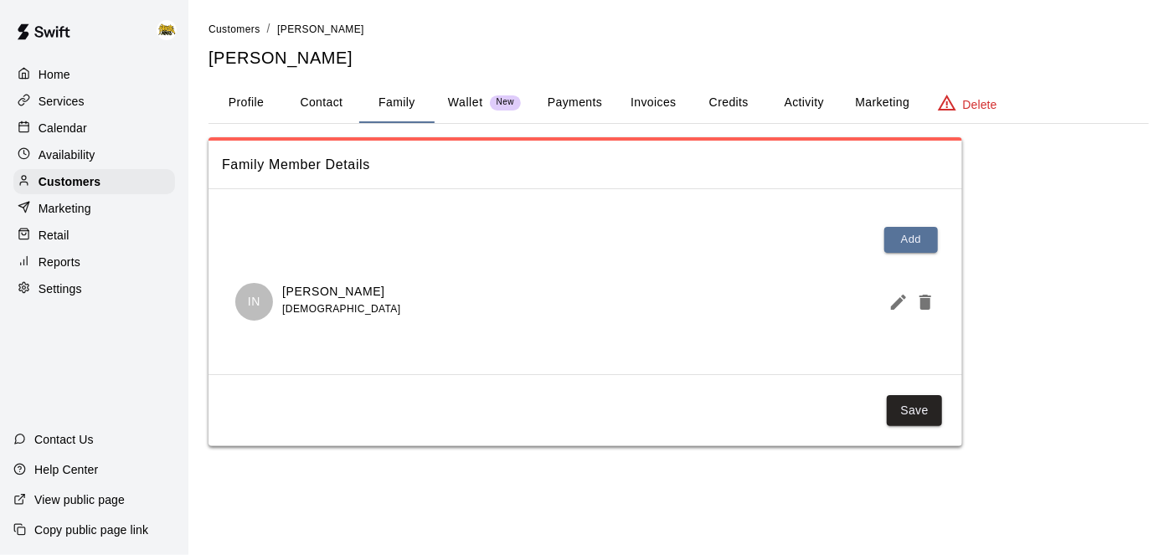
click at [98, 120] on div "Calendar" at bounding box center [94, 128] width 162 height 25
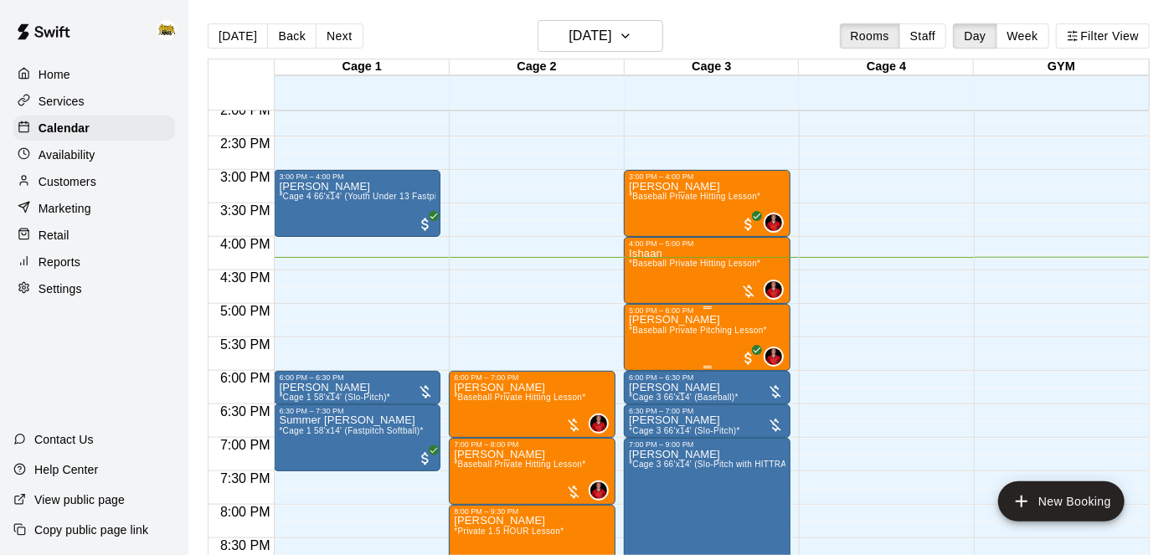
scroll to position [933, 0]
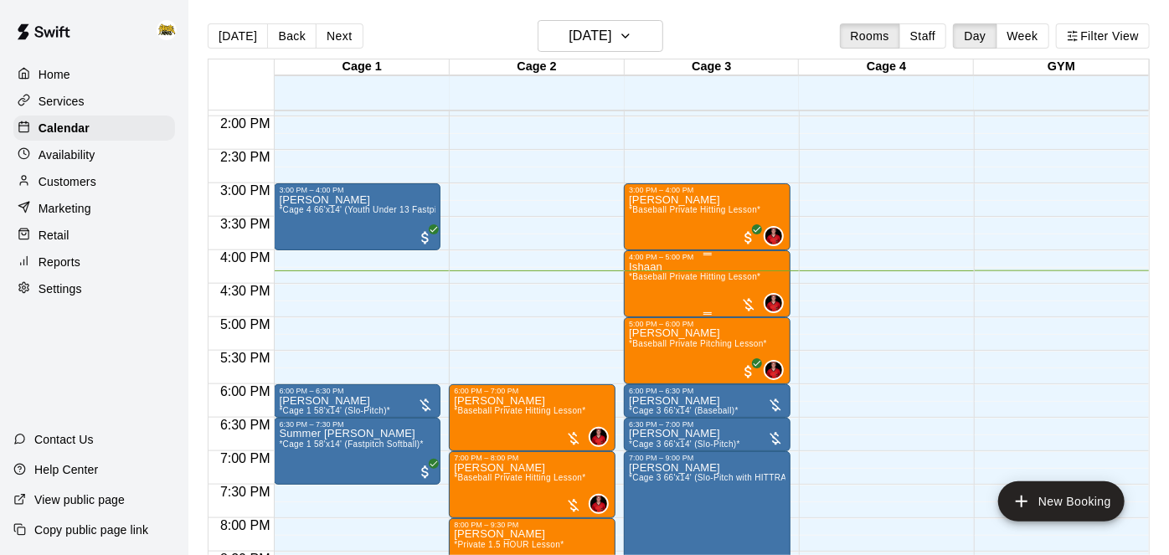
click at [675, 279] on span "*Baseball Private Hitting Lesson*" at bounding box center [694, 276] width 131 height 9
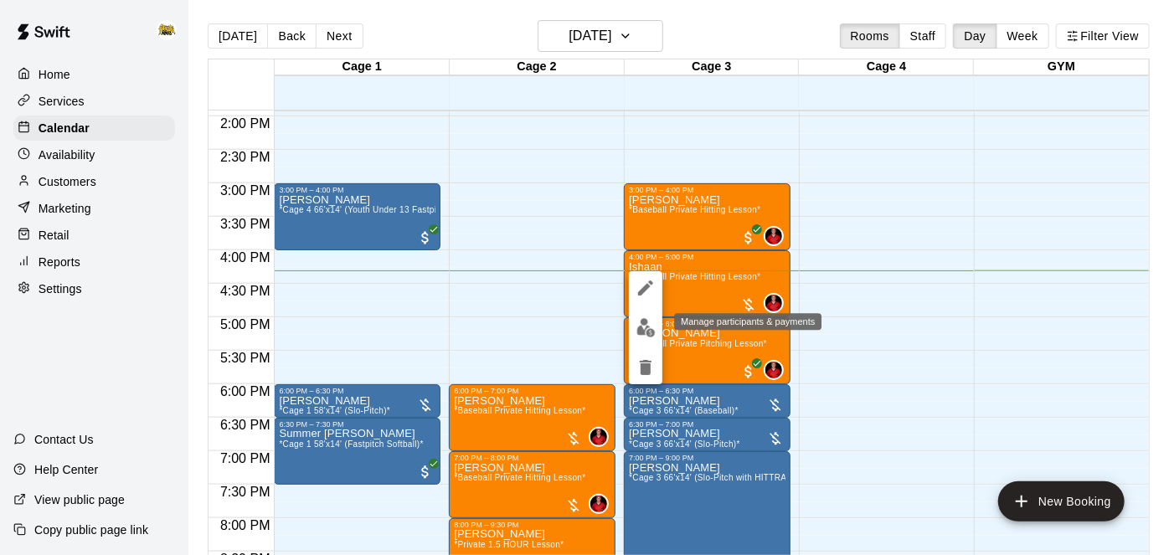
click at [644, 322] on img "edit" at bounding box center [645, 327] width 19 height 19
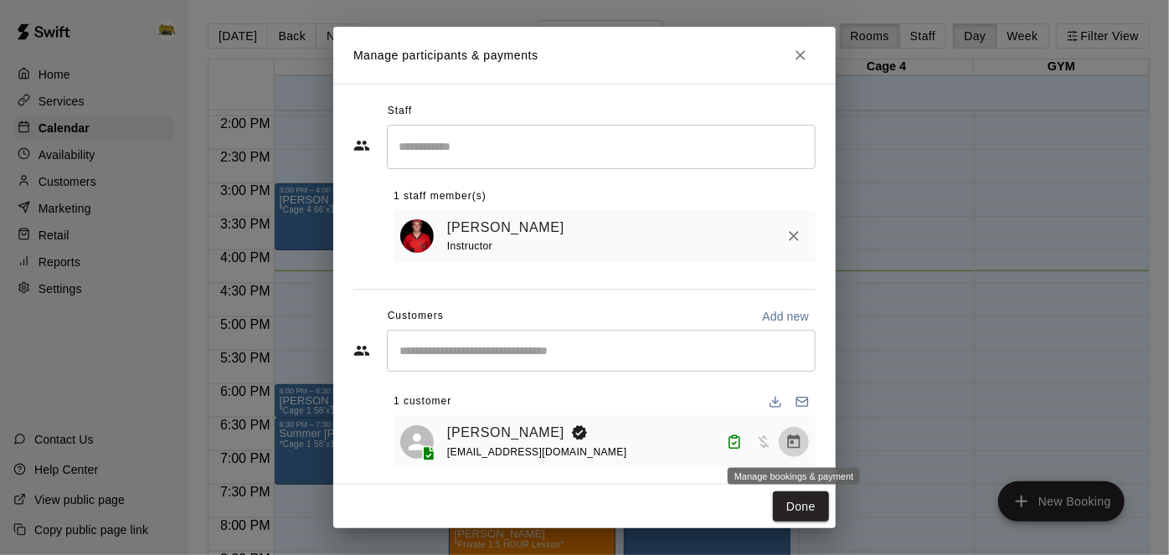
click at [794, 442] on icon "Manage bookings & payment" at bounding box center [794, 441] width 13 height 14
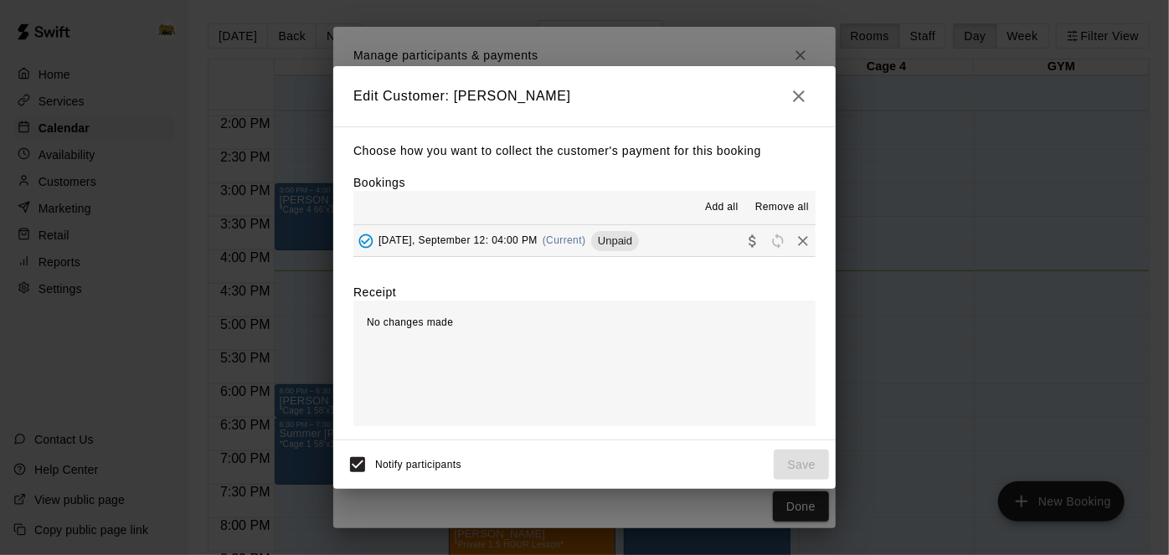
click at [687, 244] on button "Friday, September 12: 04:00 PM (Current) Unpaid" at bounding box center [584, 240] width 462 height 31
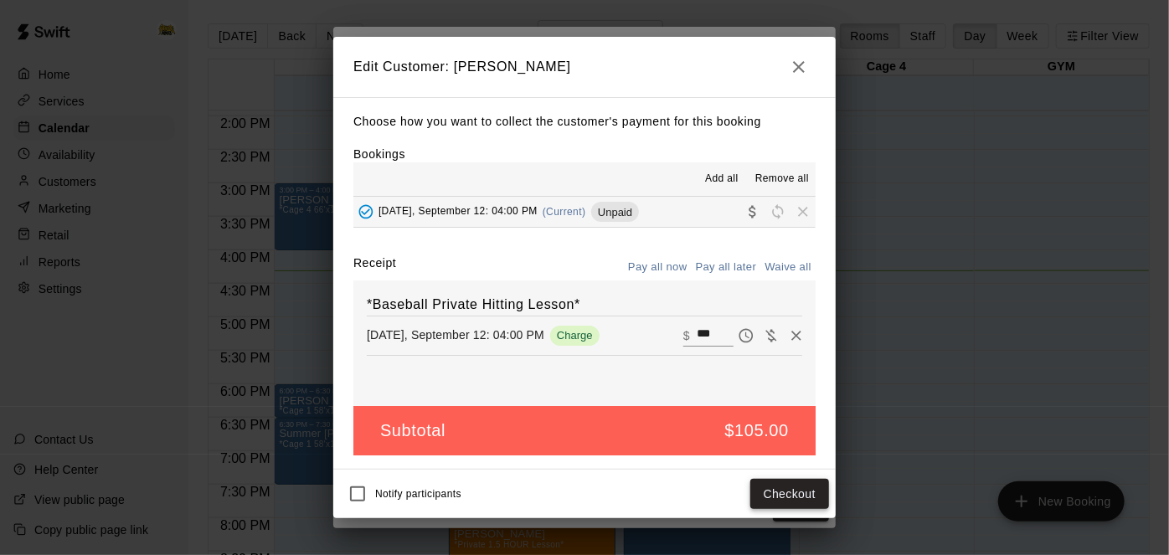
click at [776, 497] on button "Checkout" at bounding box center [789, 494] width 79 height 31
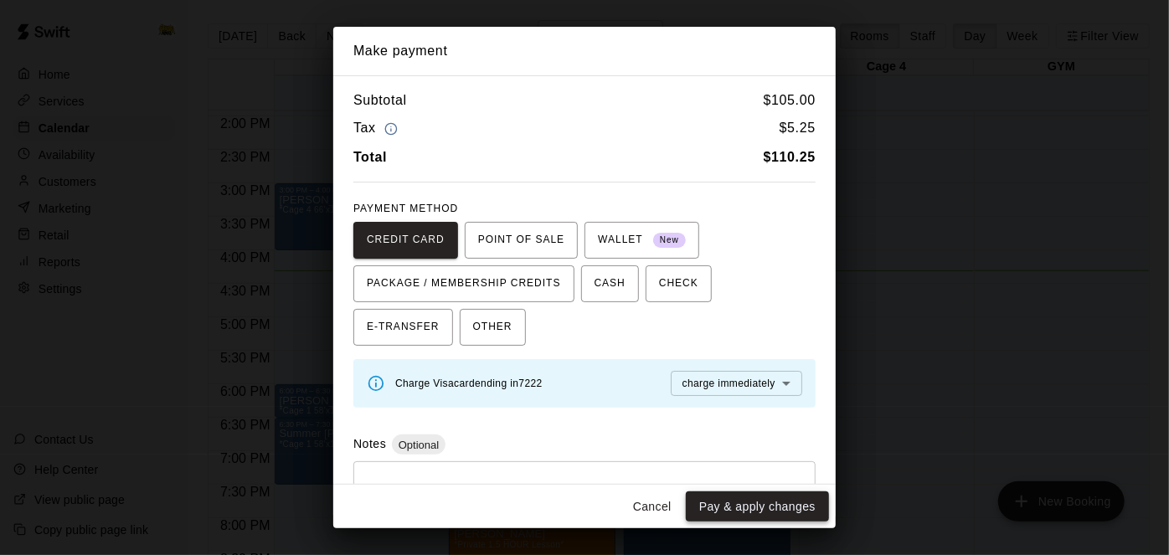
click at [769, 510] on button "Pay & apply changes" at bounding box center [757, 506] width 143 height 31
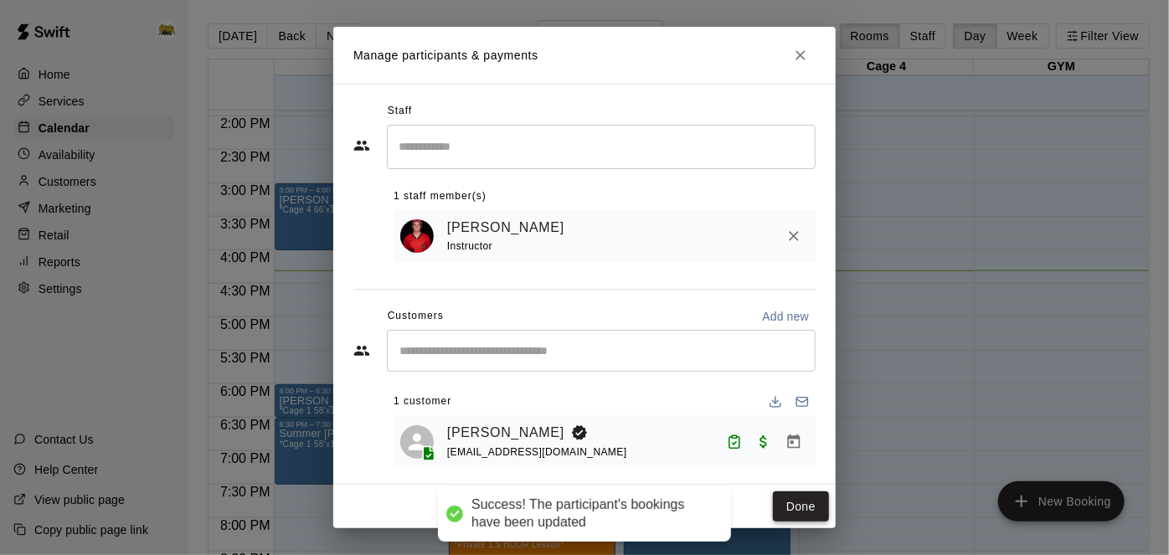
click at [803, 507] on button "Done" at bounding box center [801, 506] width 56 height 31
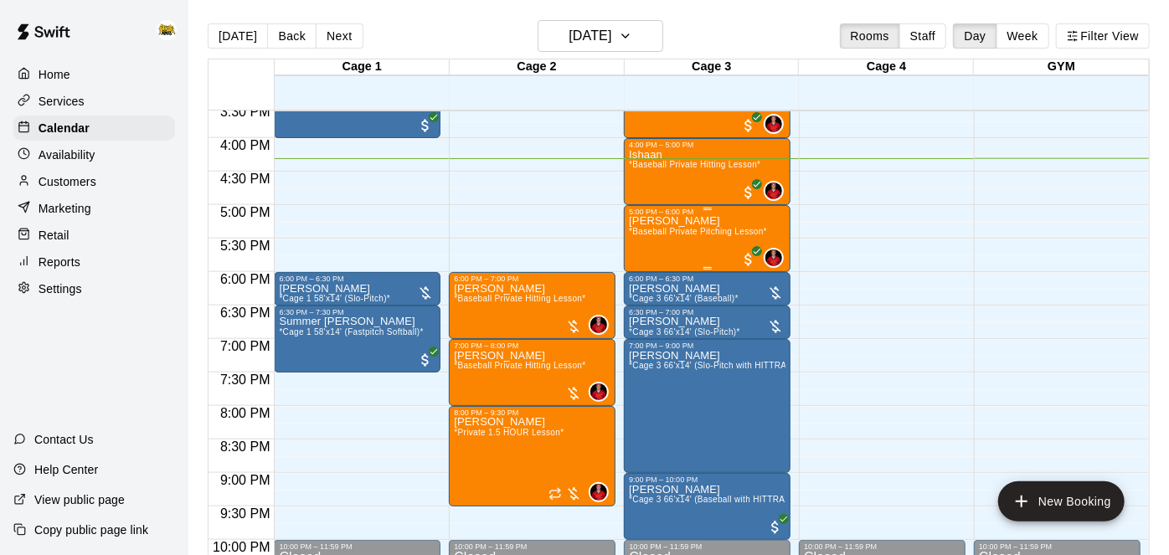
scroll to position [1053, 0]
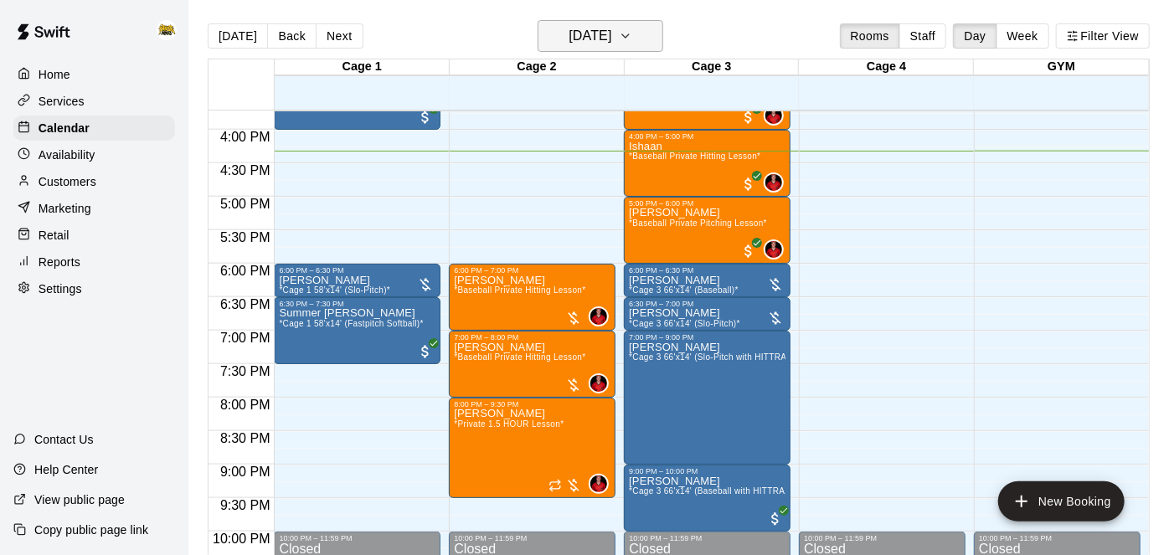
click at [651, 46] on button "[DATE]" at bounding box center [601, 36] width 126 height 32
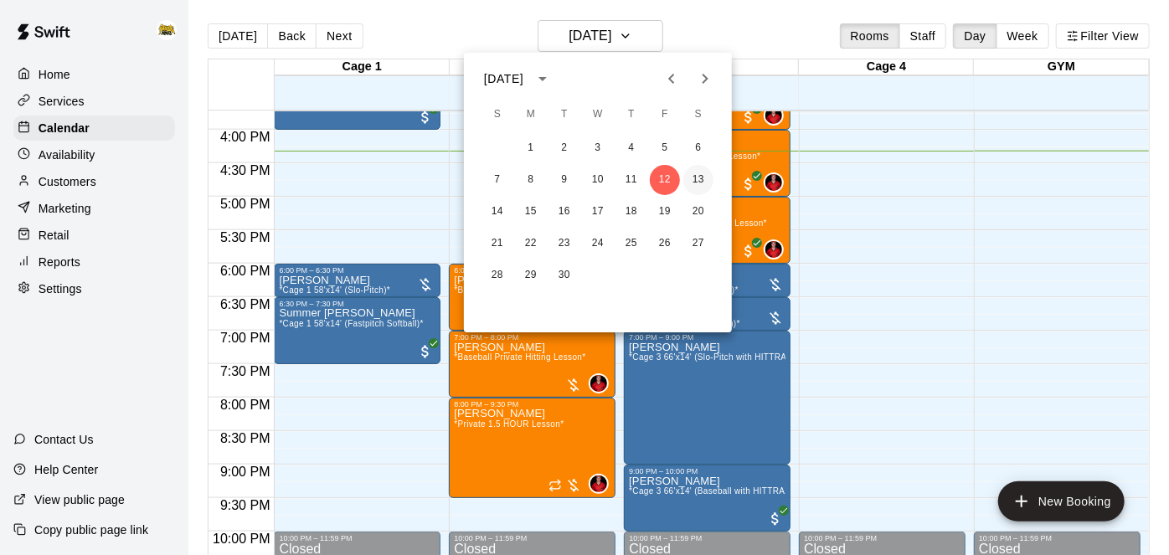
click at [699, 192] on button "13" at bounding box center [698, 180] width 30 height 30
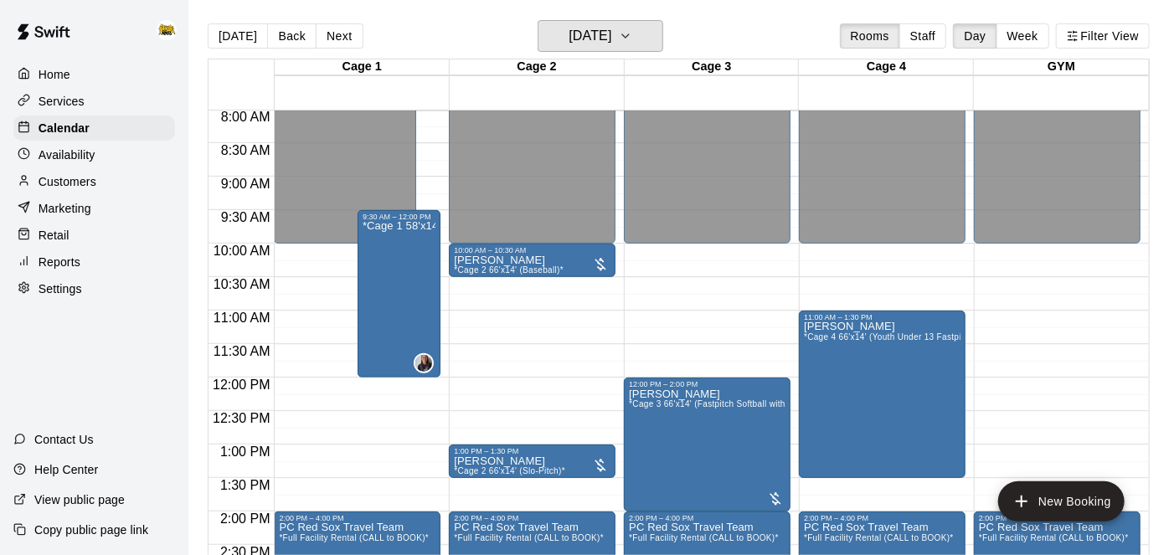
scroll to position [536, 0]
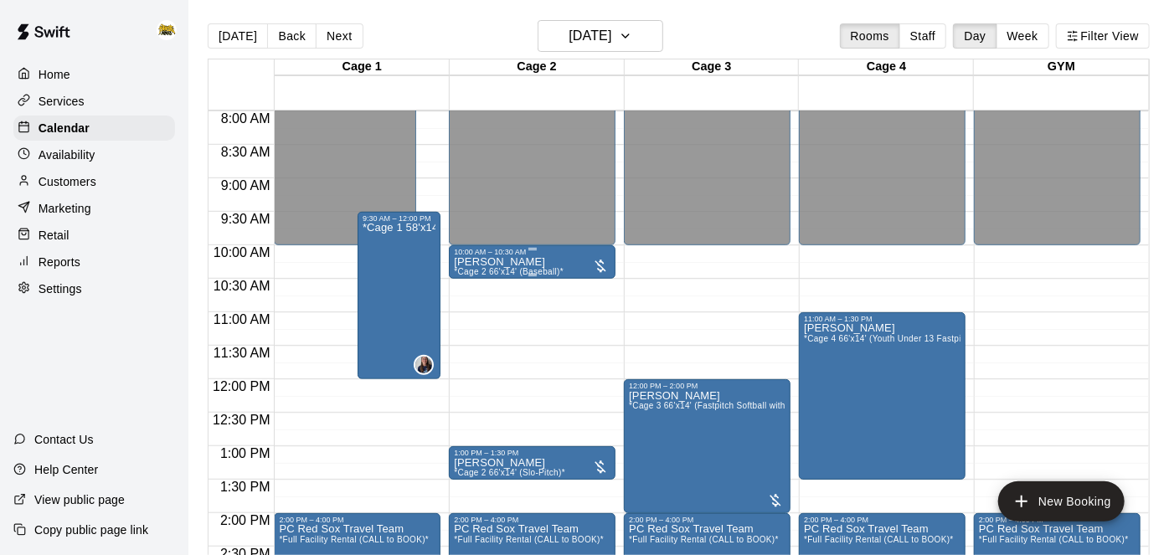
click at [562, 257] on div "Nathan Janzen *Cage 2 66'x14' (Baseball)*" at bounding box center [532, 533] width 157 height 555
click at [566, 264] on div at bounding box center [584, 277] width 1169 height 555
click at [566, 264] on div "Nathan Janzen *Cage 2 66'x14' (Baseball)*" at bounding box center [532, 533] width 157 height 555
click at [473, 270] on icon "edit" at bounding box center [470, 272] width 15 height 15
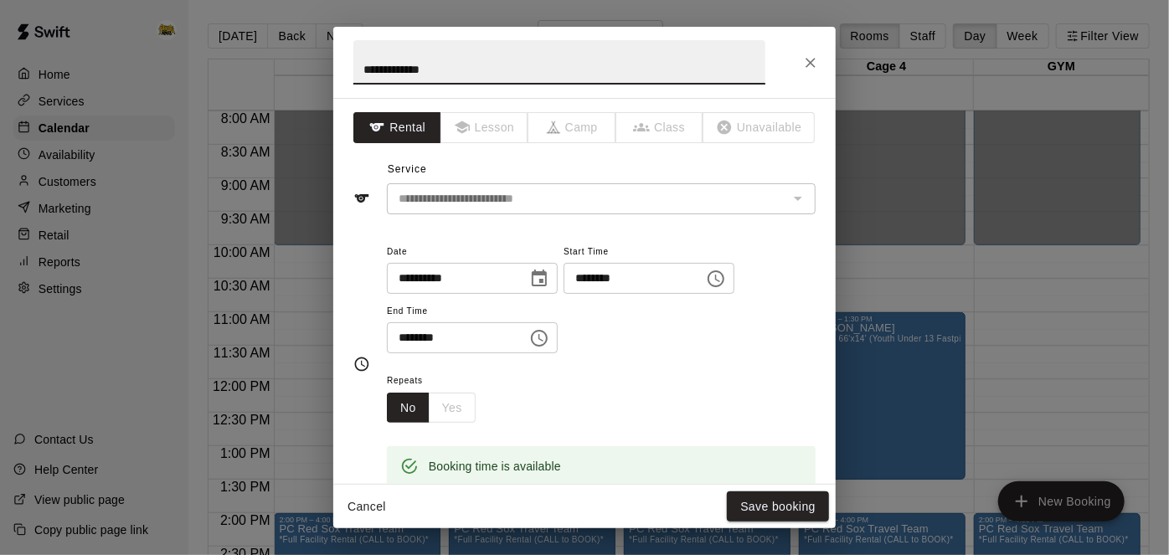
click at [376, 509] on button "Cancel" at bounding box center [367, 506] width 54 height 31
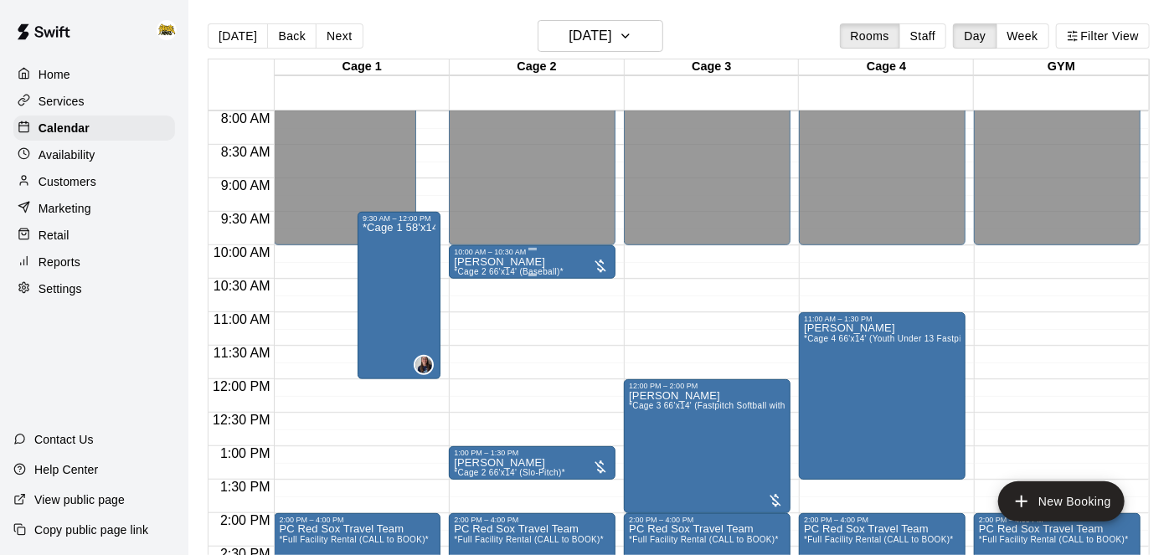
click at [512, 262] on p "Nathan Janzen" at bounding box center [509, 262] width 110 height 0
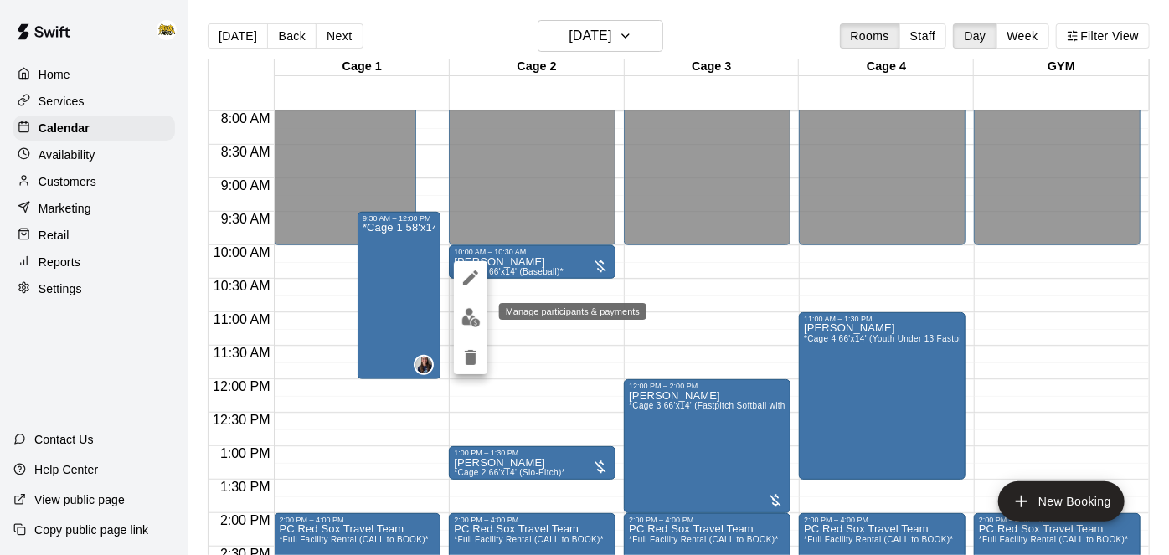
click at [474, 321] on img "edit" at bounding box center [470, 317] width 19 height 19
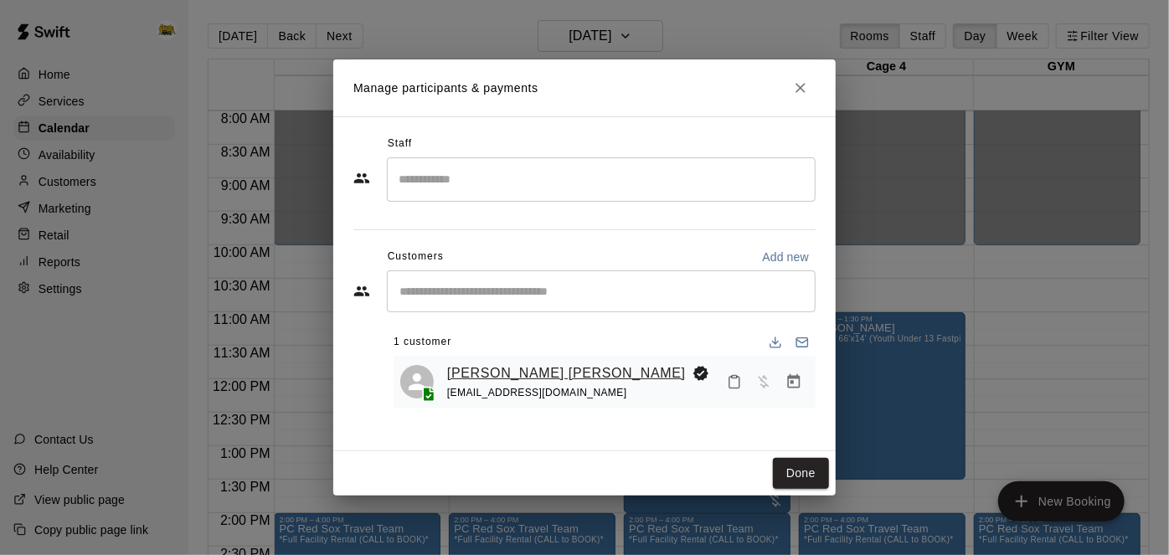
click at [528, 373] on link "Hudson Janzen" at bounding box center [566, 374] width 239 height 22
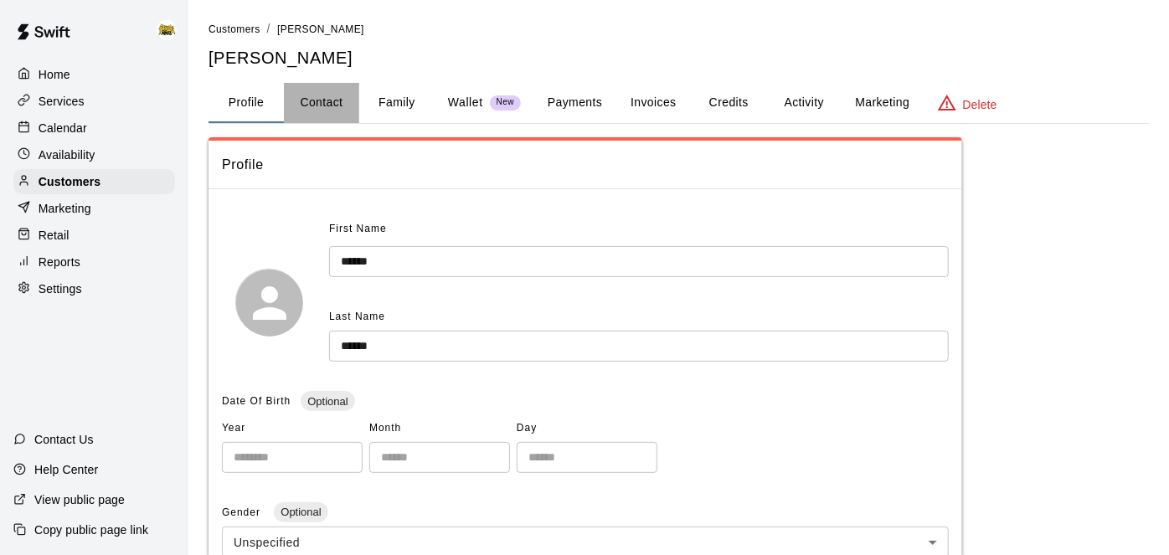
click at [345, 102] on button "Contact" at bounding box center [321, 103] width 75 height 40
select select "**"
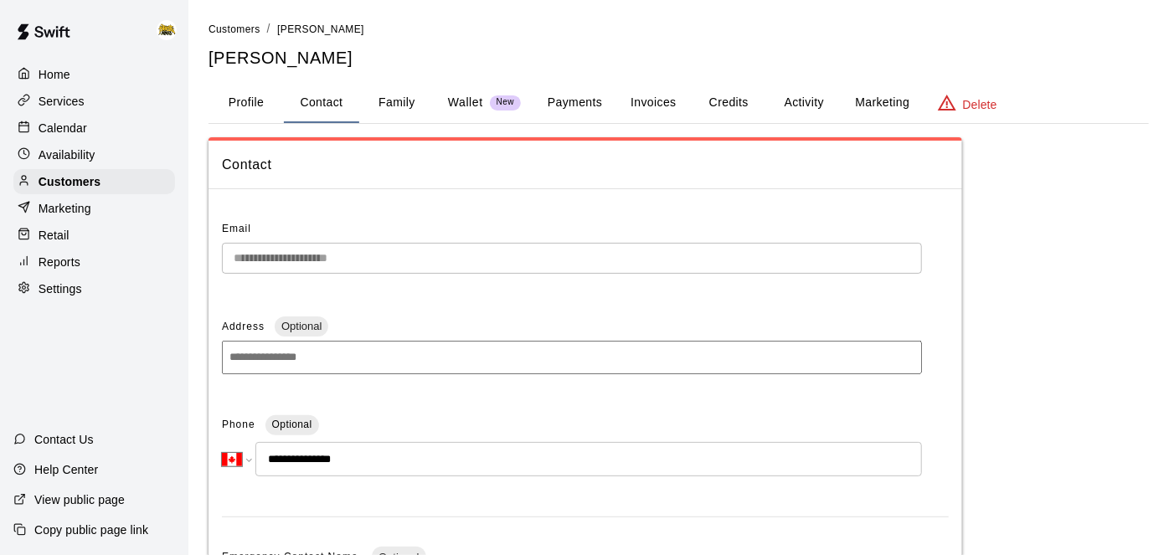
click at [68, 125] on p "Calendar" at bounding box center [63, 128] width 49 height 17
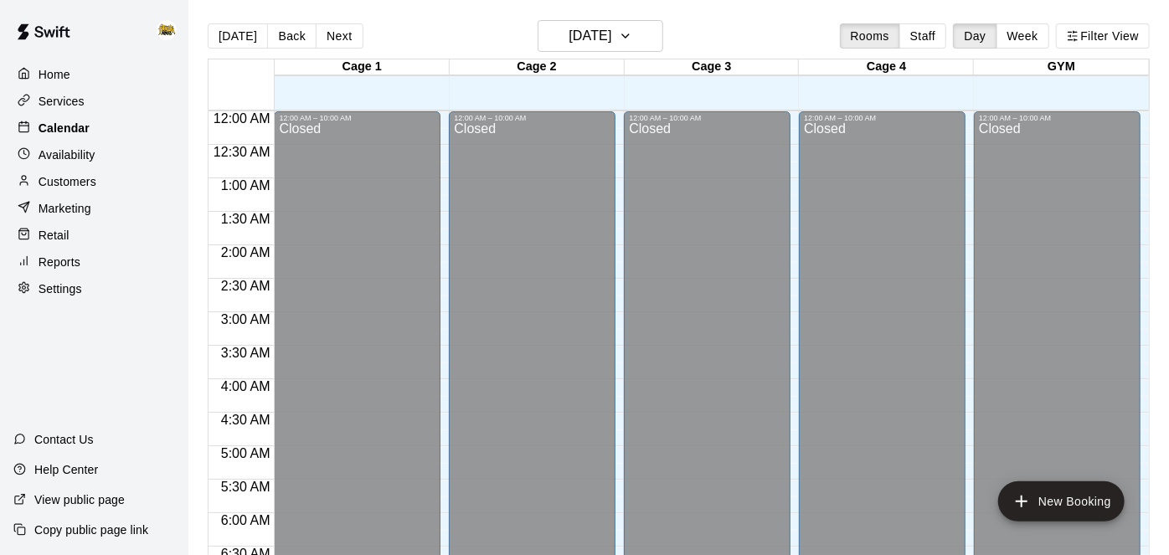
scroll to position [1093, 0]
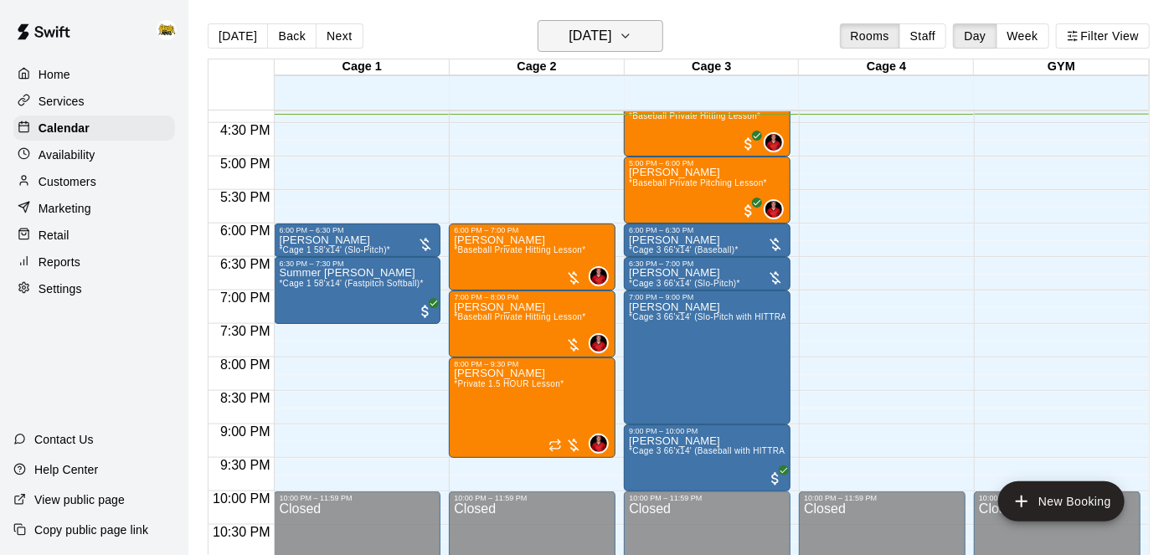
click at [611, 48] on h6 "[DATE]" at bounding box center [589, 35] width 43 height 23
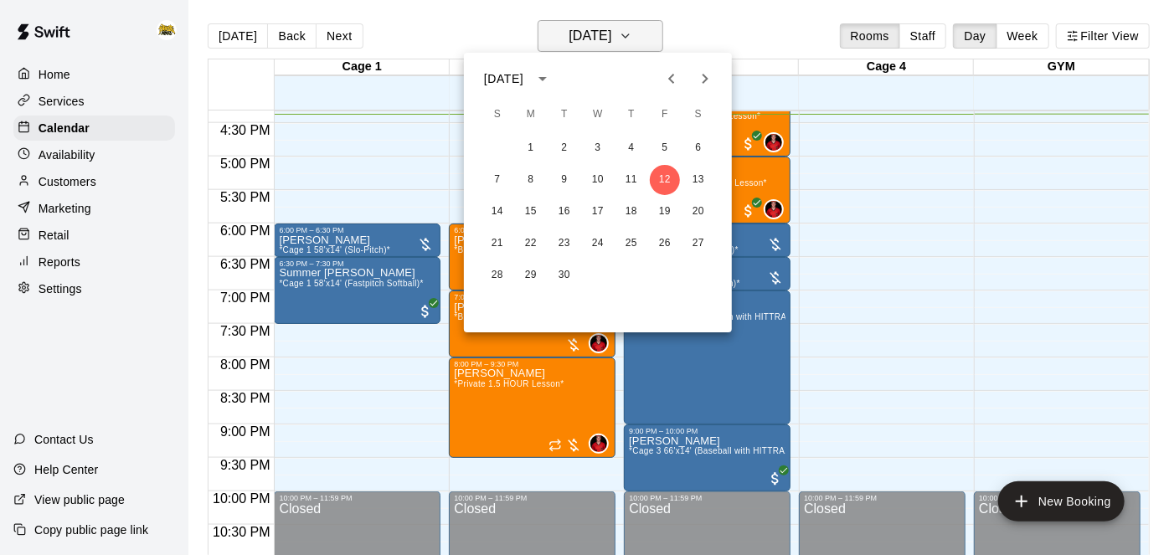
click at [618, 48] on div at bounding box center [584, 277] width 1169 height 555
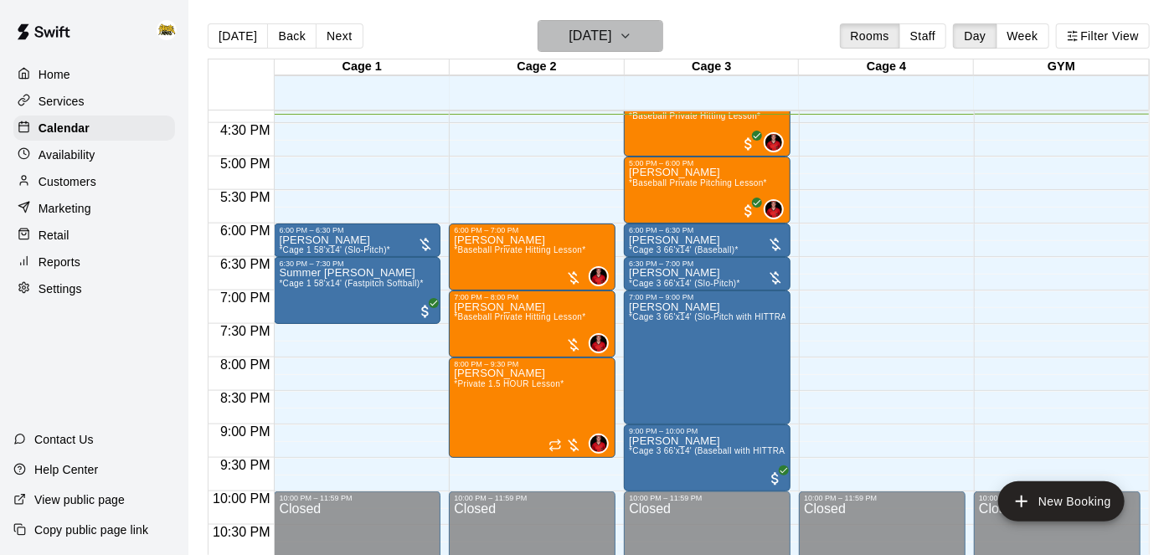
click at [649, 34] on button "[DATE]" at bounding box center [601, 36] width 126 height 32
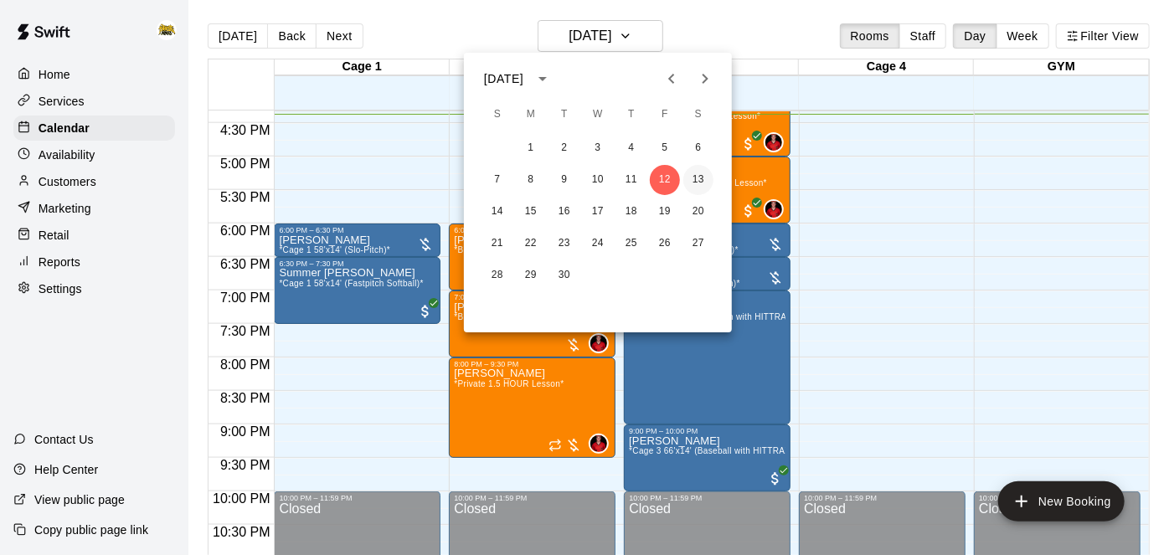
click at [701, 186] on button "13" at bounding box center [698, 180] width 30 height 30
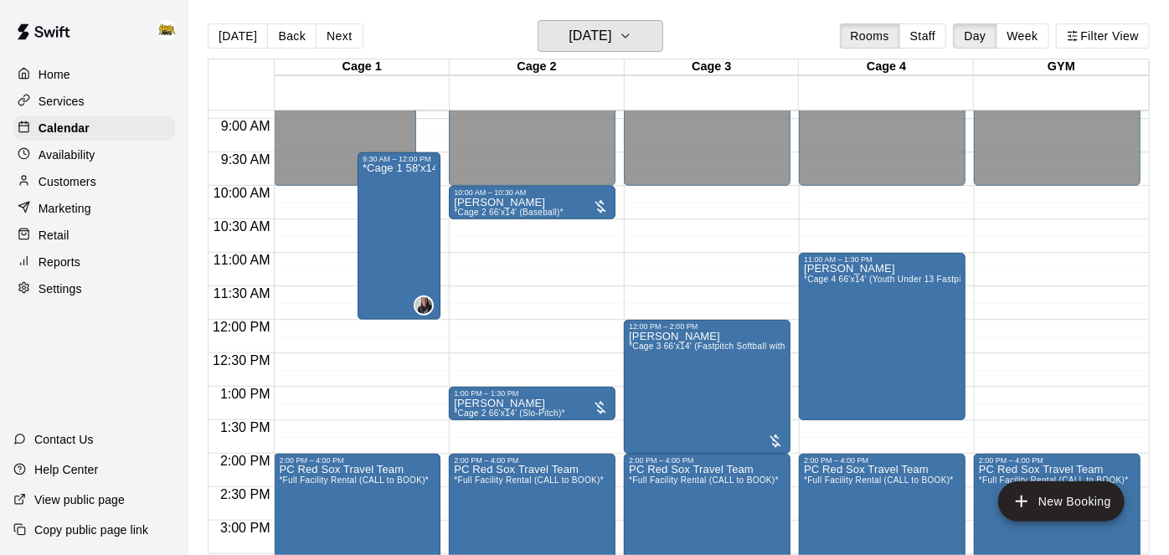
scroll to position [598, 0]
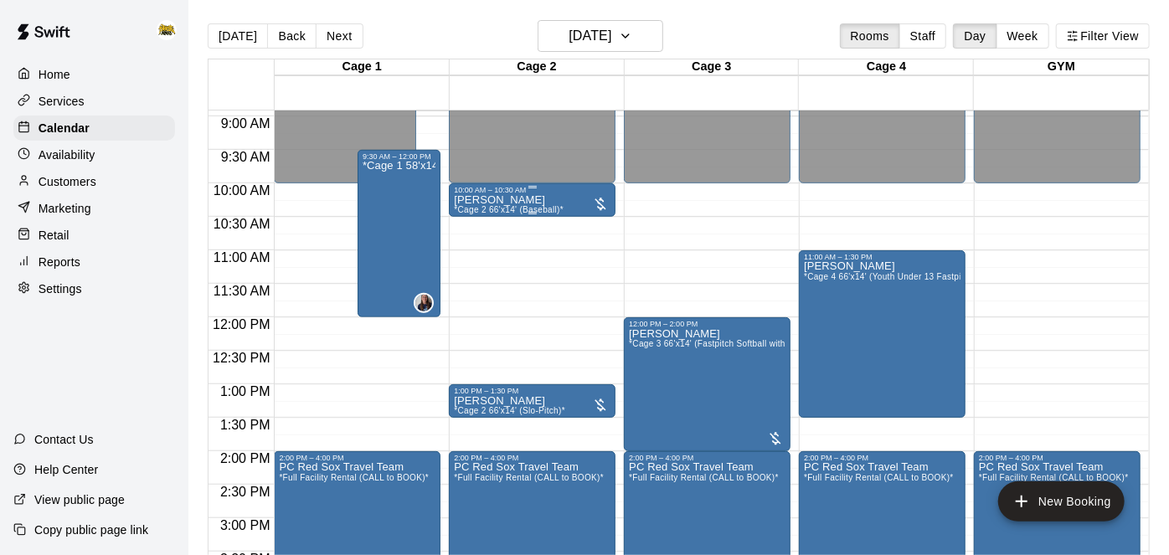
click at [549, 192] on div "10:00 AM – 10:30 AM" at bounding box center [532, 190] width 157 height 8
click at [476, 207] on icon "edit" at bounding box center [470, 203] width 20 height 20
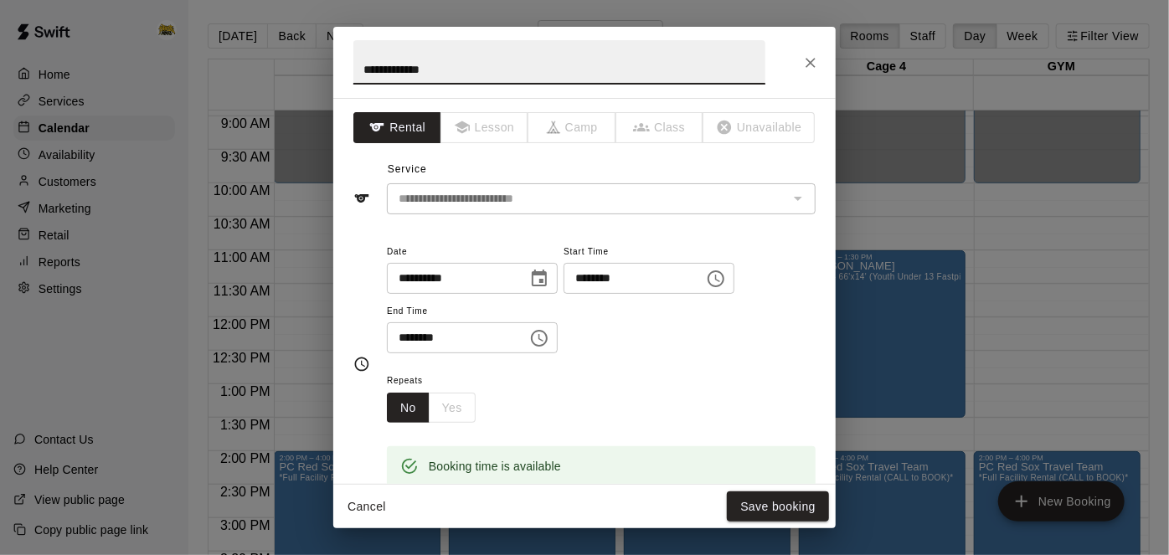
click at [563, 294] on input "********" at bounding box center [627, 278] width 129 height 31
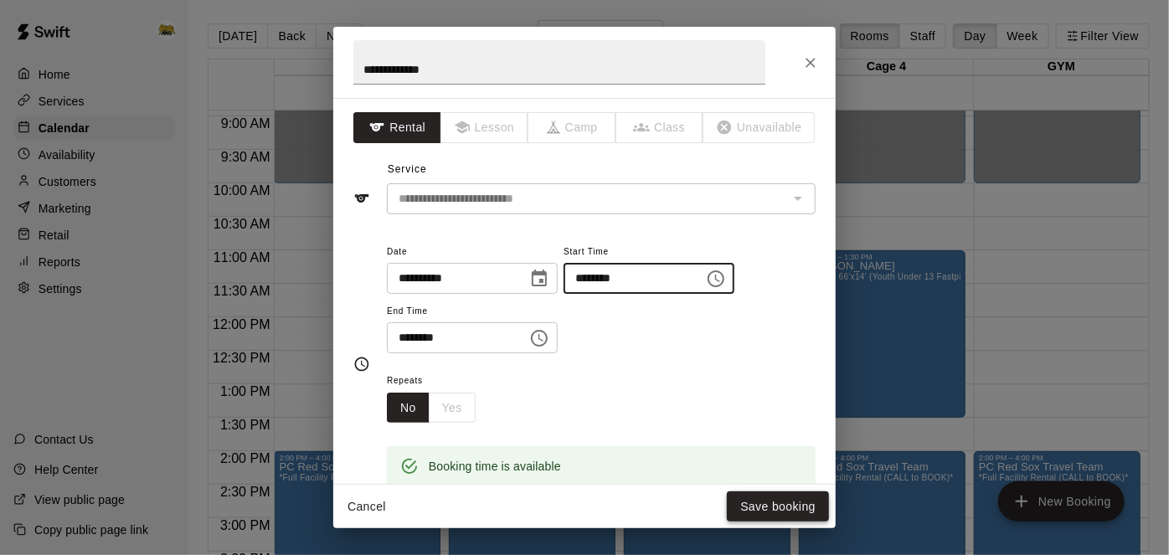
type input "********"
click at [755, 501] on button "Save booking" at bounding box center [778, 506] width 102 height 31
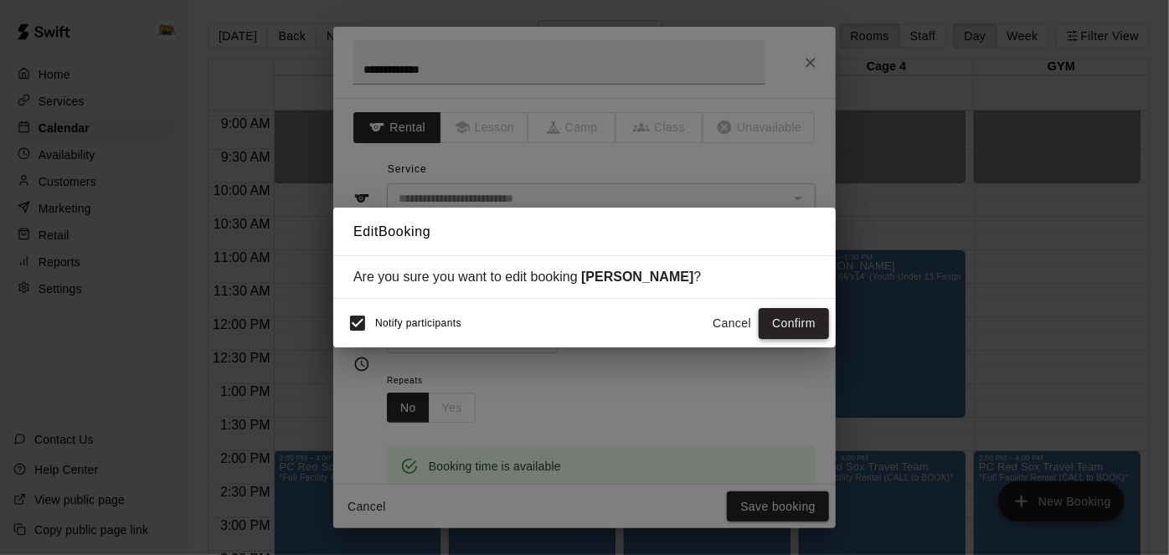
click at [776, 327] on button "Confirm" at bounding box center [794, 323] width 70 height 31
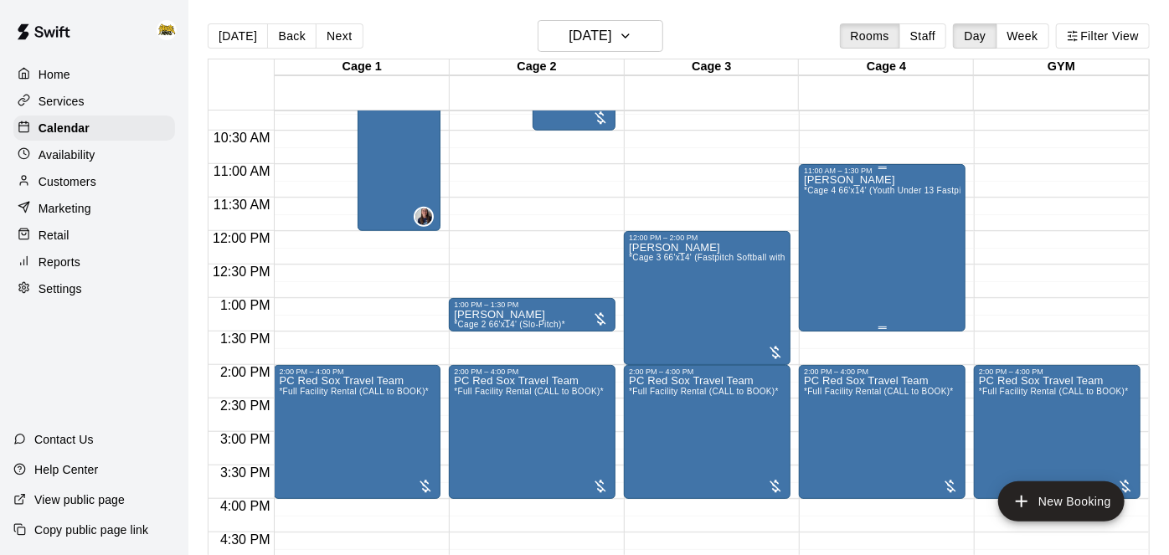
scroll to position [692, 0]
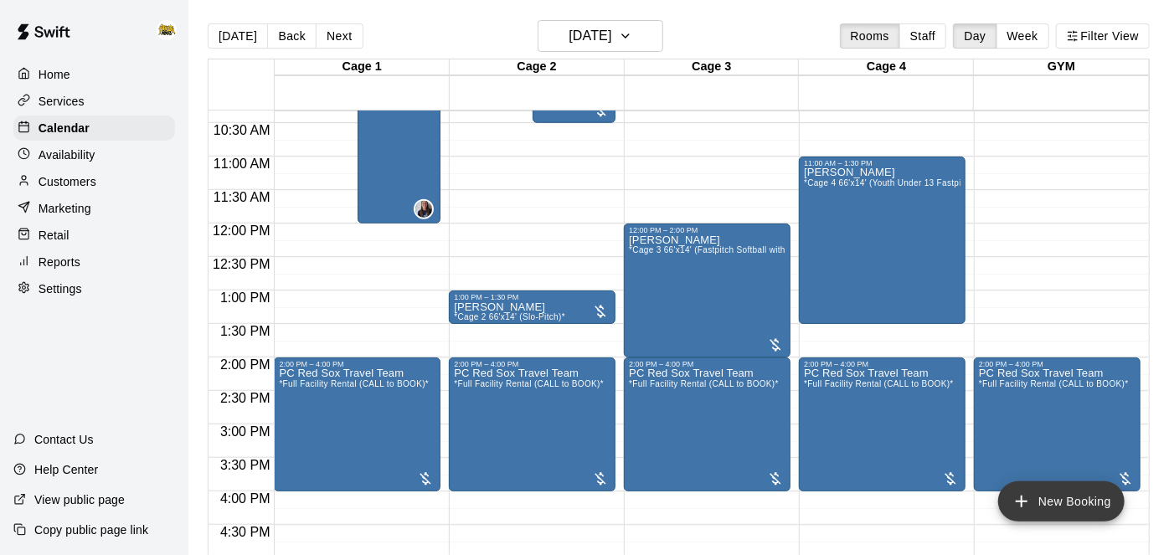
click at [1026, 507] on icon "add" at bounding box center [1021, 501] width 20 height 20
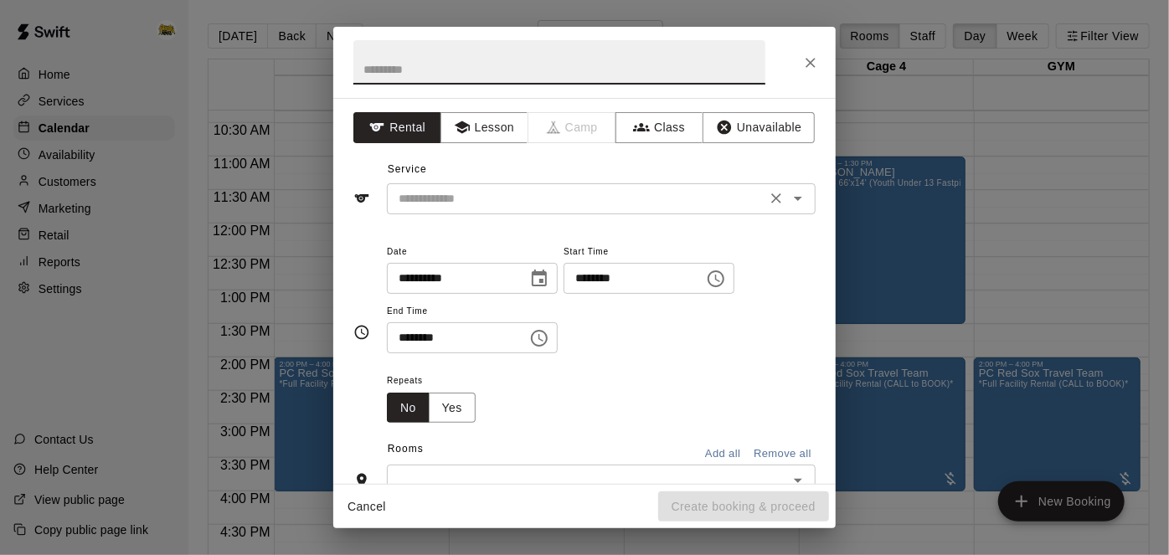
click at [798, 197] on icon "Open" at bounding box center [798, 199] width 8 height 4
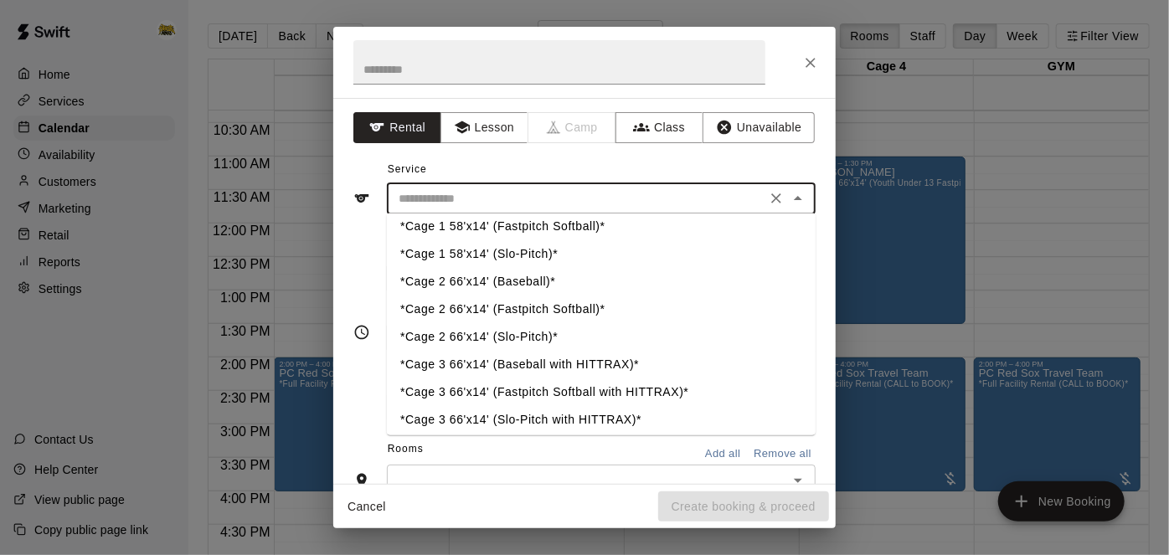
scroll to position [0, 0]
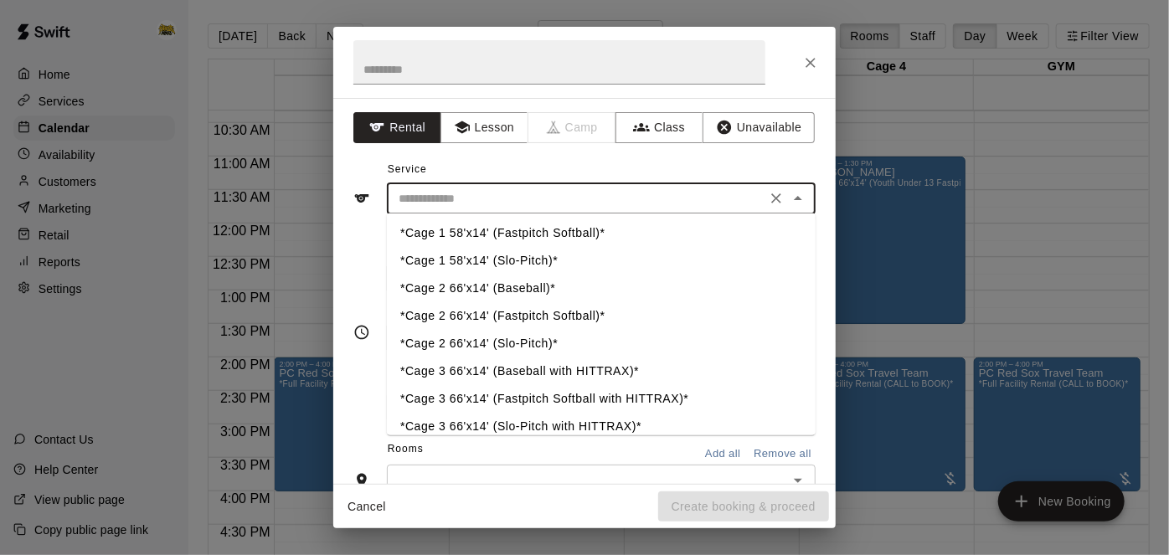
click at [545, 288] on li "*Cage 2 66'x14' (Baseball)*" at bounding box center [601, 289] width 429 height 28
type input "**********"
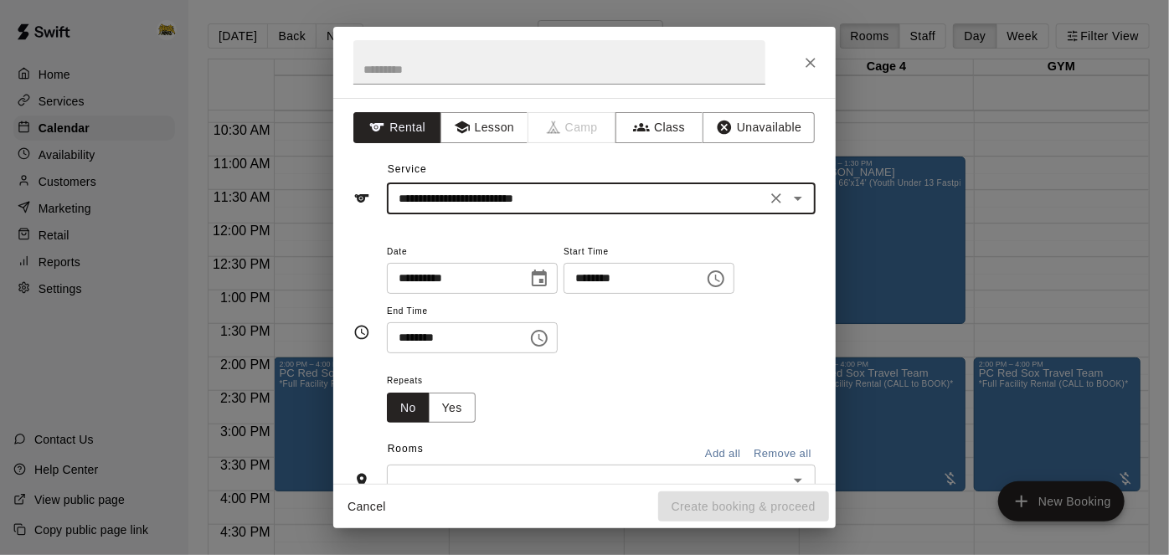
click at [563, 294] on input "********" at bounding box center [627, 278] width 129 height 31
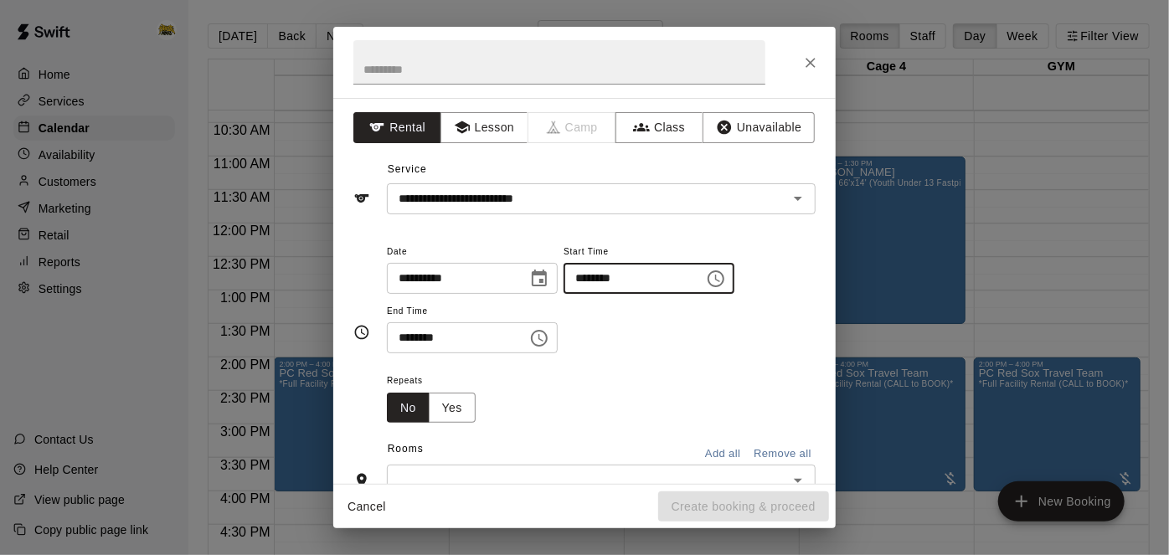
type input "********"
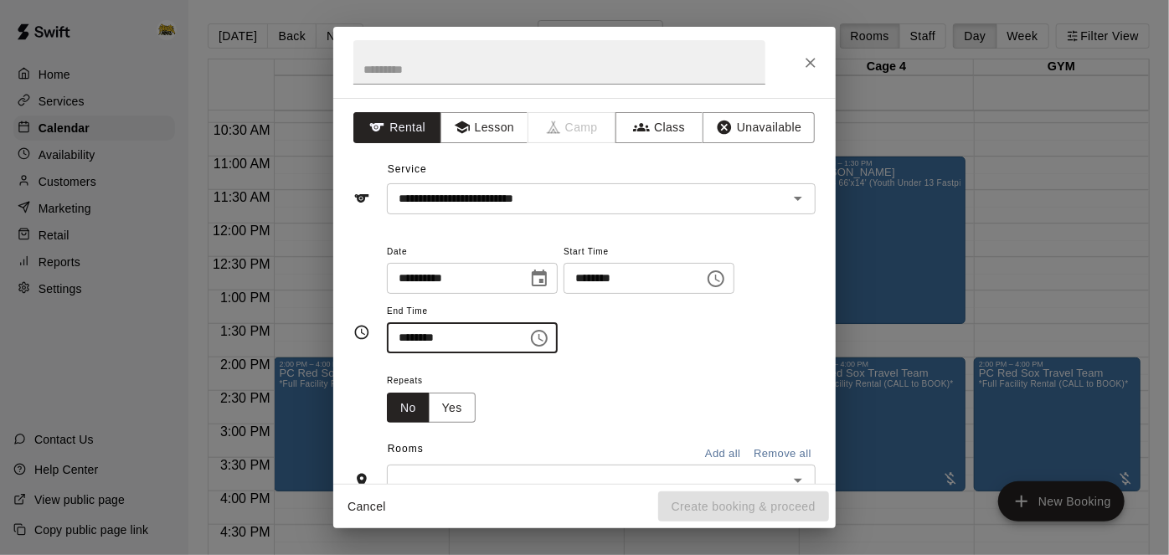
type input "********"
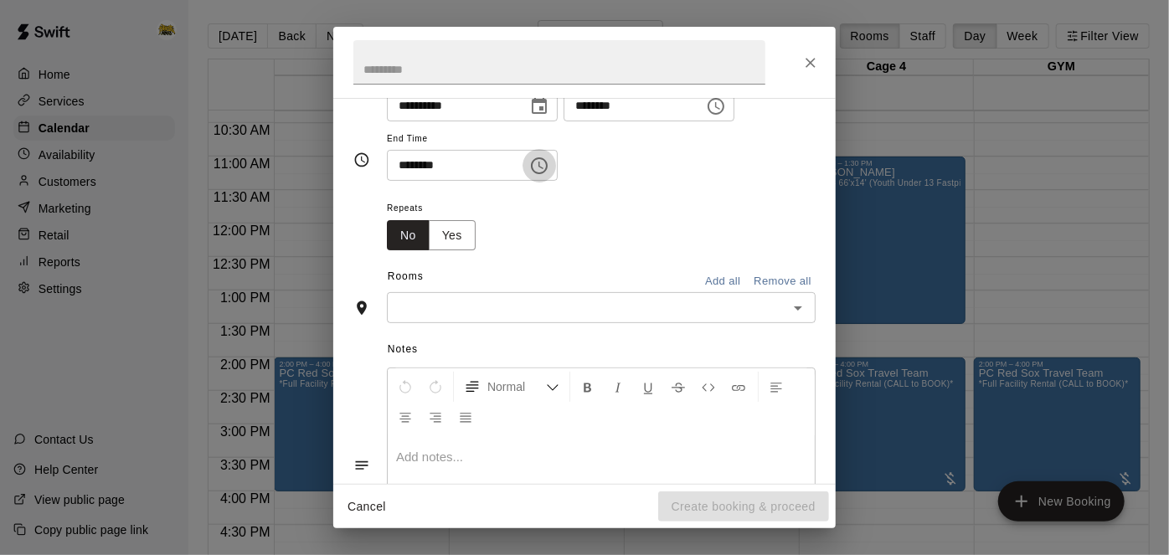
scroll to position [175, 0]
click at [791, 316] on icon "Open" at bounding box center [798, 306] width 20 height 20
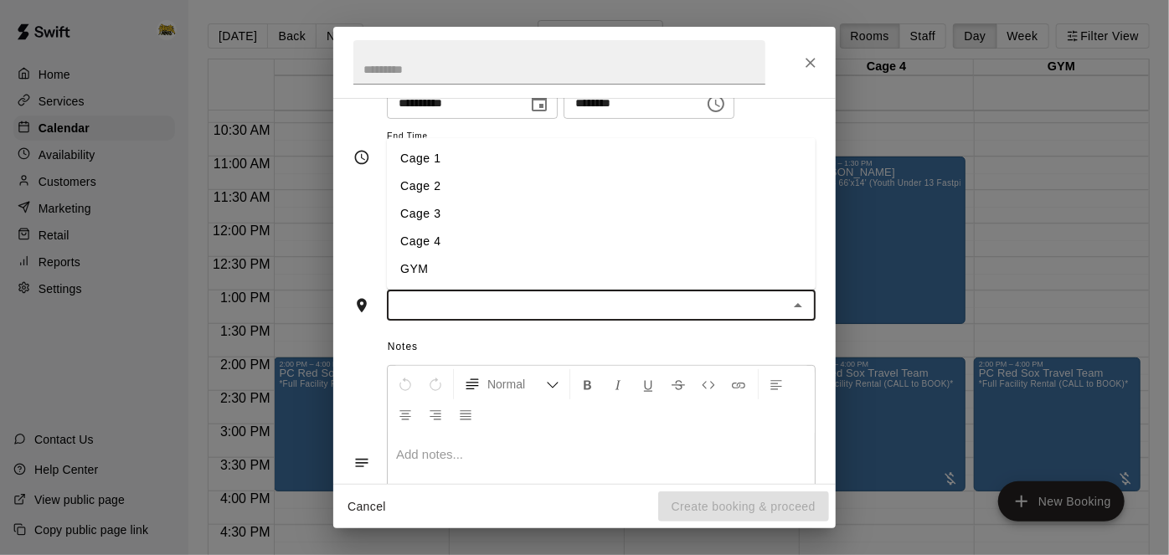
click at [575, 200] on li "Cage 2" at bounding box center [601, 186] width 429 height 28
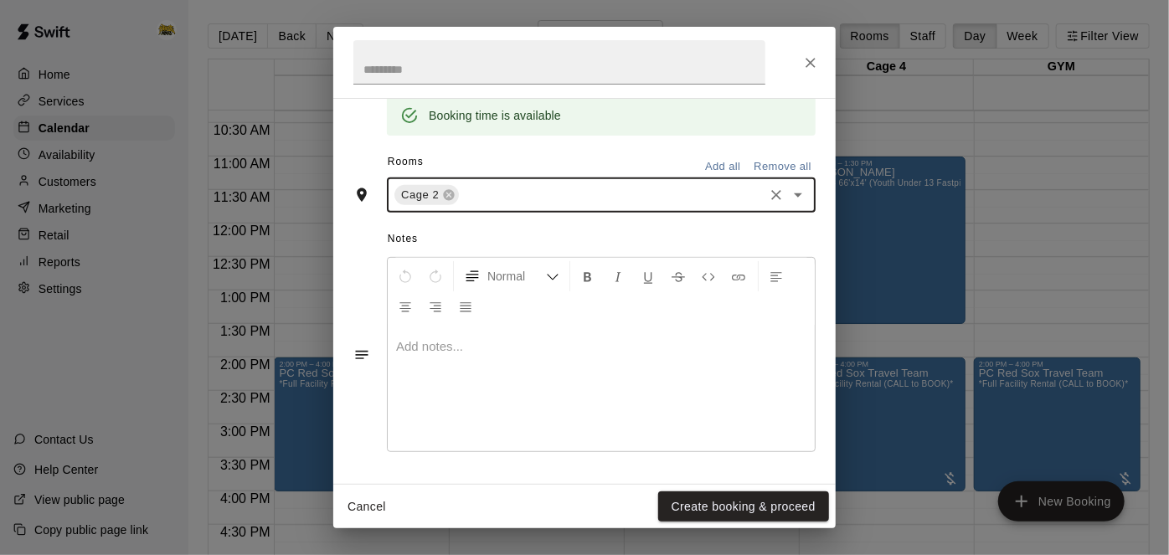
scroll to position [368, 0]
click at [758, 512] on button "Create booking & proceed" at bounding box center [743, 506] width 171 height 31
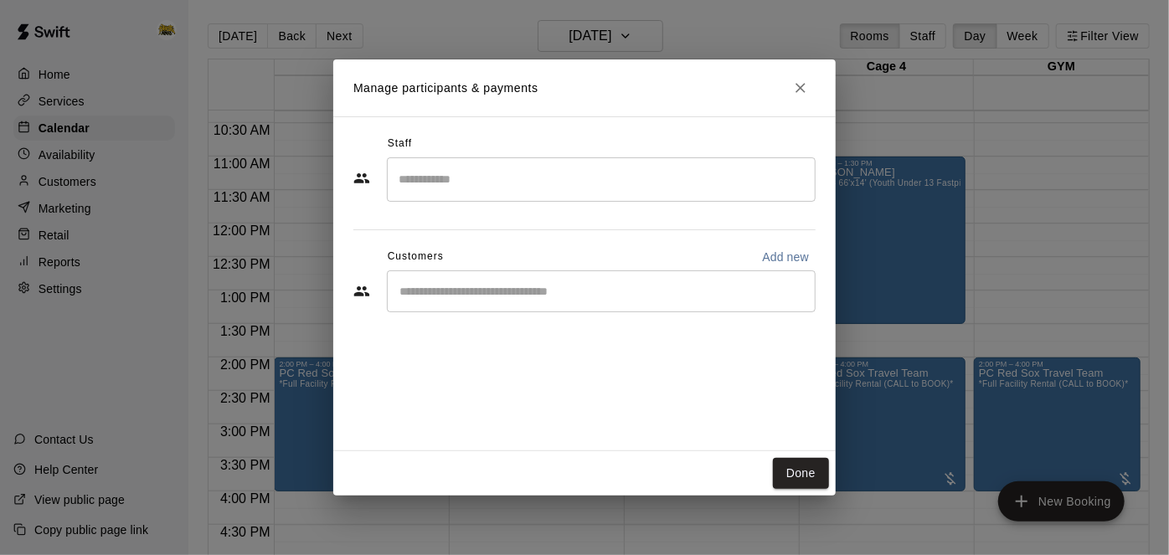
click at [682, 301] on div "​" at bounding box center [601, 291] width 429 height 42
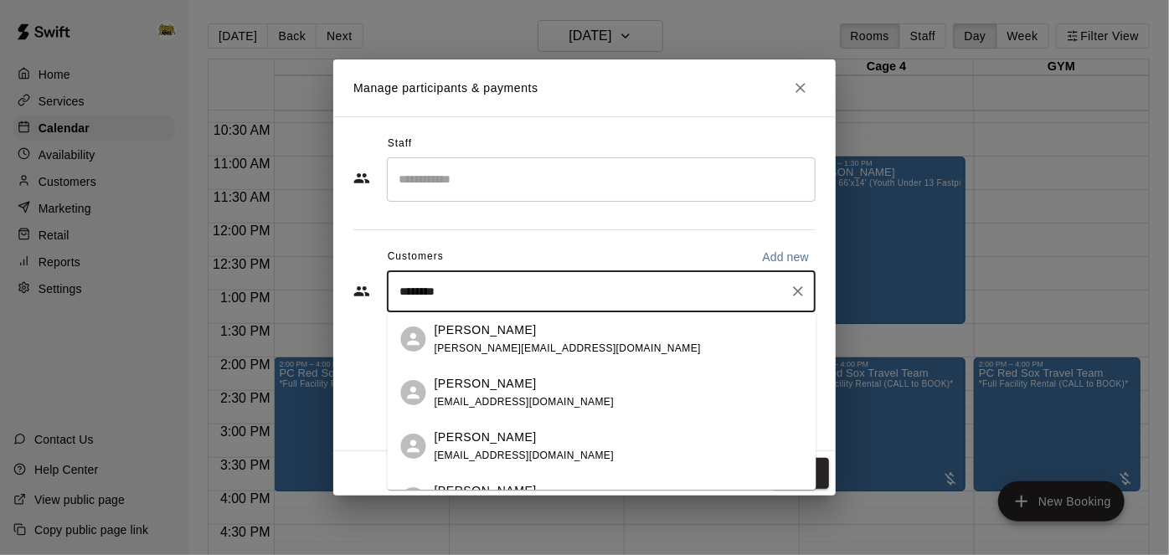
type input "*********"
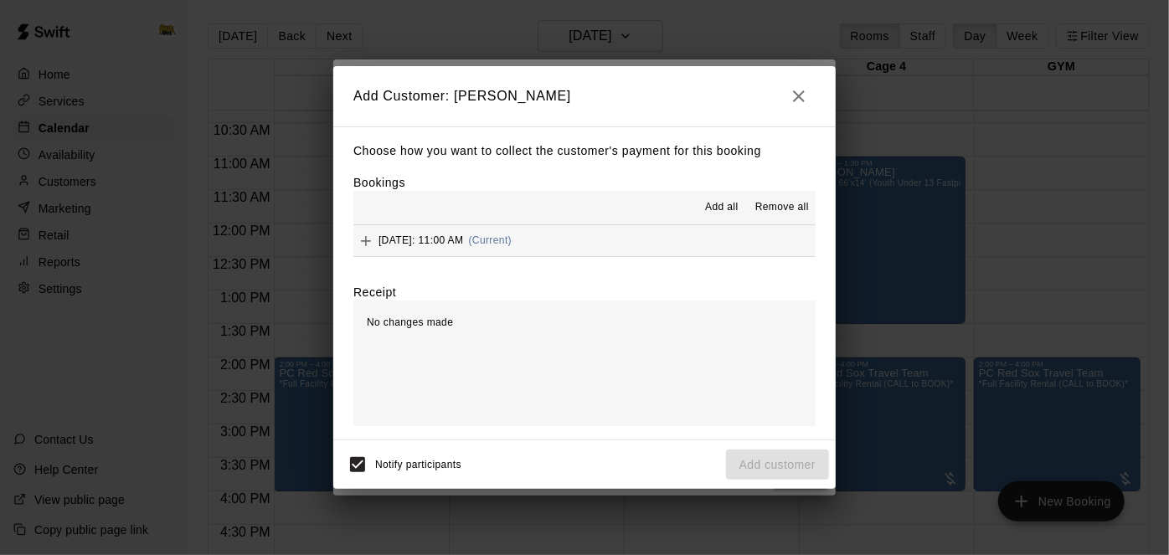
click at [658, 248] on button "Saturday, September 13: 11:00 AM (Current)" at bounding box center [584, 240] width 462 height 31
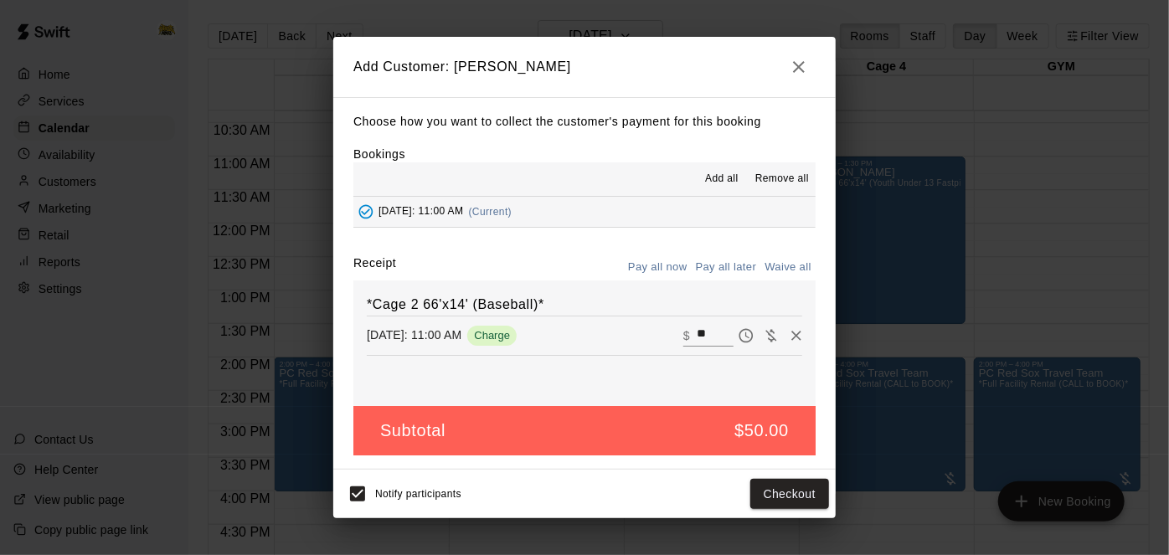
click at [723, 260] on button "Pay all later" at bounding box center [726, 268] width 69 height 26
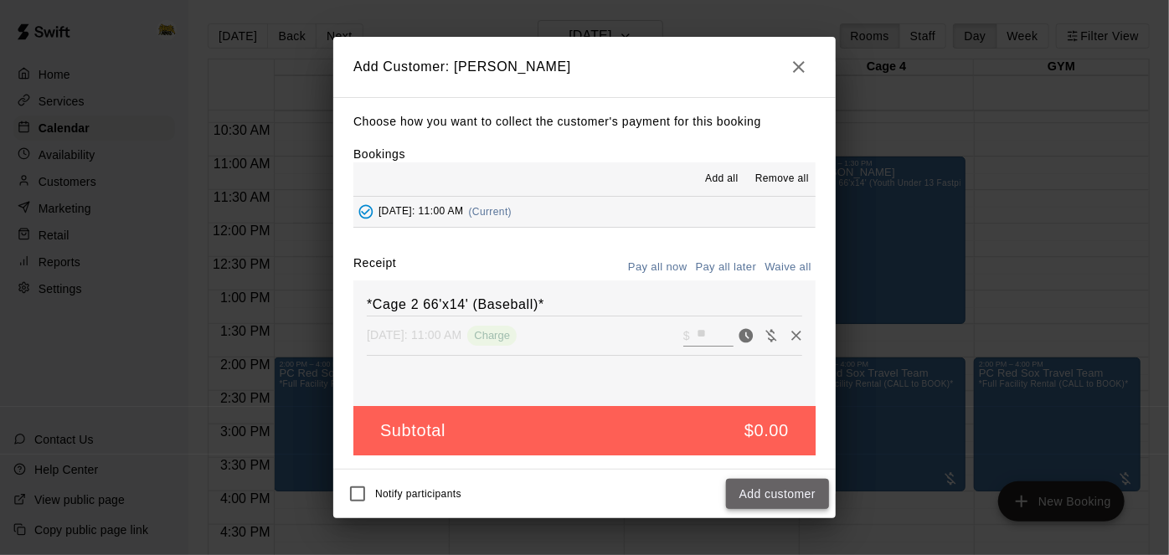
click at [748, 489] on button "Add customer" at bounding box center [777, 494] width 103 height 31
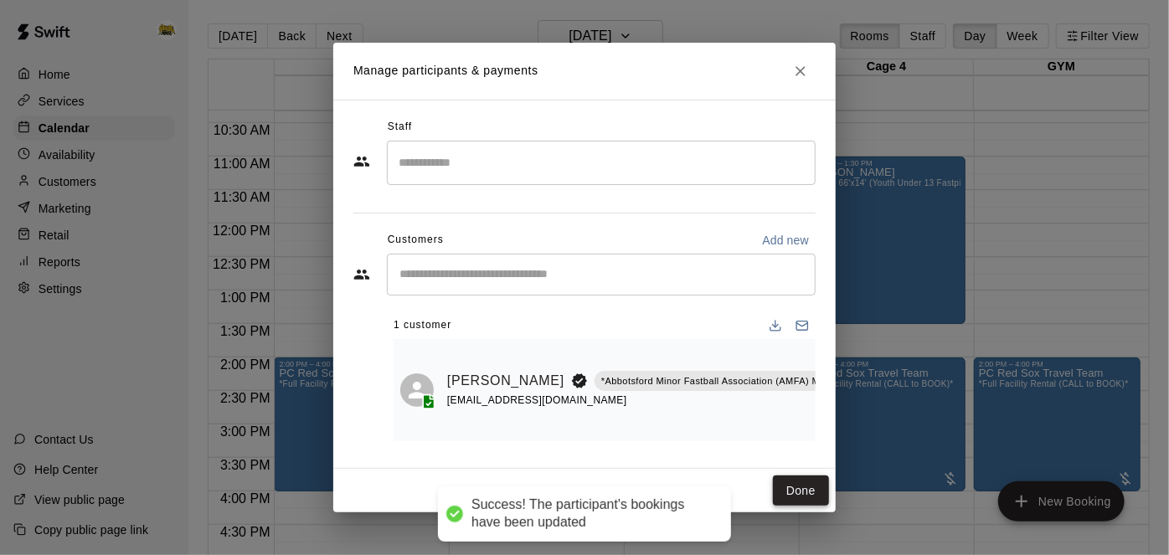
click at [817, 495] on button "Done" at bounding box center [801, 491] width 56 height 31
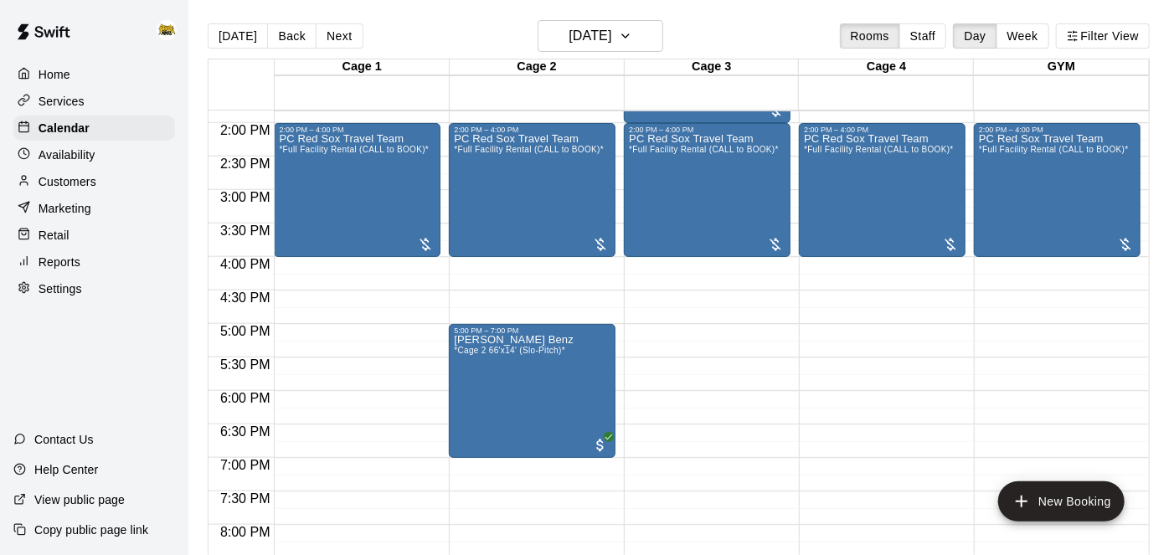
scroll to position [929, 0]
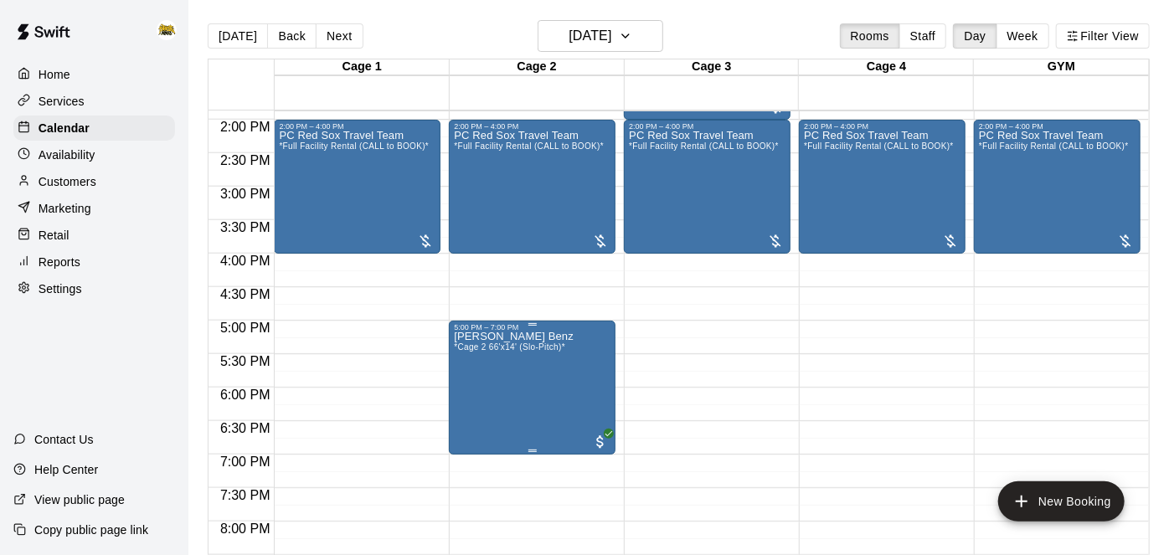
click at [806, 277] on div at bounding box center [584, 277] width 1169 height 555
click at [78, 102] on p "Services" at bounding box center [62, 101] width 46 height 17
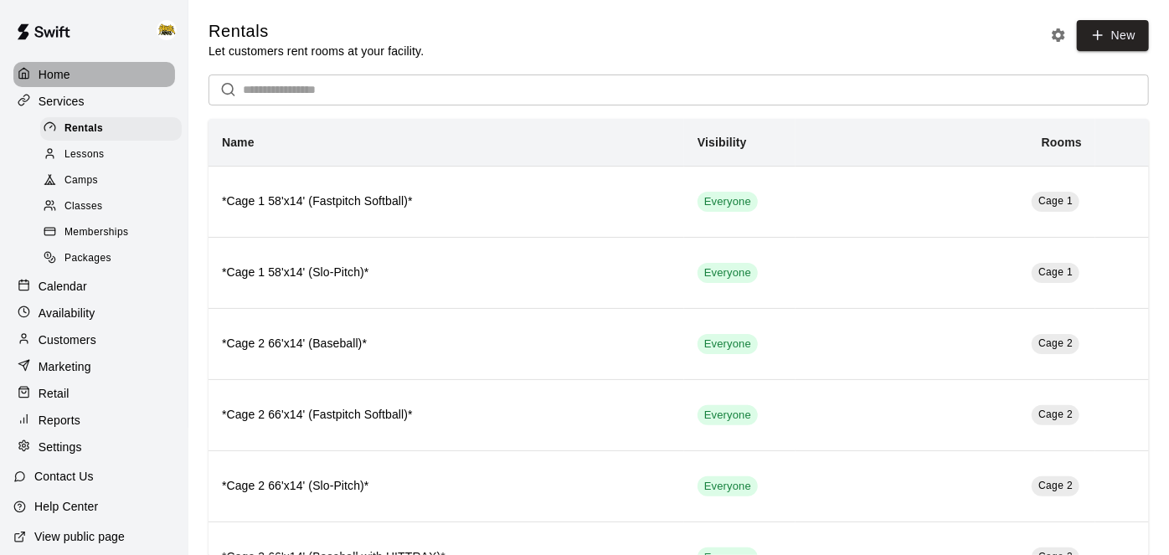
click at [59, 80] on p "Home" at bounding box center [55, 74] width 32 height 17
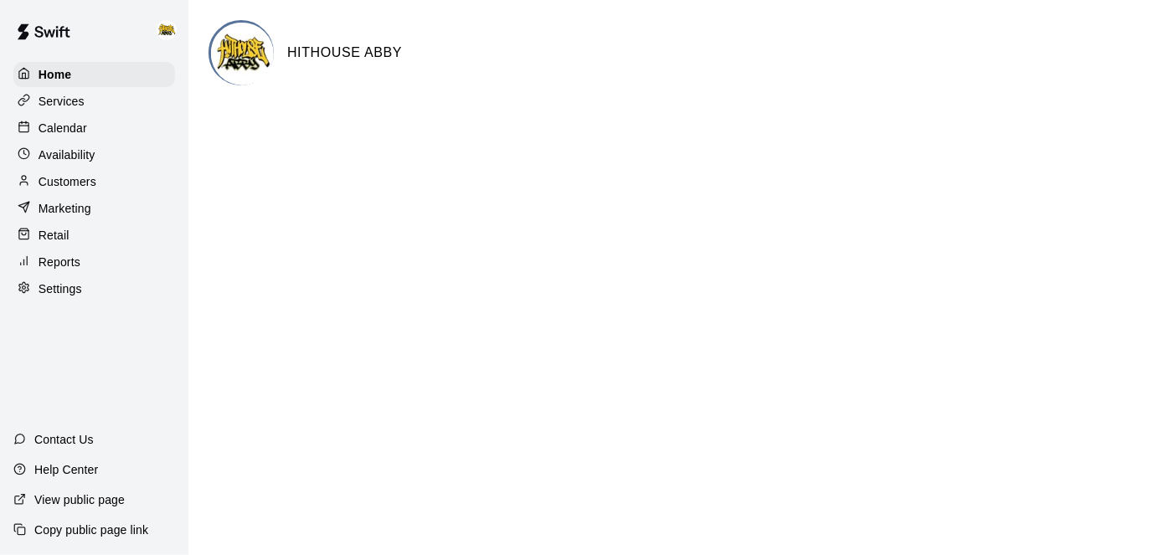
click at [70, 124] on p "Calendar" at bounding box center [63, 128] width 49 height 17
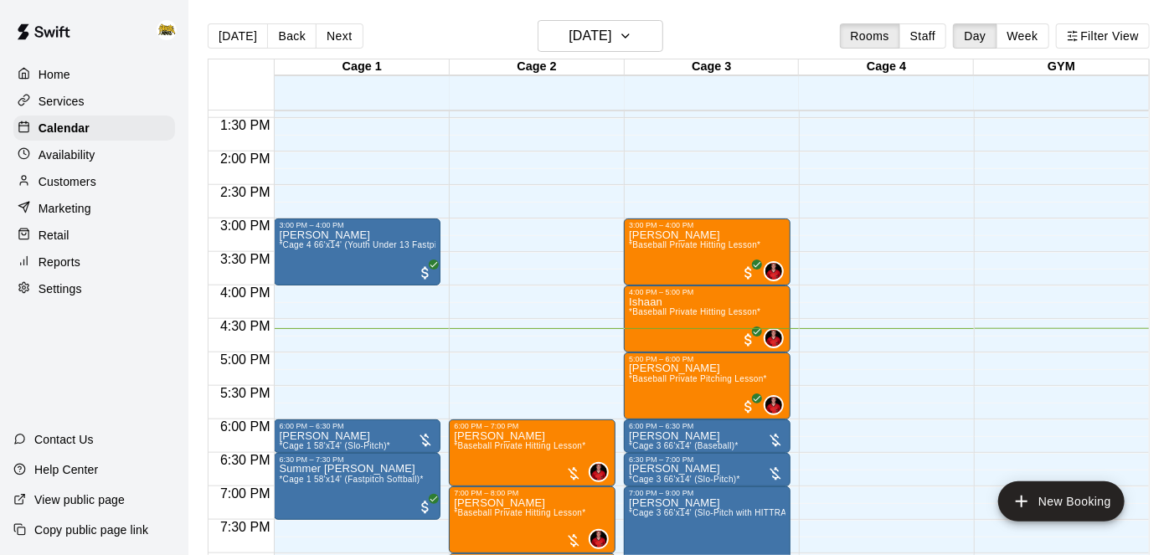
scroll to position [895, 0]
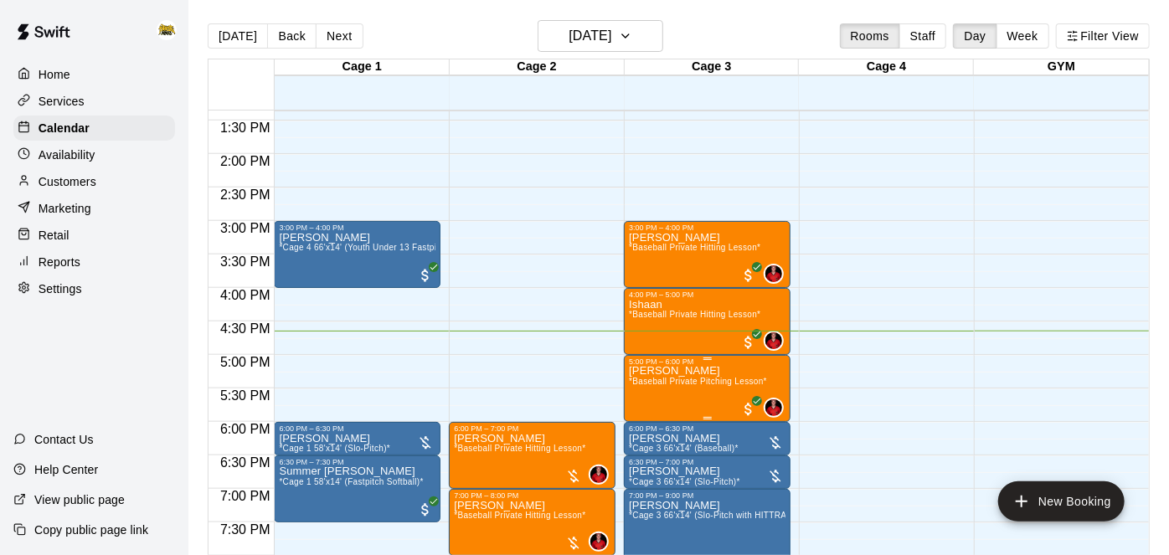
click at [712, 377] on span "*Baseball Private Pitching Lesson*" at bounding box center [698, 381] width 138 height 9
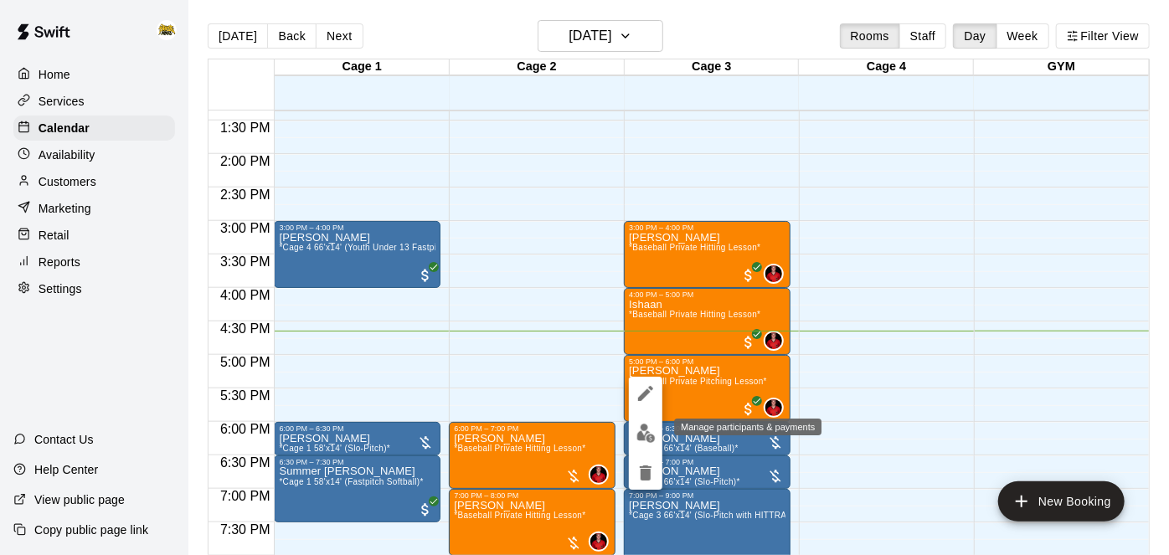
click at [649, 436] on img "edit" at bounding box center [645, 433] width 19 height 19
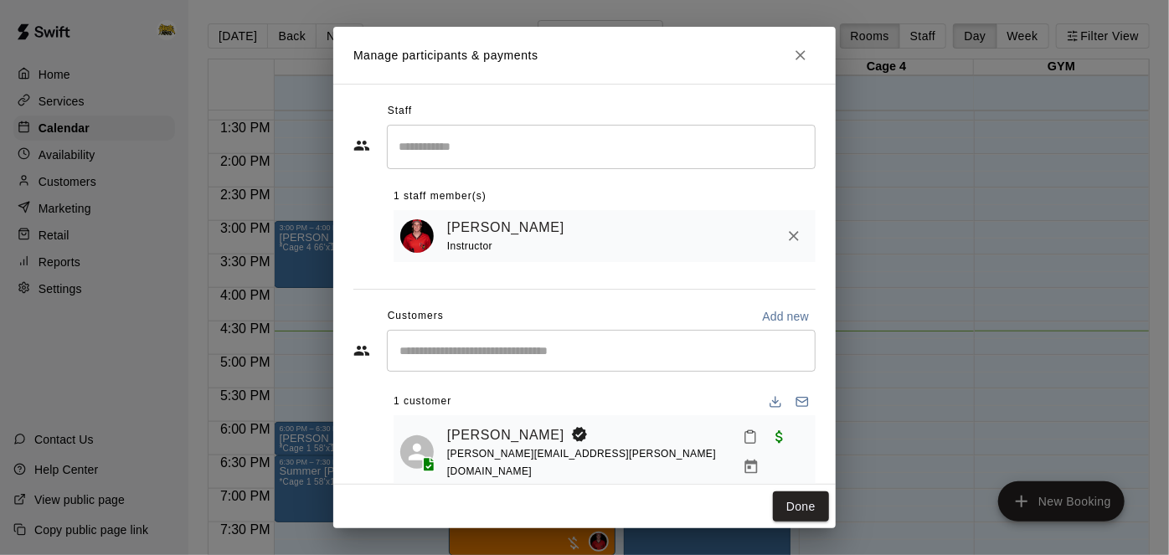
scroll to position [9, 0]
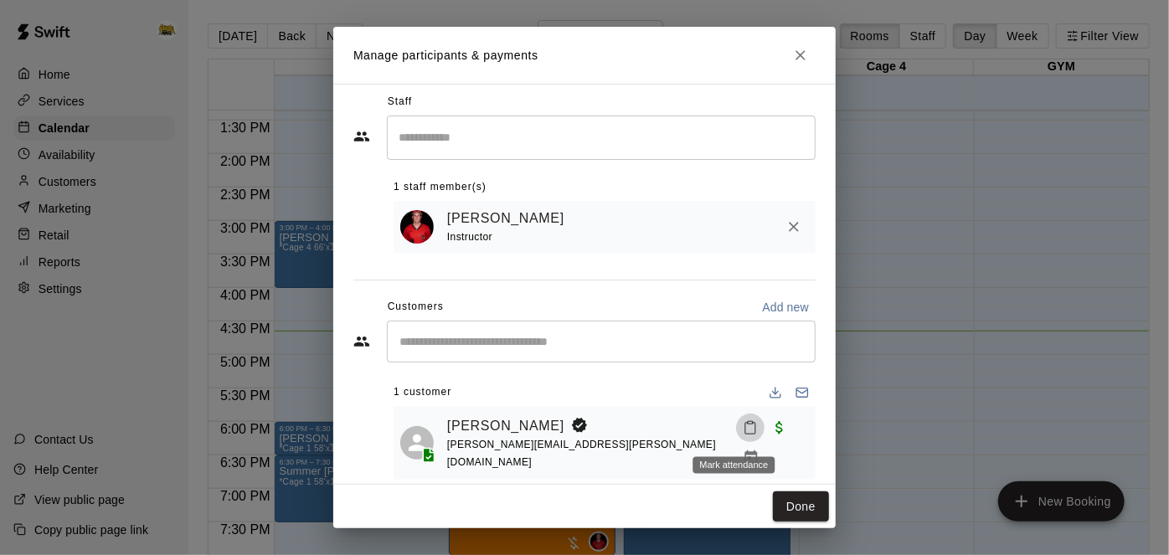
click at [743, 435] on icon "Mark attendance" at bounding box center [750, 427] width 15 height 15
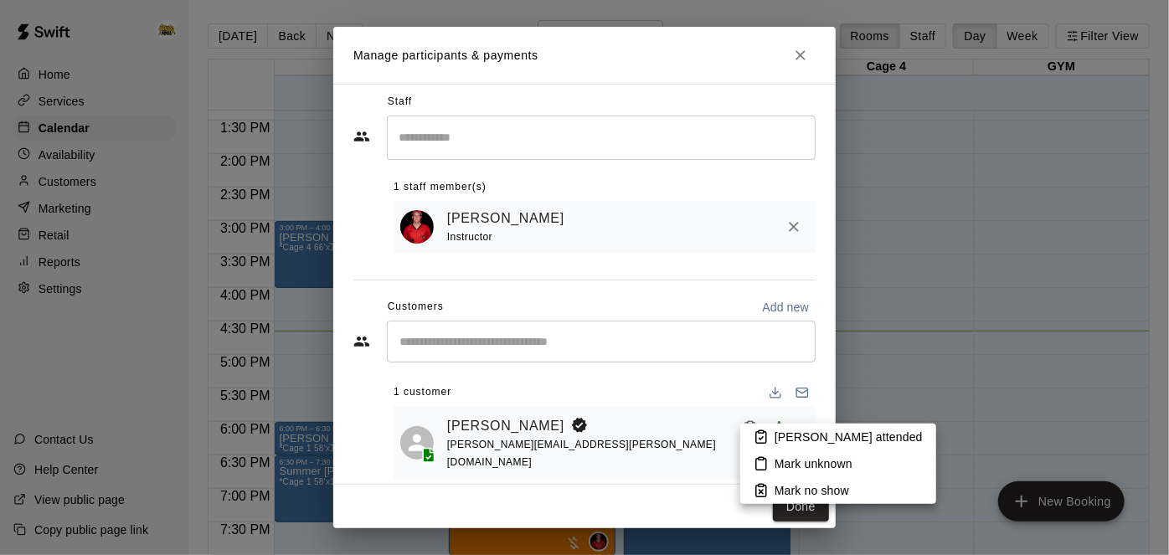
click at [764, 435] on icon at bounding box center [761, 436] width 15 height 15
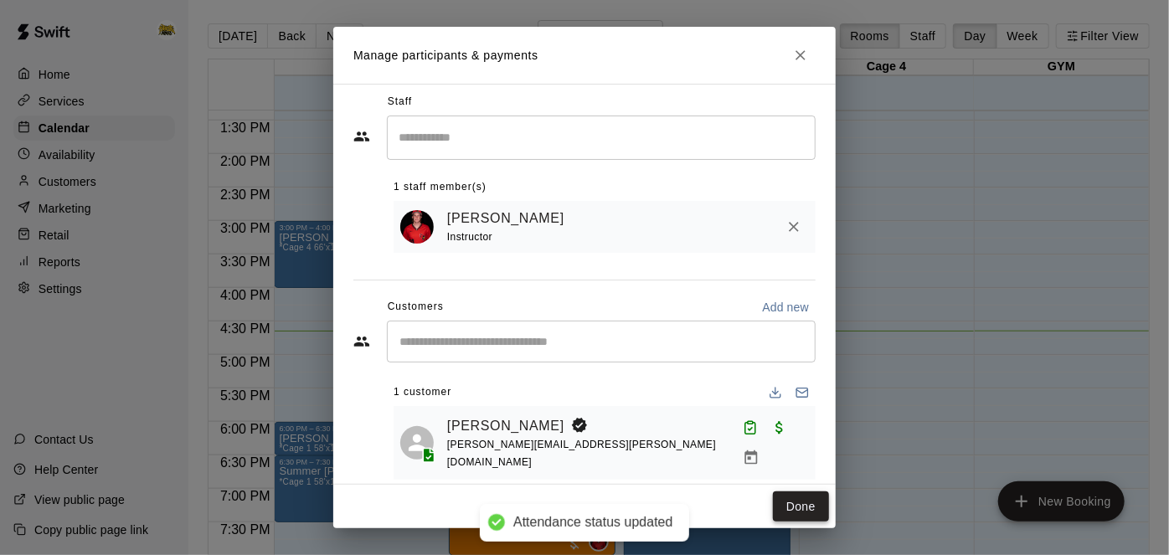
click at [799, 506] on button "Done" at bounding box center [801, 506] width 56 height 31
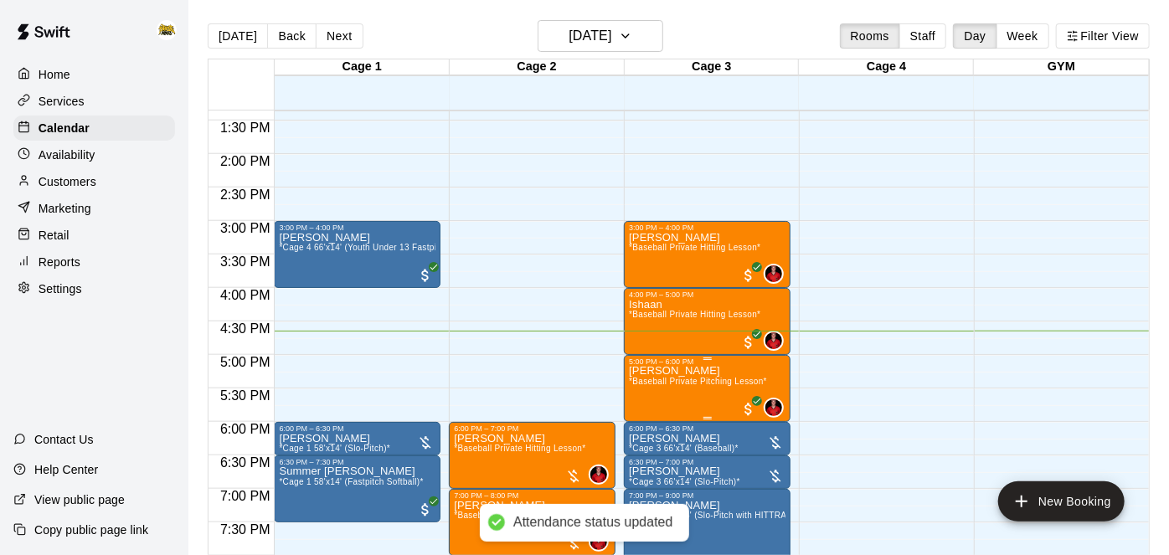
click at [661, 371] on p "[PERSON_NAME]" at bounding box center [698, 371] width 138 height 0
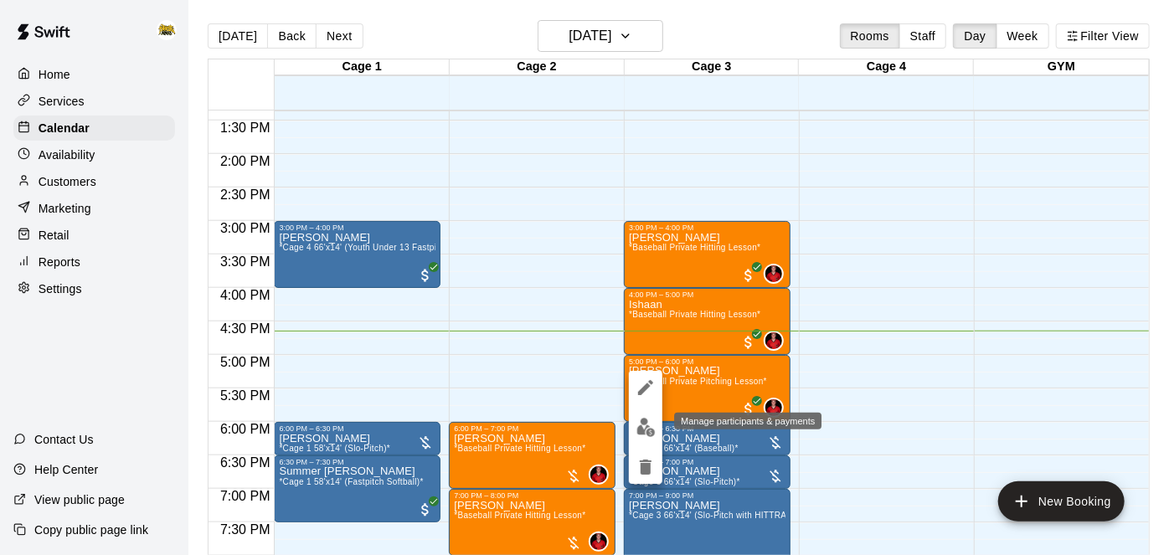
click at [646, 429] on img "edit" at bounding box center [645, 427] width 19 height 19
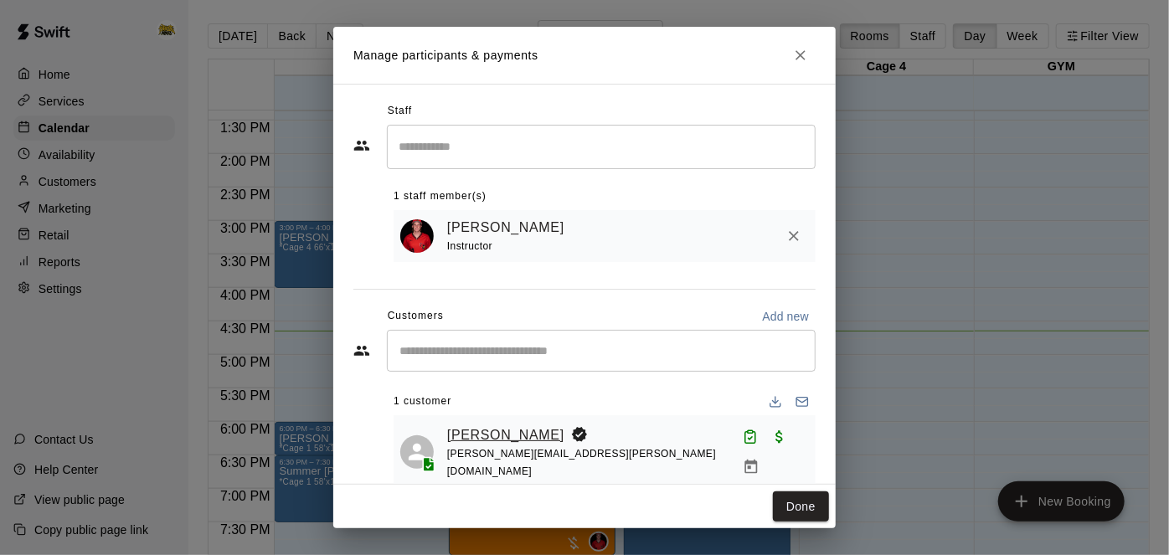
click at [507, 433] on link "[PERSON_NAME]" at bounding box center [505, 435] width 117 height 22
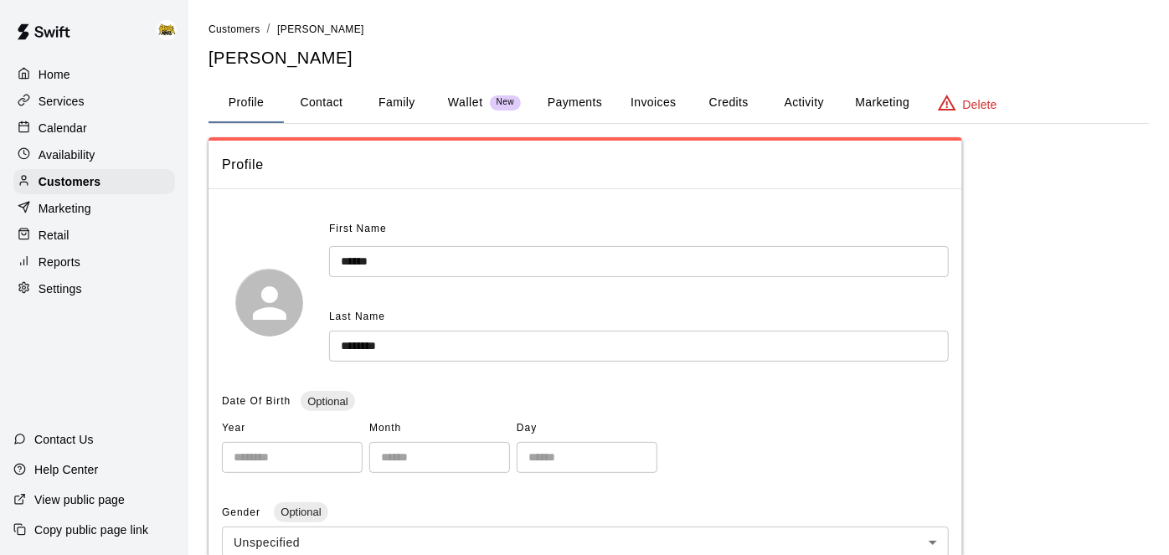
click at [739, 97] on button "Credits" at bounding box center [728, 103] width 75 height 40
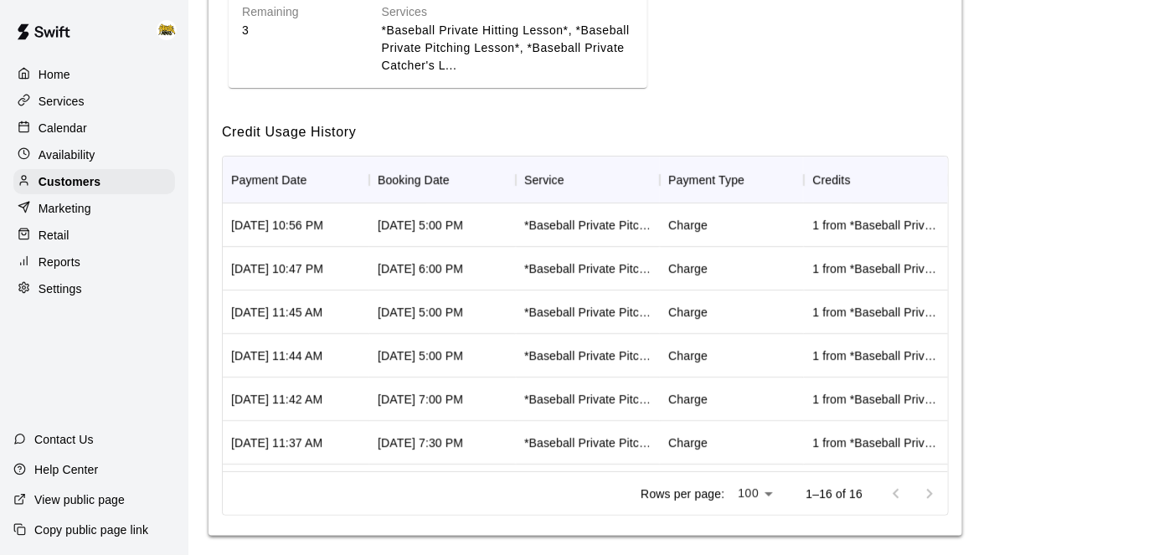
scroll to position [393, 0]
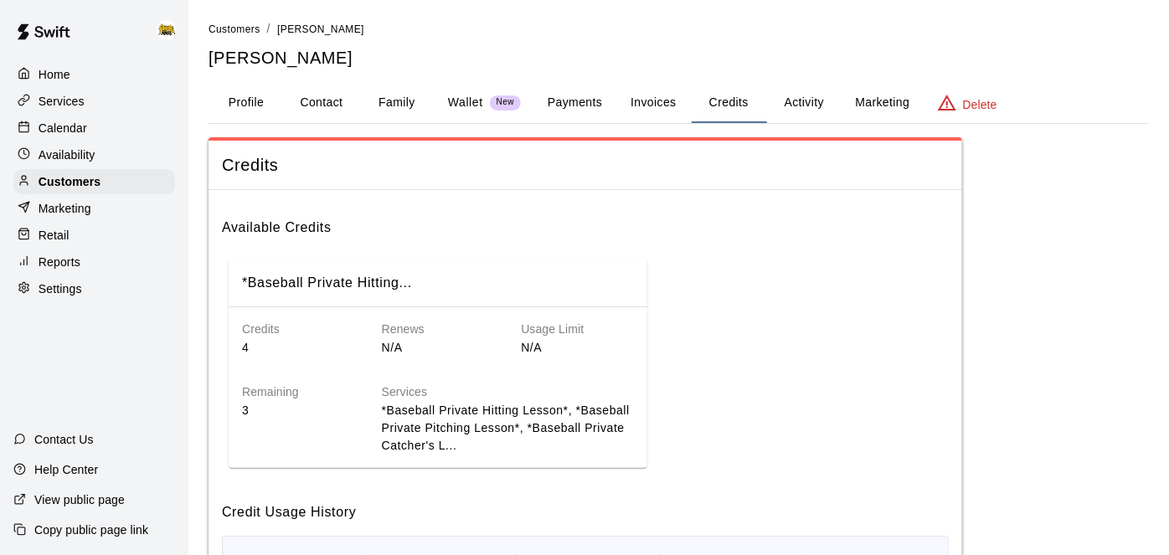
click at [804, 110] on button "Activity" at bounding box center [803, 103] width 75 height 40
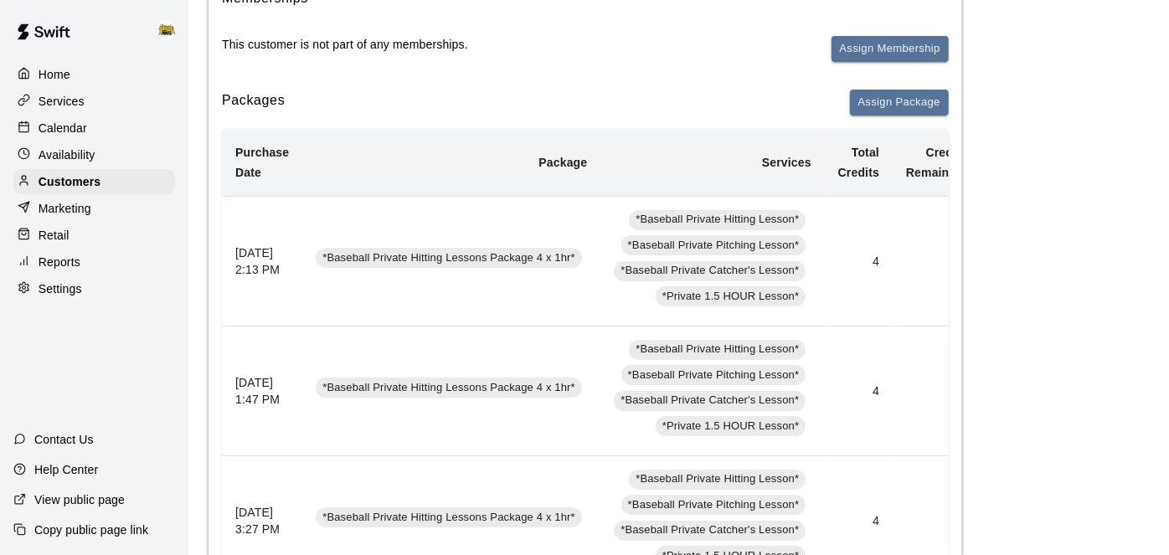
scroll to position [222, 0]
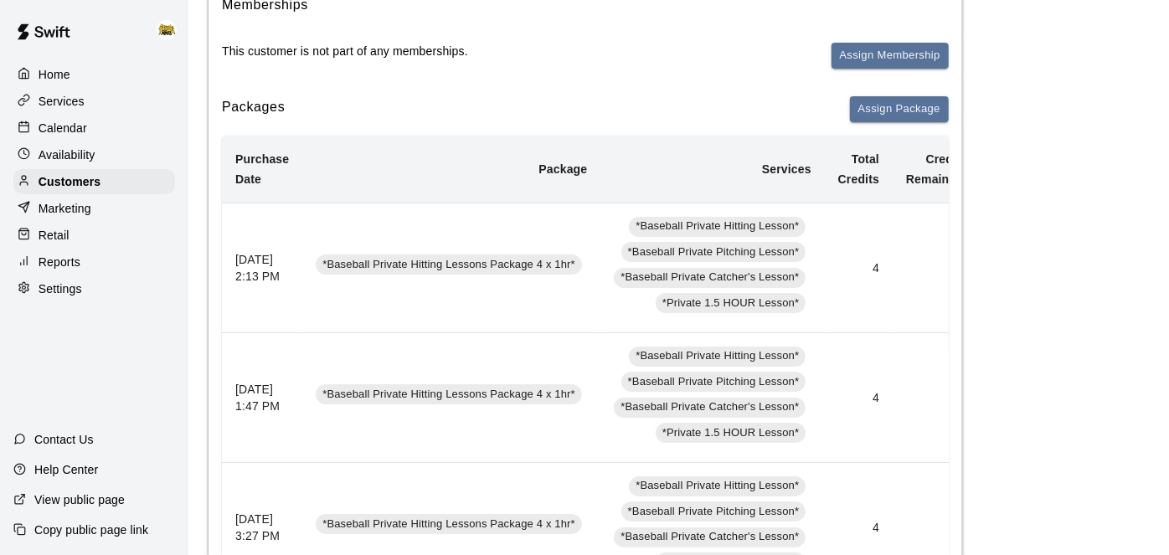
click at [86, 121] on div "Calendar" at bounding box center [94, 128] width 162 height 25
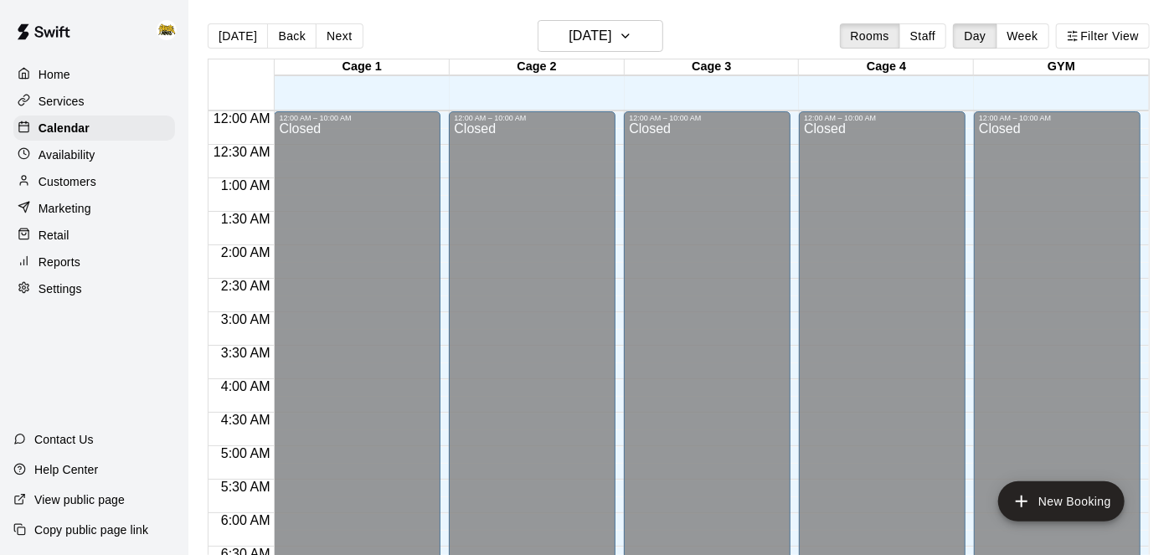
scroll to position [1093, 0]
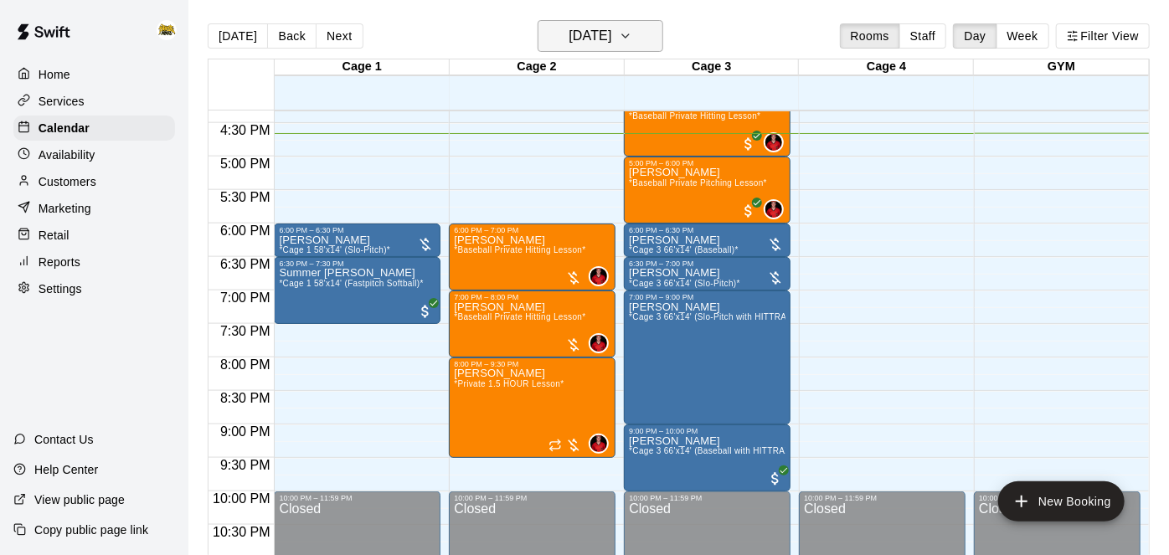
click at [588, 44] on h6 "[DATE]" at bounding box center [589, 35] width 43 height 23
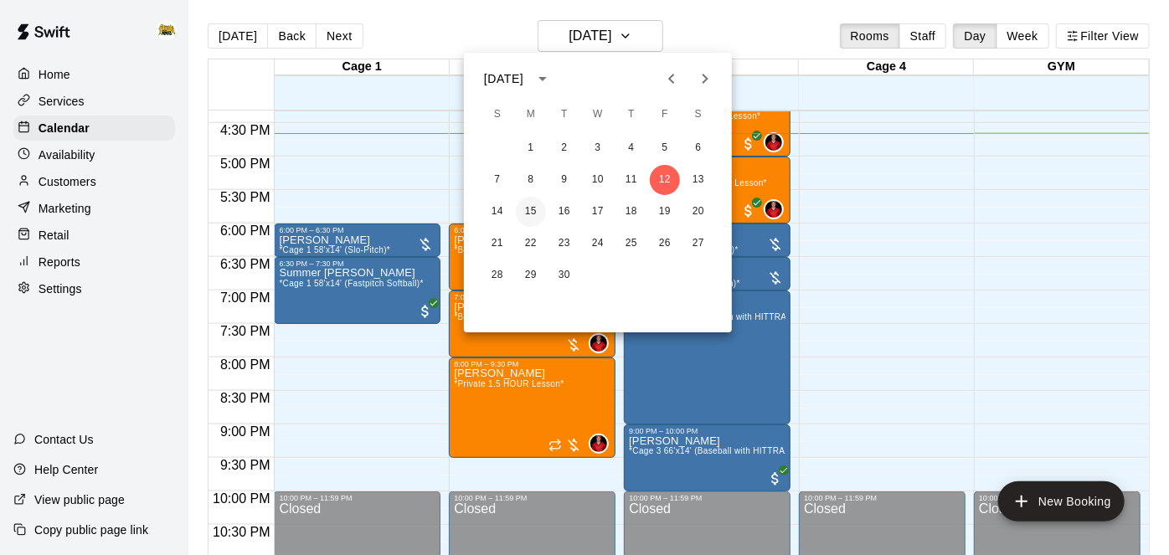
click at [539, 211] on button "15" at bounding box center [531, 212] width 30 height 30
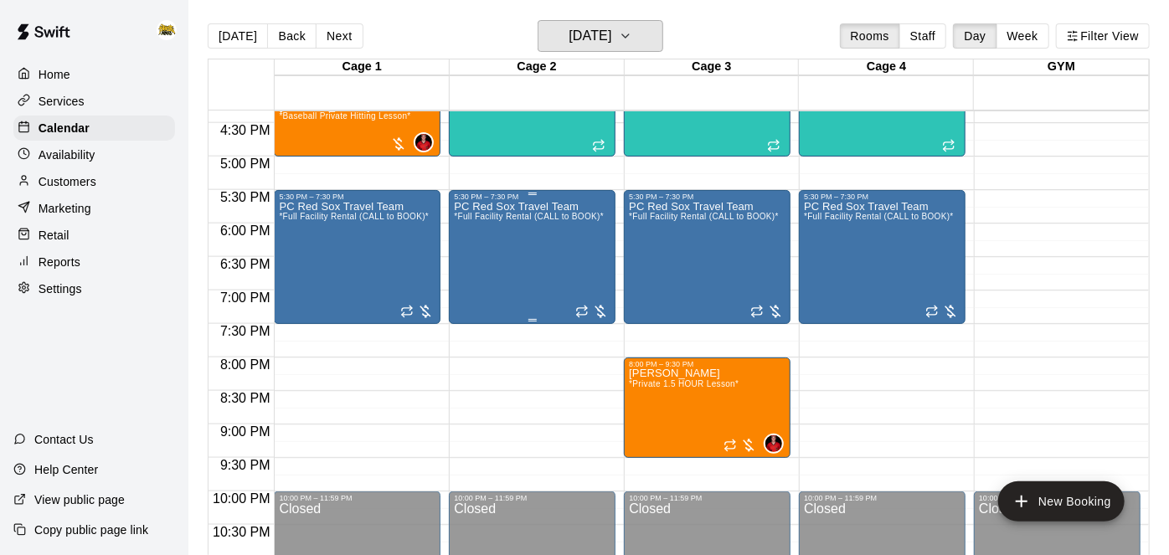
scroll to position [1018, 0]
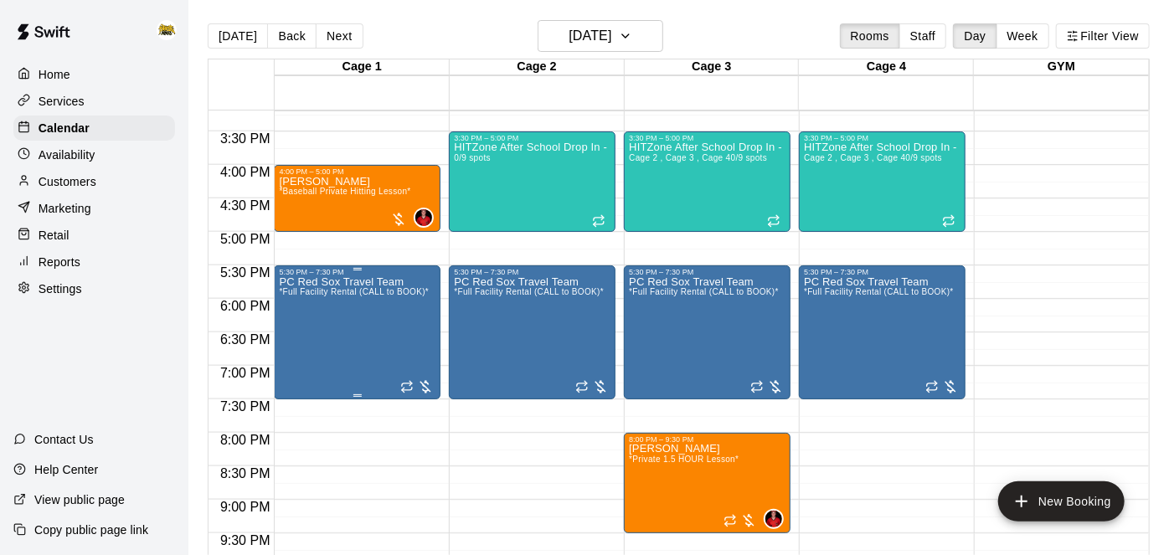
click at [334, 300] on div "PC Red Sox Travel Team *Full Facility Rental (CALL to BOOK)*" at bounding box center [354, 553] width 150 height 555
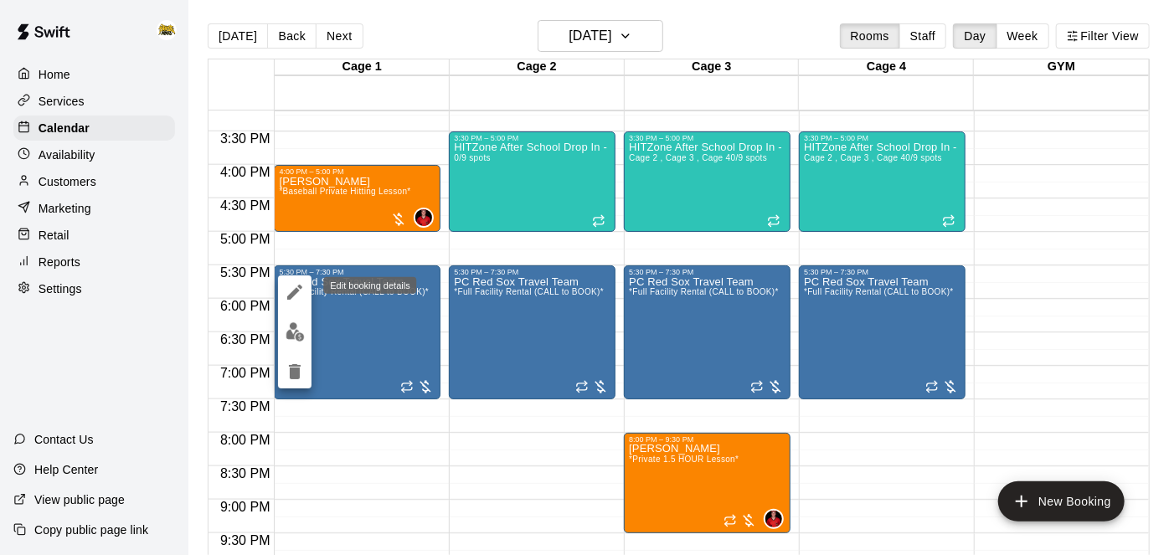
click at [298, 296] on icon "edit" at bounding box center [295, 292] width 20 height 20
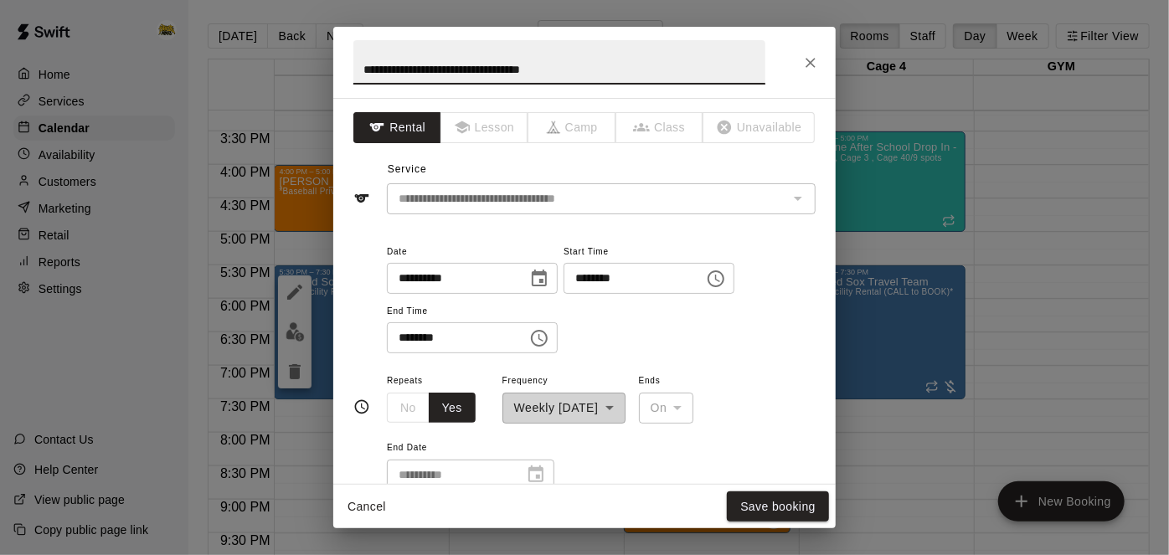
click at [367, 507] on button "Cancel" at bounding box center [367, 506] width 54 height 31
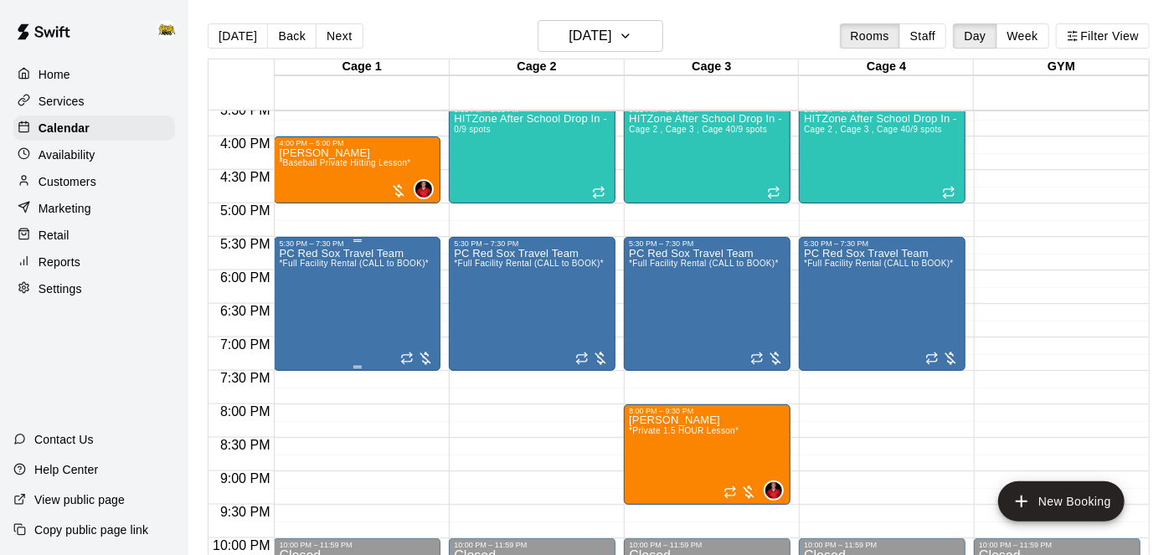
scroll to position [1049, 0]
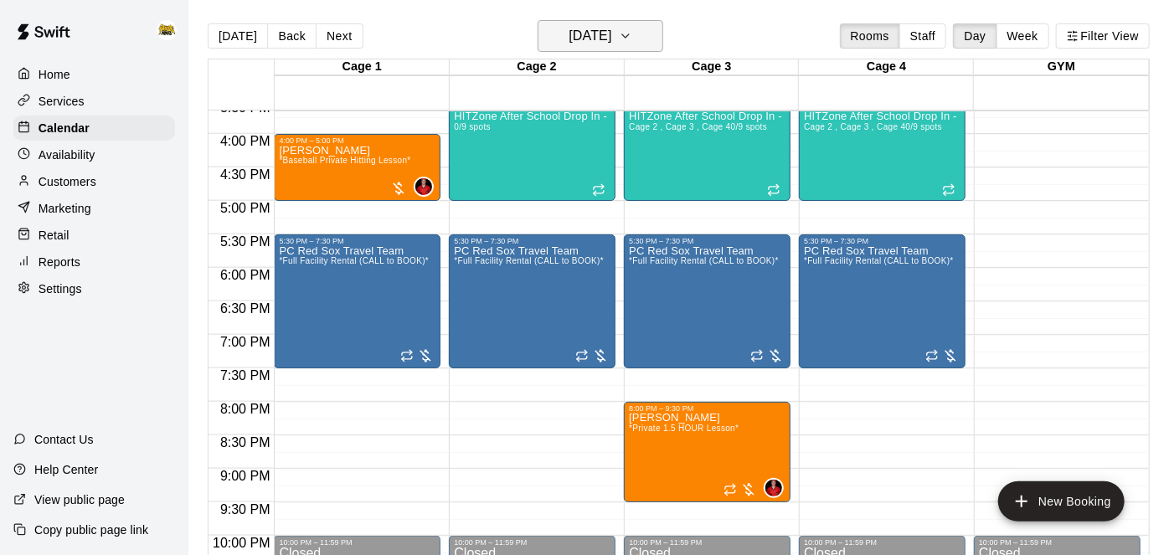
click at [571, 48] on button "Monday Sep 15" at bounding box center [601, 36] width 126 height 32
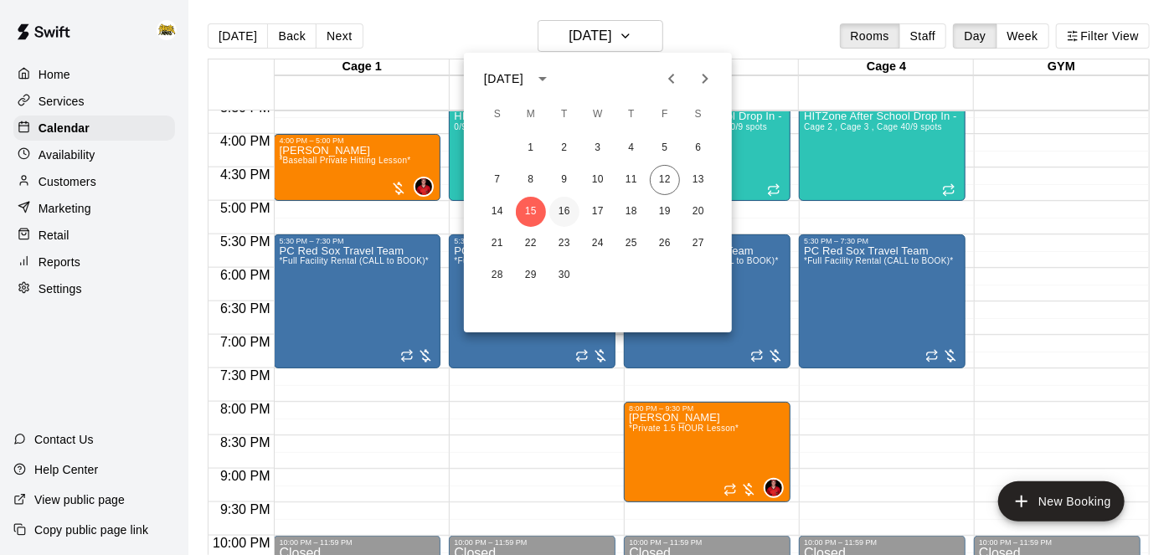
click at [560, 213] on button "16" at bounding box center [564, 212] width 30 height 30
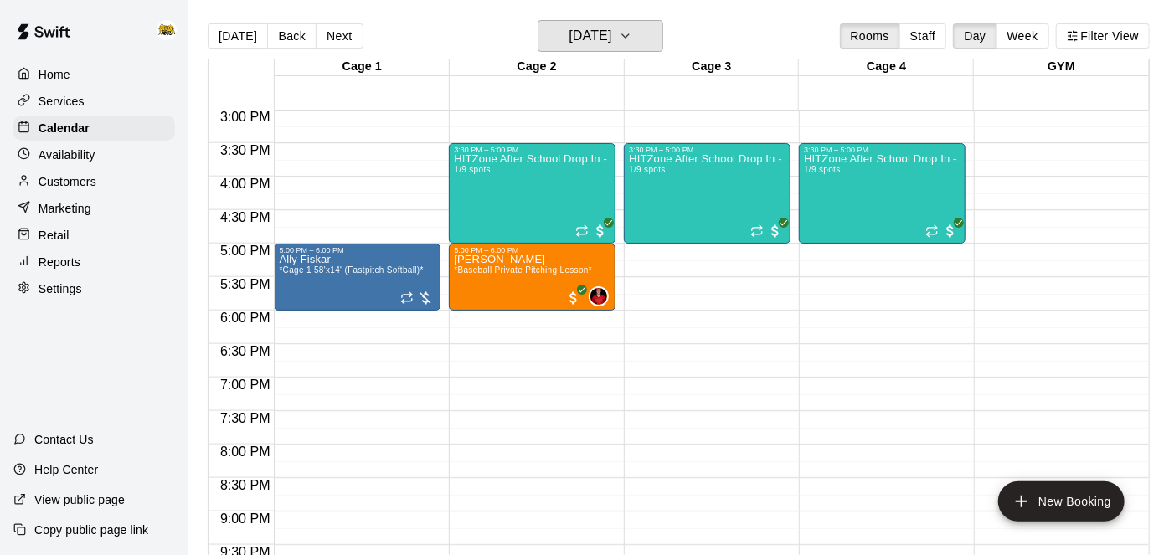
scroll to position [1008, 0]
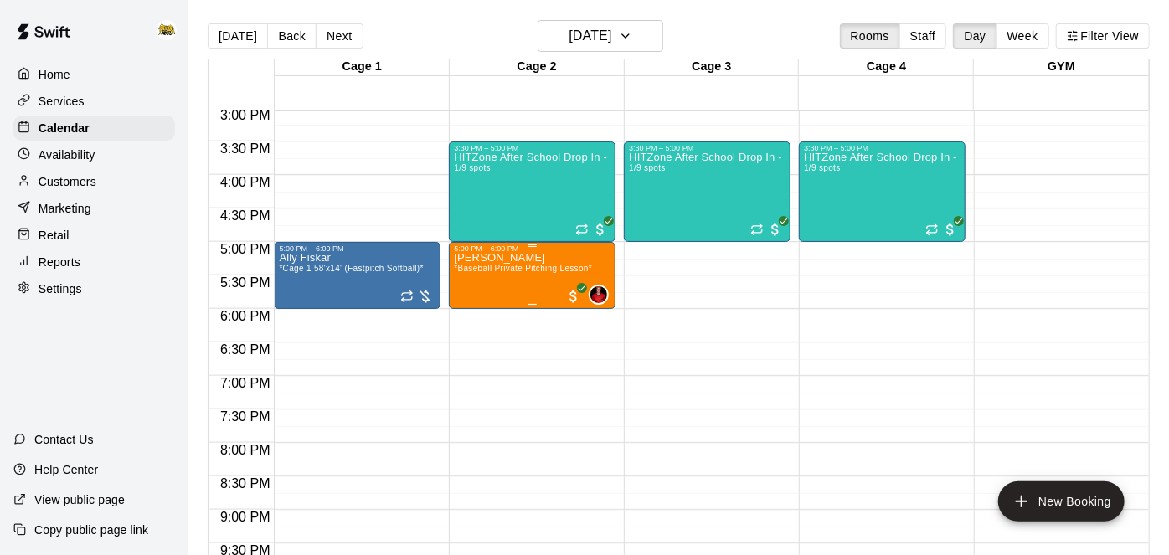
click at [522, 274] on div "Will Atchison *Baseball Private Pitching Lesson*" at bounding box center [523, 530] width 138 height 555
click at [471, 269] on icon "edit" at bounding box center [470, 269] width 15 height 15
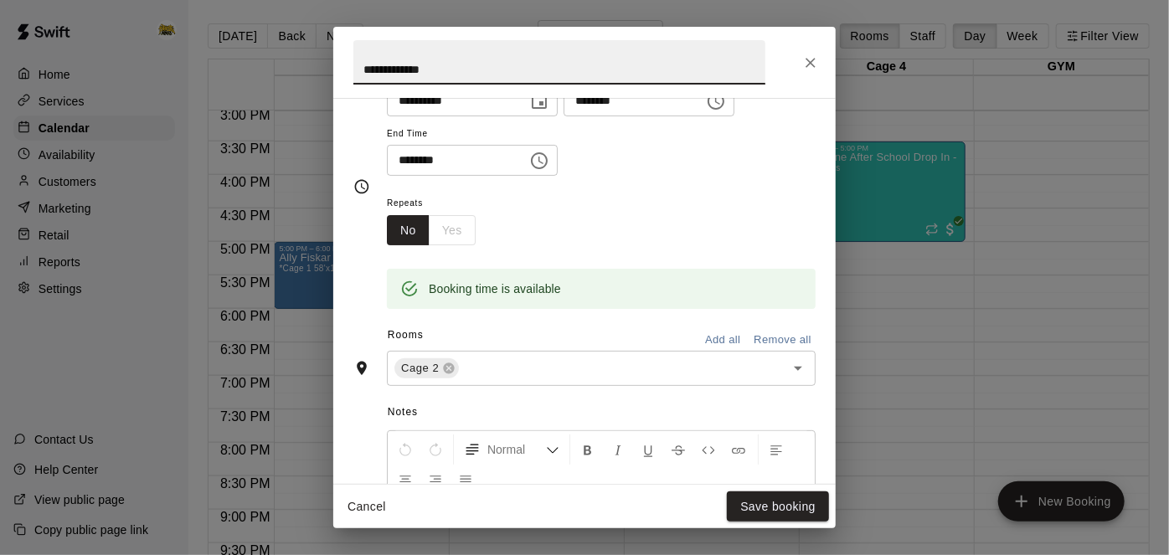
scroll to position [183, 0]
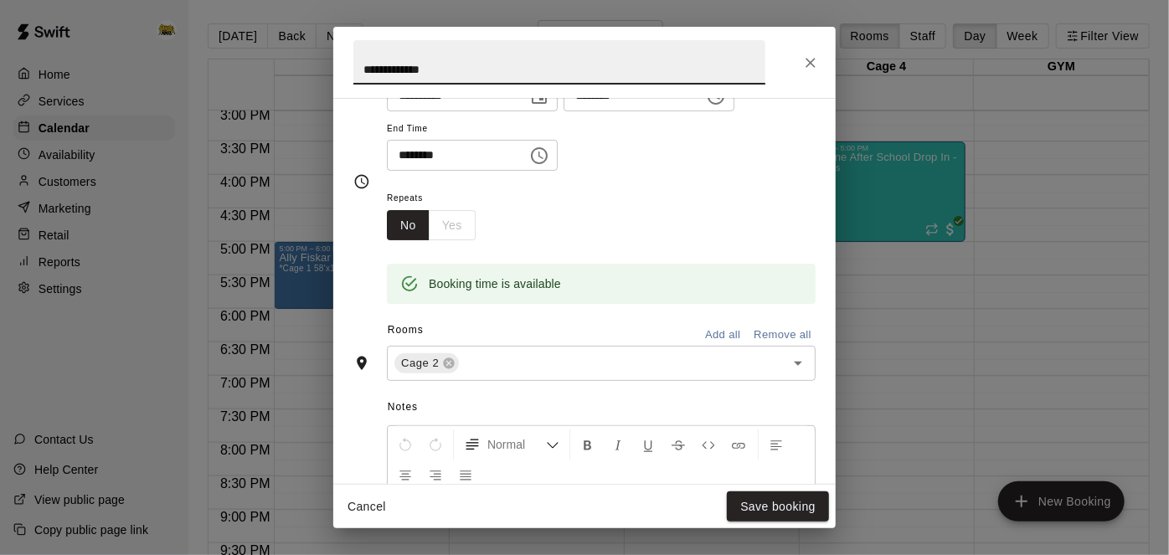
click at [788, 348] on button "Remove all" at bounding box center [782, 335] width 66 height 26
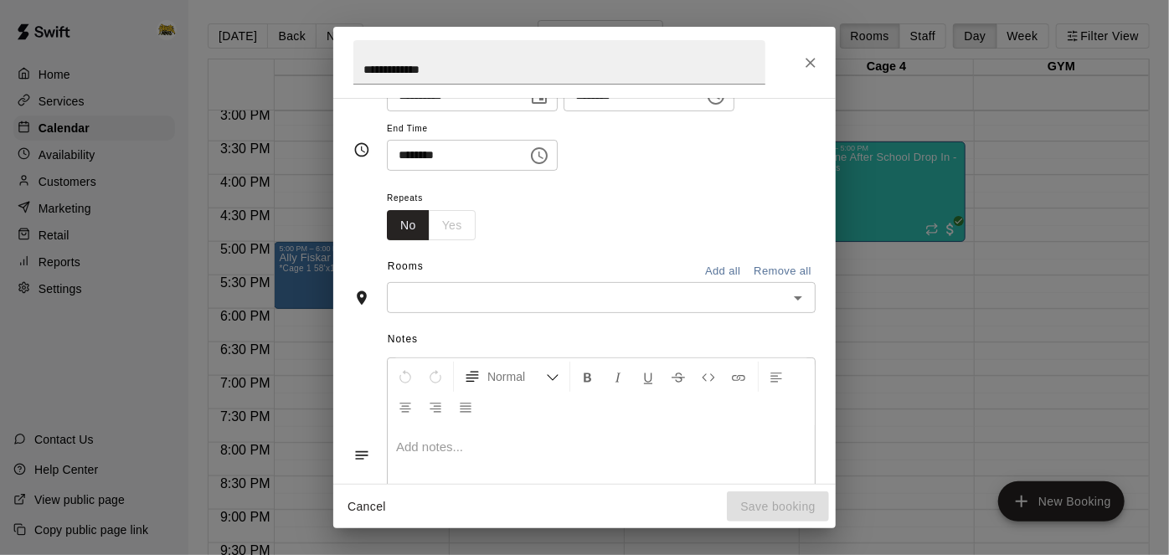
scroll to position [151, 0]
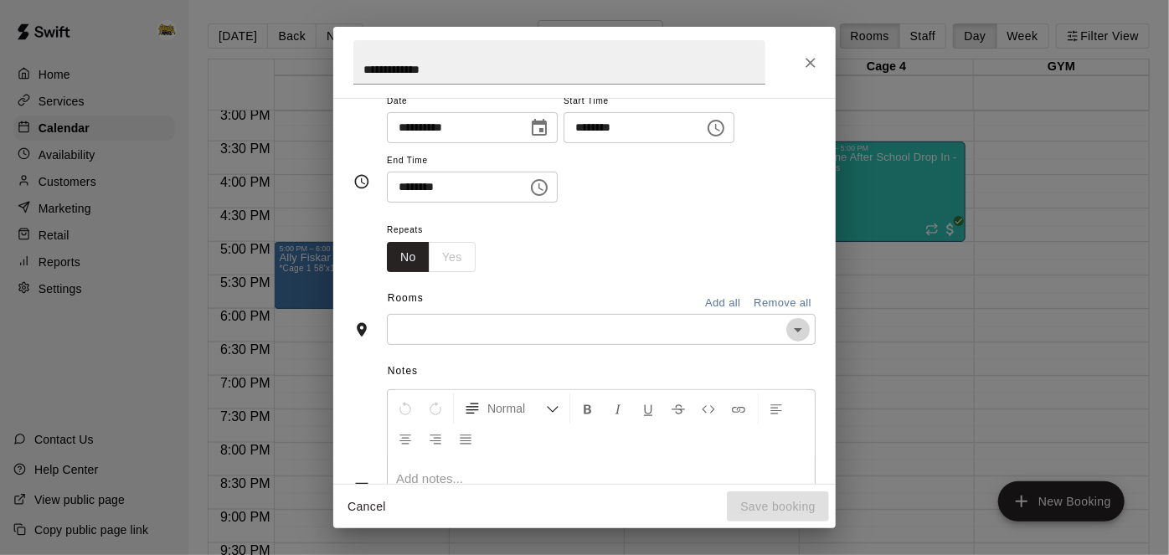
click at [800, 340] on icon "Open" at bounding box center [798, 330] width 20 height 20
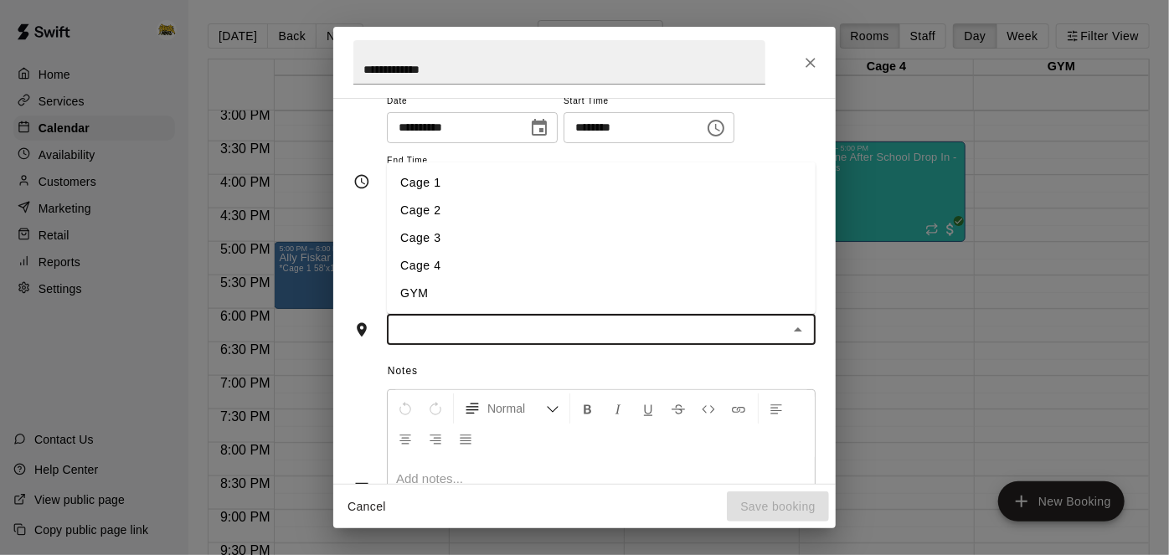
click at [694, 252] on li "Cage 3" at bounding box center [601, 238] width 429 height 28
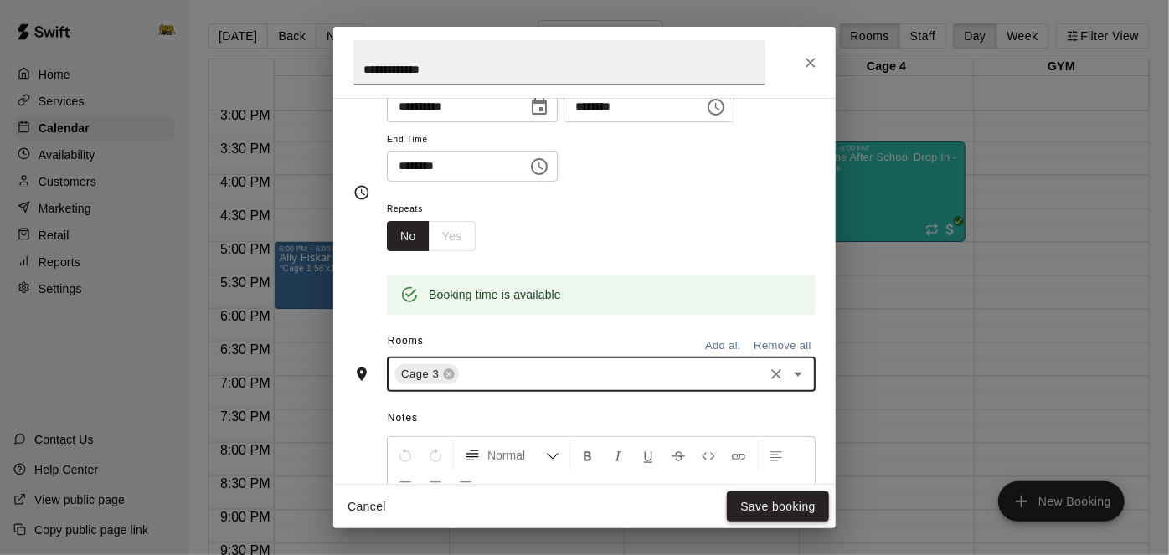
scroll to position [183, 0]
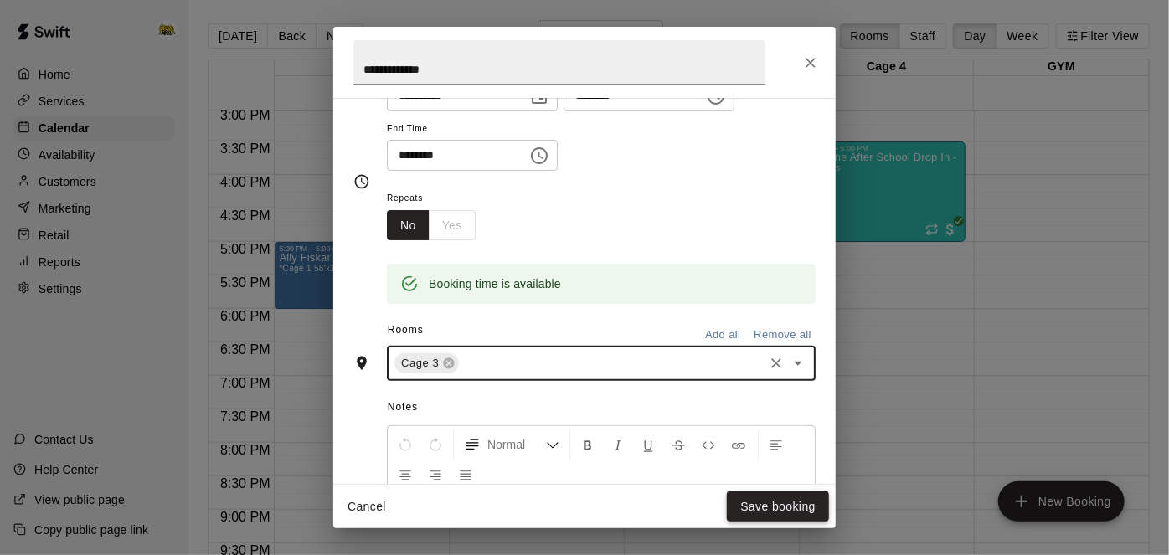
click at [769, 501] on button "Save booking" at bounding box center [778, 506] width 102 height 31
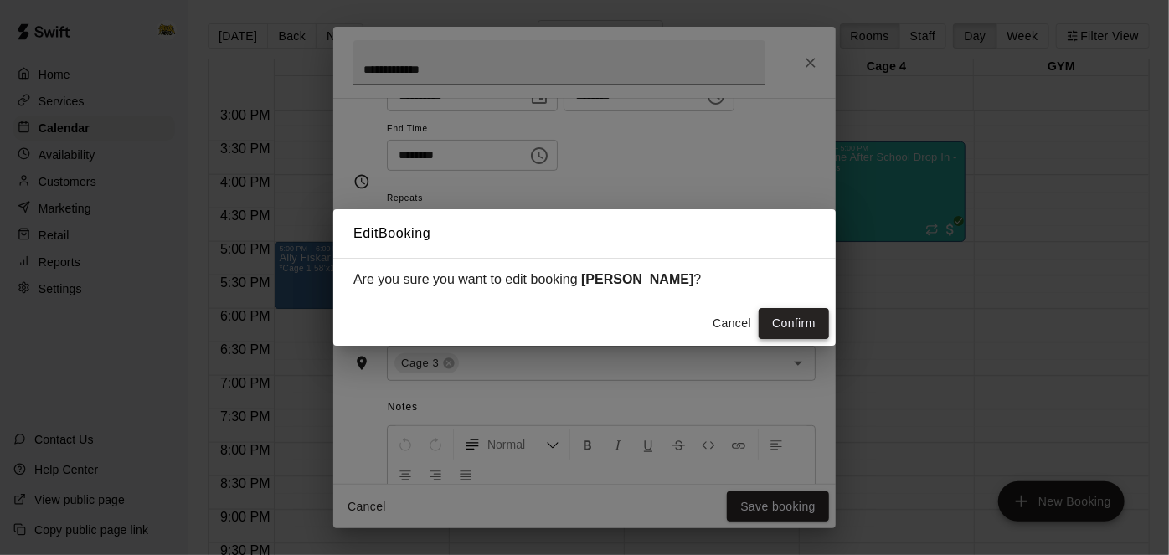
click at [797, 330] on button "Confirm" at bounding box center [794, 323] width 70 height 31
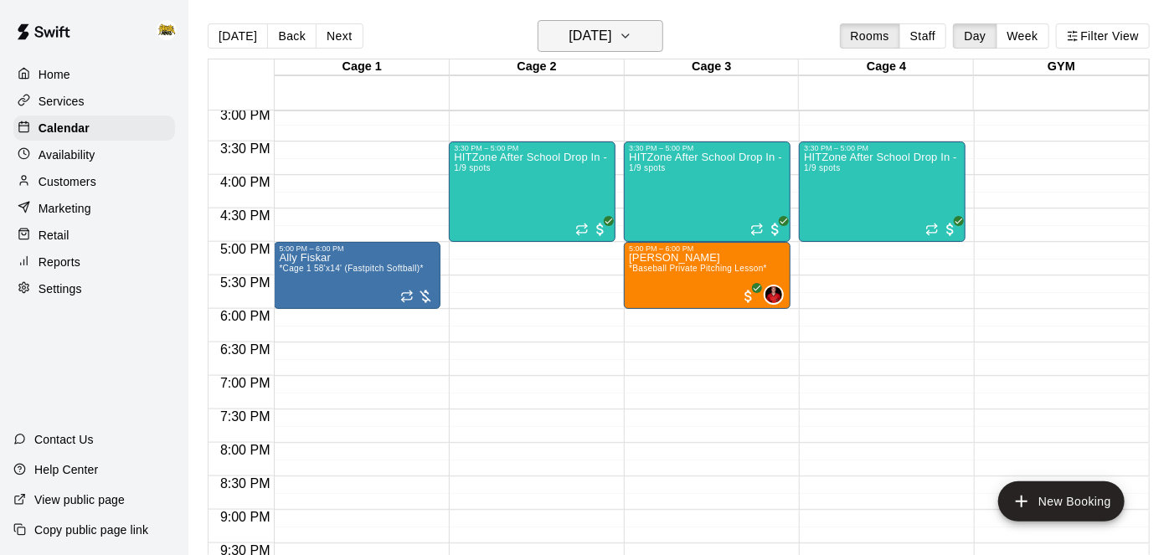
click at [656, 48] on button "Tuesday Sep 16" at bounding box center [601, 36] width 126 height 32
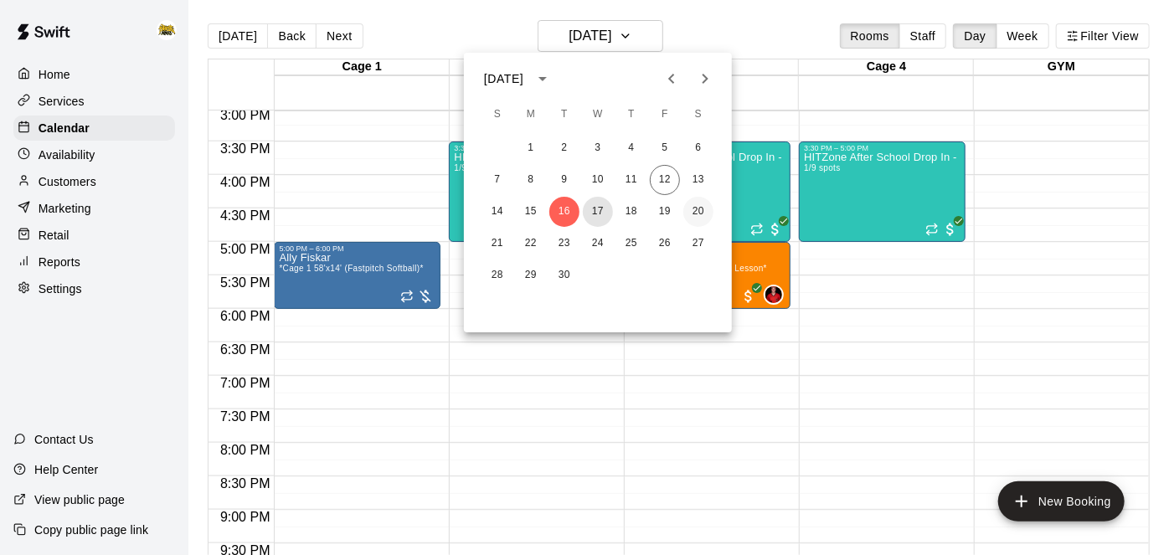
drag, startPoint x: 601, startPoint y: 219, endPoint x: 698, endPoint y: 203, distance: 98.6
click at [698, 203] on div "14 15 16 17 18 19 20" at bounding box center [598, 212] width 268 height 30
click at [664, 213] on button "19" at bounding box center [665, 212] width 30 height 30
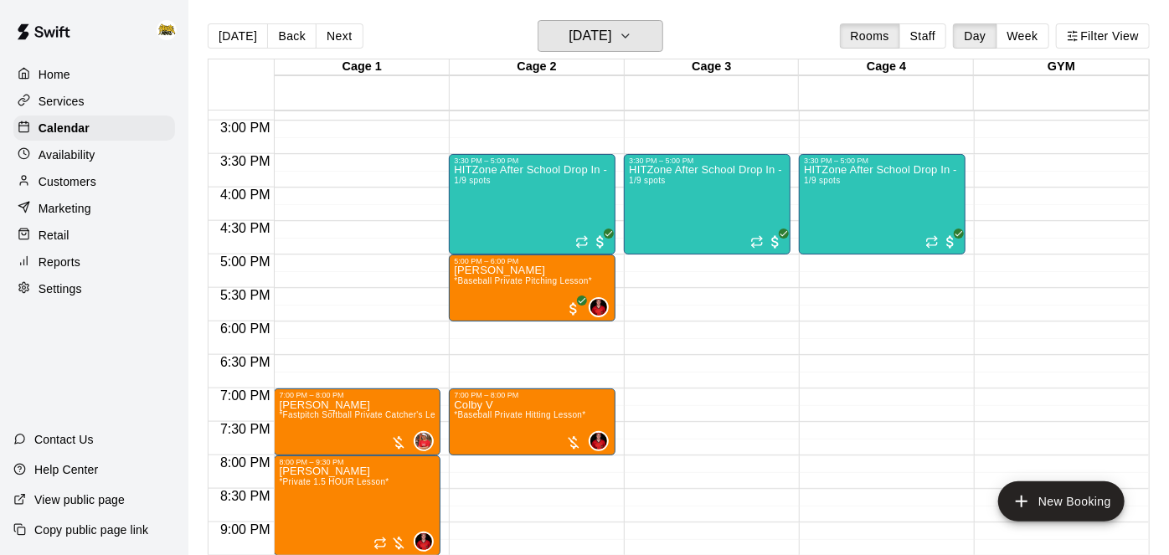
scroll to position [1009, 0]
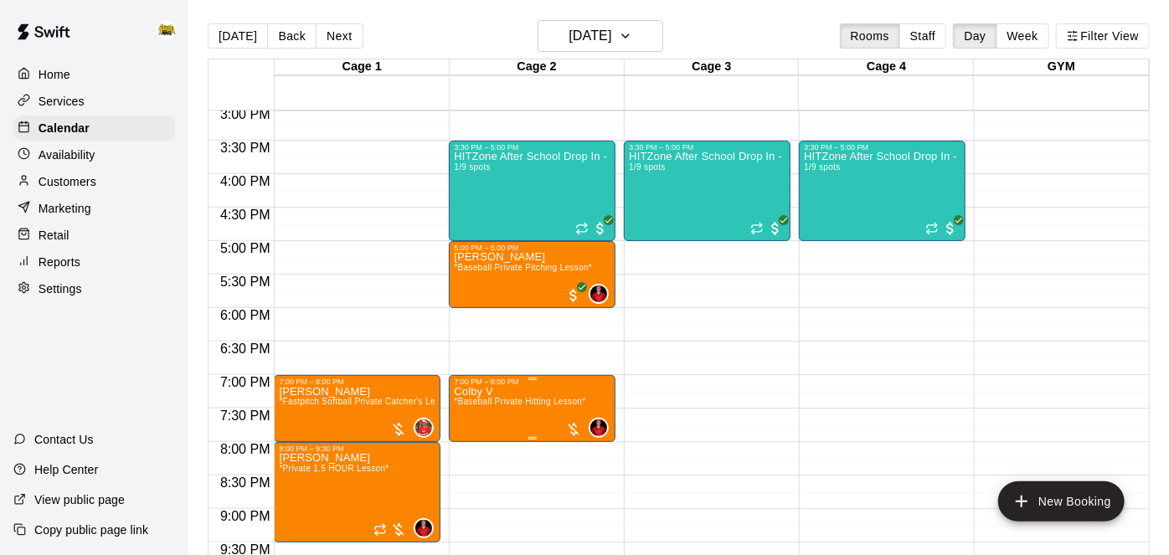
click at [519, 403] on span "*Baseball Private Hitting Lesson*" at bounding box center [519, 401] width 131 height 9
click at [465, 414] on icon "edit" at bounding box center [470, 412] width 15 height 15
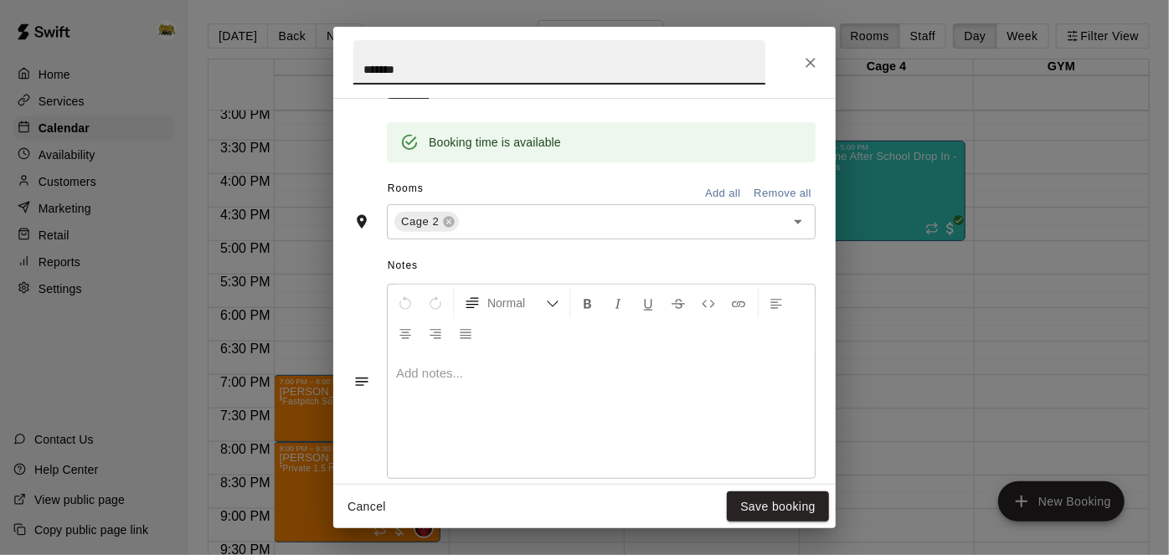
scroll to position [325, 0]
click at [785, 206] on button "Remove all" at bounding box center [782, 193] width 66 height 26
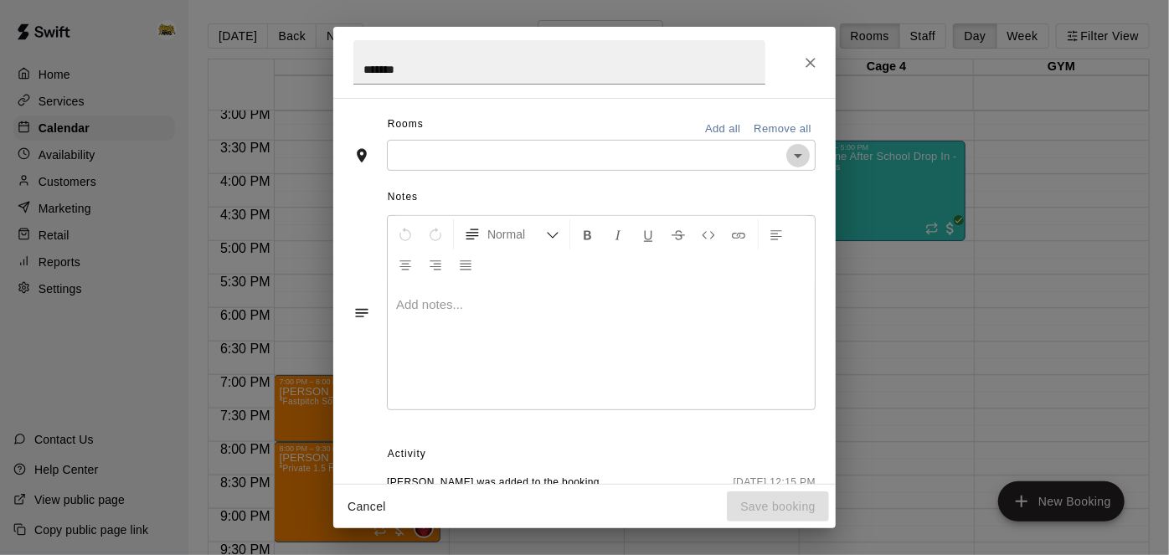
click at [798, 166] on icon "Open" at bounding box center [798, 156] width 20 height 20
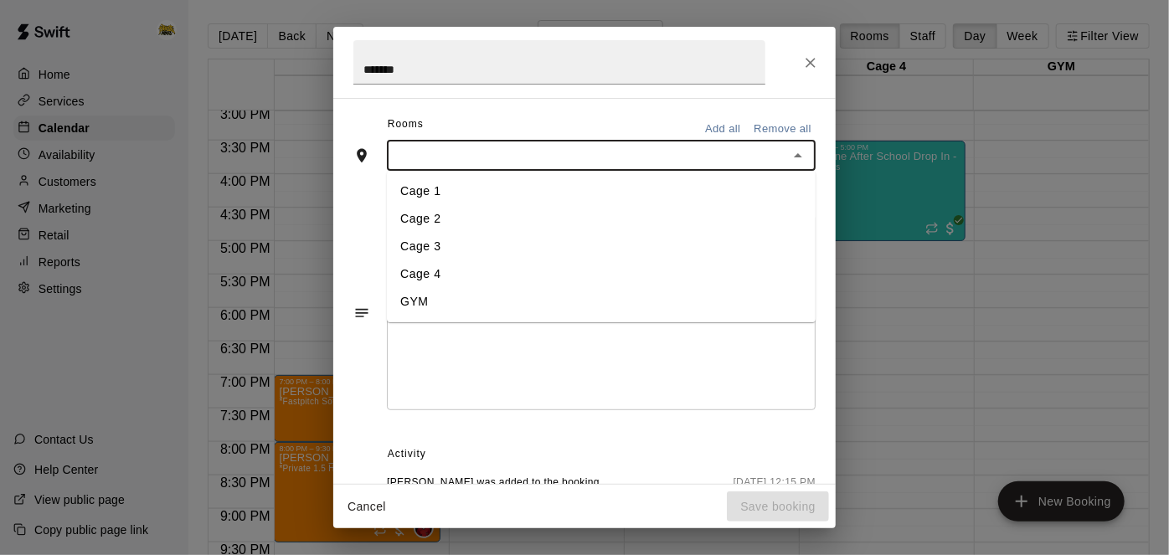
click at [811, 70] on icon "Close" at bounding box center [810, 62] width 17 height 17
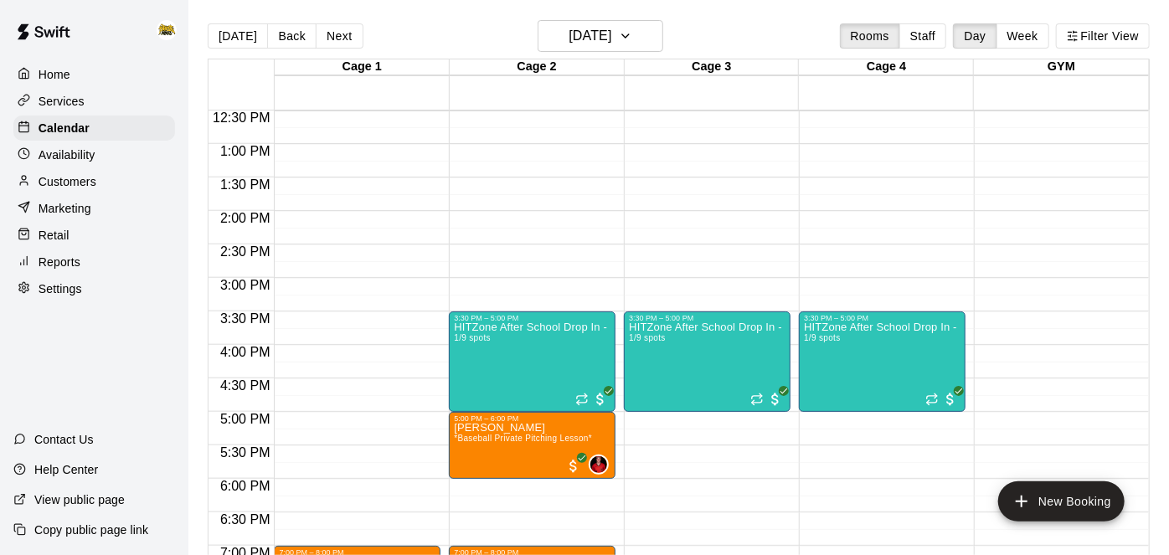
scroll to position [761, 0]
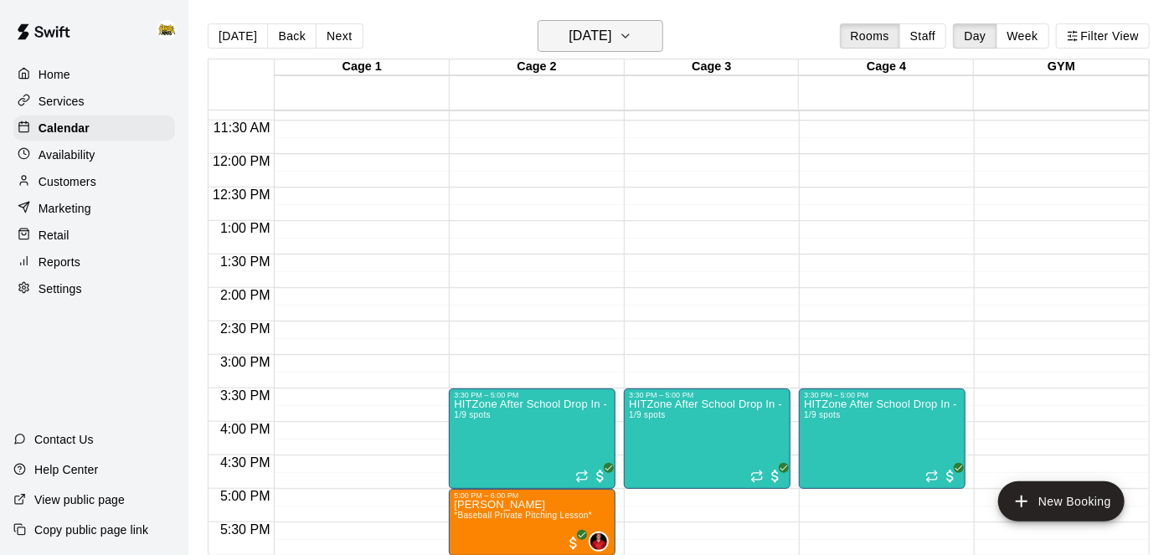
click at [611, 34] on h6 "Friday Sep 19" at bounding box center [589, 35] width 43 height 23
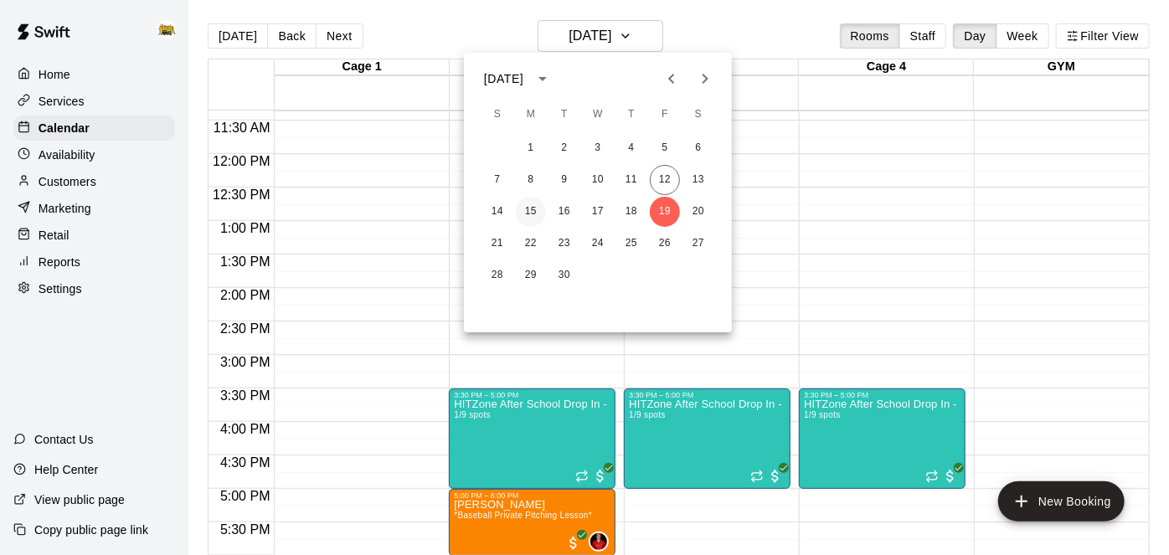
click at [535, 212] on button "15" at bounding box center [531, 212] width 30 height 30
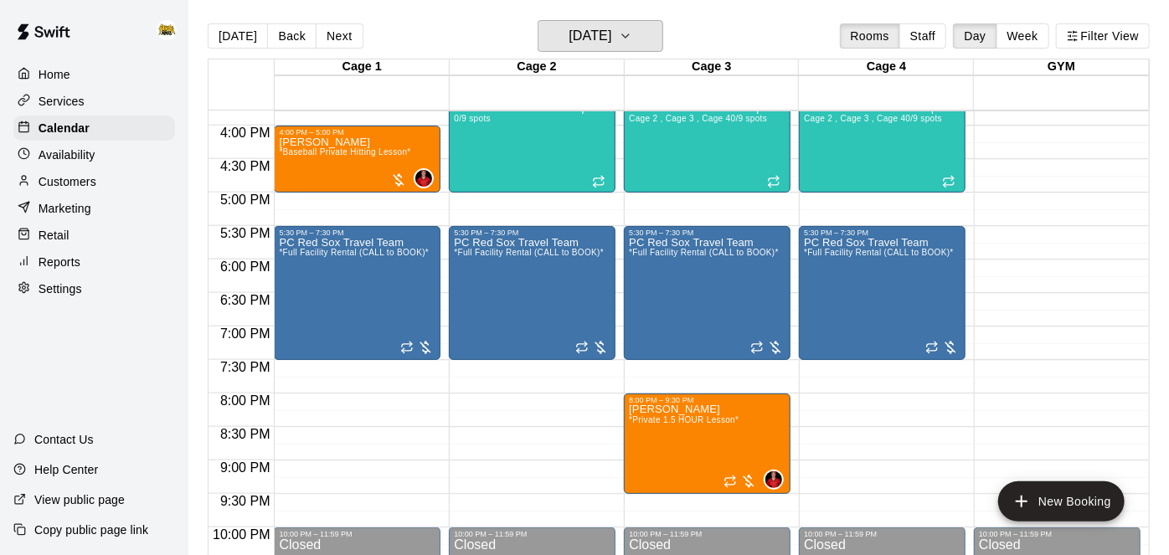
scroll to position [1076, 0]
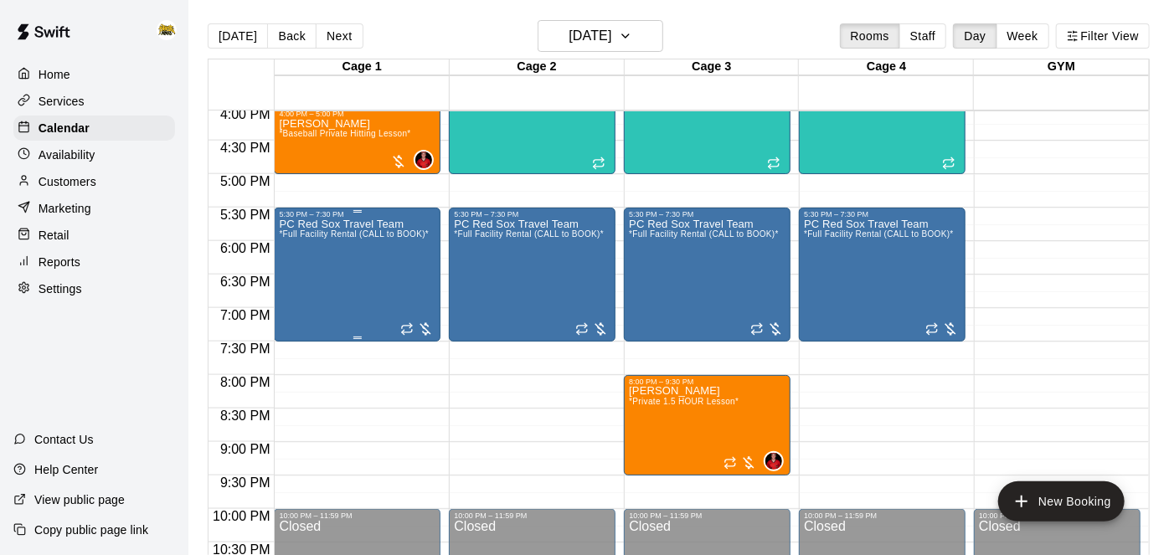
click at [315, 275] on div "PC Red Sox Travel Team *Full Facility Rental (CALL to BOOK)*" at bounding box center [354, 496] width 150 height 555
click at [300, 242] on icon "edit" at bounding box center [295, 235] width 20 height 20
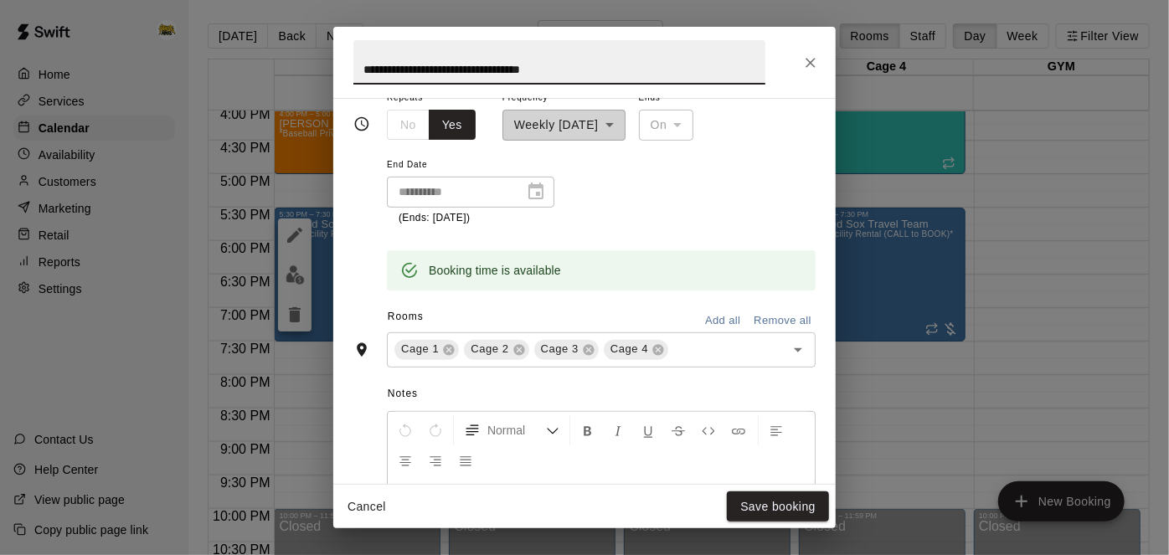
scroll to position [289, 0]
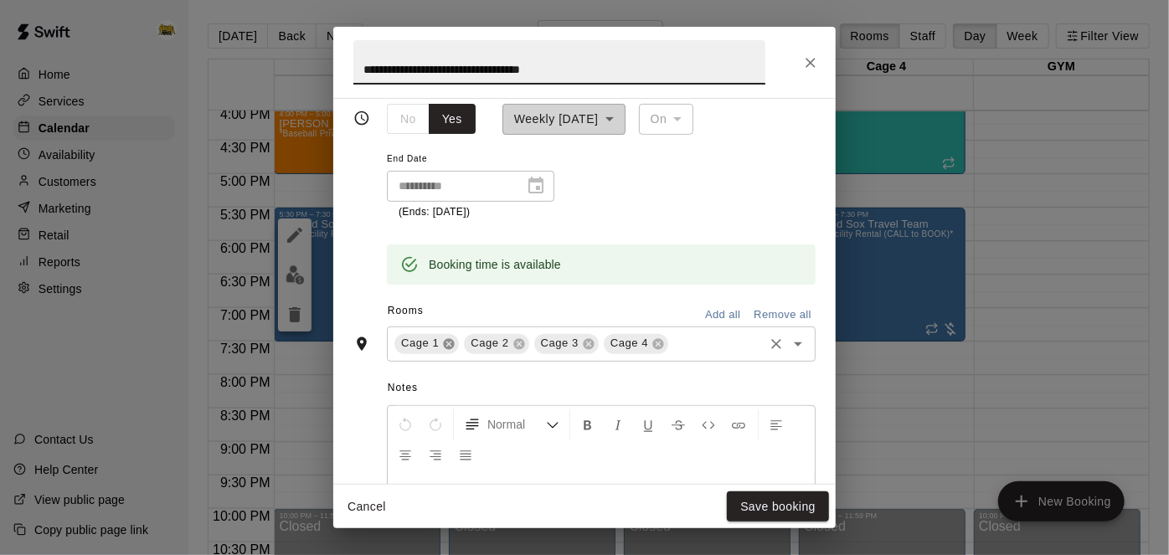
click at [442, 351] on icon at bounding box center [448, 343] width 13 height 13
click at [775, 508] on button "Save booking" at bounding box center [778, 506] width 102 height 31
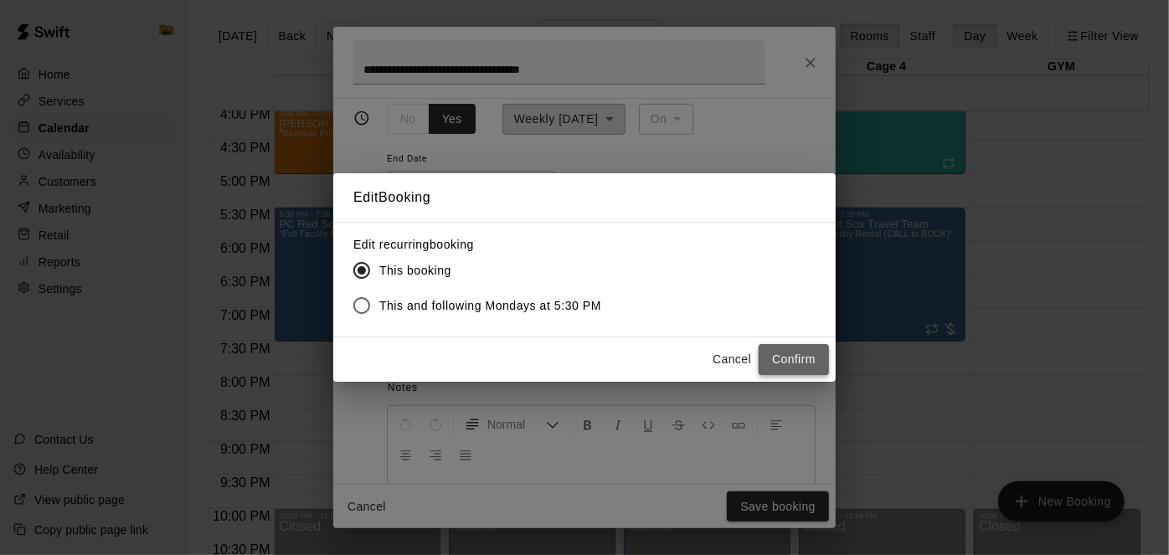
click at [794, 368] on button "Confirm" at bounding box center [794, 359] width 70 height 31
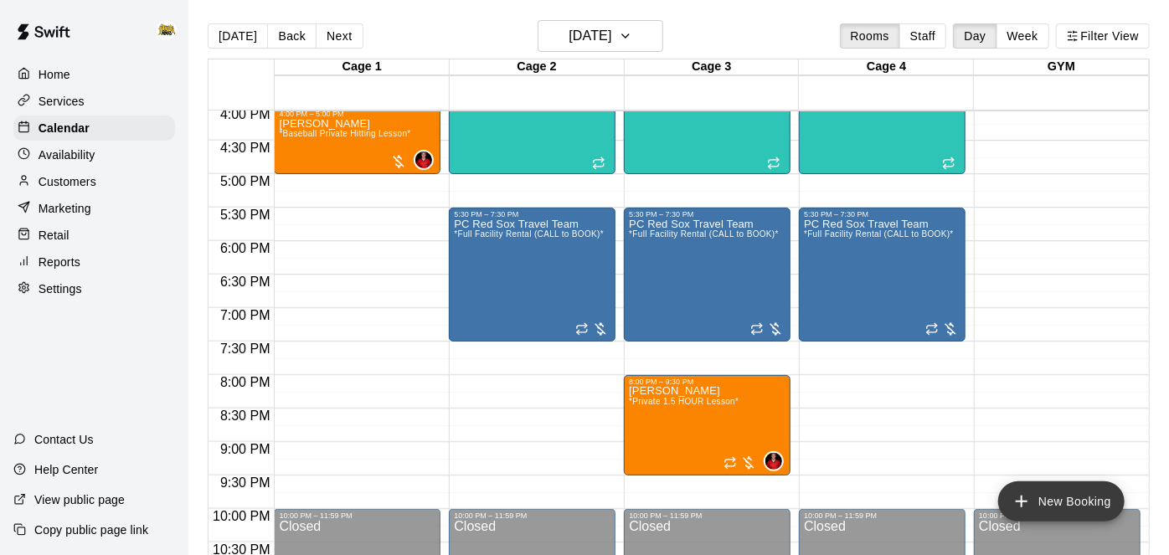
click at [1024, 501] on icon "add" at bounding box center [1022, 502] width 12 height 12
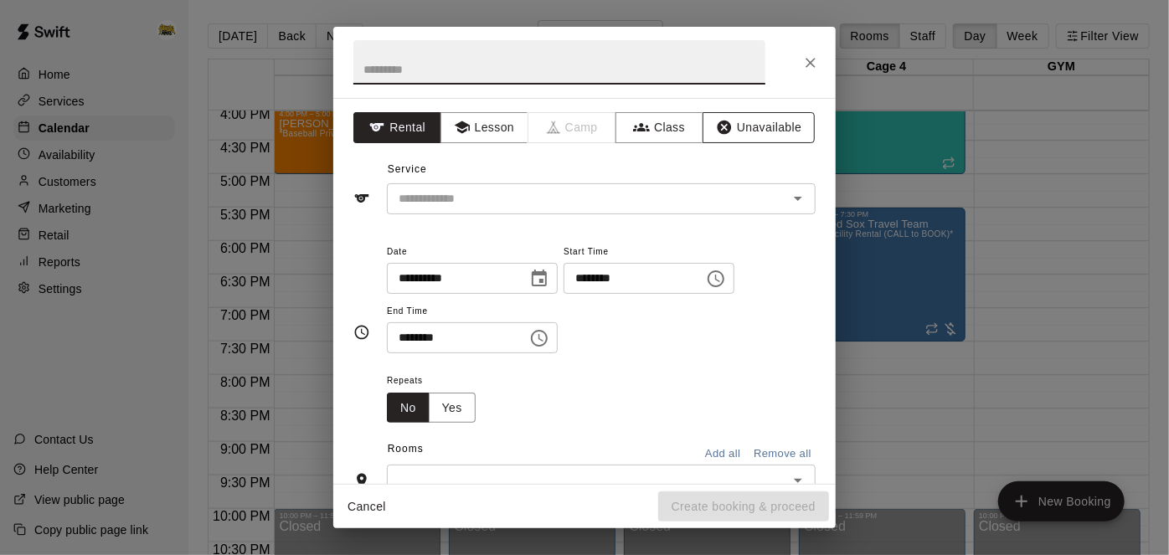
click at [747, 126] on button "Unavailable" at bounding box center [758, 127] width 112 height 31
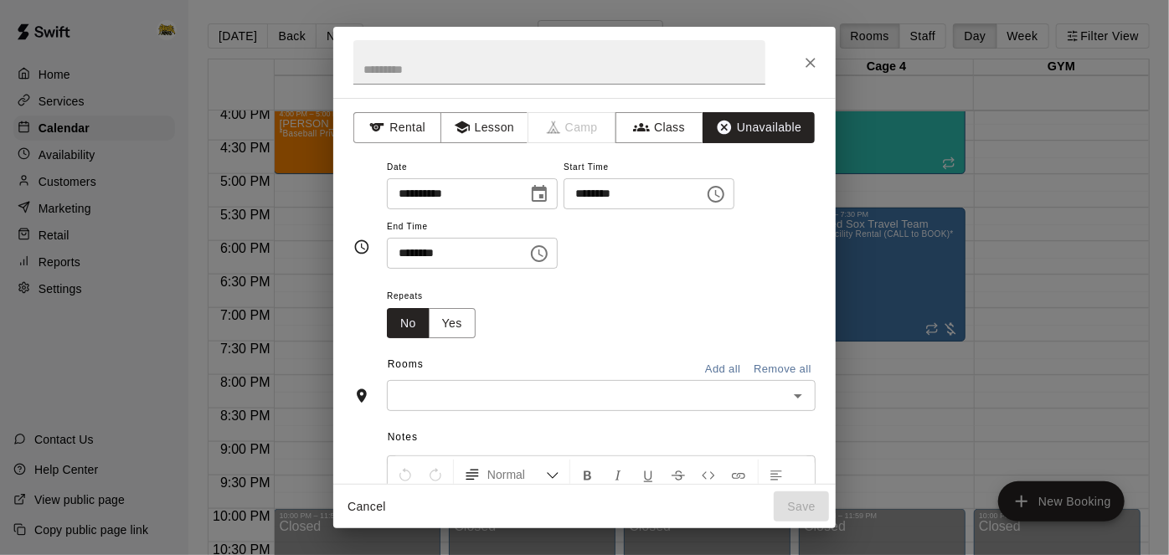
click at [563, 209] on input "********" at bounding box center [627, 193] width 129 height 31
click at [362, 508] on button "Cancel" at bounding box center [367, 506] width 54 height 31
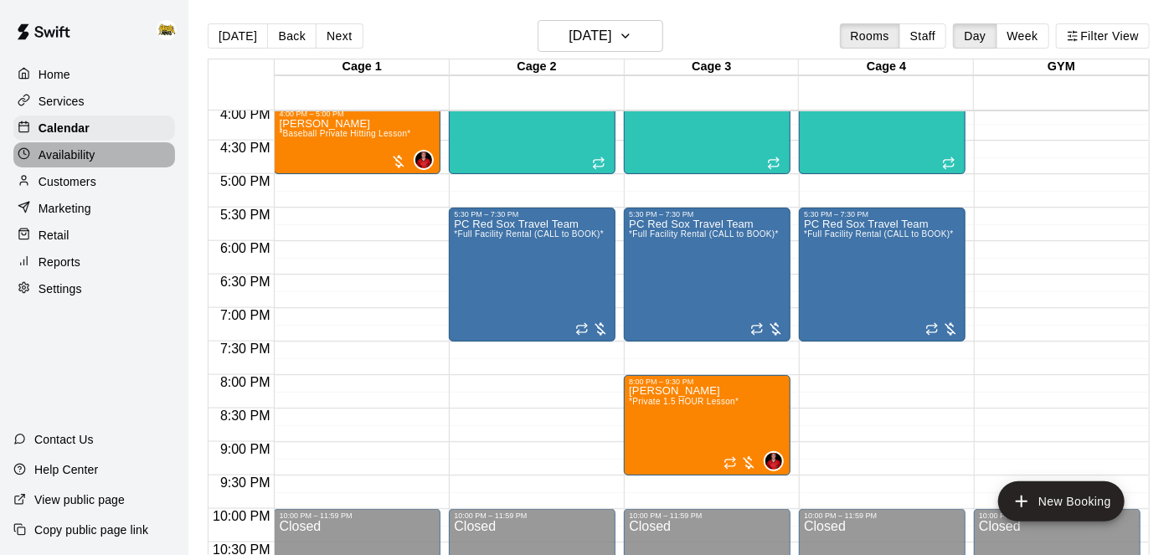
click at [78, 160] on p "Availability" at bounding box center [67, 155] width 57 height 17
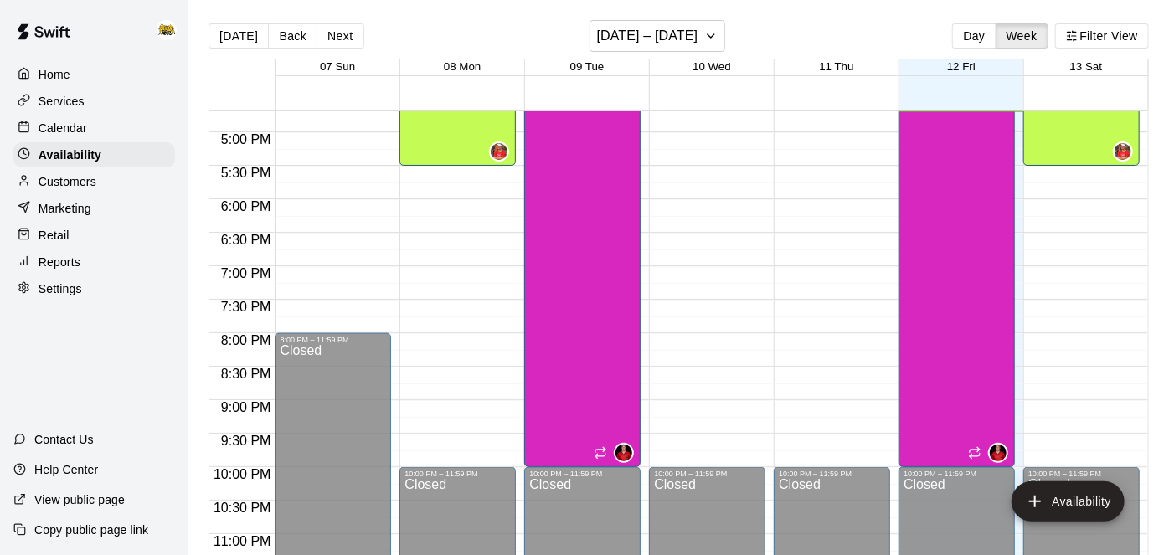
scroll to position [1070, 0]
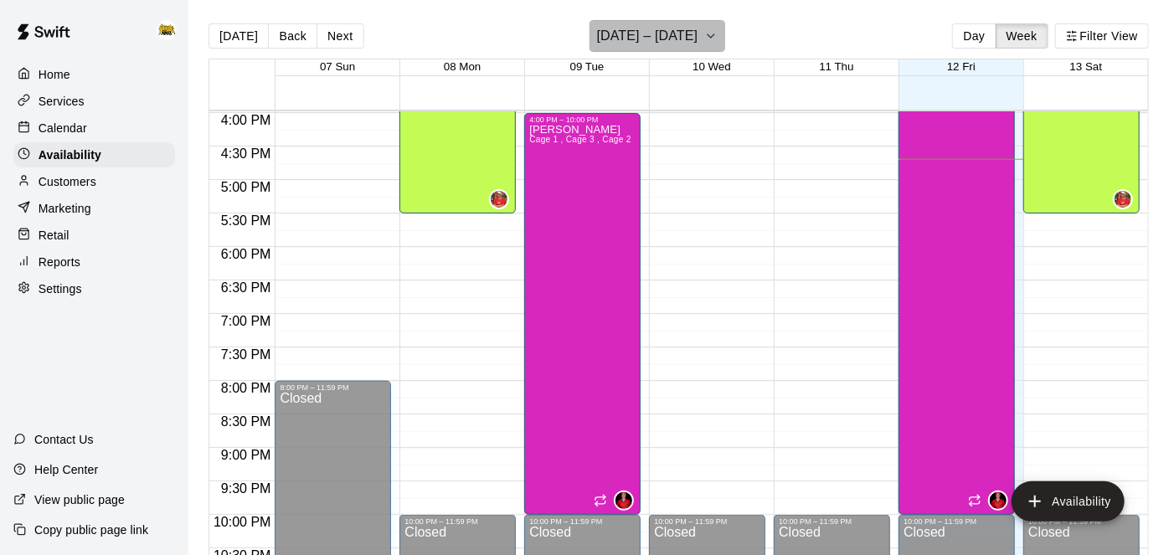
click at [693, 27] on h6 "September 07 – 13" at bounding box center [647, 35] width 101 height 23
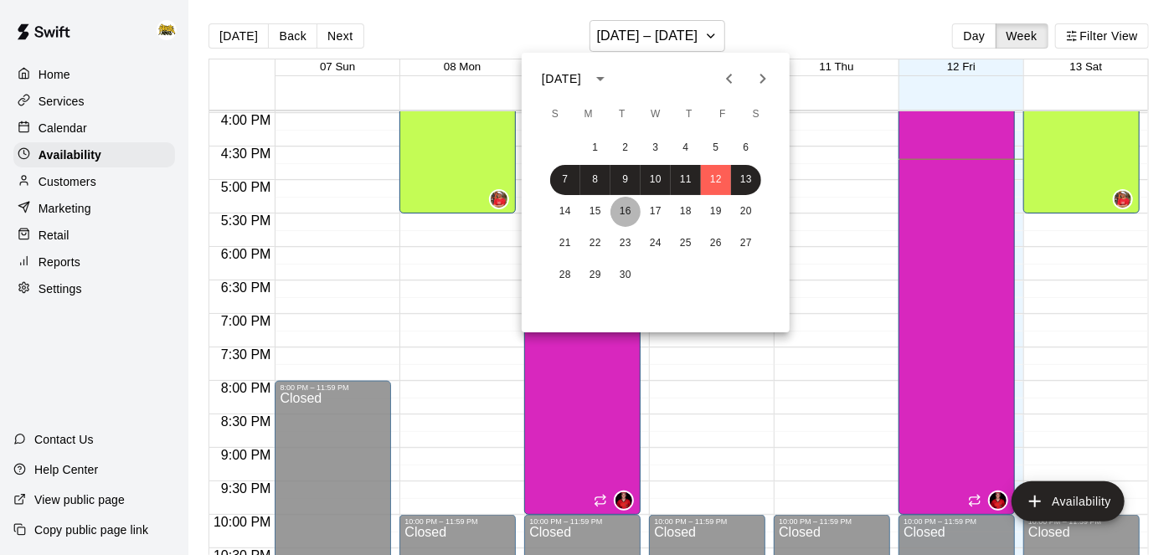
click at [616, 206] on button "16" at bounding box center [625, 212] width 30 height 30
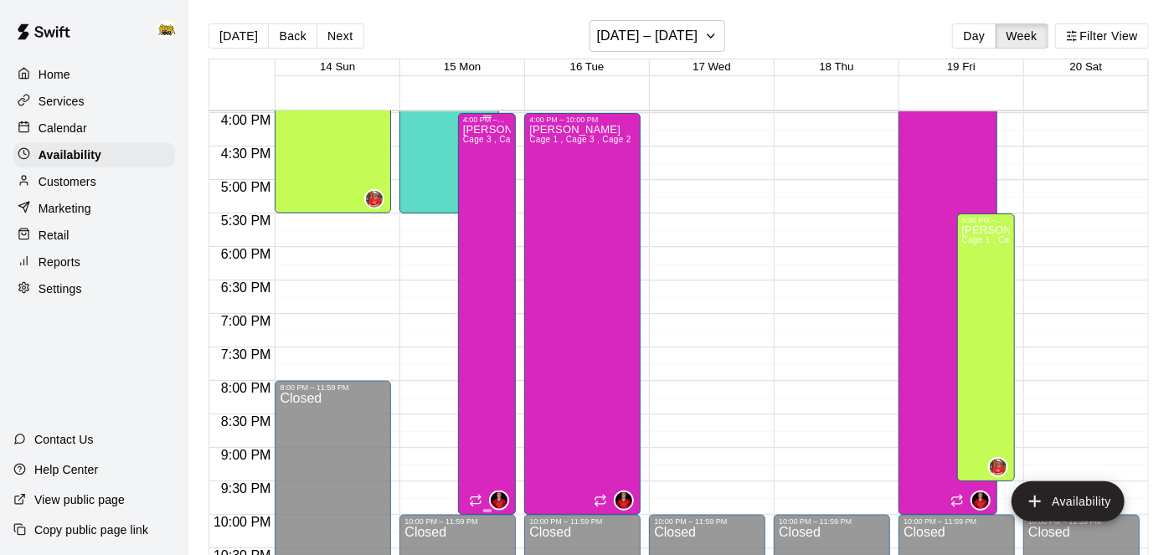
click at [468, 216] on div "Kayden Beauregard Cage 3 , Cage 2 , Cage 1" at bounding box center [487, 401] width 48 height 555
click at [480, 138] on icon "edit" at bounding box center [478, 139] width 15 height 15
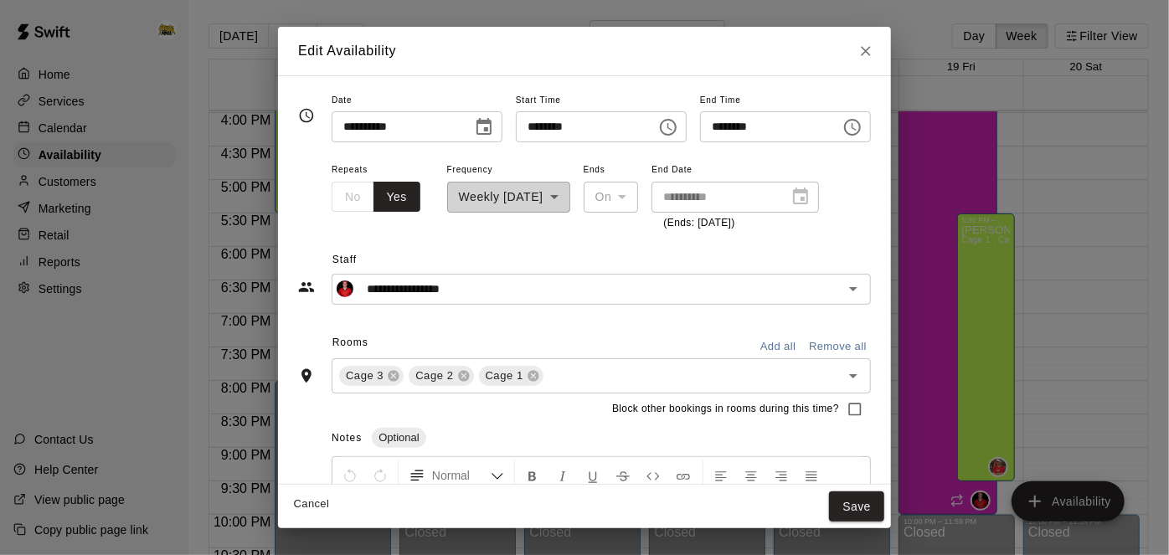
scroll to position [2, 0]
click at [871, 52] on icon "Close" at bounding box center [866, 51] width 10 height 10
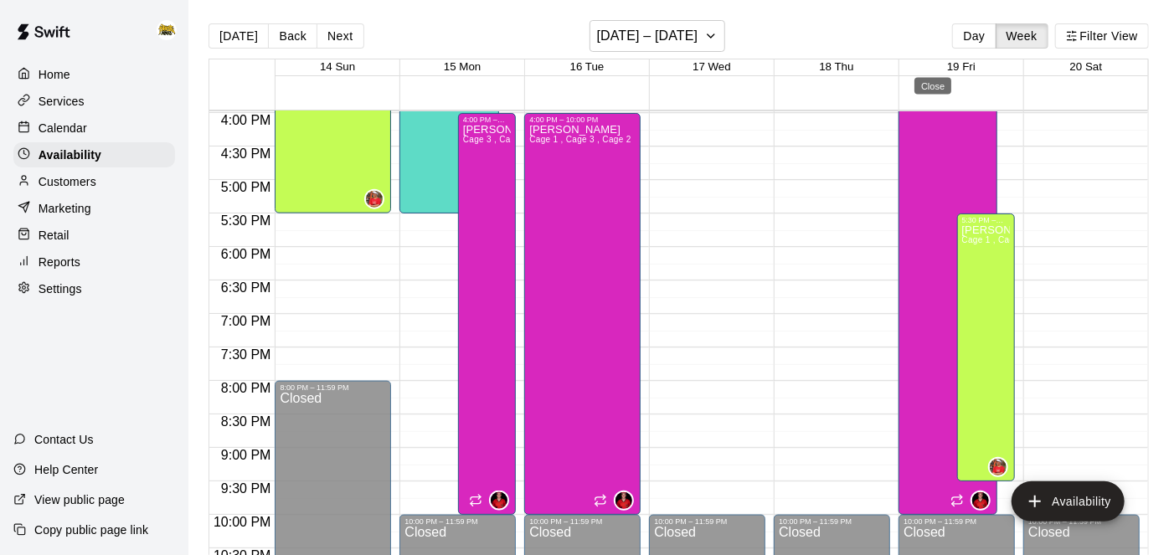
type input "**********"
click at [90, 132] on div "Calendar" at bounding box center [94, 128] width 162 height 25
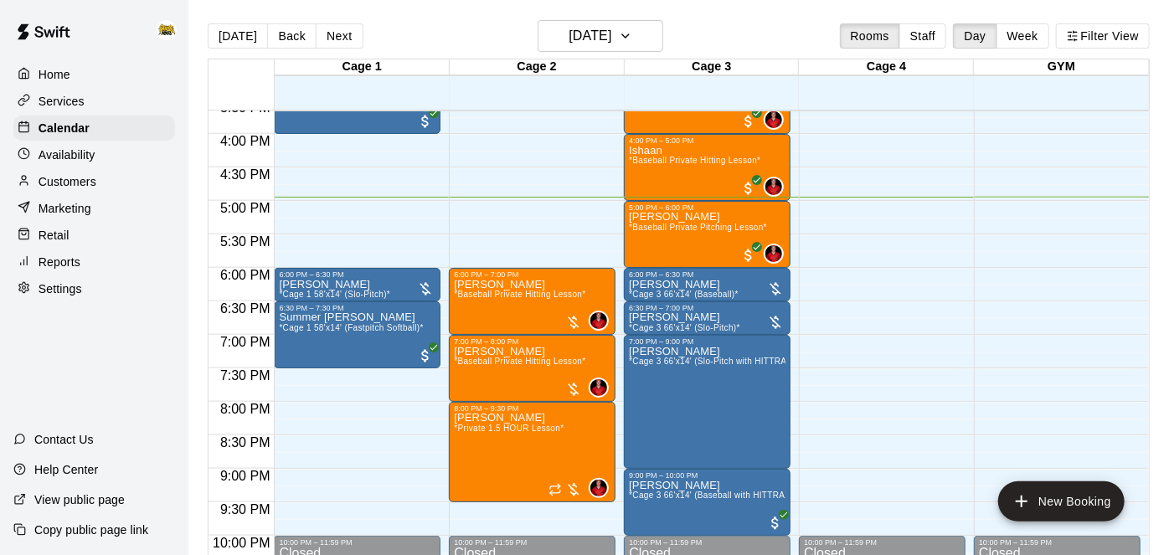
scroll to position [1045, 0]
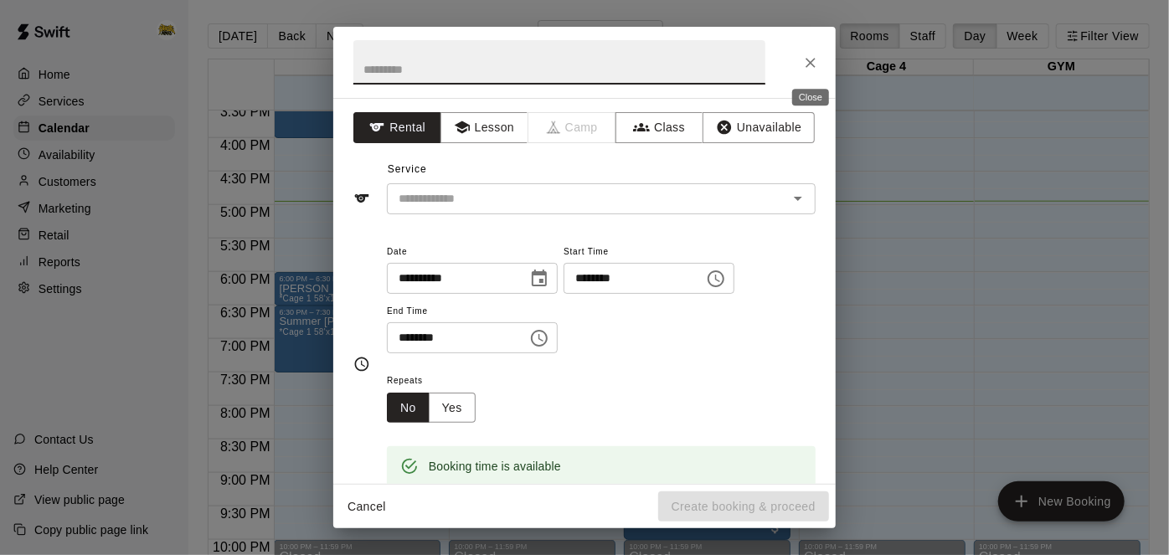
click at [810, 68] on icon "Close" at bounding box center [810, 62] width 17 height 17
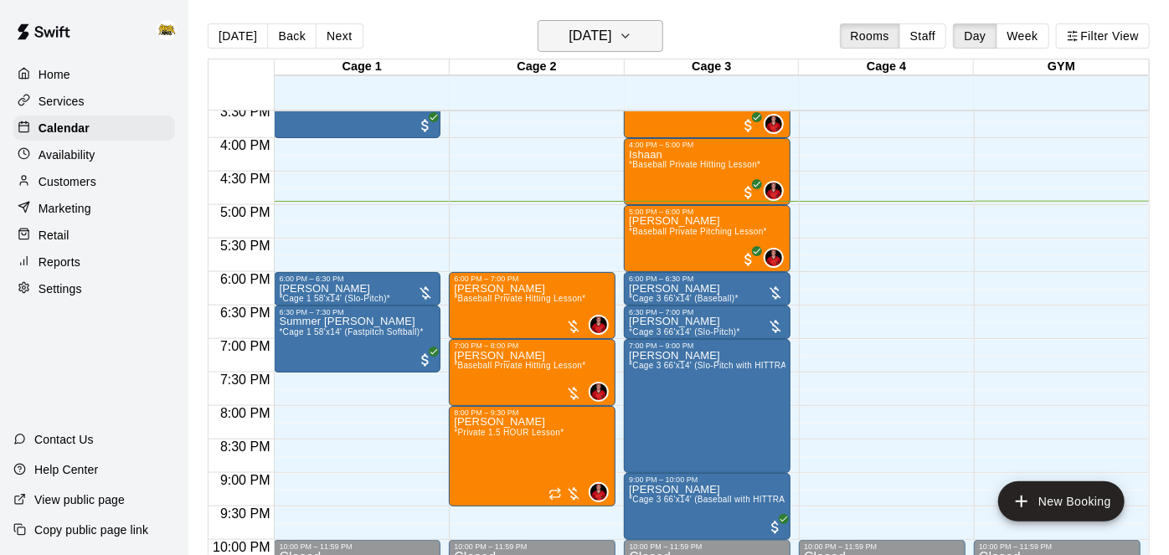
click at [632, 28] on icon "button" at bounding box center [625, 36] width 13 height 20
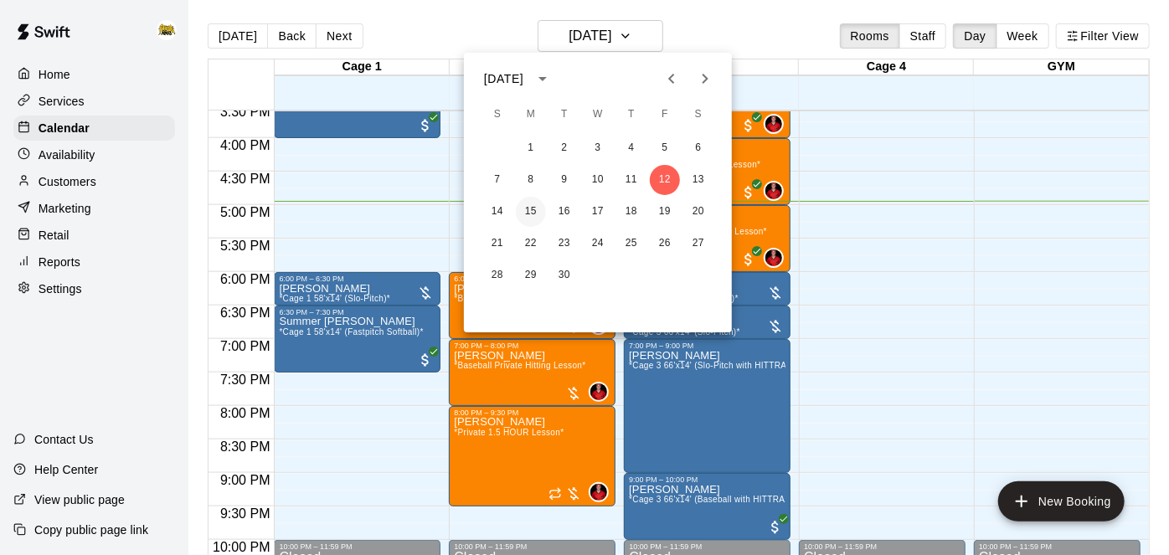
click at [526, 215] on button "15" at bounding box center [531, 212] width 30 height 30
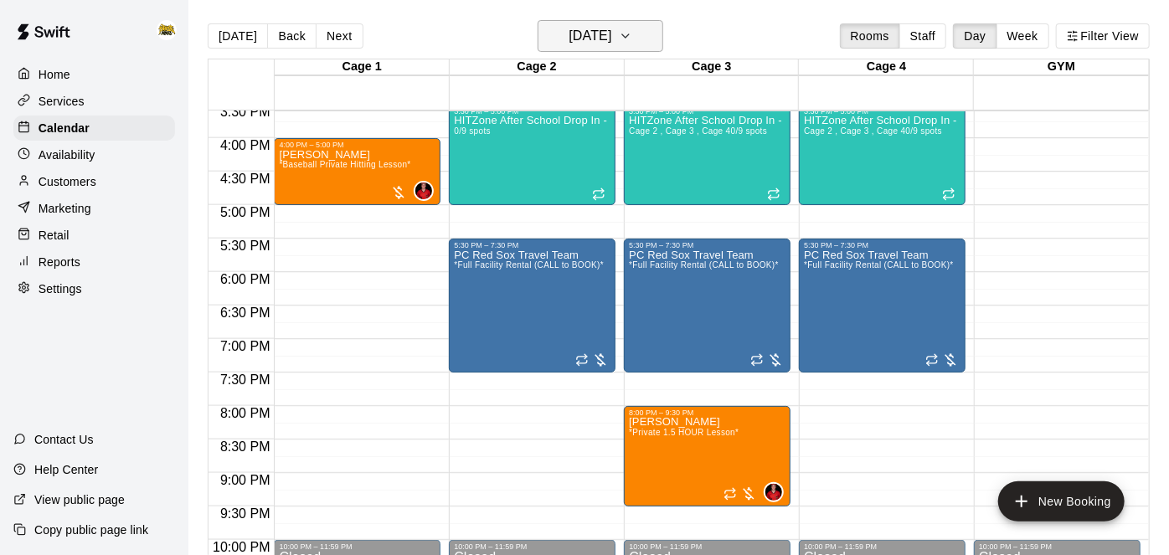
click at [611, 41] on h6 "Monday Sep 15" at bounding box center [589, 35] width 43 height 23
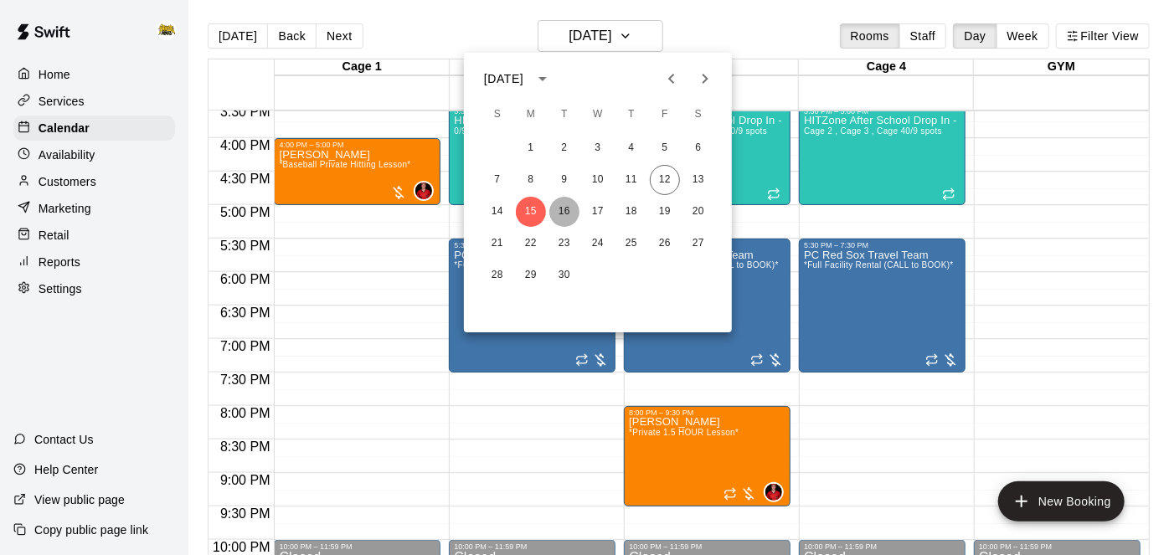
click at [561, 211] on button "16" at bounding box center [564, 212] width 30 height 30
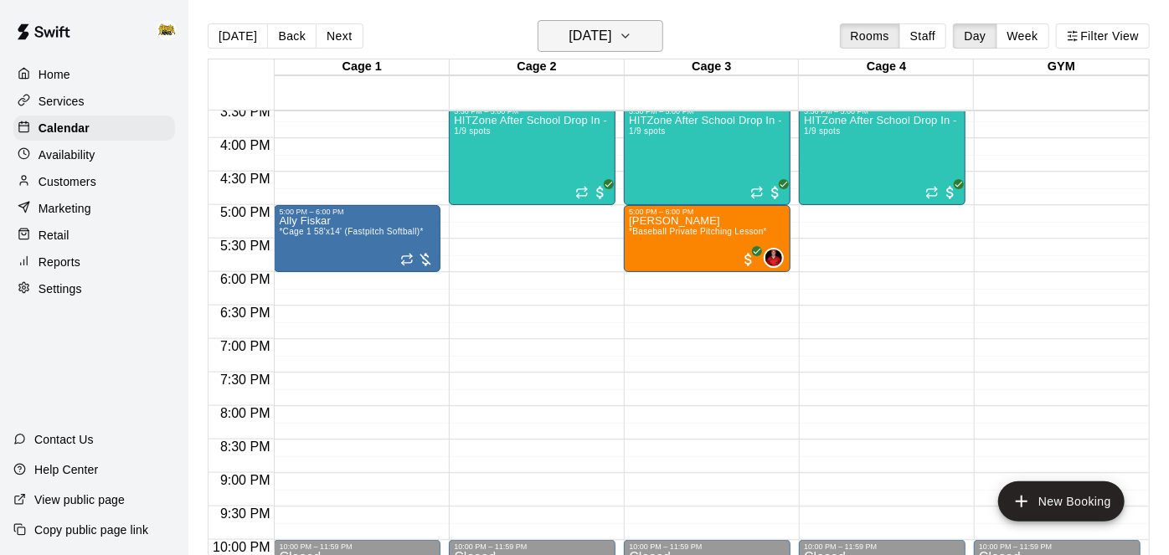
click at [636, 32] on button "Tuesday Sep 16" at bounding box center [601, 36] width 126 height 32
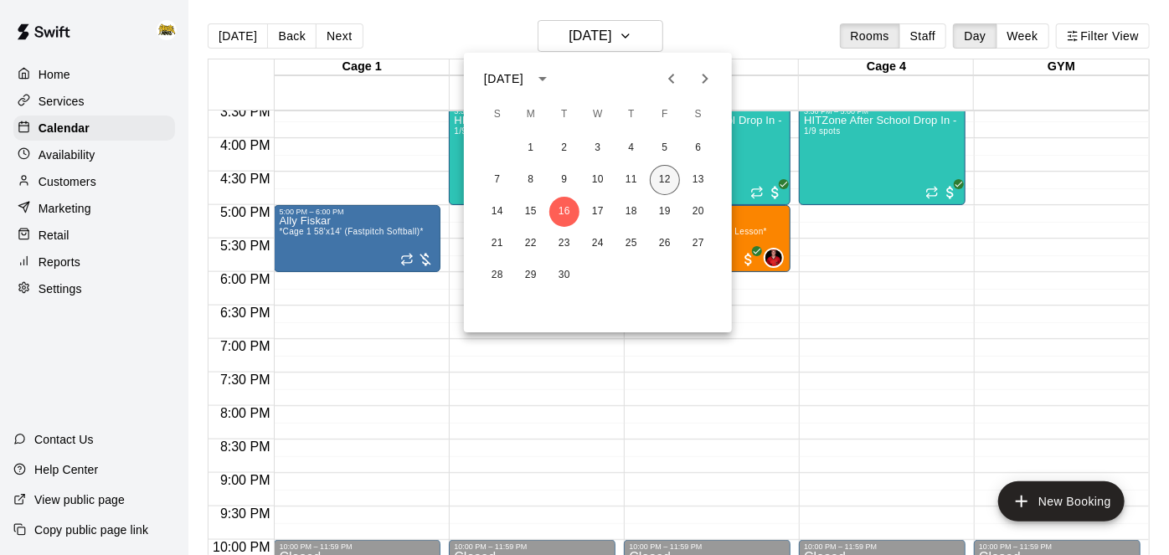
click at [669, 183] on button "12" at bounding box center [665, 180] width 30 height 30
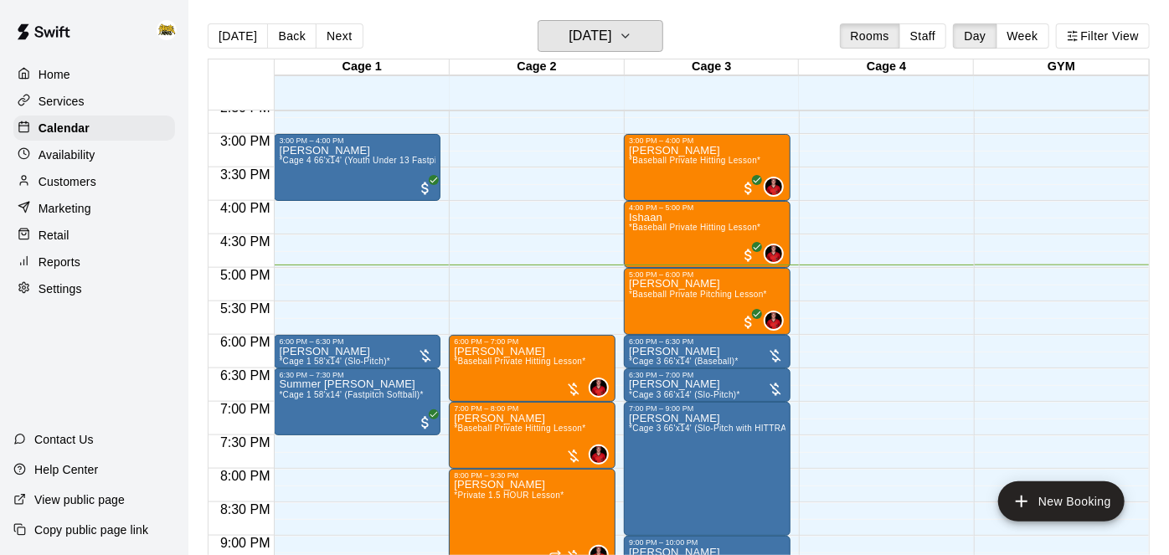
scroll to position [980, 0]
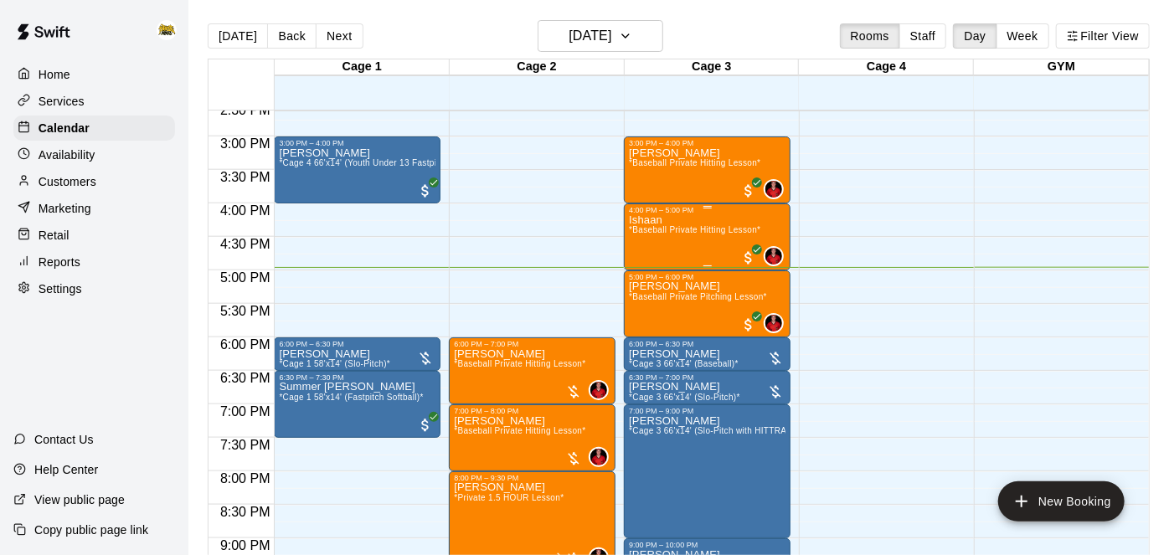
click at [689, 233] on span "*Baseball Private Hitting Lesson*" at bounding box center [694, 229] width 131 height 9
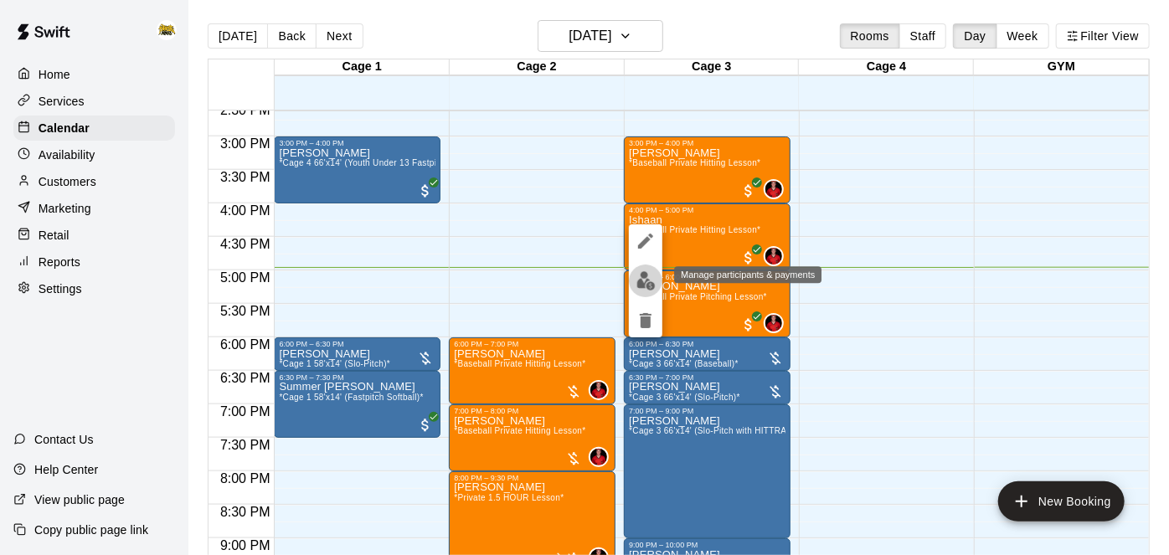
click at [647, 287] on img "edit" at bounding box center [645, 280] width 19 height 19
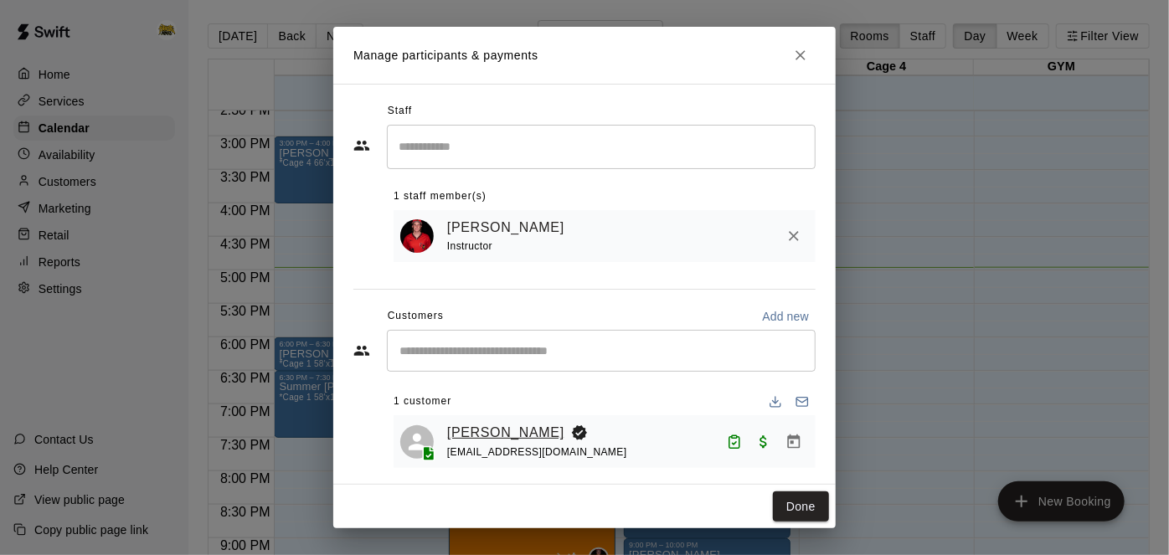
click at [515, 429] on link "Ishaan Neger" at bounding box center [505, 433] width 117 height 22
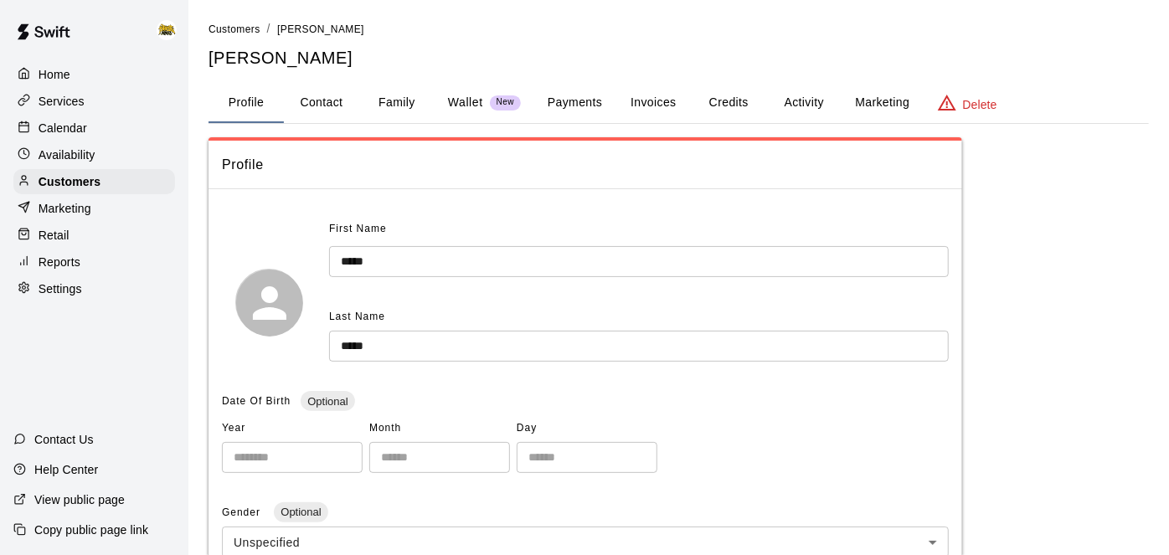
click at [69, 141] on div "Home Services Calendar Availability Customers Marketing Retail Reports Settings" at bounding box center [94, 181] width 188 height 243
click at [70, 131] on p "Calendar" at bounding box center [63, 128] width 49 height 17
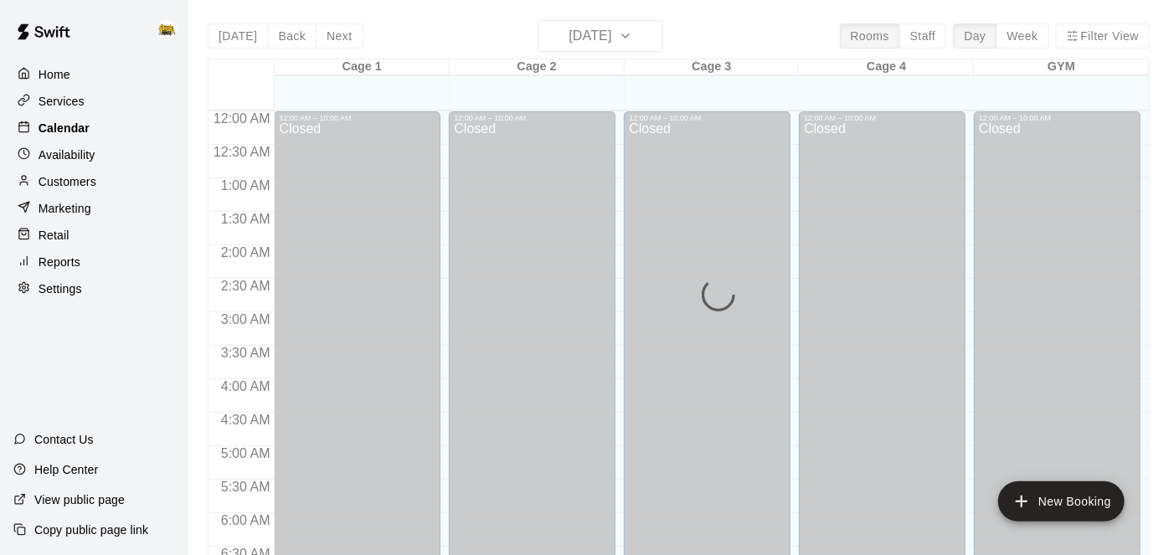
scroll to position [1093, 0]
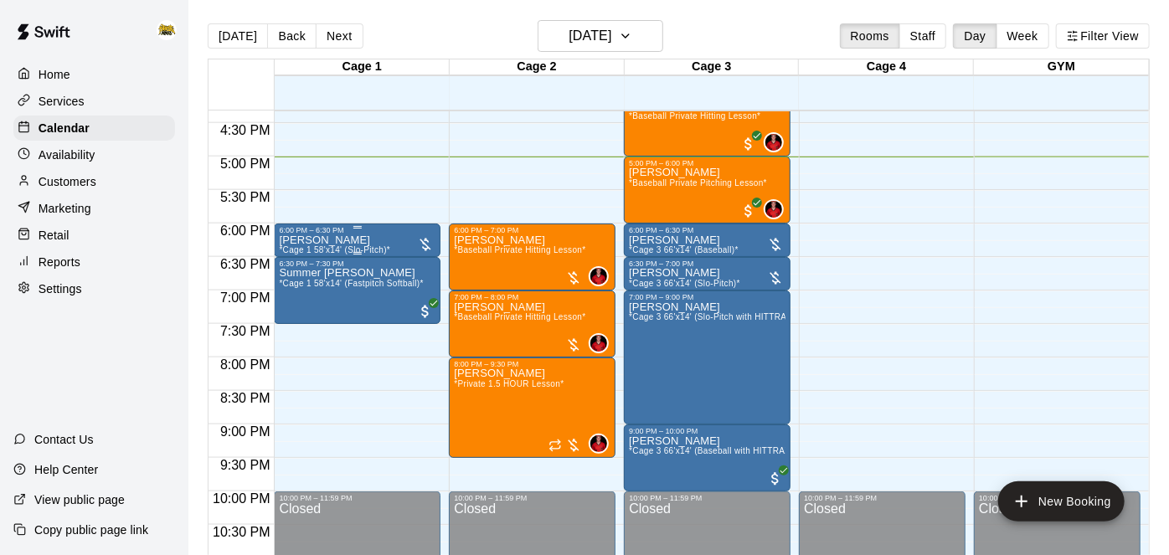
click at [401, 240] on div "[PERSON_NAME] *Cage 1 58'x14' (Slo-Pitch)*" at bounding box center [357, 511] width 157 height 555
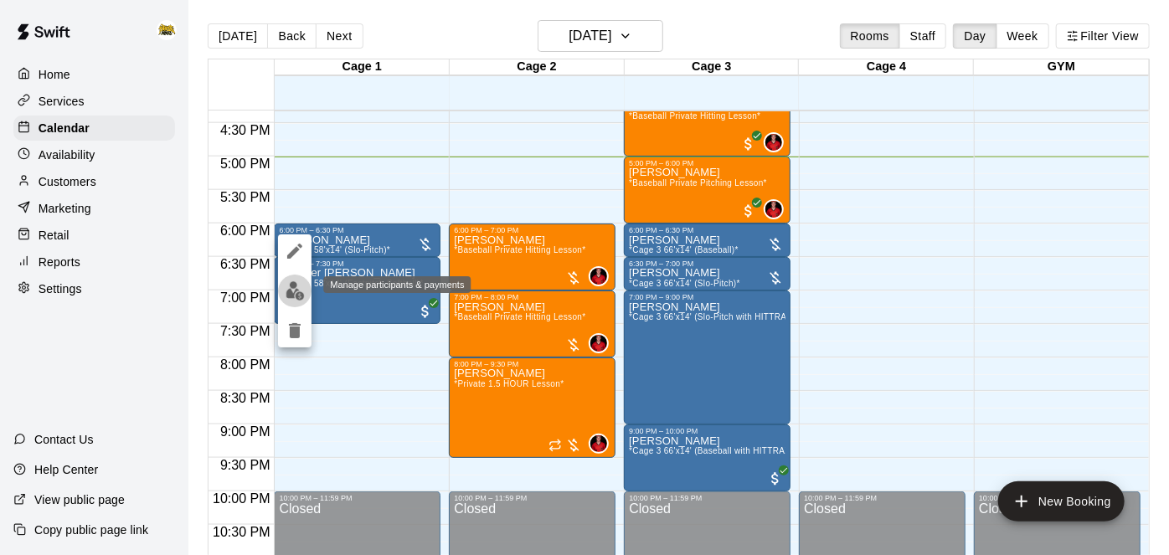
click at [300, 292] on img "edit" at bounding box center [294, 290] width 19 height 19
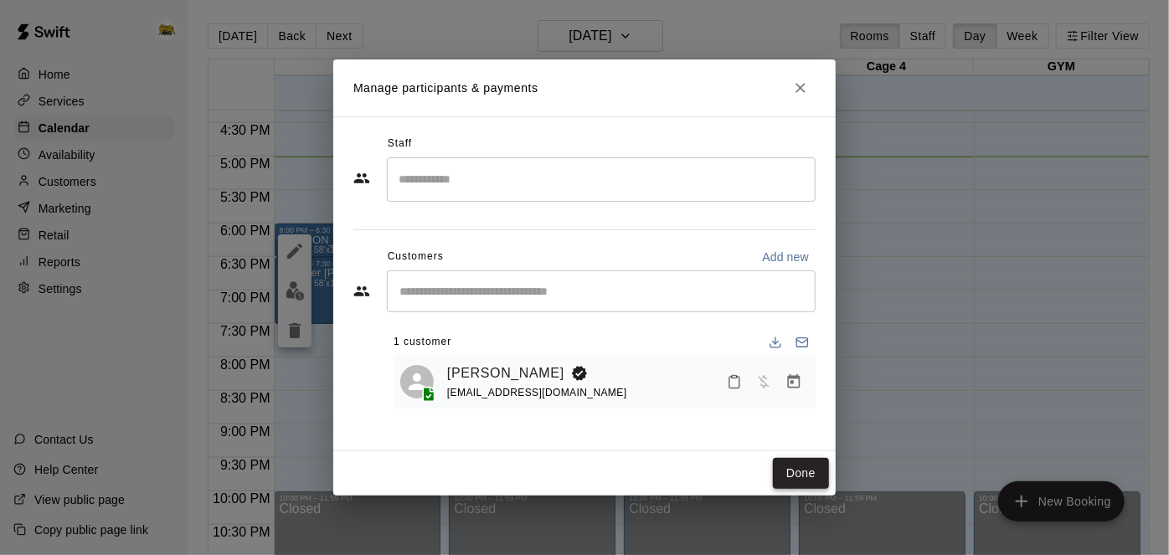
click at [810, 476] on button "Done" at bounding box center [801, 473] width 56 height 31
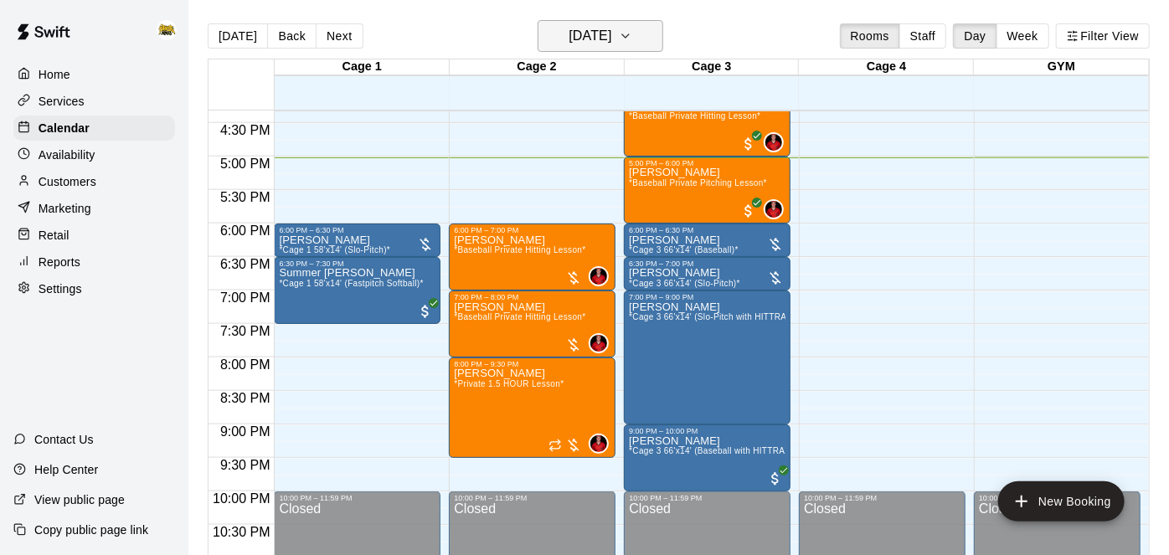
click at [568, 44] on h6 "[DATE]" at bounding box center [589, 35] width 43 height 23
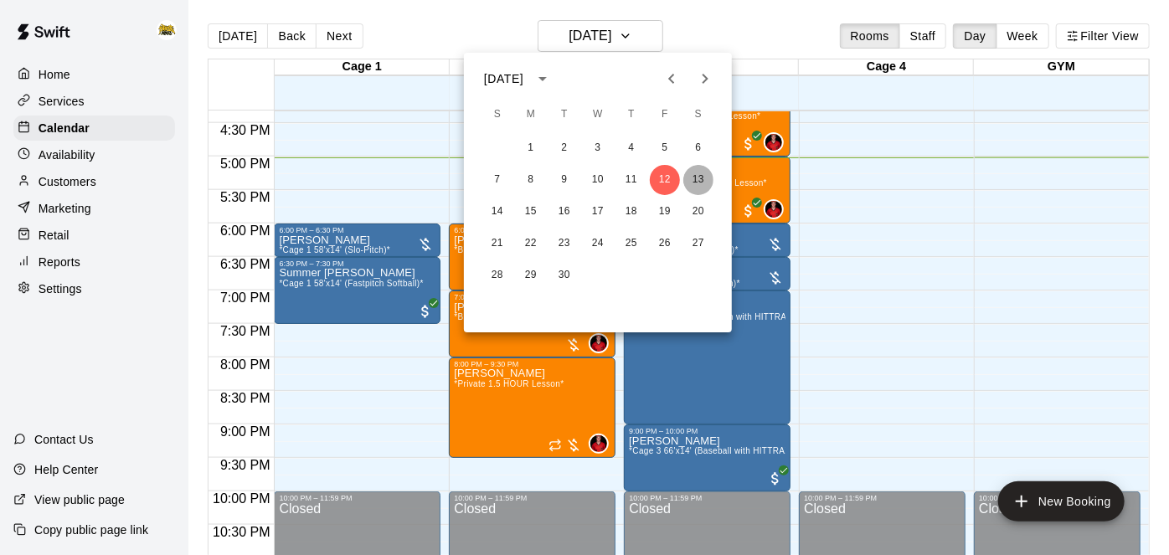
click at [698, 183] on button "13" at bounding box center [698, 180] width 30 height 30
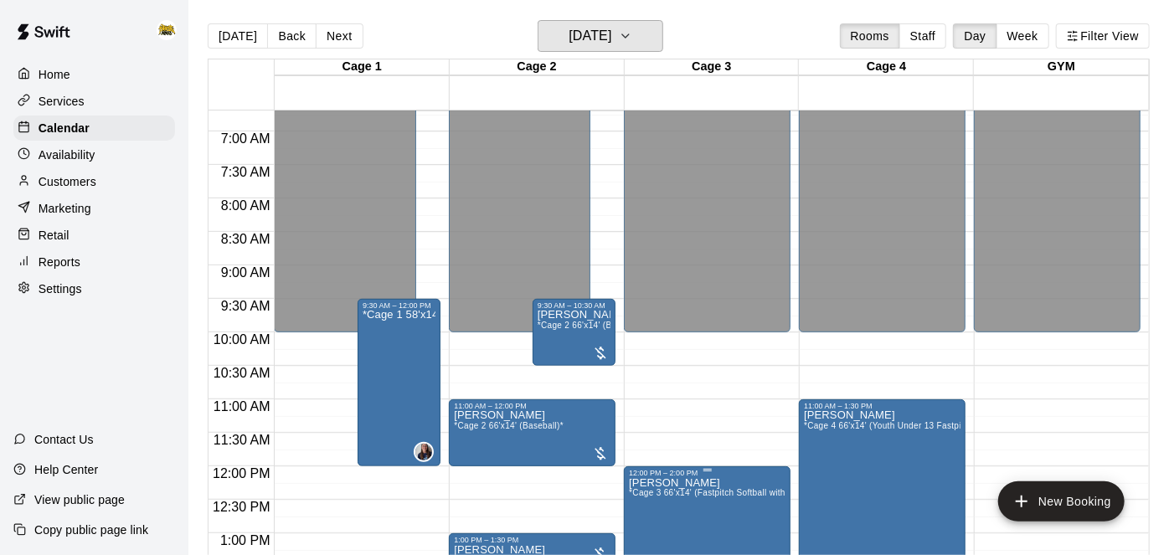
scroll to position [448, 0]
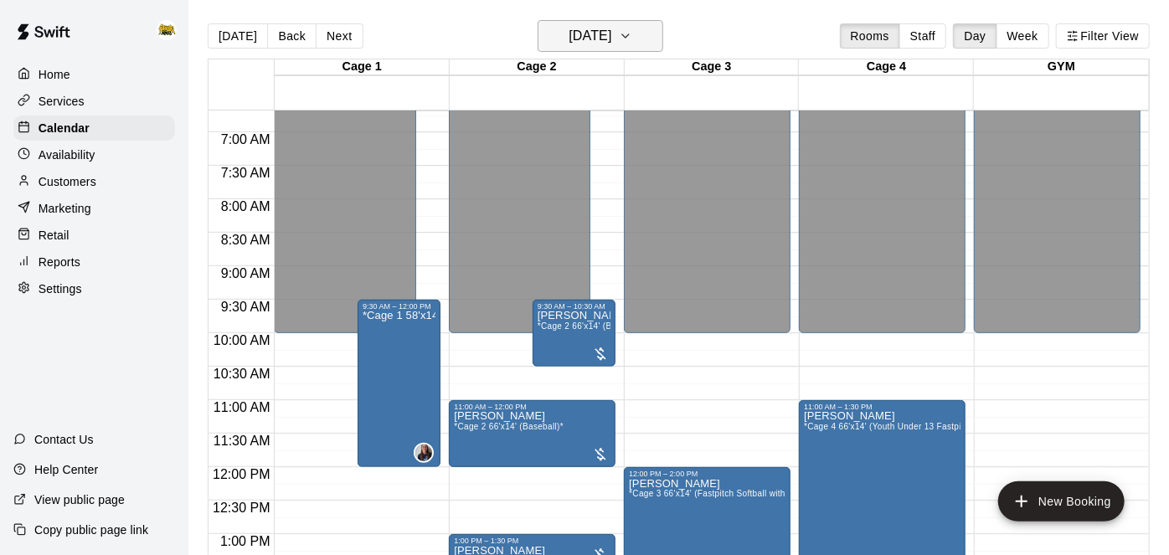
click at [611, 44] on h6 "Saturday Sep 13" at bounding box center [589, 35] width 43 height 23
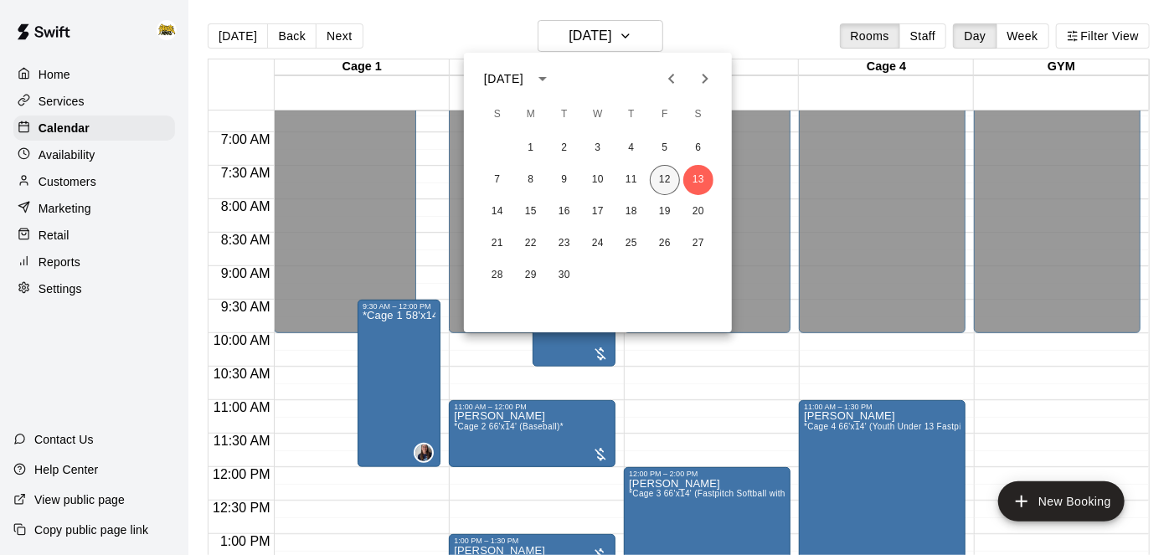
click at [670, 183] on button "12" at bounding box center [665, 180] width 30 height 30
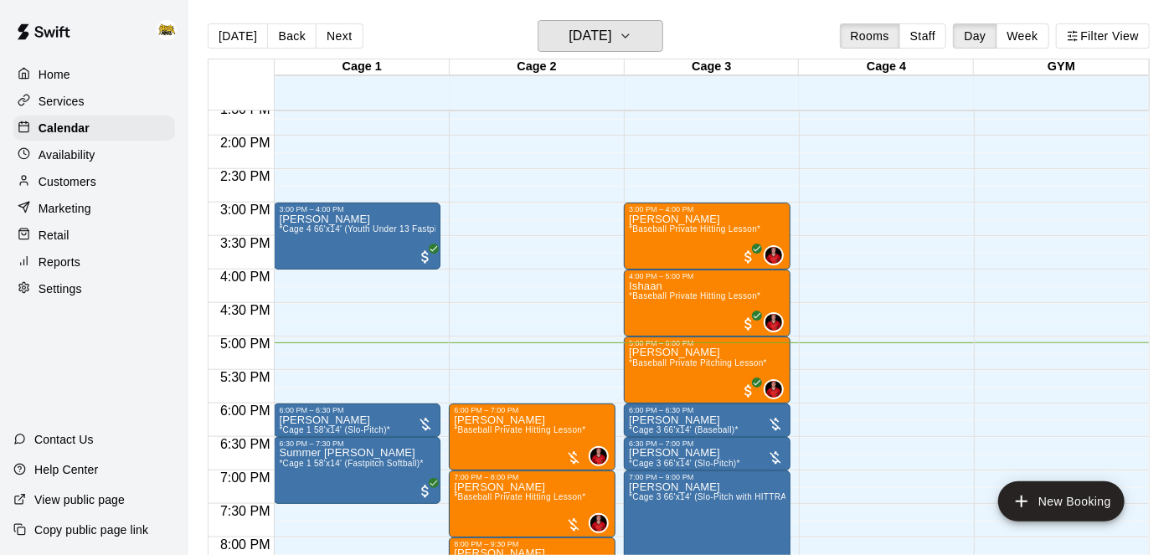
scroll to position [926, 0]
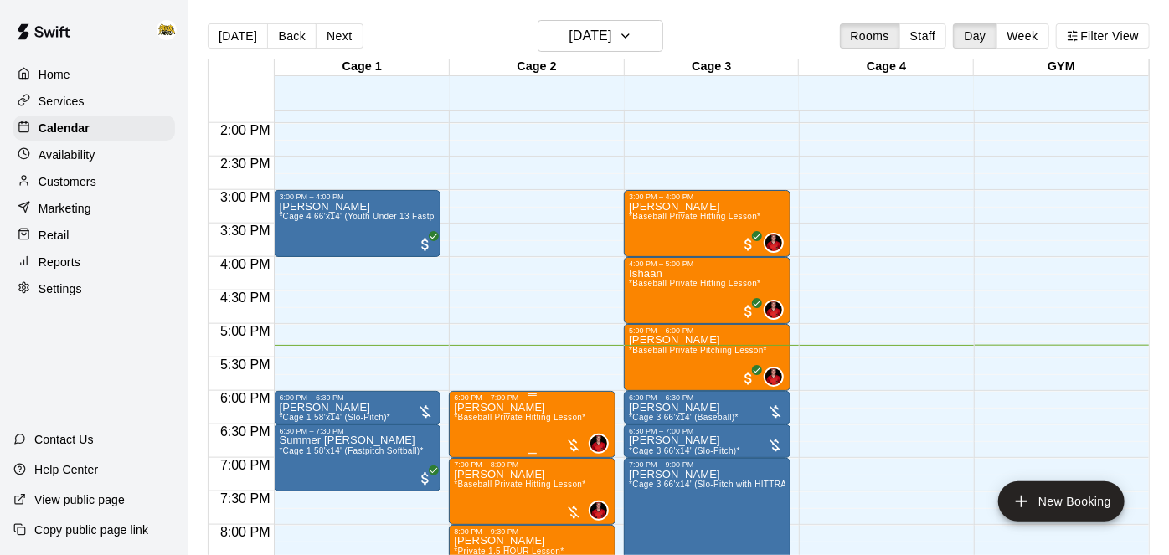
click at [684, 342] on div at bounding box center [584, 277] width 1169 height 555
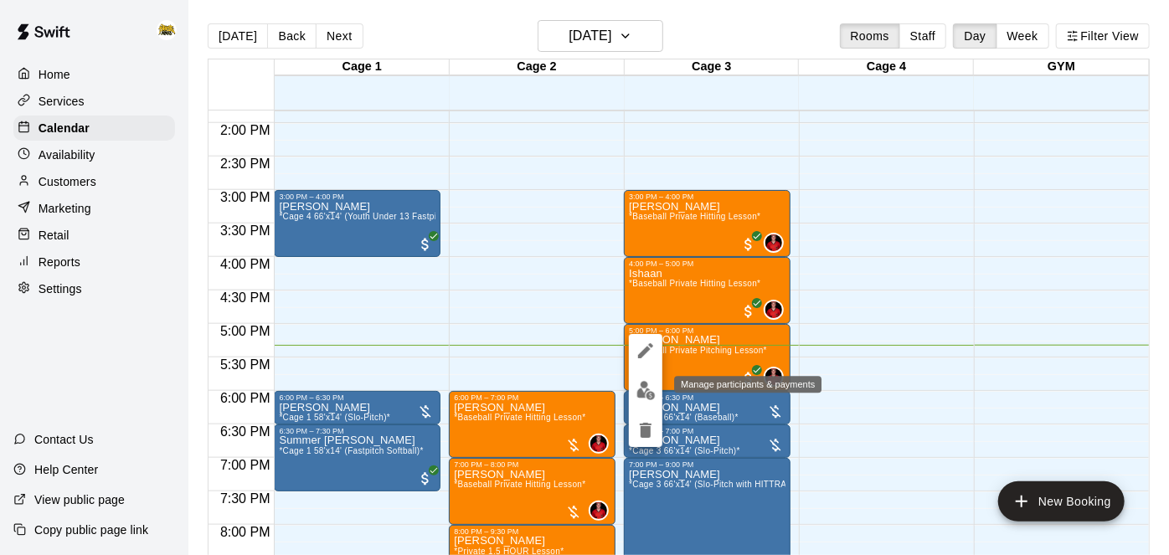
click at [646, 398] on img "edit" at bounding box center [645, 390] width 19 height 19
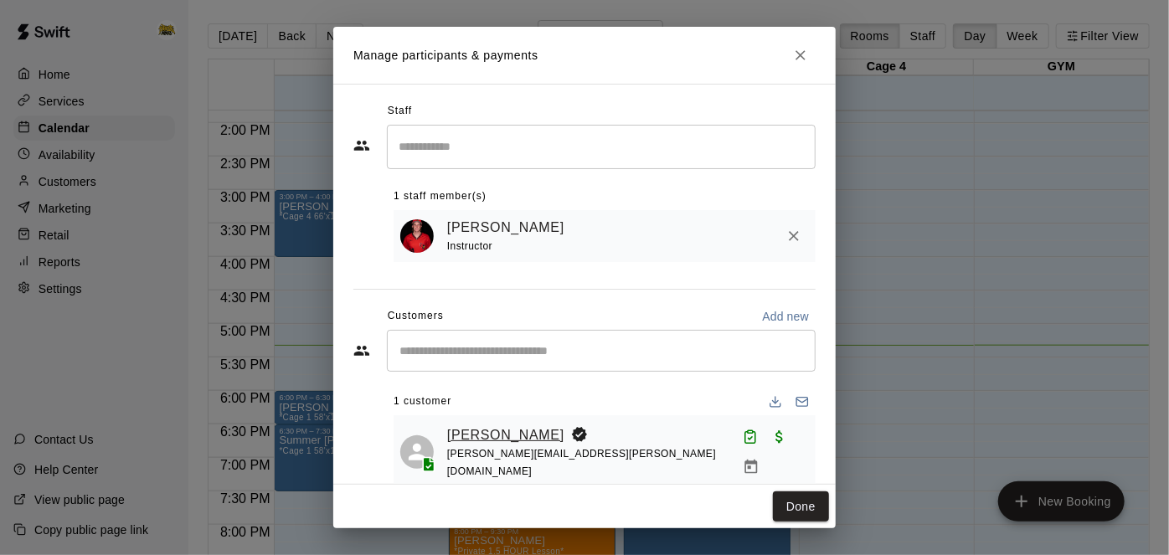
click at [513, 429] on link "[PERSON_NAME]" at bounding box center [505, 435] width 117 height 22
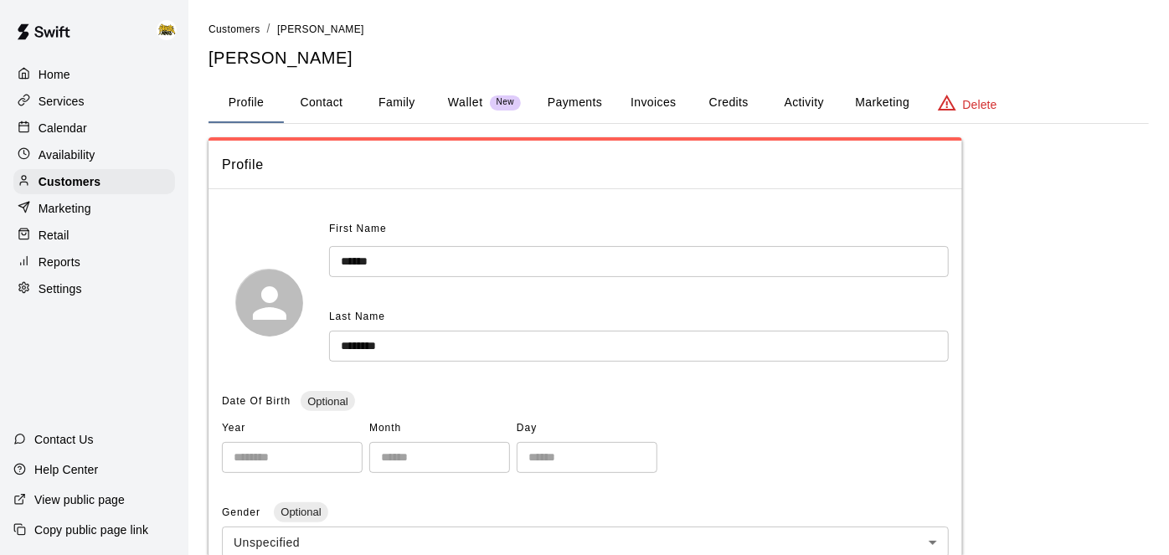
click at [461, 96] on p "Wallet" at bounding box center [465, 103] width 35 height 18
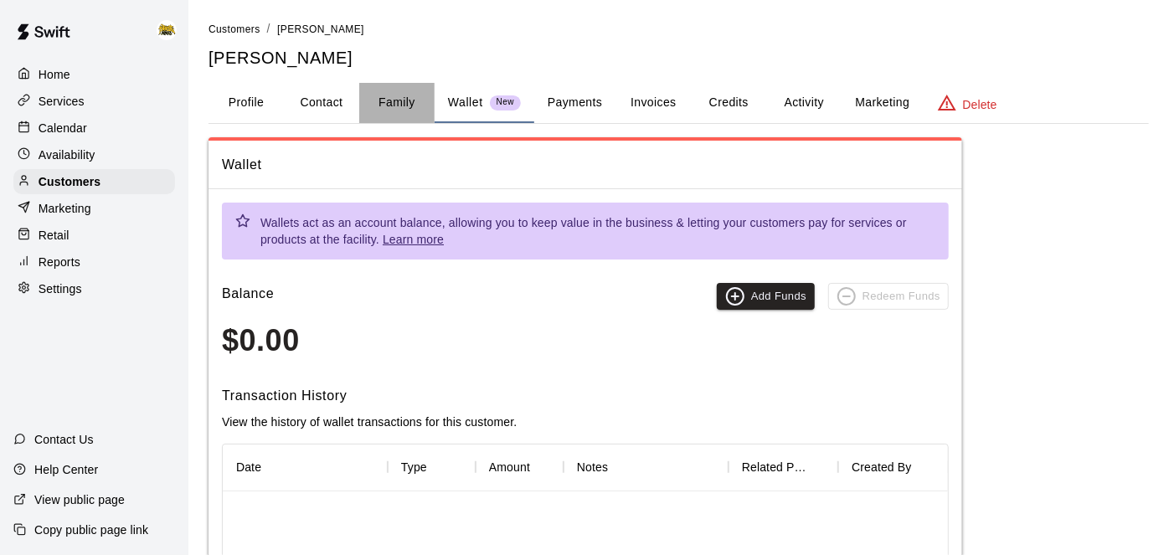
click at [407, 105] on button "Family" at bounding box center [396, 103] width 75 height 40
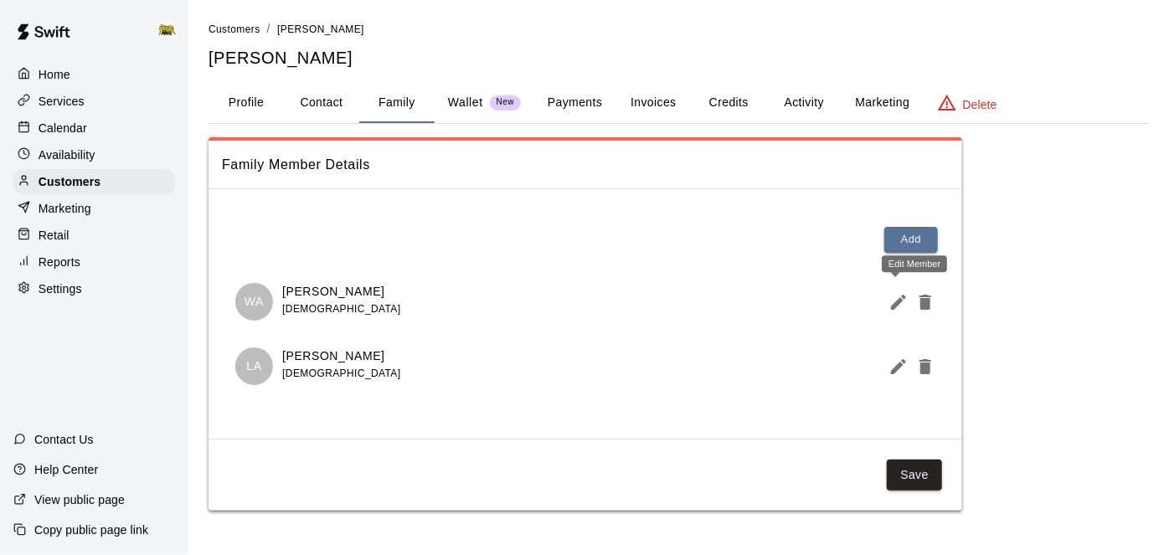
click at [892, 304] on icon "Edit Member" at bounding box center [898, 302] width 15 height 15
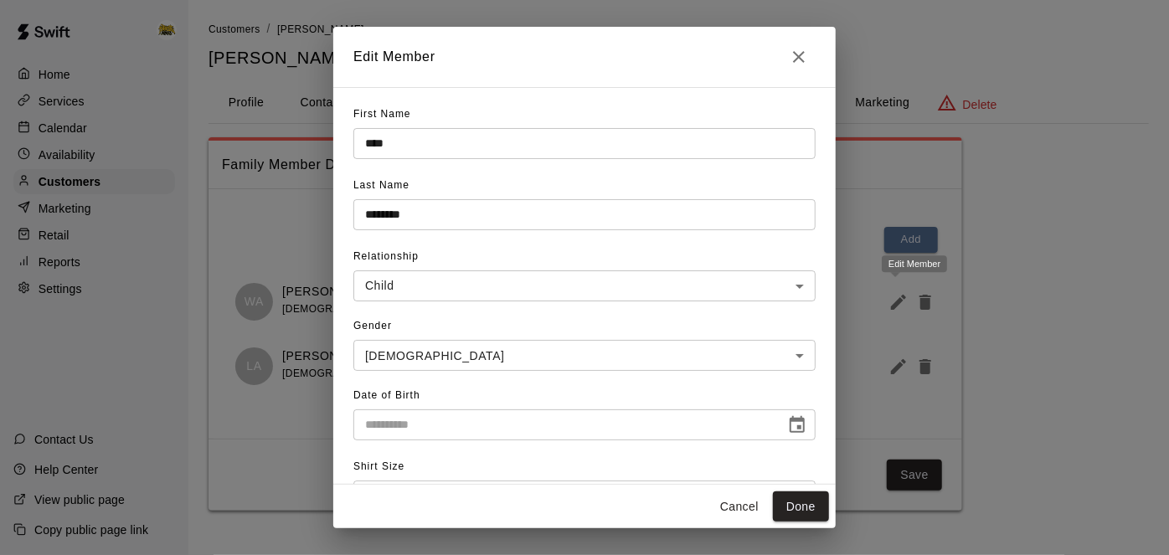
type input "**********"
click at [814, 512] on button "Done" at bounding box center [801, 506] width 56 height 31
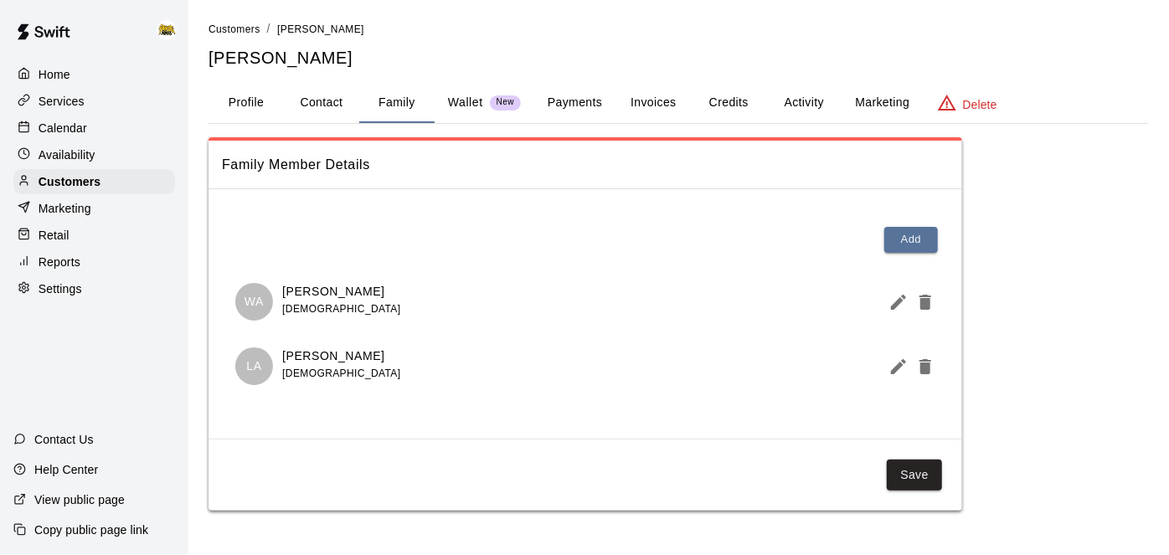
click at [78, 100] on p "Services" at bounding box center [62, 101] width 46 height 17
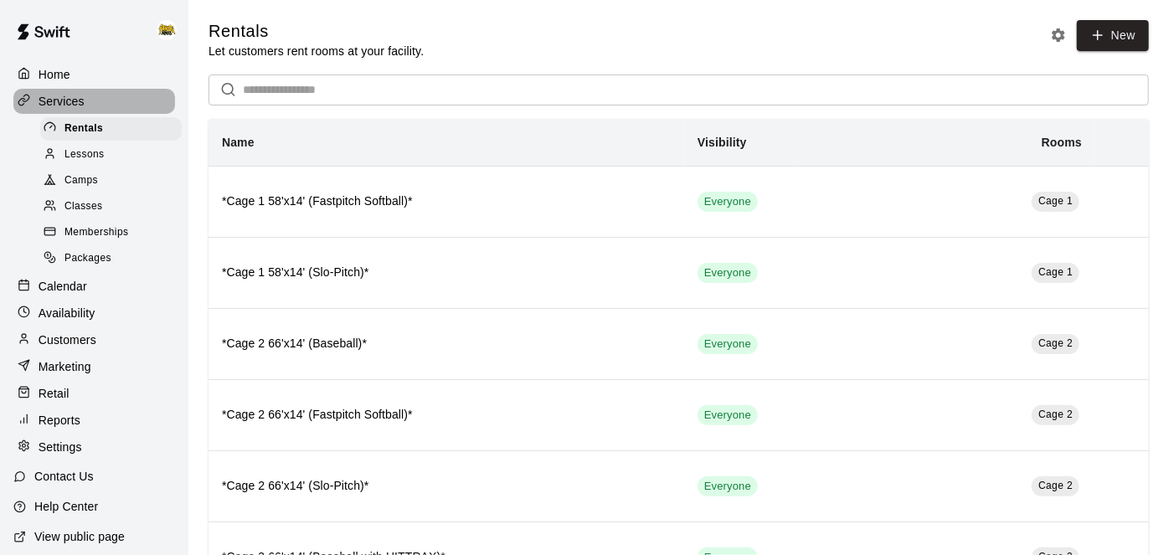
click at [64, 96] on p "Services" at bounding box center [62, 101] width 46 height 17
click at [77, 291] on p "Calendar" at bounding box center [63, 286] width 49 height 17
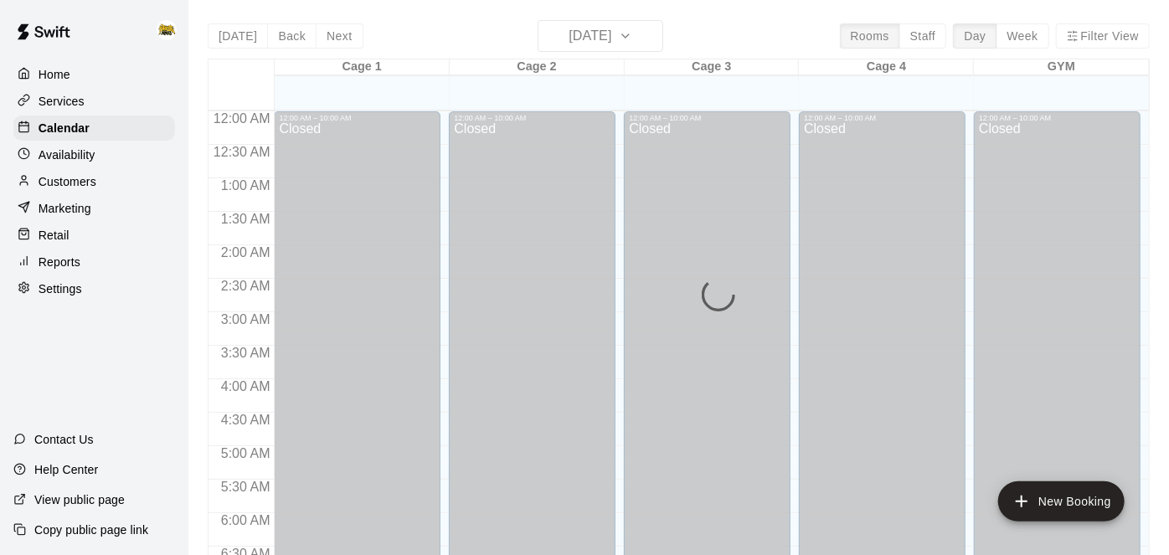
scroll to position [1093, 0]
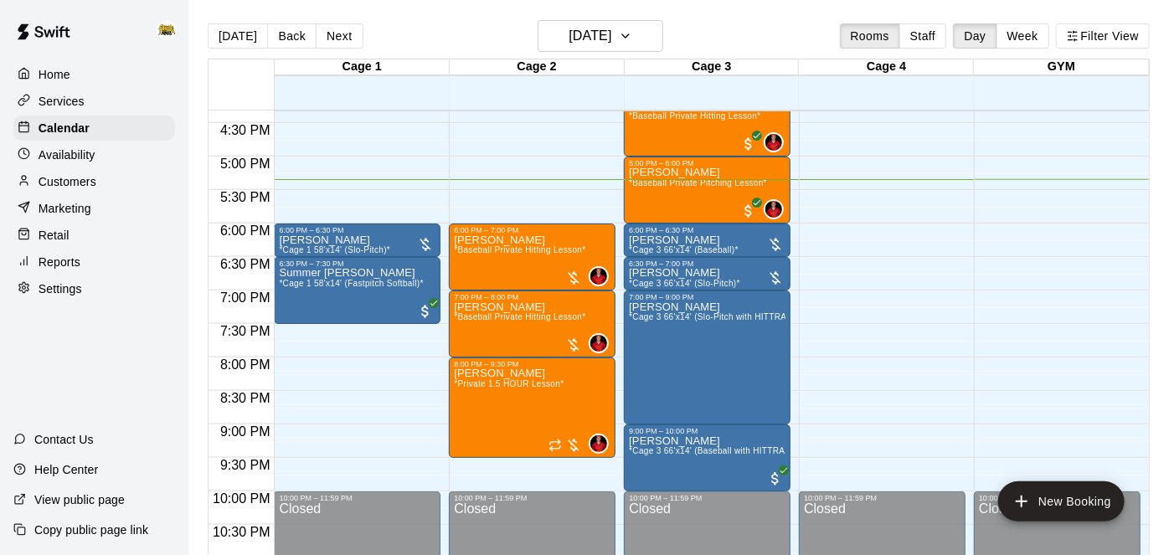
click at [72, 176] on p "Customers" at bounding box center [68, 181] width 58 height 17
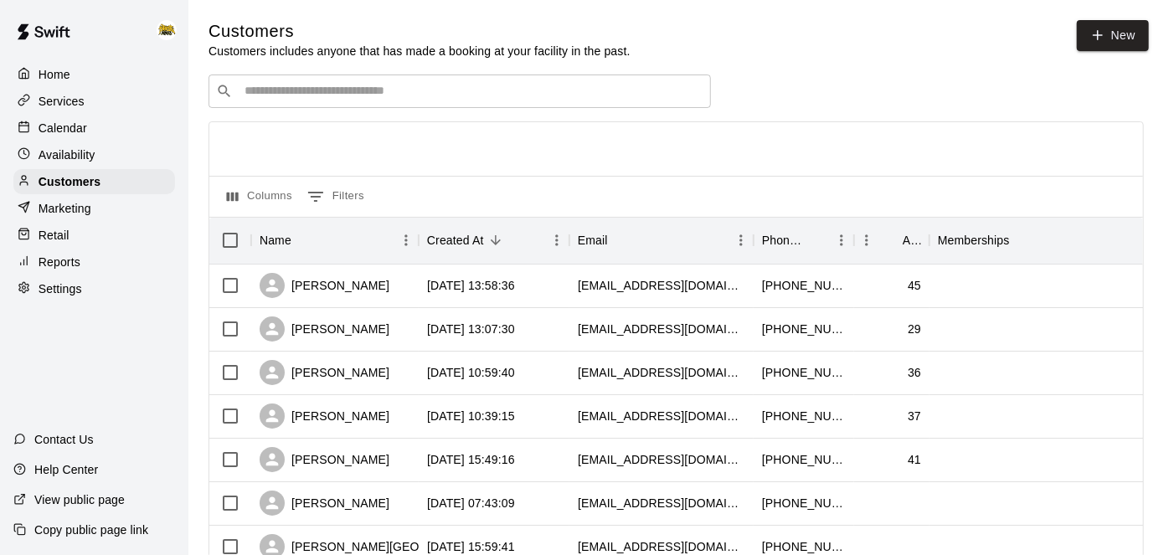
click at [527, 94] on input "Search customers by name or email" at bounding box center [471, 91] width 464 height 17
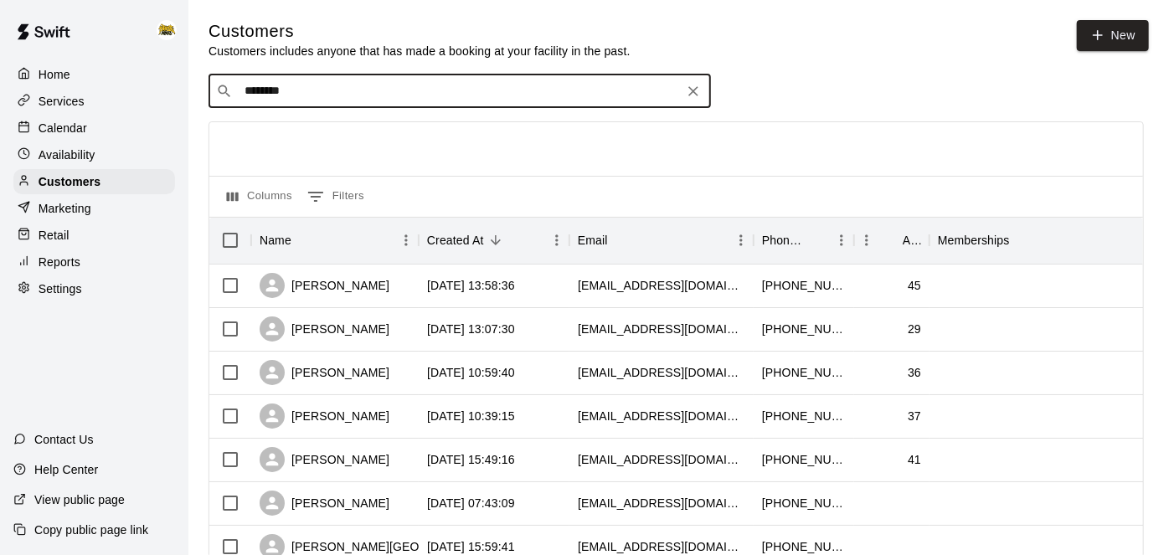
type input "******"
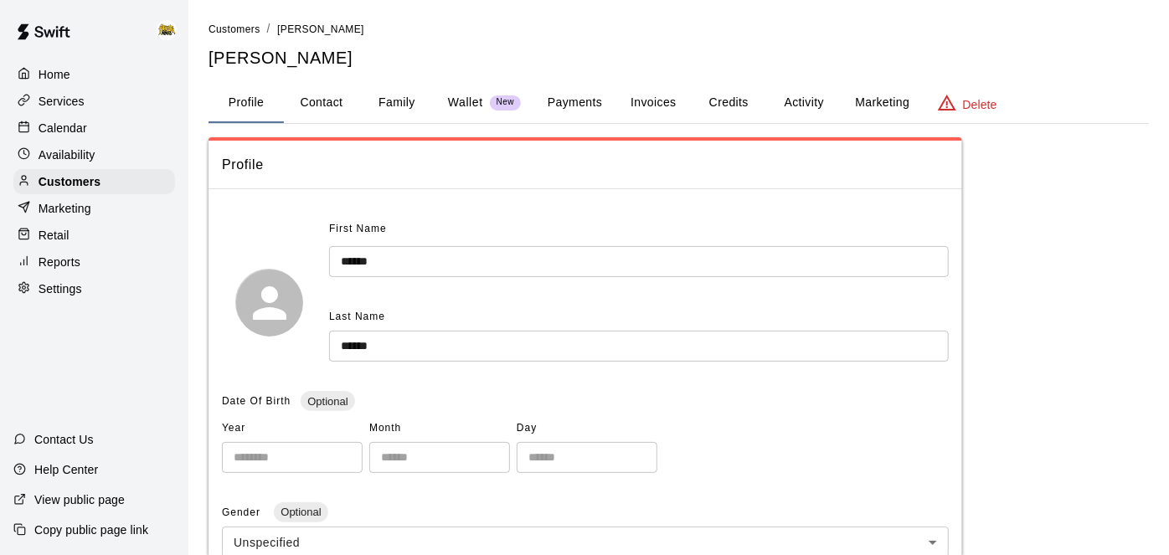
click at [811, 105] on button "Activity" at bounding box center [803, 103] width 75 height 40
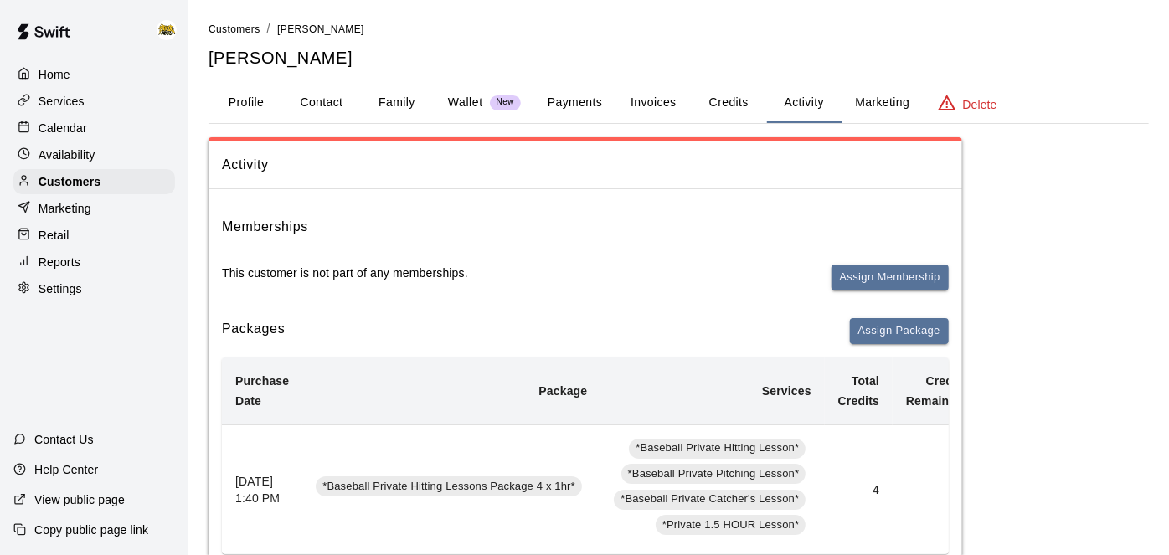
click at [588, 105] on button "Payments" at bounding box center [574, 103] width 81 height 40
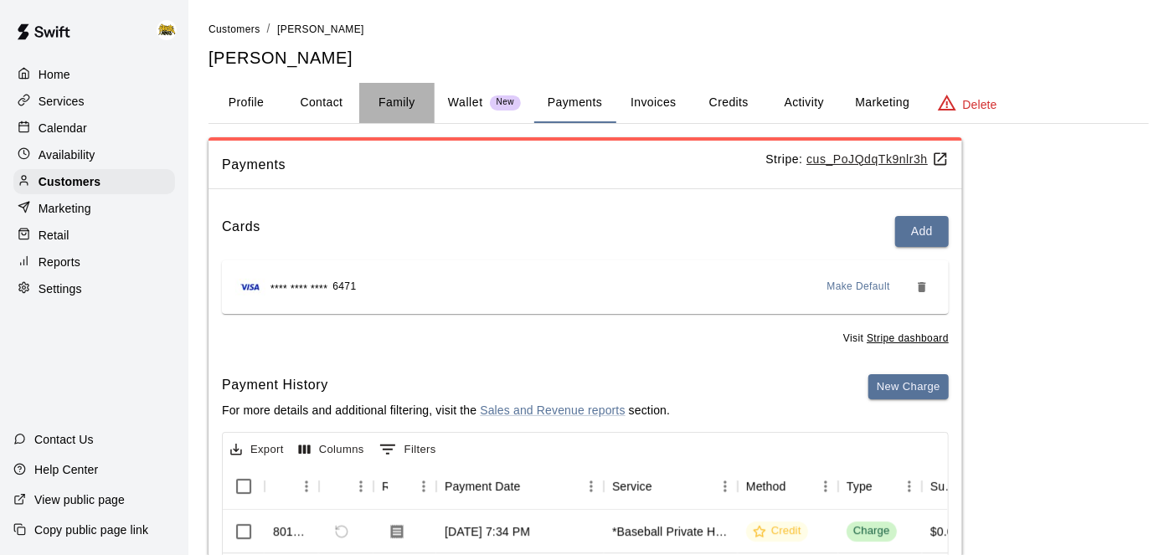
click at [411, 105] on button "Family" at bounding box center [396, 103] width 75 height 40
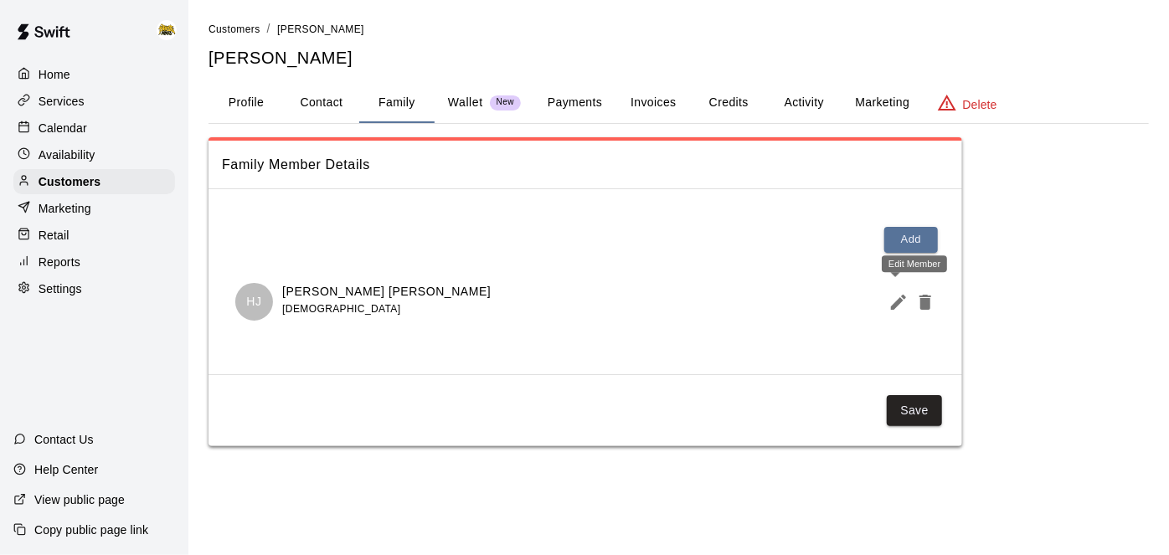
click at [897, 303] on icon "Edit Member" at bounding box center [898, 302] width 15 height 15
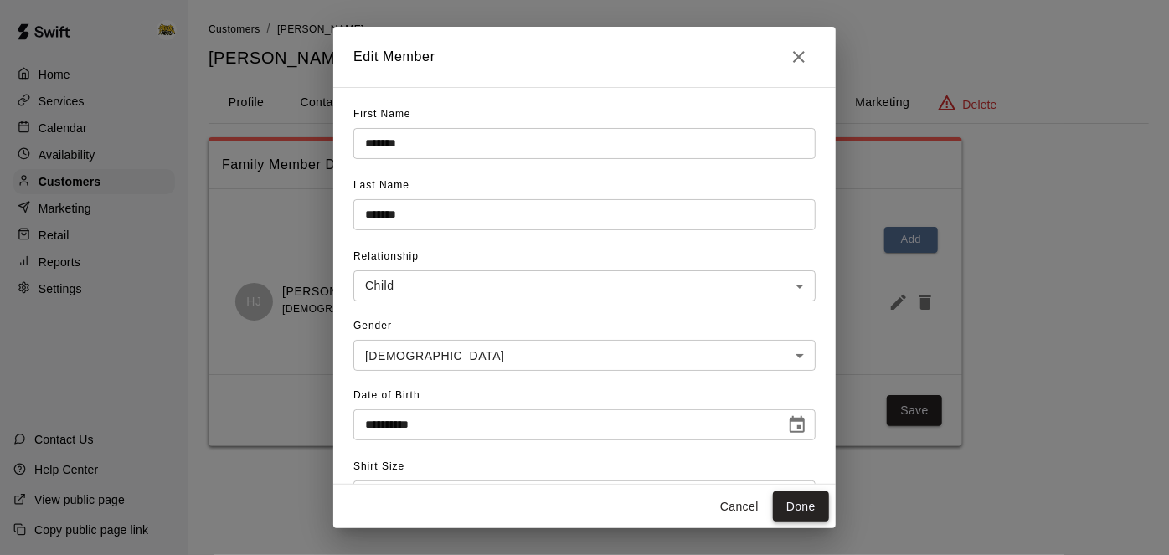
click at [801, 511] on button "Done" at bounding box center [801, 506] width 56 height 31
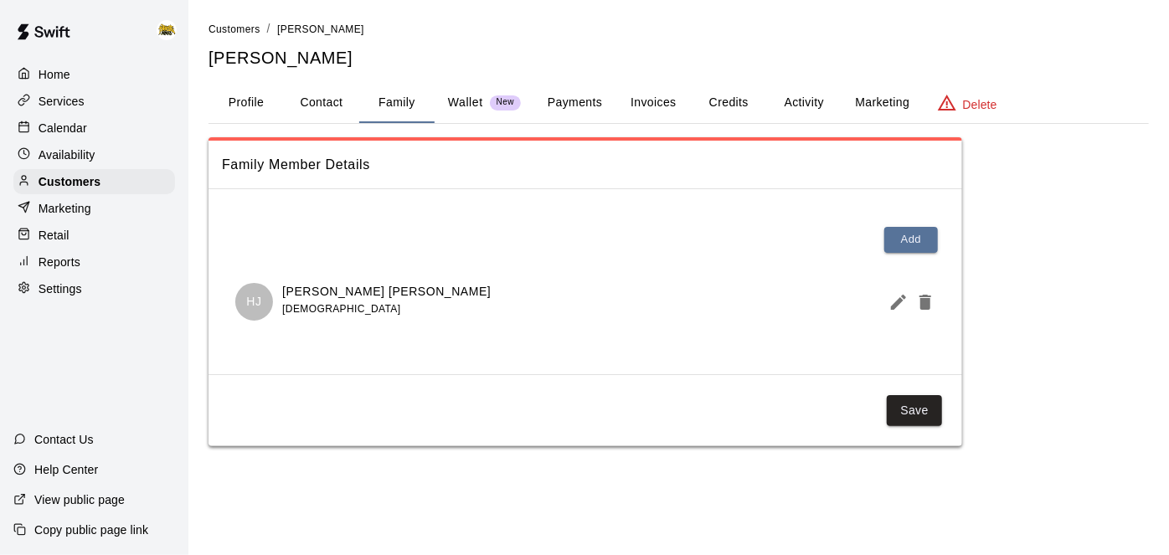
click at [79, 126] on p "Calendar" at bounding box center [63, 128] width 49 height 17
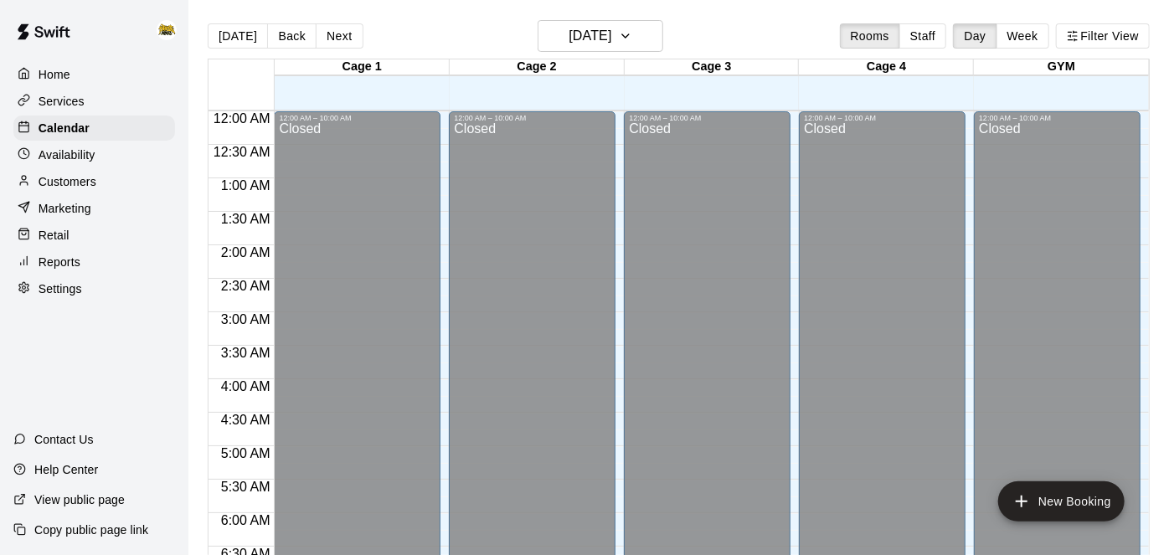
scroll to position [1093, 0]
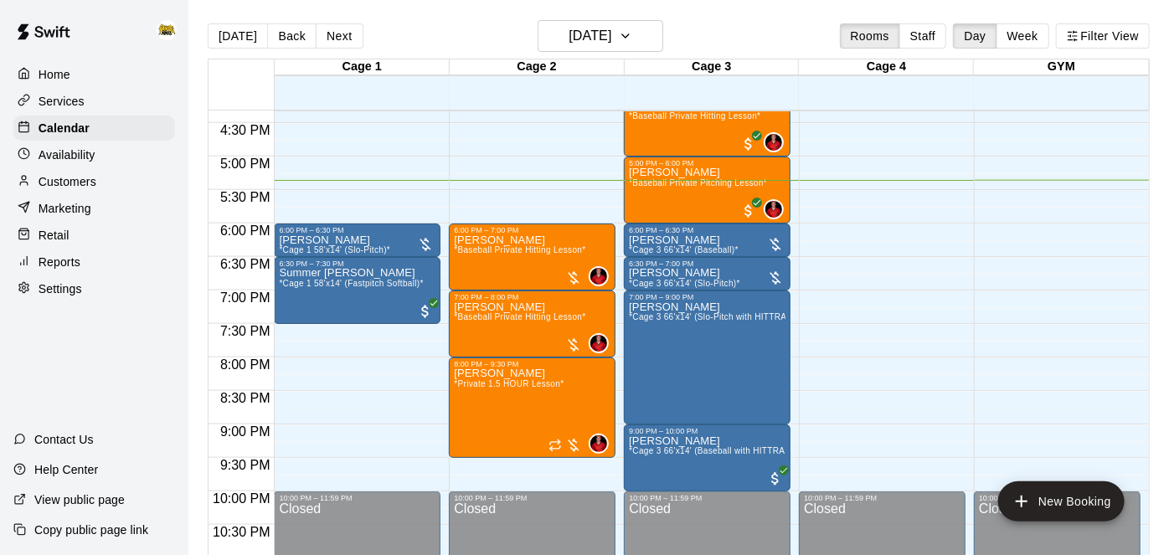
click at [59, 75] on p "Home" at bounding box center [55, 74] width 32 height 17
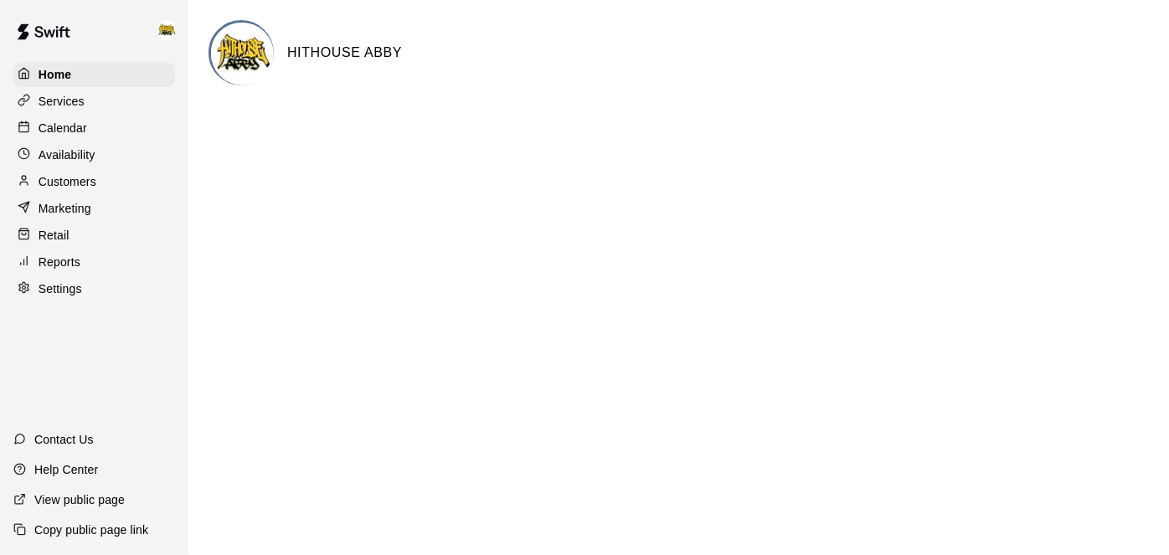
click at [74, 123] on p "Calendar" at bounding box center [63, 128] width 49 height 17
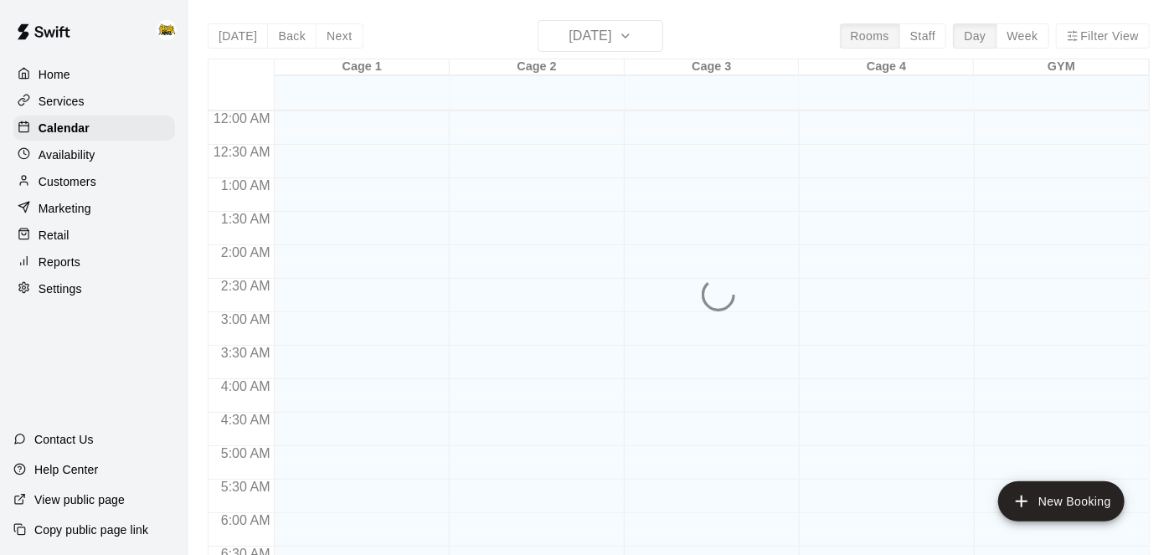
scroll to position [1093, 0]
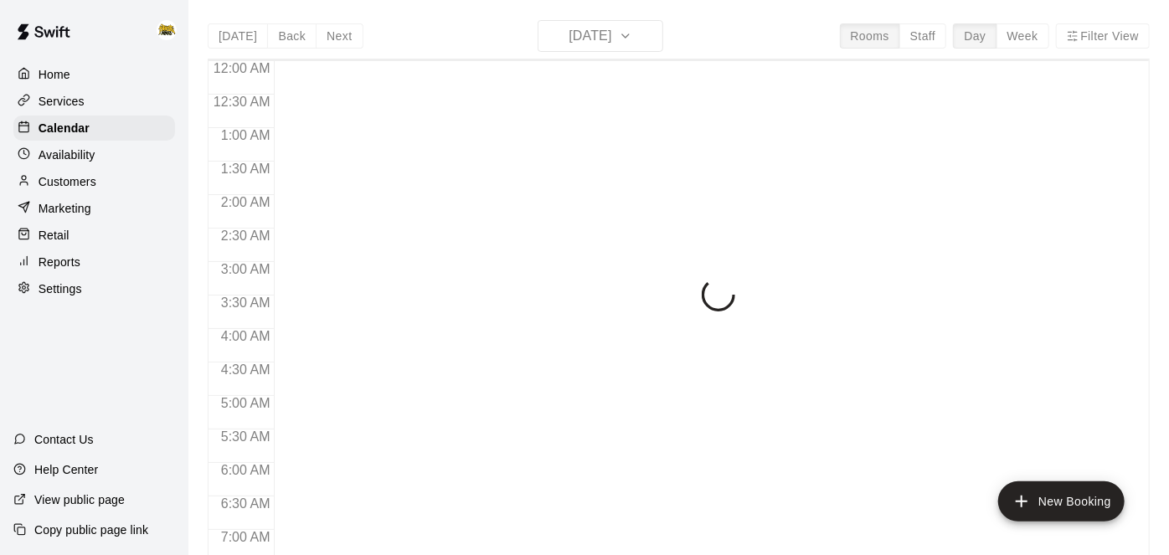
scroll to position [1093, 0]
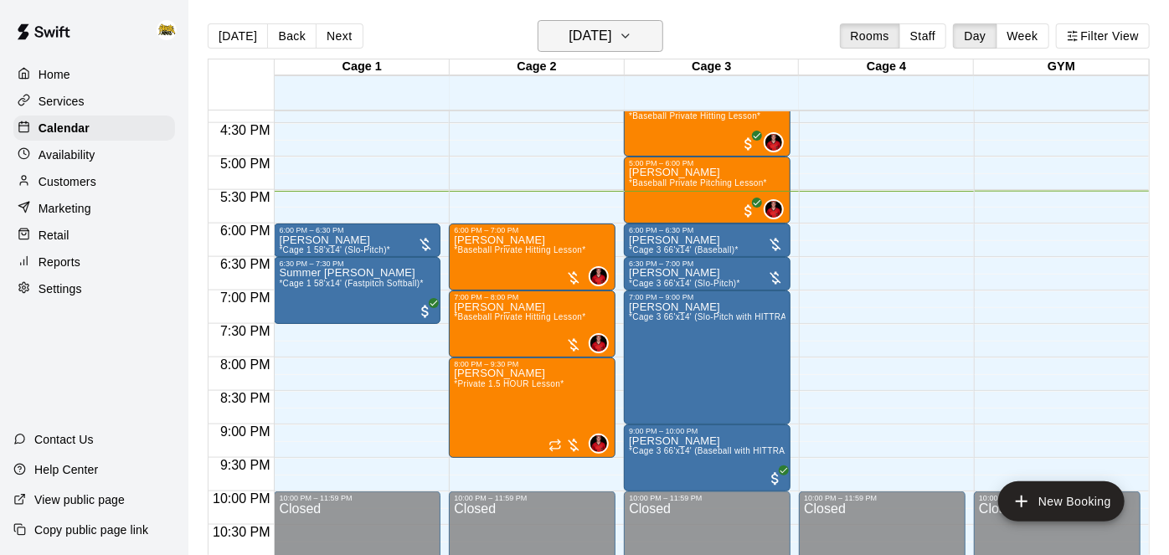
click at [576, 39] on h6 "[DATE]" at bounding box center [589, 35] width 43 height 23
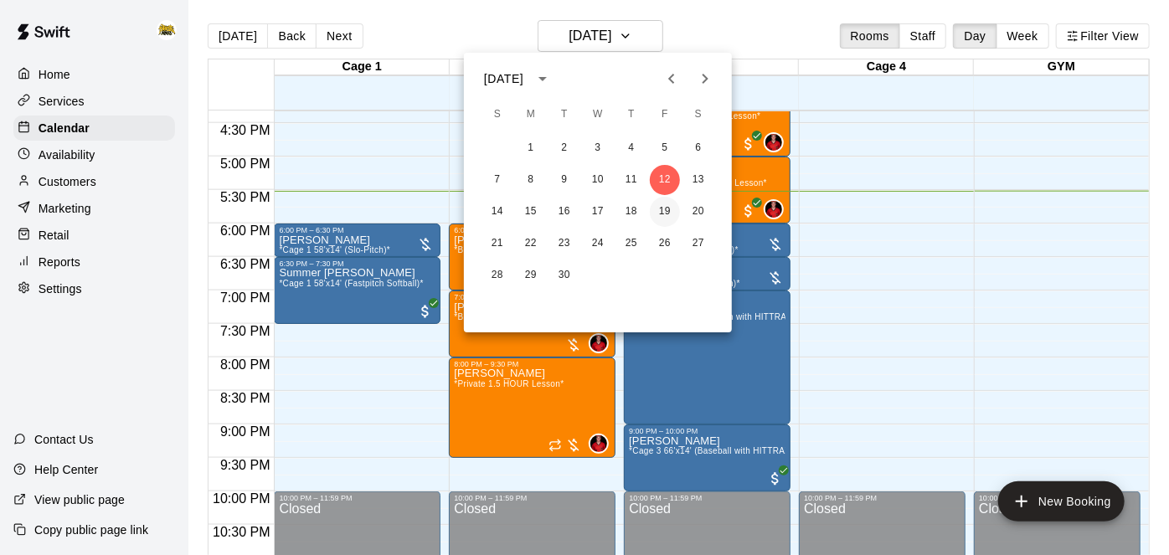
click at [670, 212] on button "19" at bounding box center [665, 212] width 30 height 30
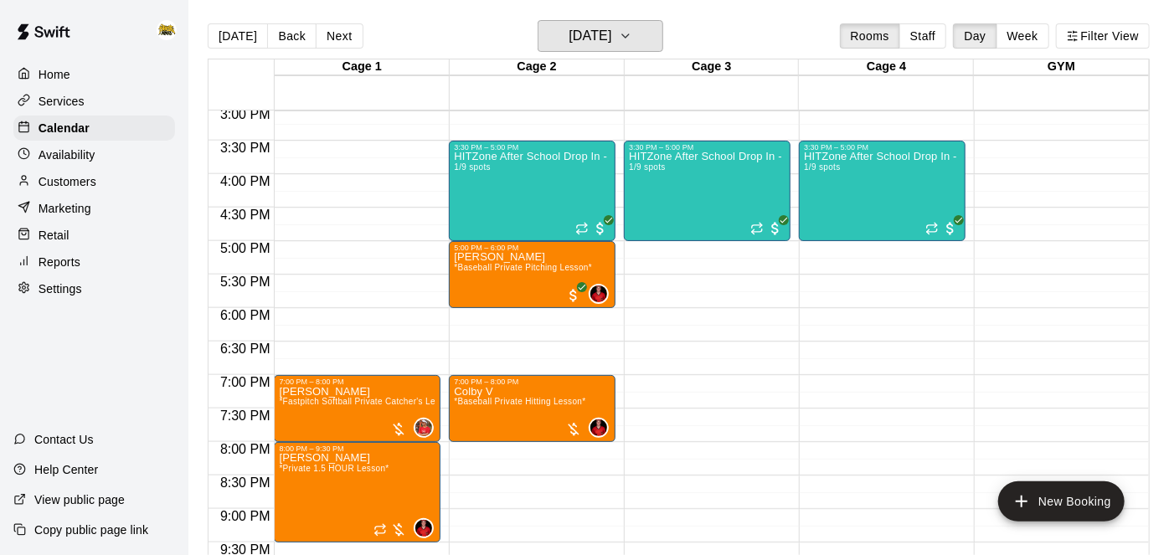
scroll to position [1005, 0]
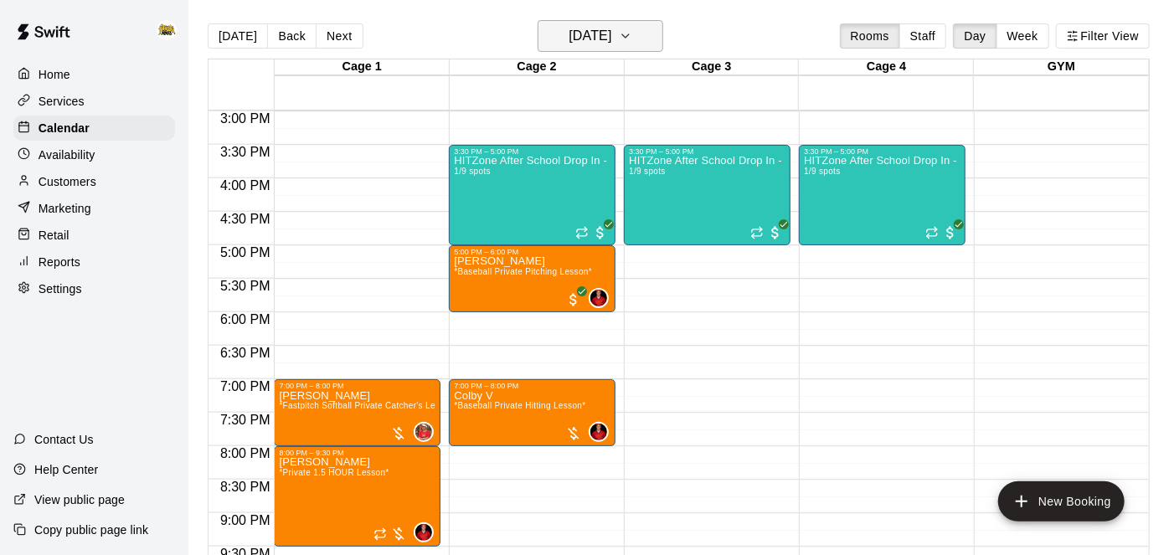
click at [649, 27] on button "Friday Sep 19" at bounding box center [601, 36] width 126 height 32
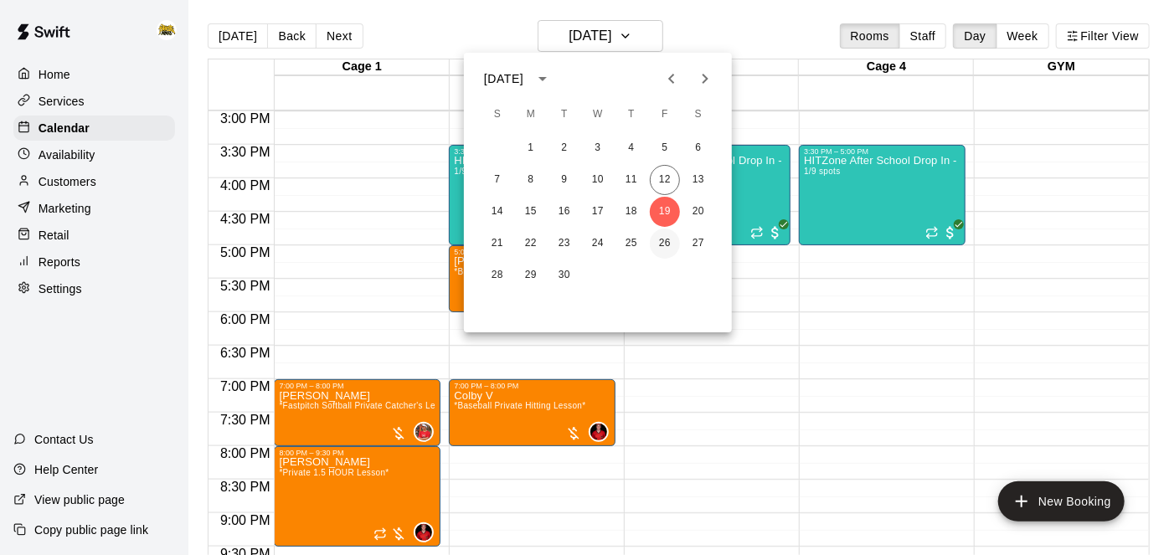
click at [666, 248] on button "26" at bounding box center [665, 244] width 30 height 30
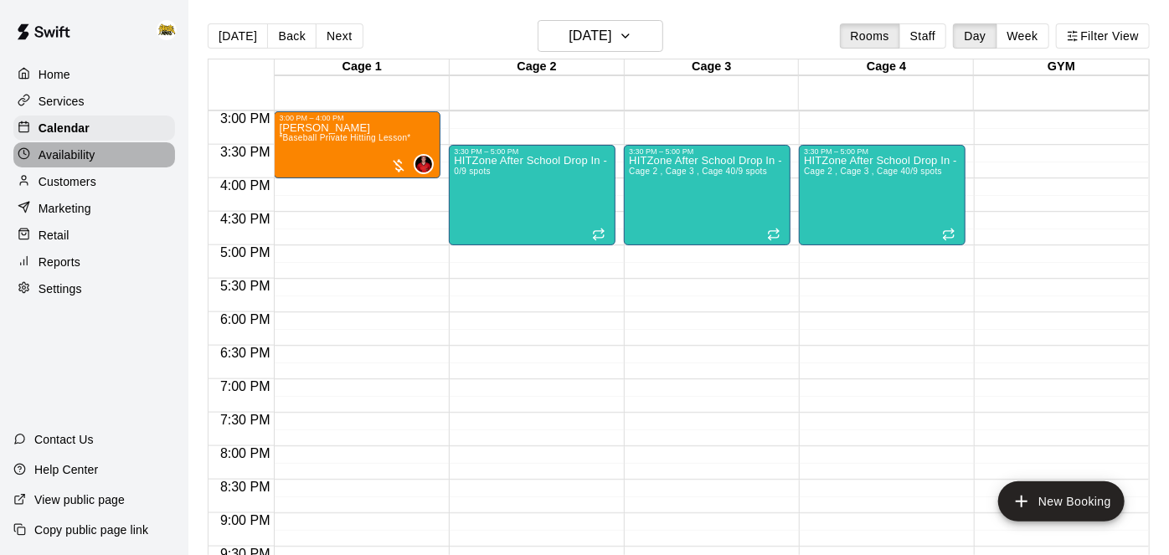
click at [76, 161] on p "Availability" at bounding box center [67, 155] width 57 height 17
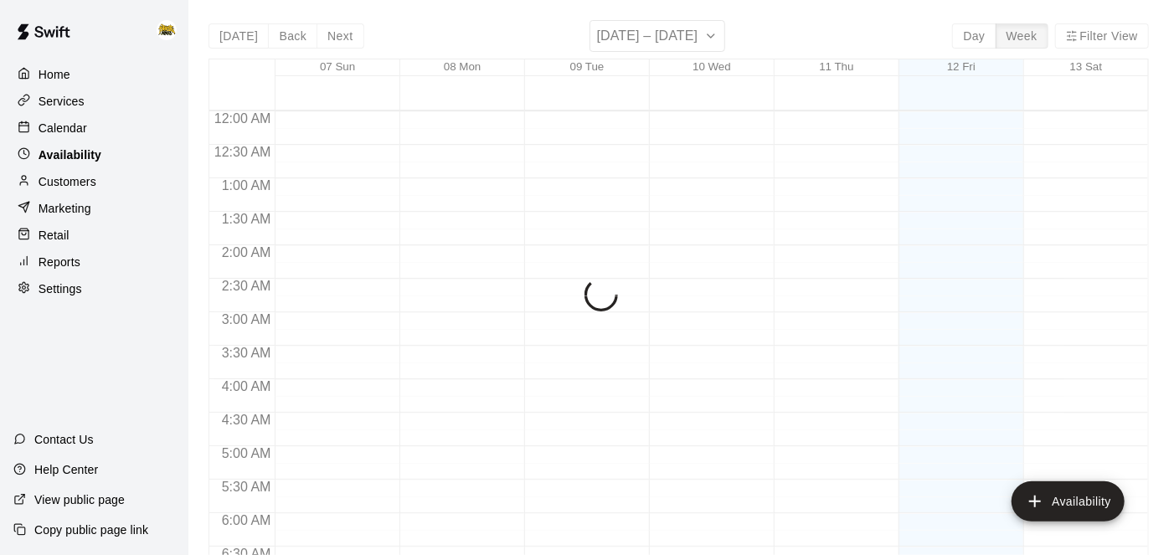
scroll to position [1144, 0]
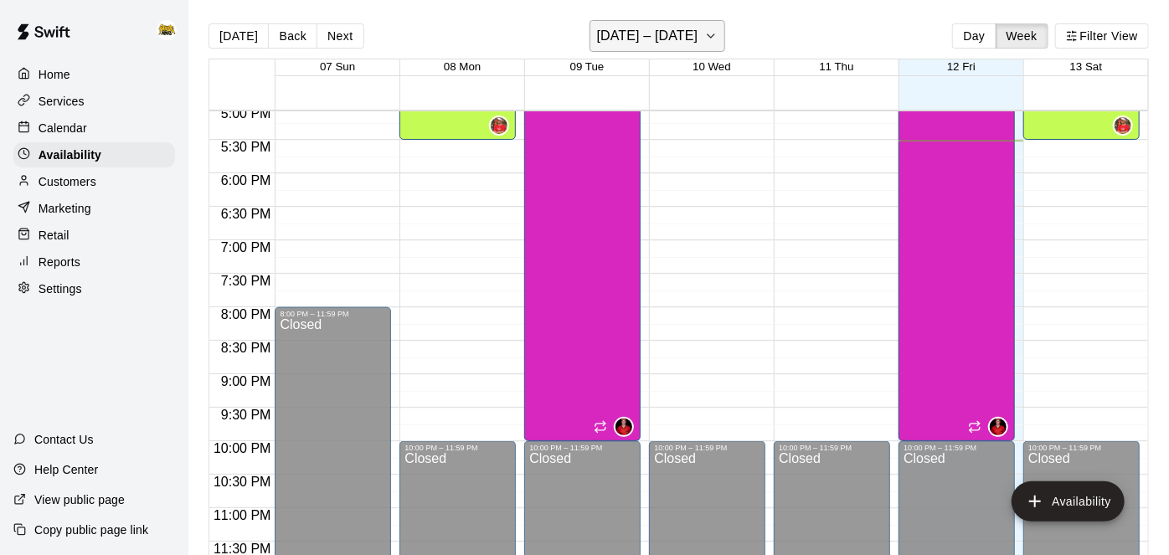
click at [654, 39] on h6 "September 07 – 13" at bounding box center [647, 35] width 101 height 23
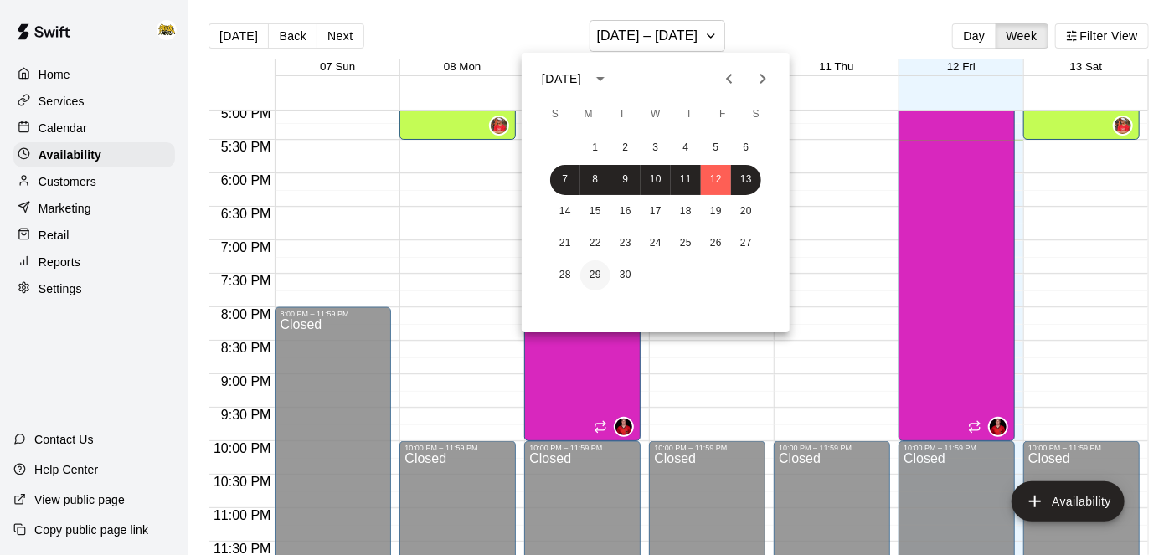
click at [593, 275] on button "29" at bounding box center [595, 275] width 30 height 30
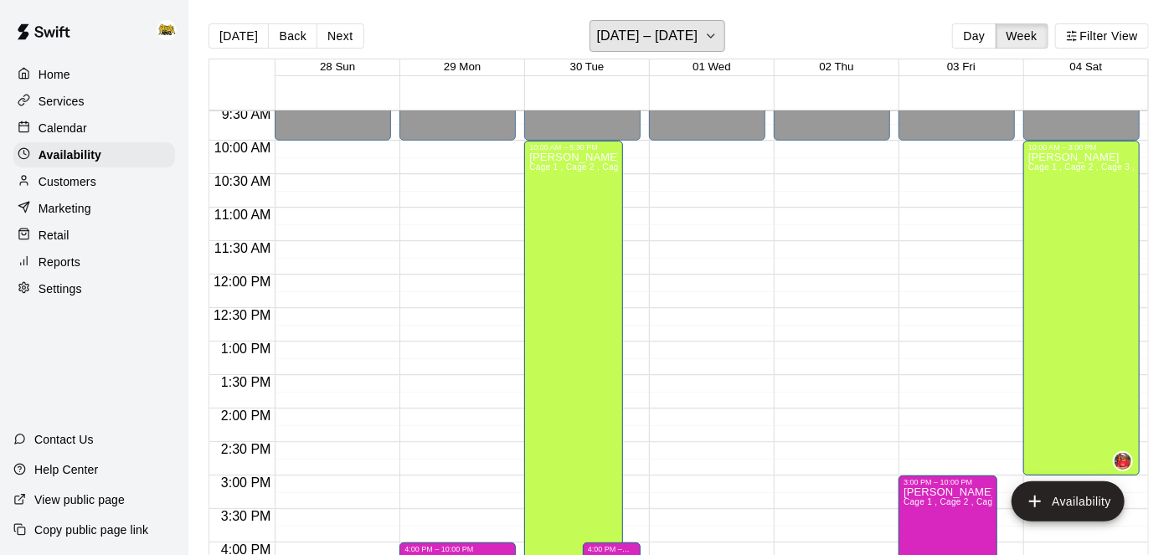
scroll to position [643, 0]
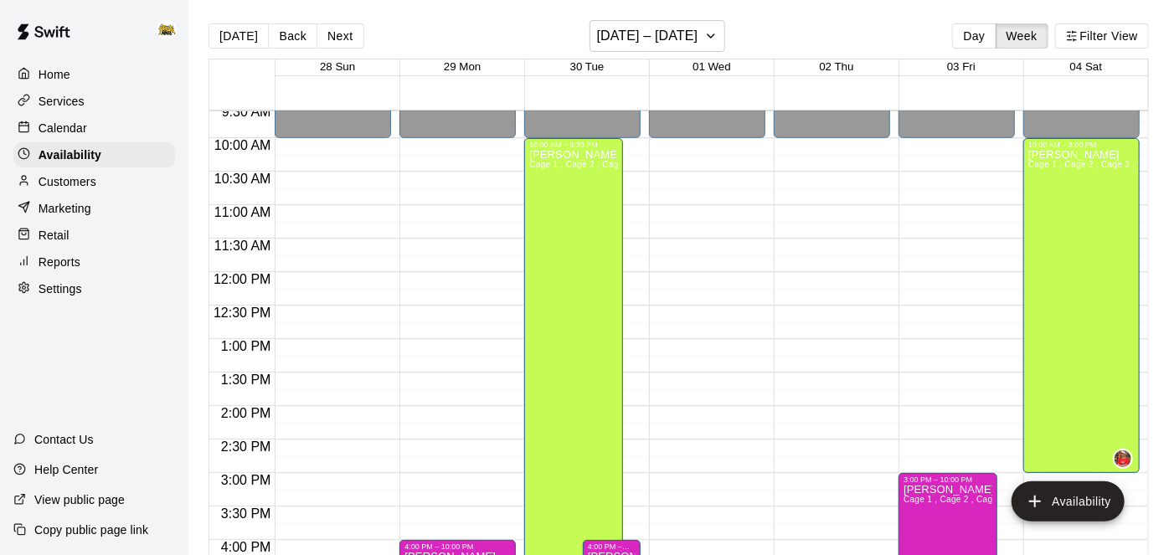
click at [94, 126] on div "Calendar" at bounding box center [94, 128] width 162 height 25
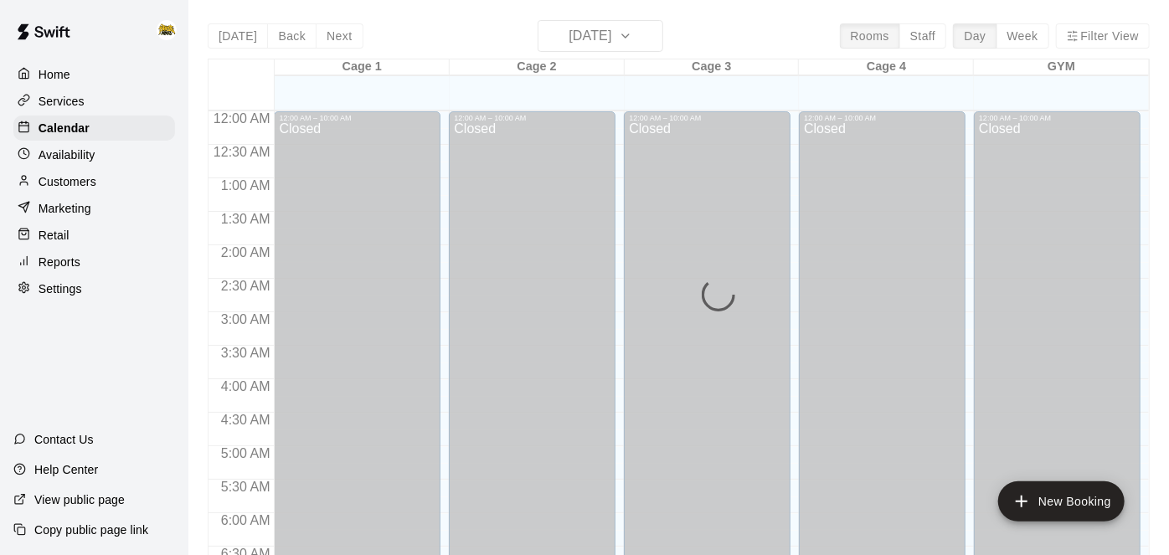
scroll to position [1093, 0]
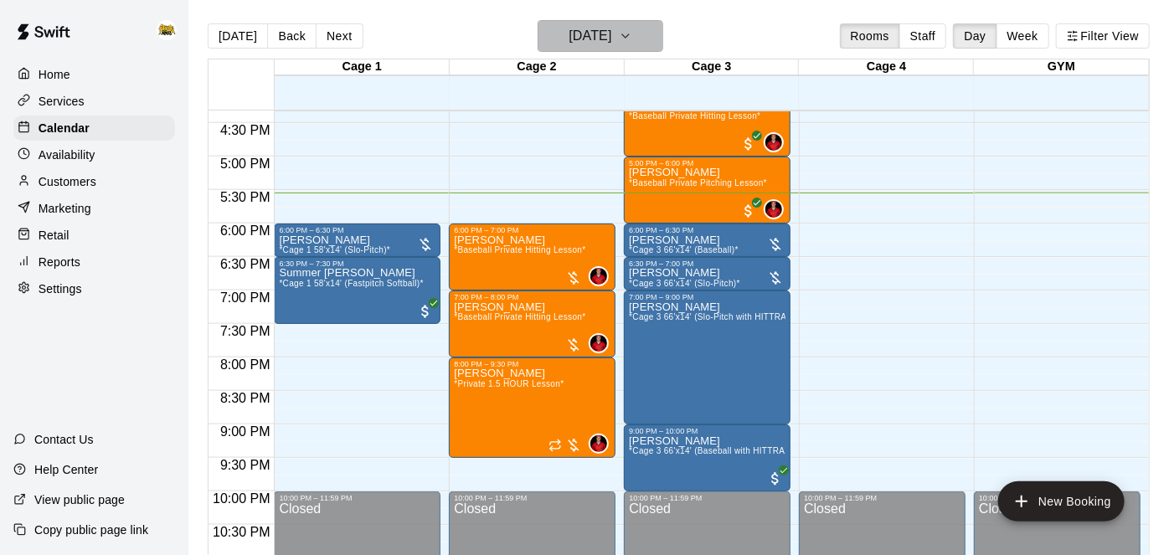
click at [634, 33] on button "[DATE]" at bounding box center [601, 36] width 126 height 32
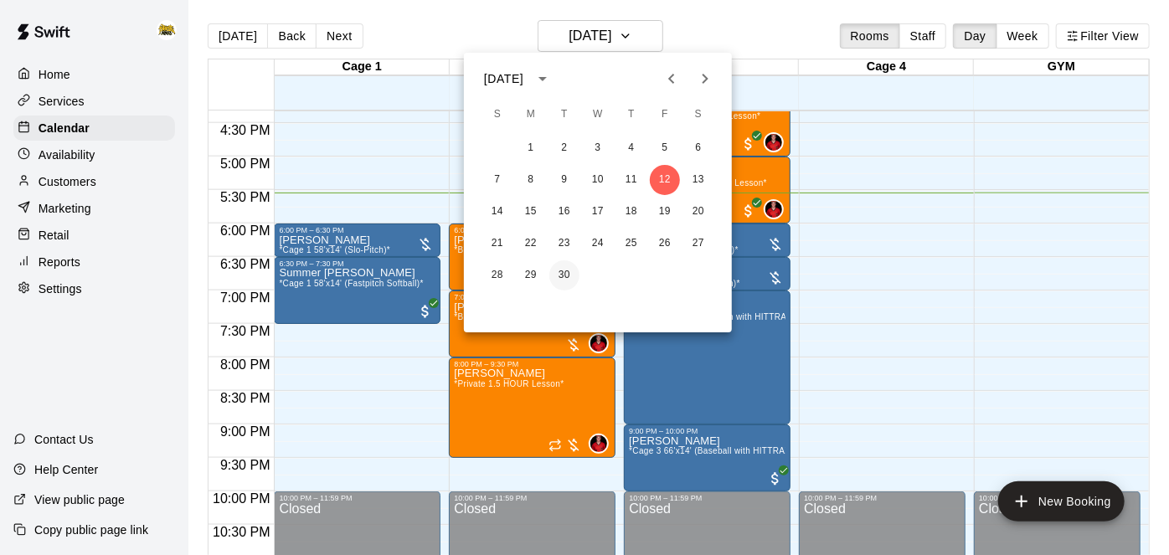
click at [569, 276] on button "30" at bounding box center [564, 275] width 30 height 30
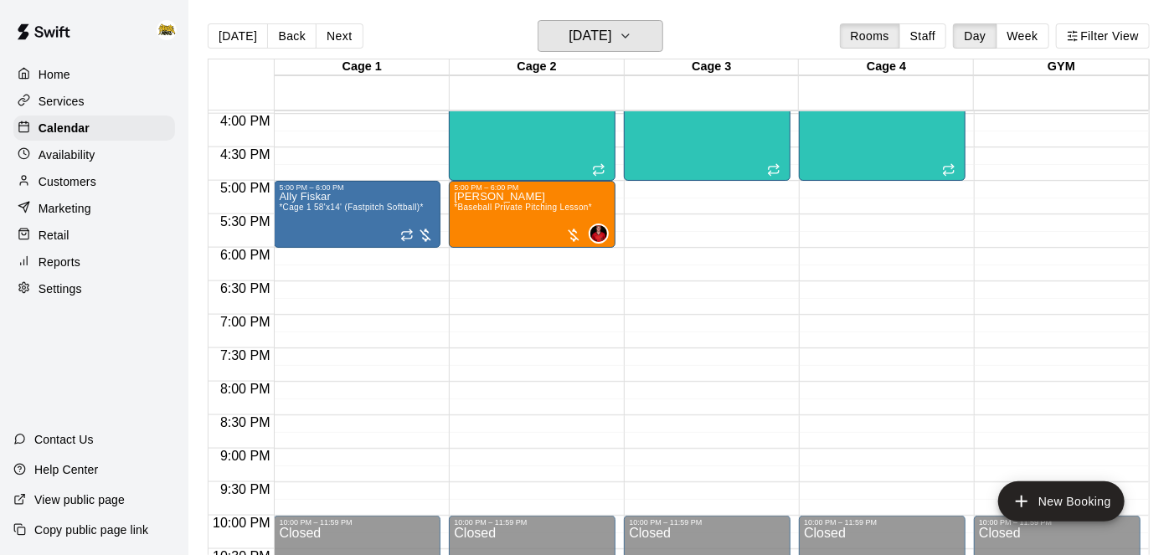
scroll to position [1076, 0]
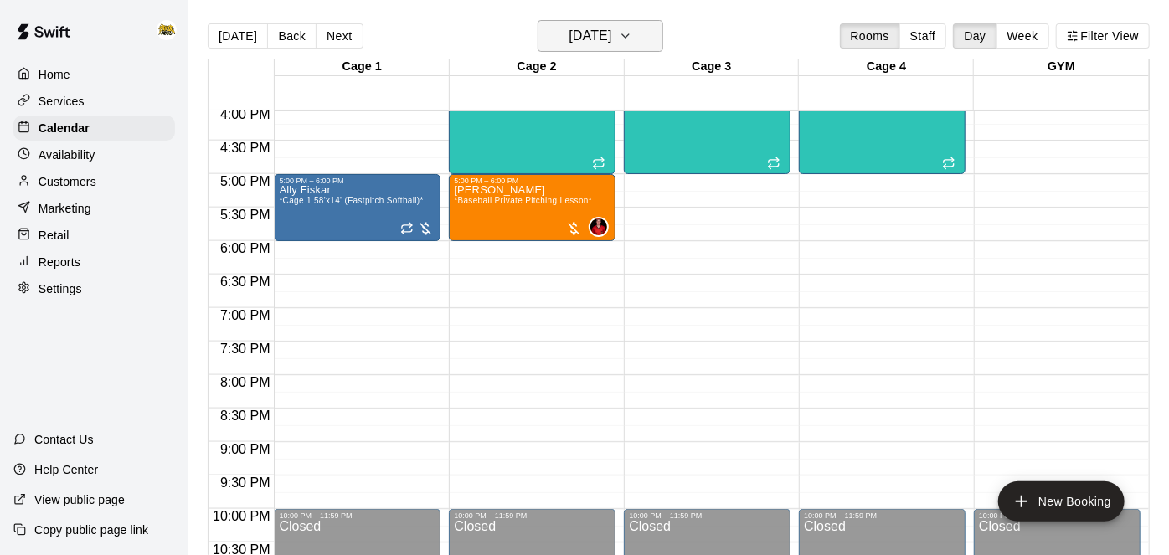
click at [611, 37] on h6 "Tuesday Sep 30" at bounding box center [589, 35] width 43 height 23
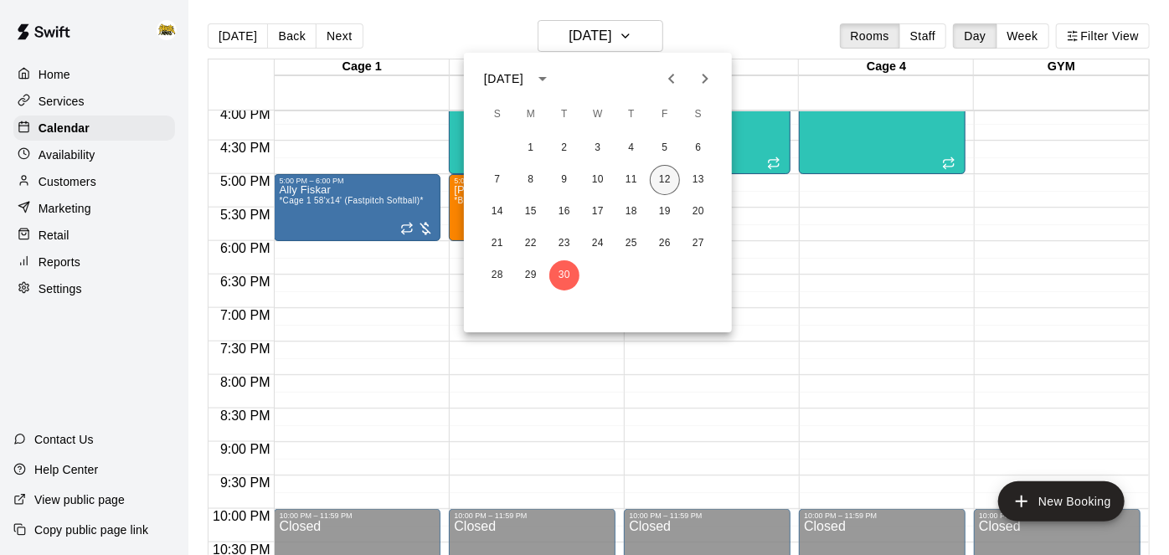
click at [671, 181] on button "12" at bounding box center [665, 180] width 30 height 30
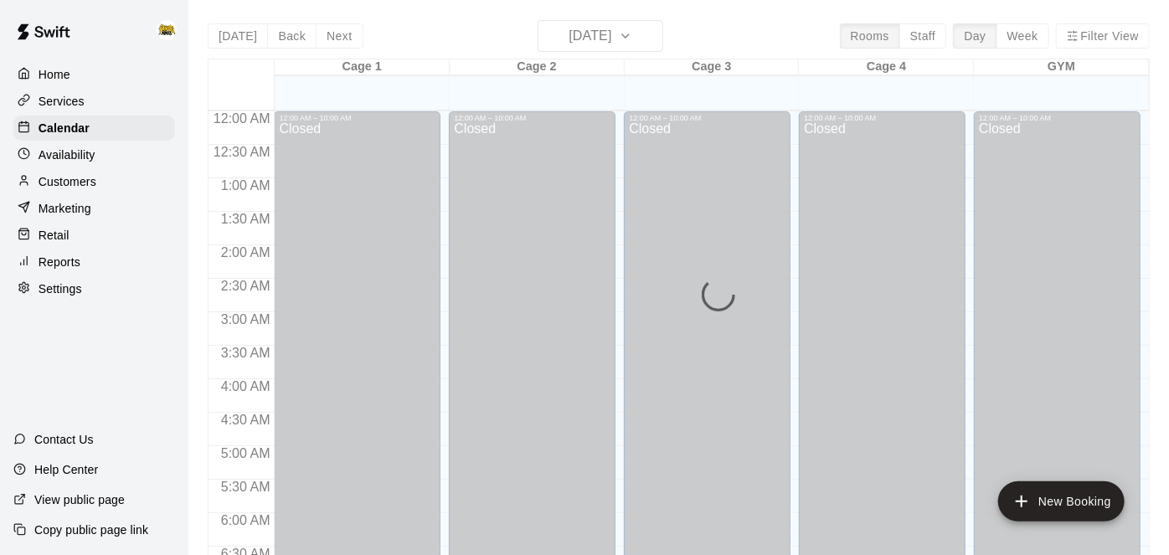
scroll to position [1093, 0]
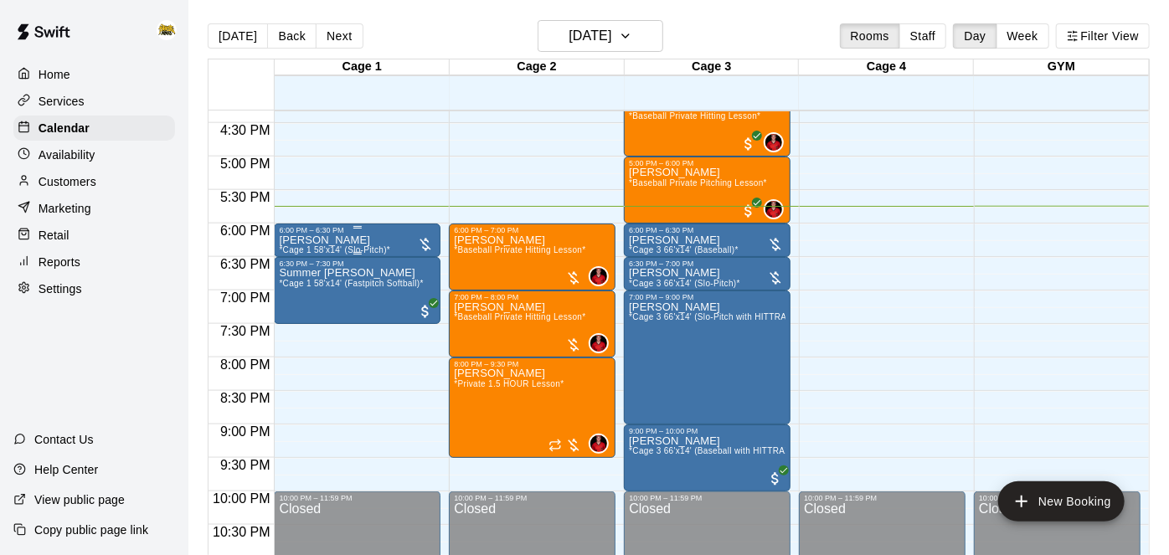
click at [399, 239] on div "[PERSON_NAME] *Cage 1 58'x14' (Slo-Pitch)*" at bounding box center [357, 511] width 157 height 555
click at [294, 295] on img "edit" at bounding box center [294, 290] width 19 height 19
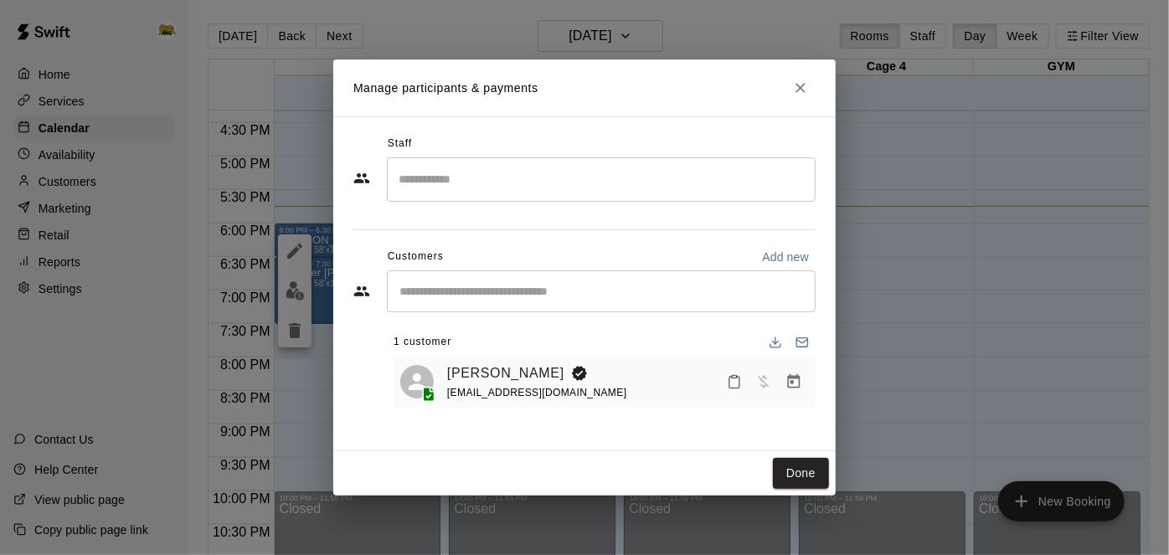
click at [735, 379] on icon "Mark attendance" at bounding box center [734, 381] width 15 height 15
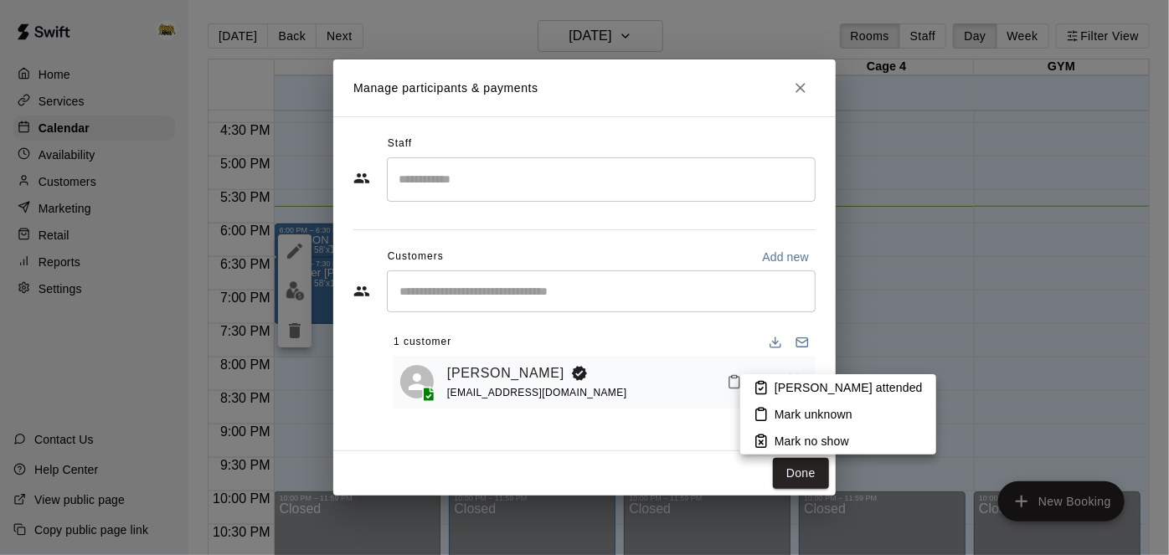
click at [772, 388] on li "[PERSON_NAME] attended" at bounding box center [838, 387] width 196 height 27
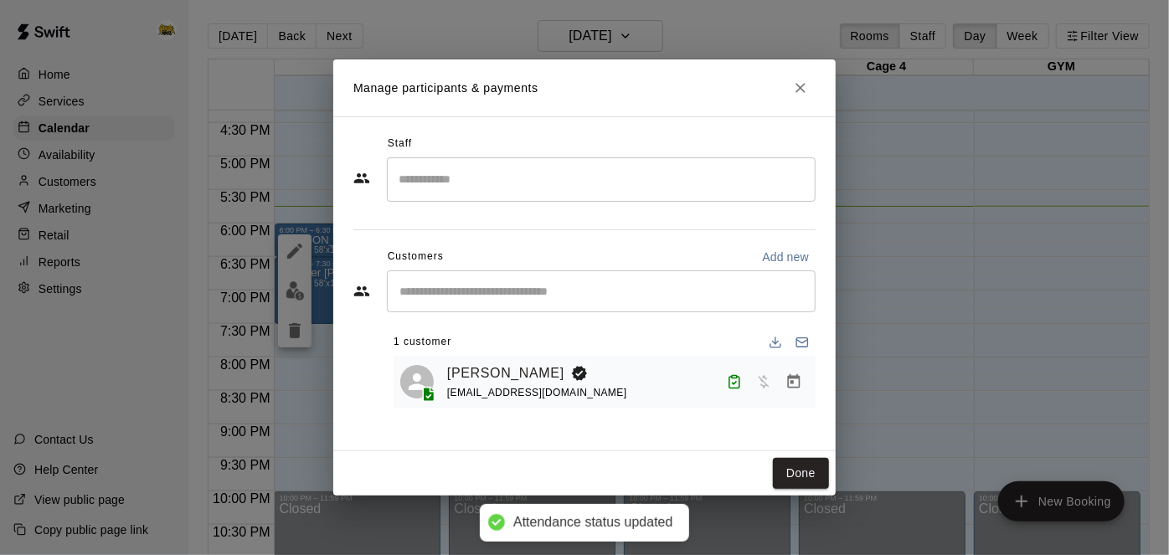
click at [796, 383] on icon "Manage bookings & payment" at bounding box center [793, 381] width 17 height 17
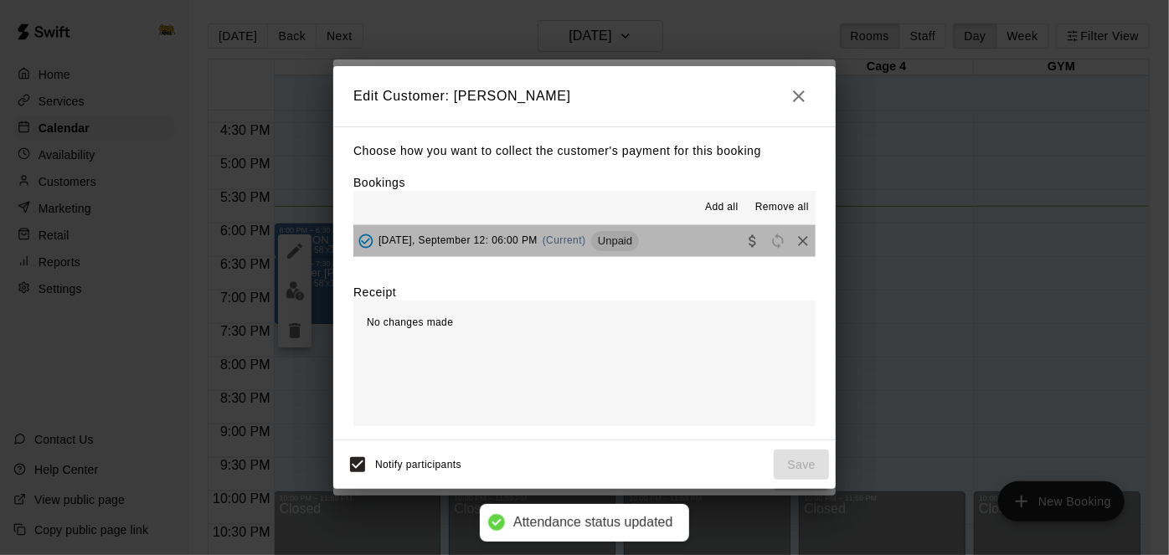
click at [679, 249] on button "[DATE], September 12: 06:00 PM (Current) Unpaid" at bounding box center [584, 240] width 462 height 31
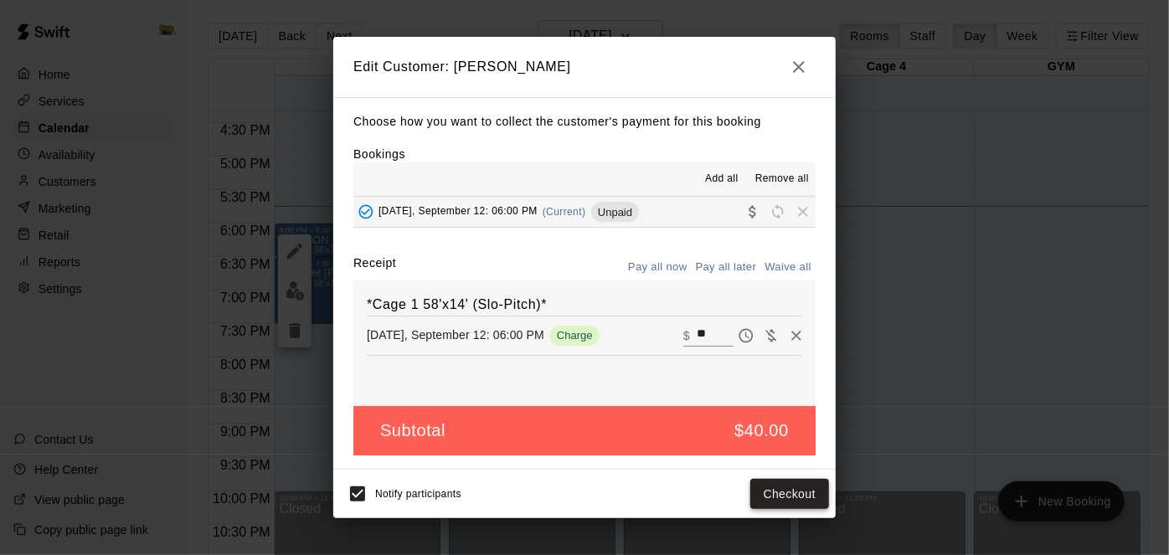
click at [794, 496] on button "Checkout" at bounding box center [789, 494] width 79 height 31
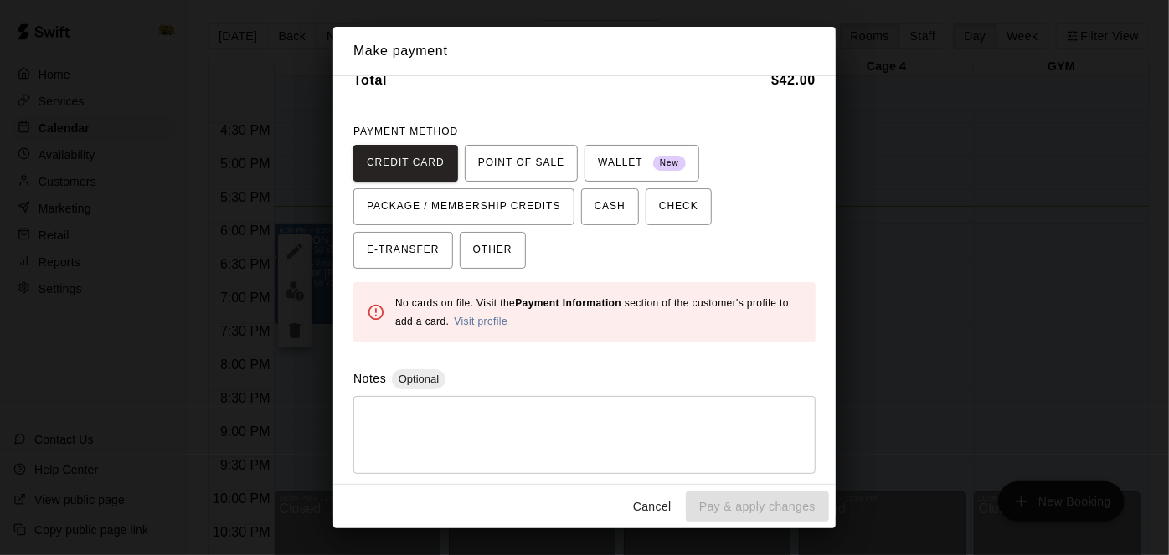
scroll to position [75, 0]
click at [496, 413] on textarea at bounding box center [584, 436] width 439 height 50
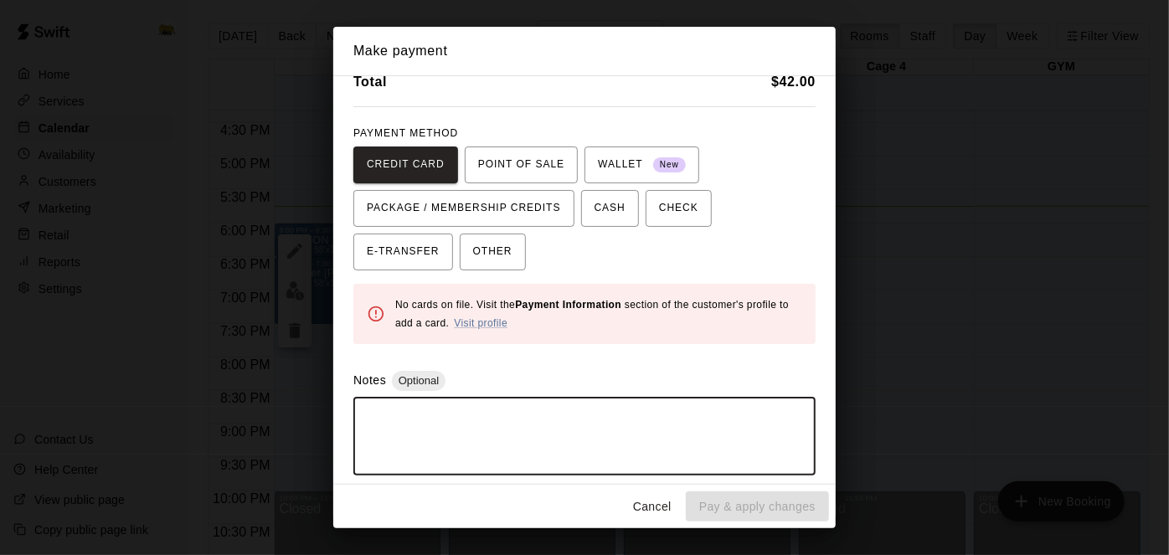
click at [496, 413] on textarea at bounding box center [584, 436] width 439 height 50
click at [473, 249] on span "OTHER" at bounding box center [492, 252] width 39 height 27
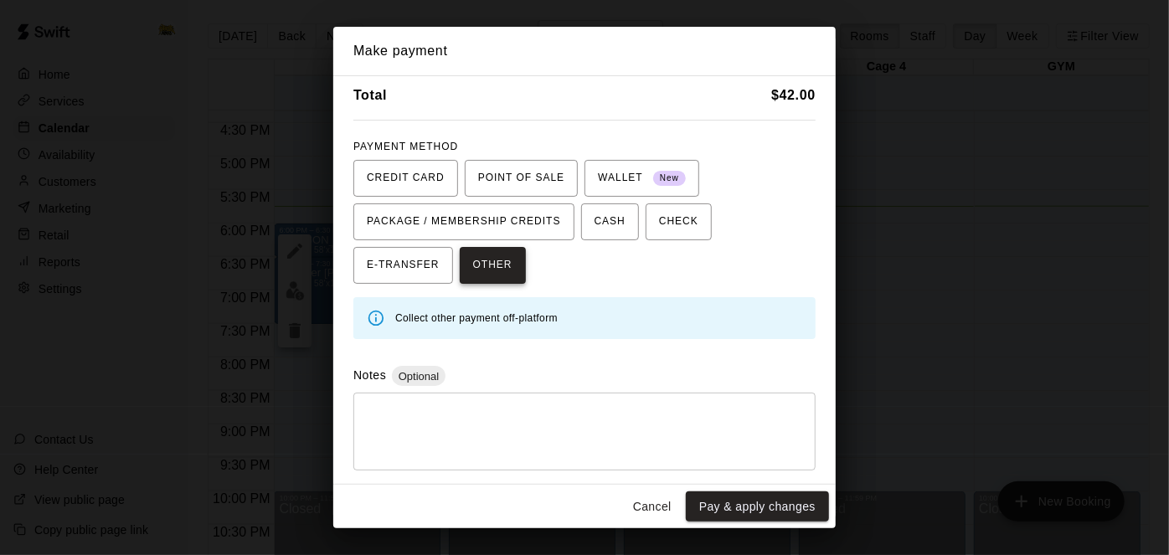
scroll to position [59, 0]
click at [428, 438] on textarea at bounding box center [584, 434] width 439 height 50
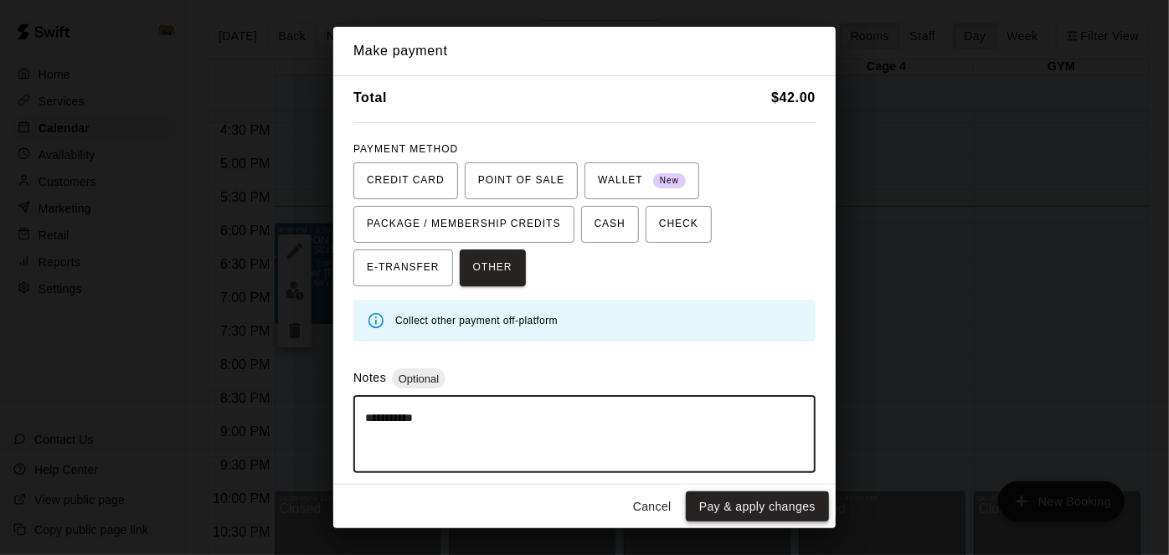
type textarea "**********"
click at [750, 503] on button "Pay & apply changes" at bounding box center [757, 506] width 143 height 31
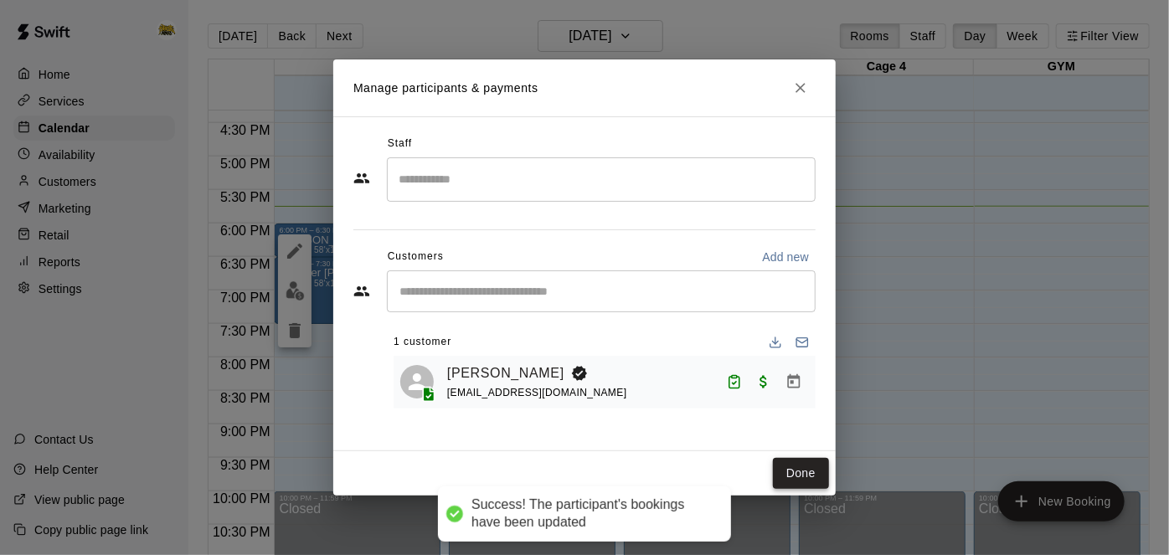
click at [806, 472] on button "Done" at bounding box center [801, 473] width 56 height 31
